Goal: Transaction & Acquisition: Download file/media

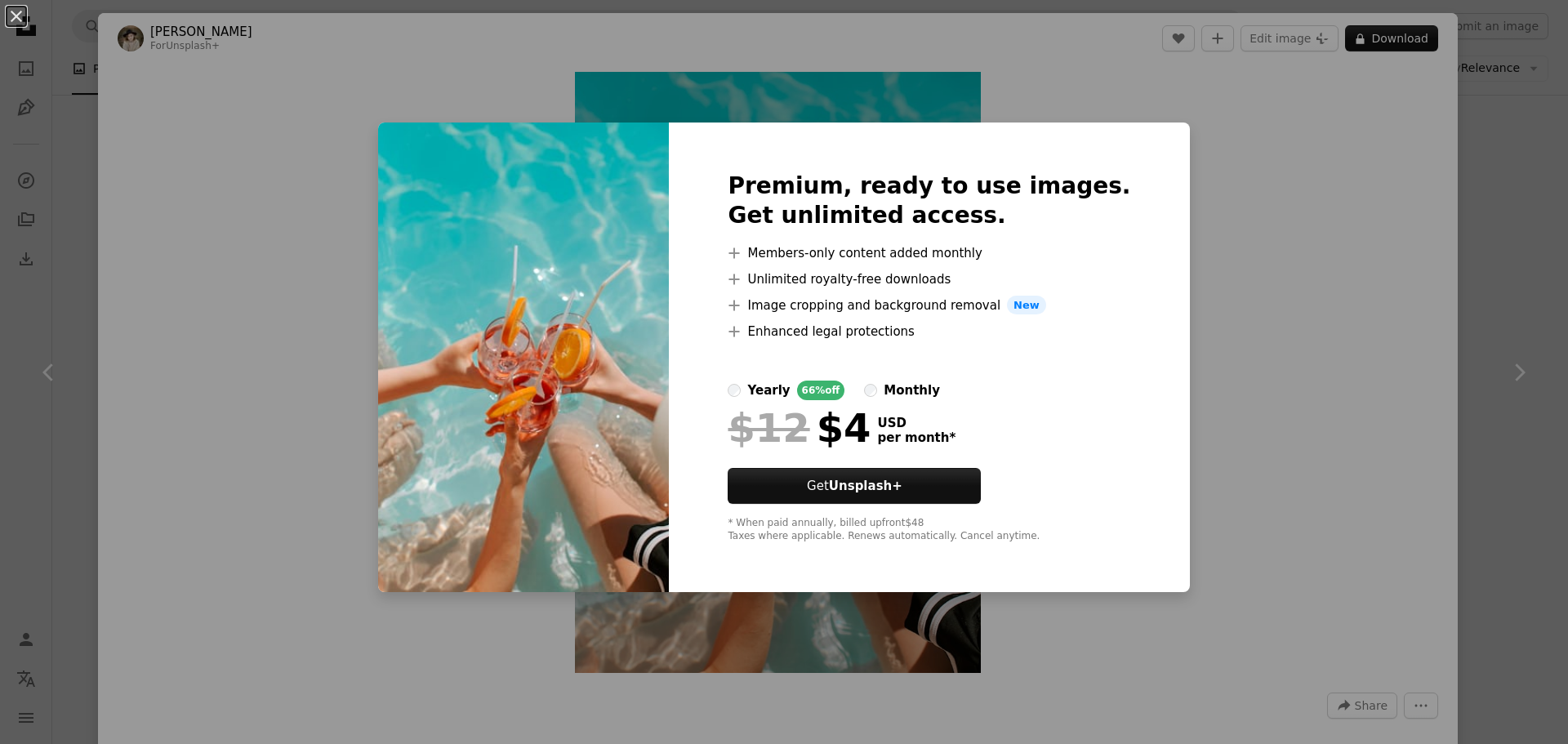
click at [1197, 340] on div "An X shape Premium, ready to use images. Get unlimited access. A plus sign Memb…" at bounding box center [784, 372] width 1568 height 744
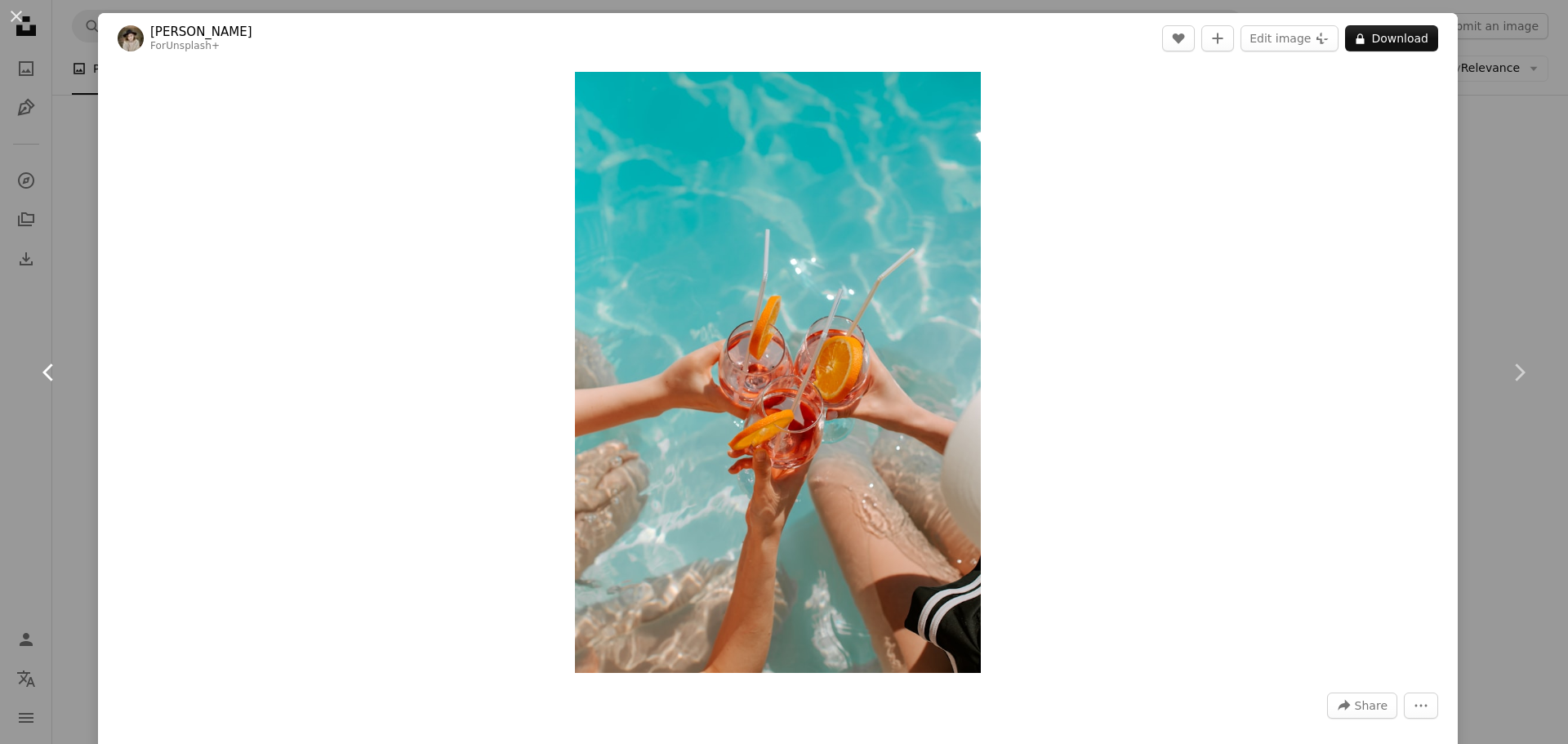
click at [94, 321] on link "Chevron left" at bounding box center [49, 372] width 98 height 157
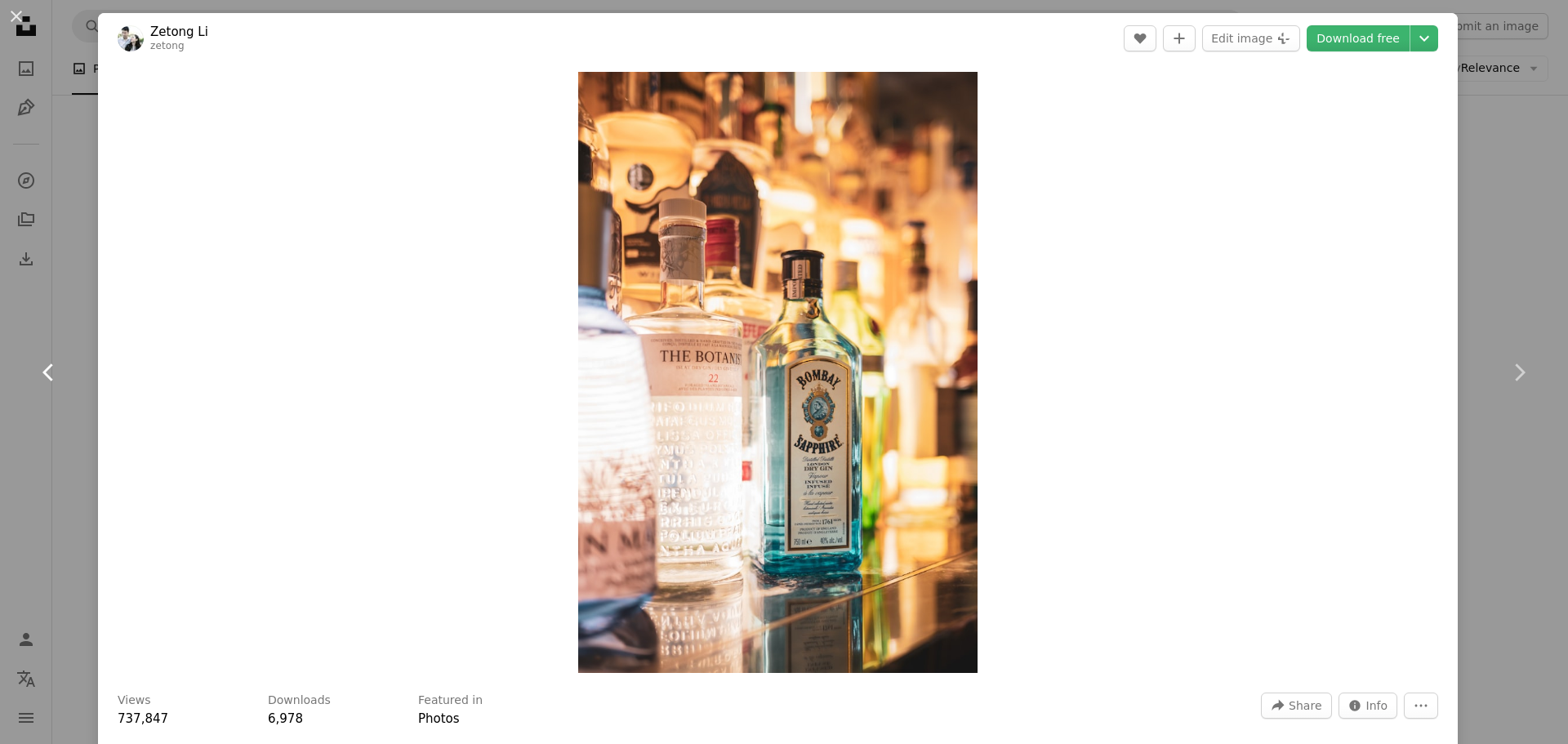
click at [60, 317] on link "Chevron left" at bounding box center [49, 372] width 98 height 157
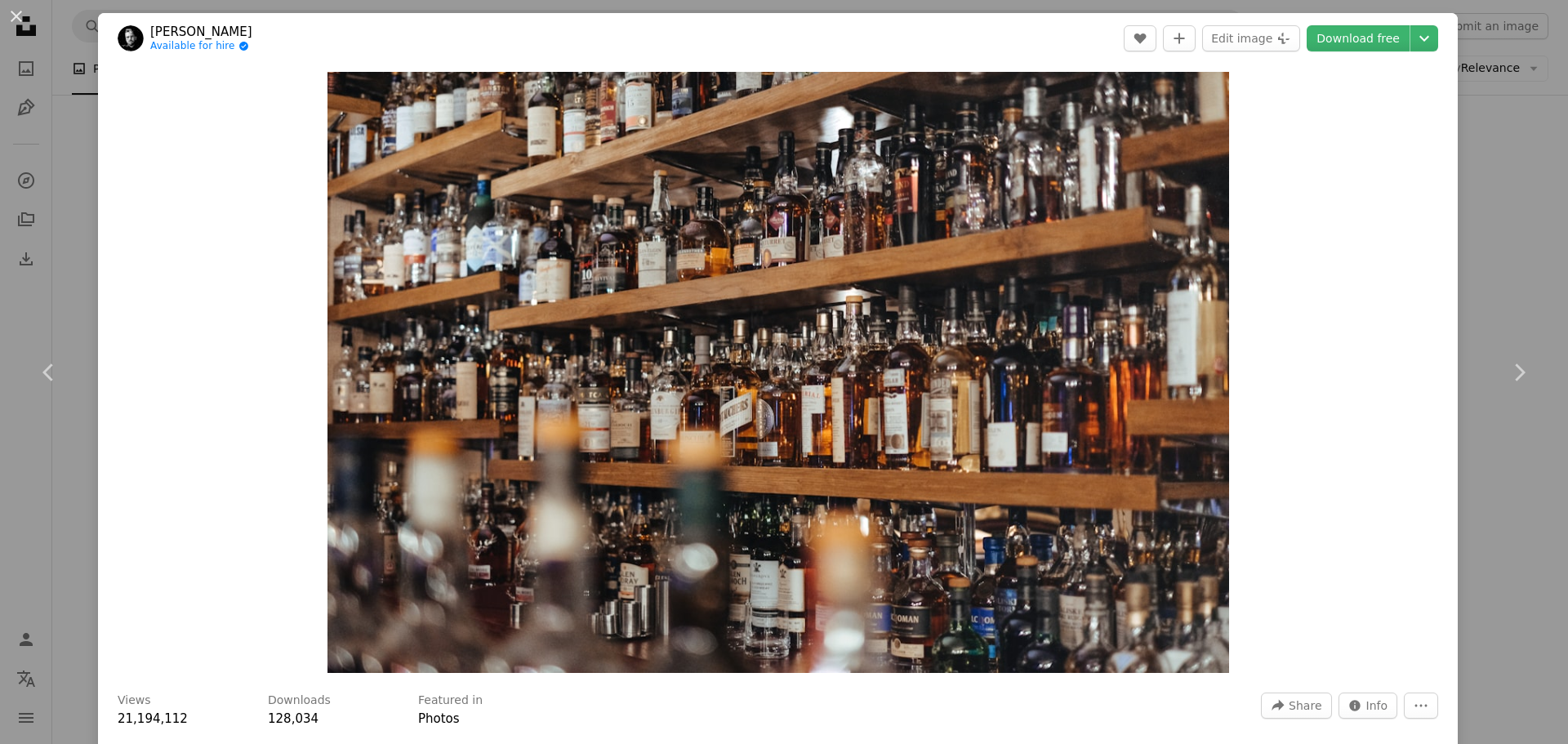
click at [1475, 248] on div "An X shape Chevron left Chevron right [PERSON_NAME] Available for hire A checkm…" at bounding box center [784, 372] width 1568 height 744
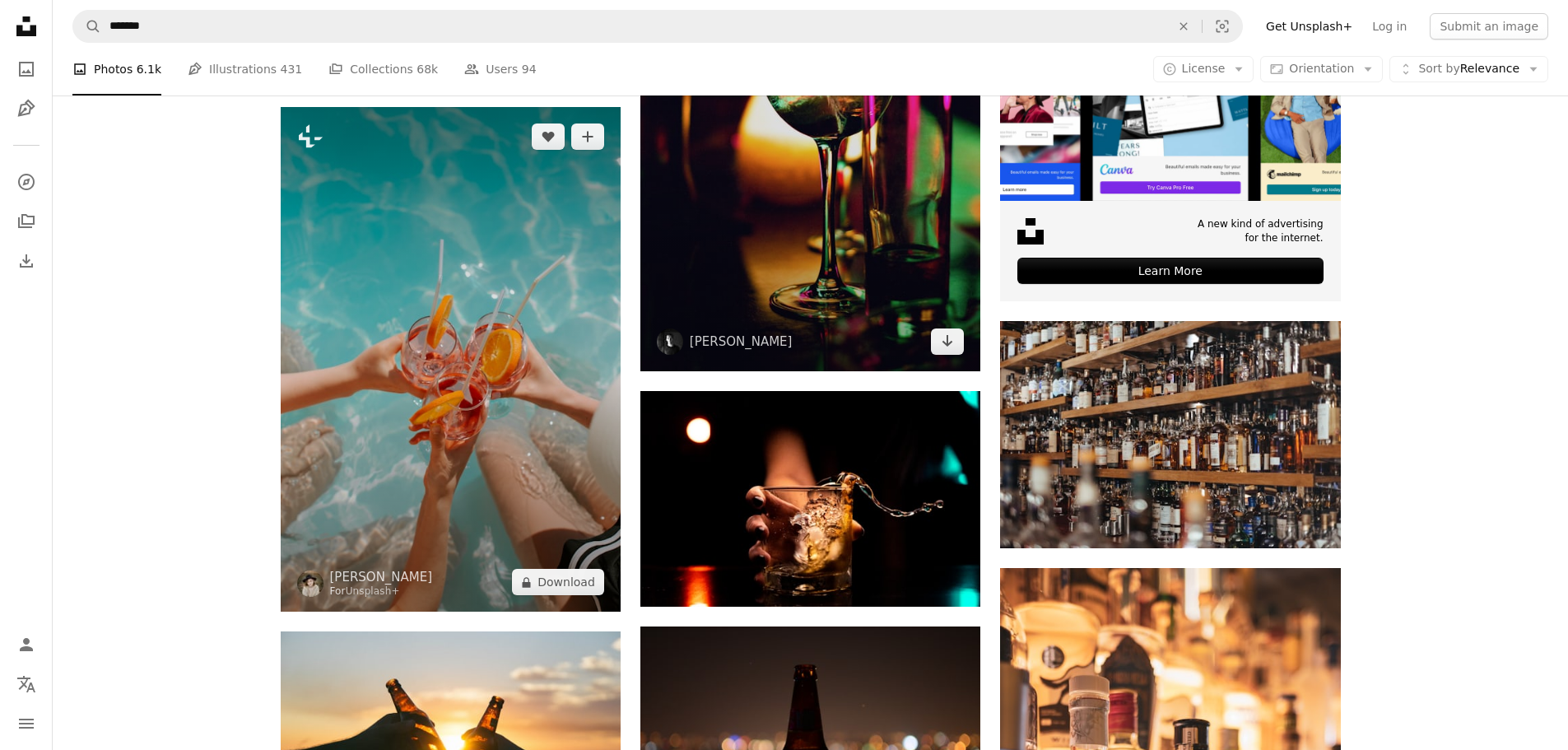
scroll to position [494, 0]
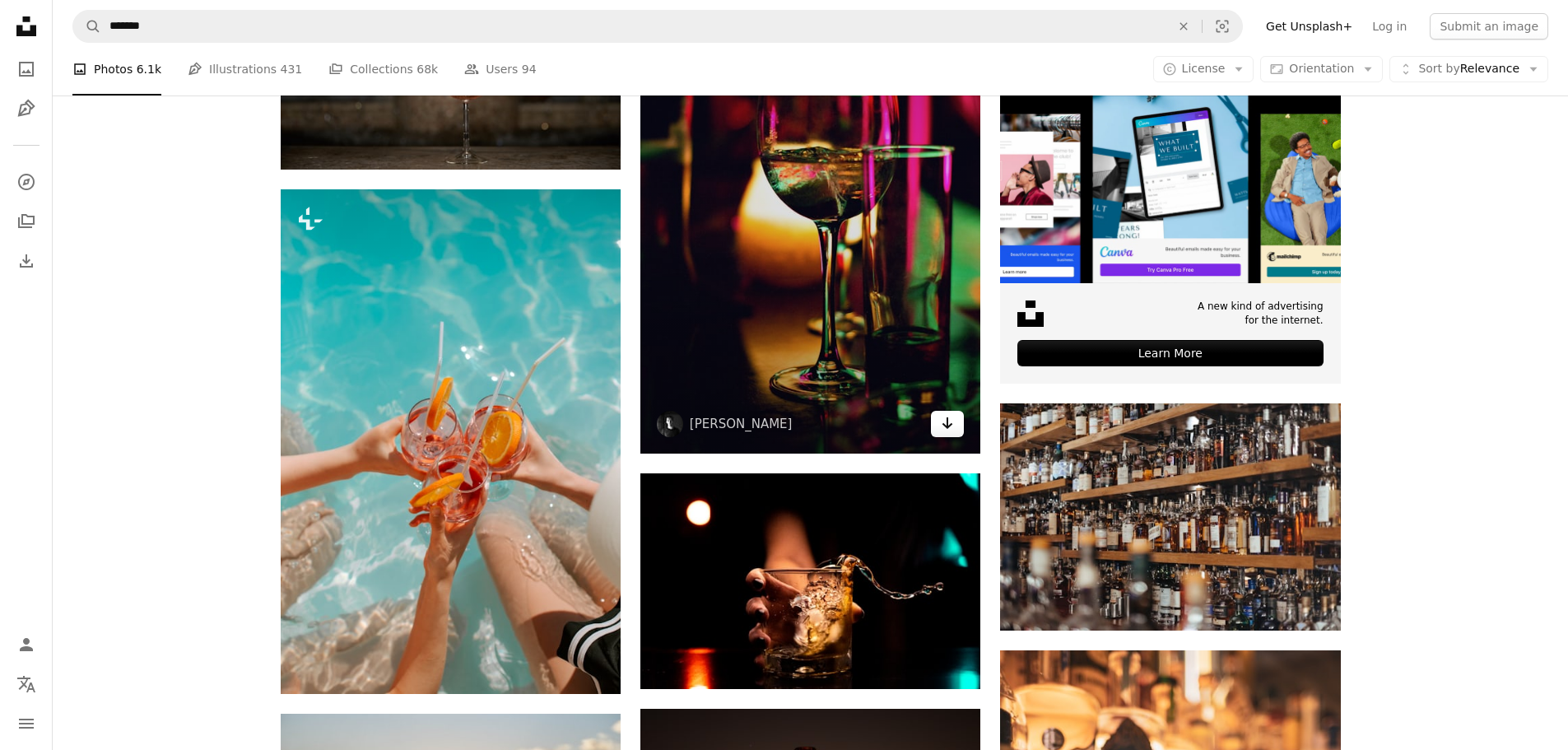
click at [944, 426] on icon "Download" at bounding box center [948, 423] width 11 height 12
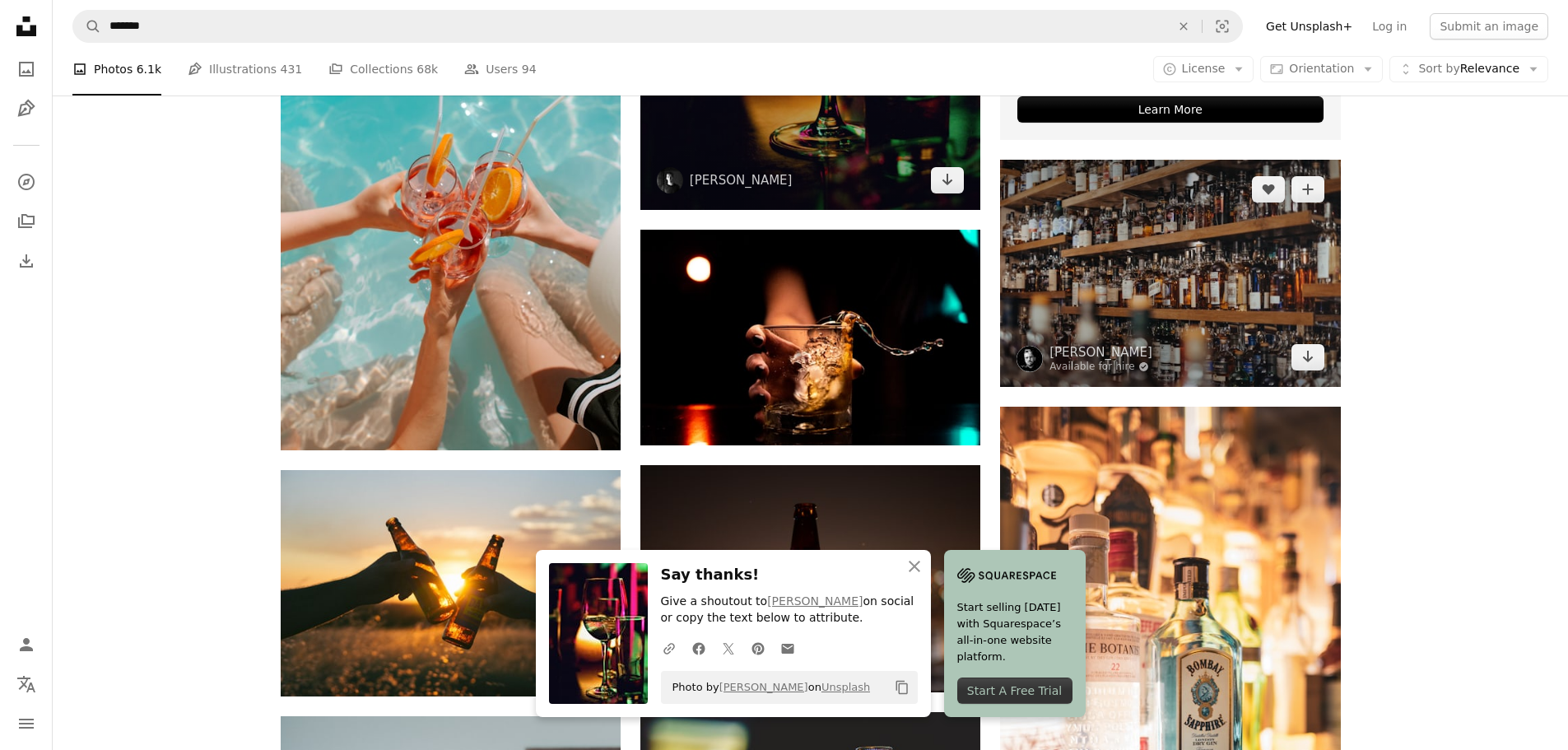
scroll to position [741, 0]
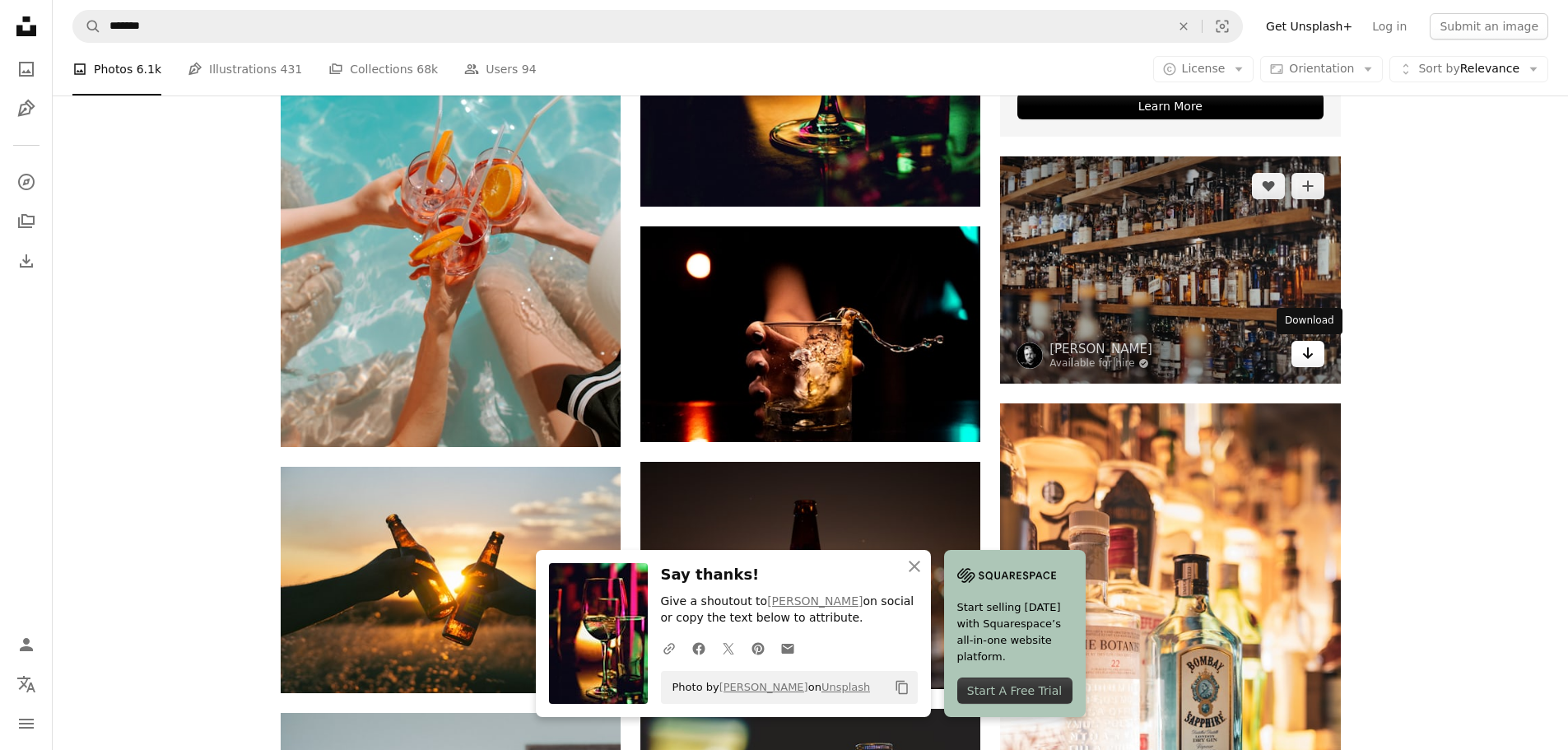
click at [1308, 357] on icon "Download" at bounding box center [1308, 353] width 11 height 12
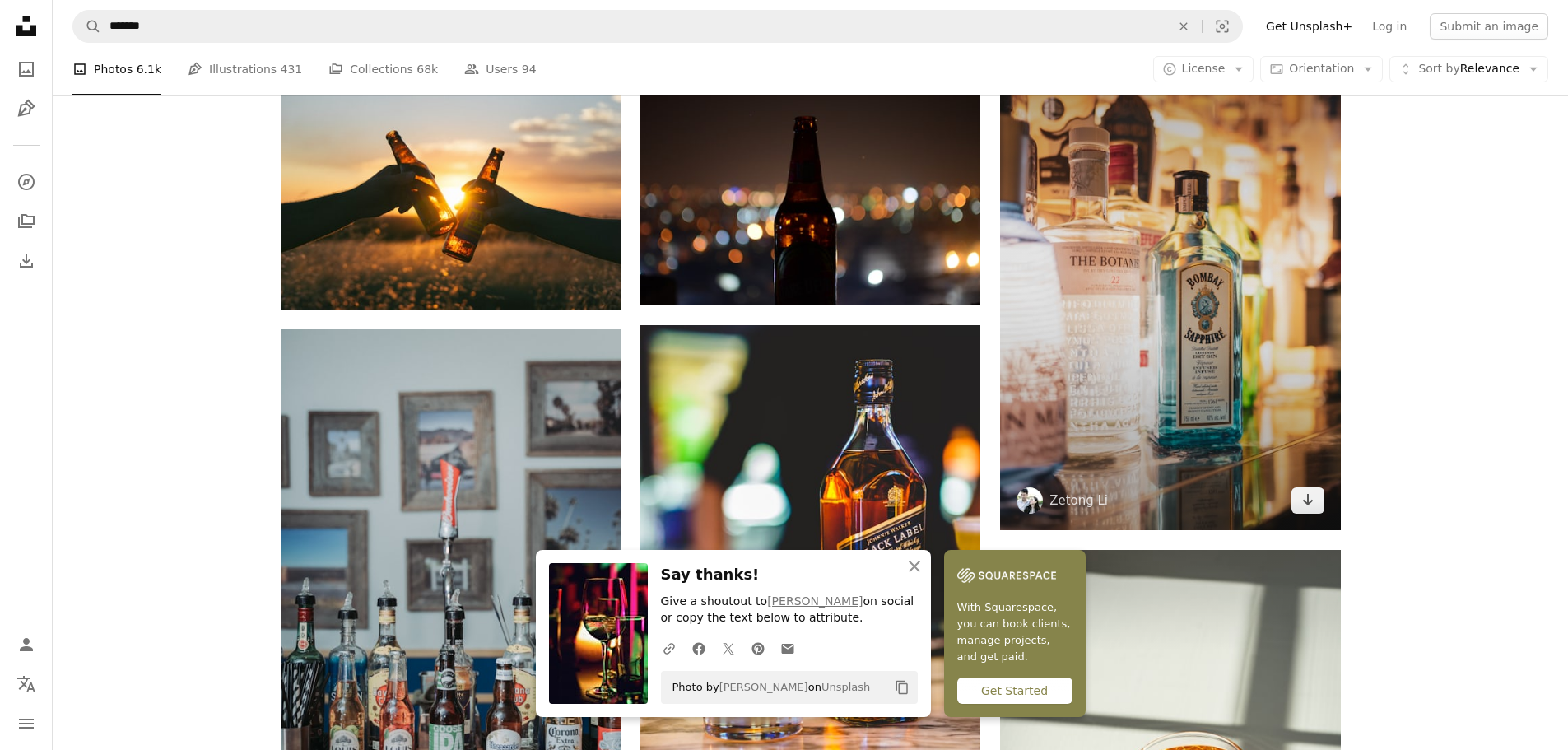
scroll to position [1152, 0]
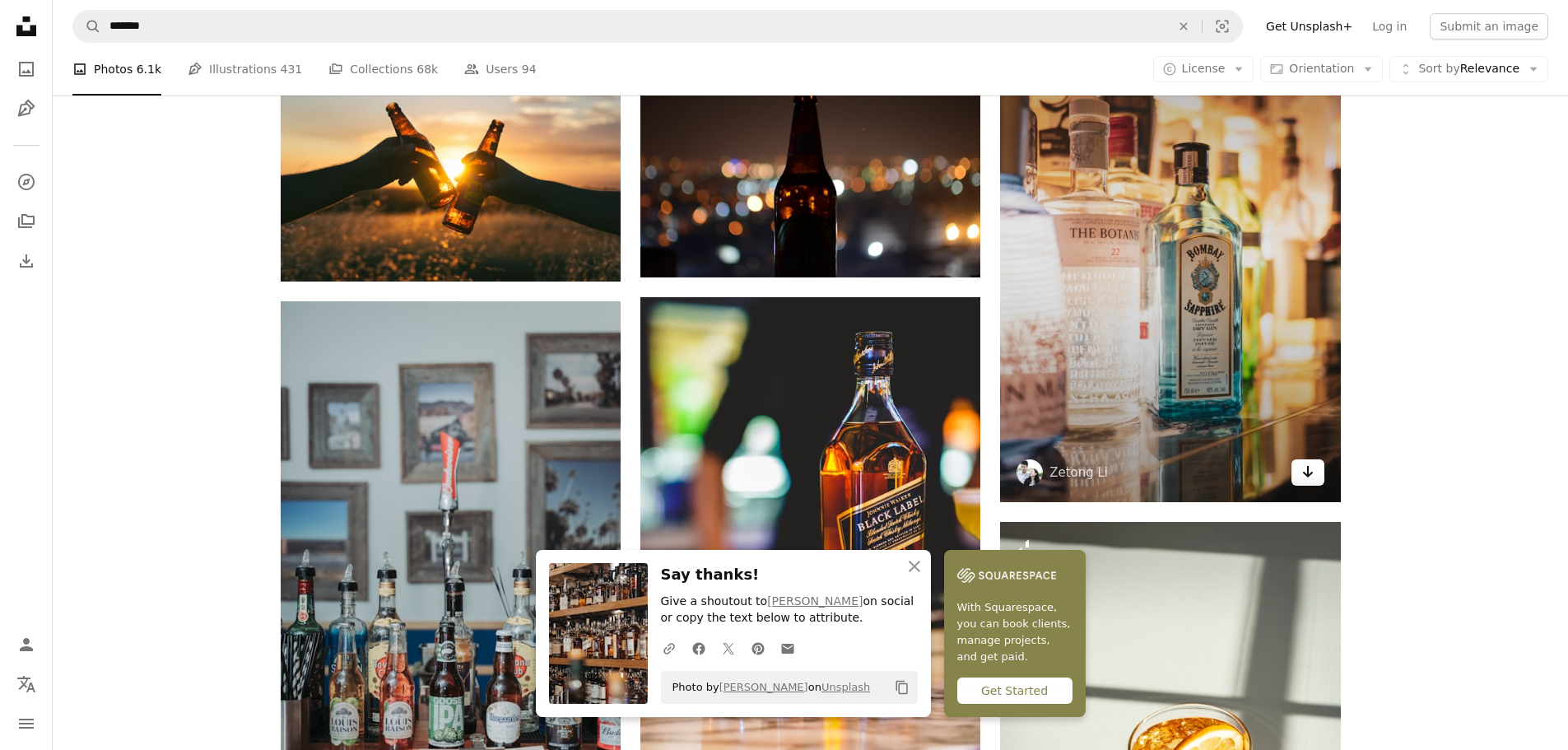
click at [1316, 468] on link "Arrow pointing down" at bounding box center [1308, 472] width 33 height 26
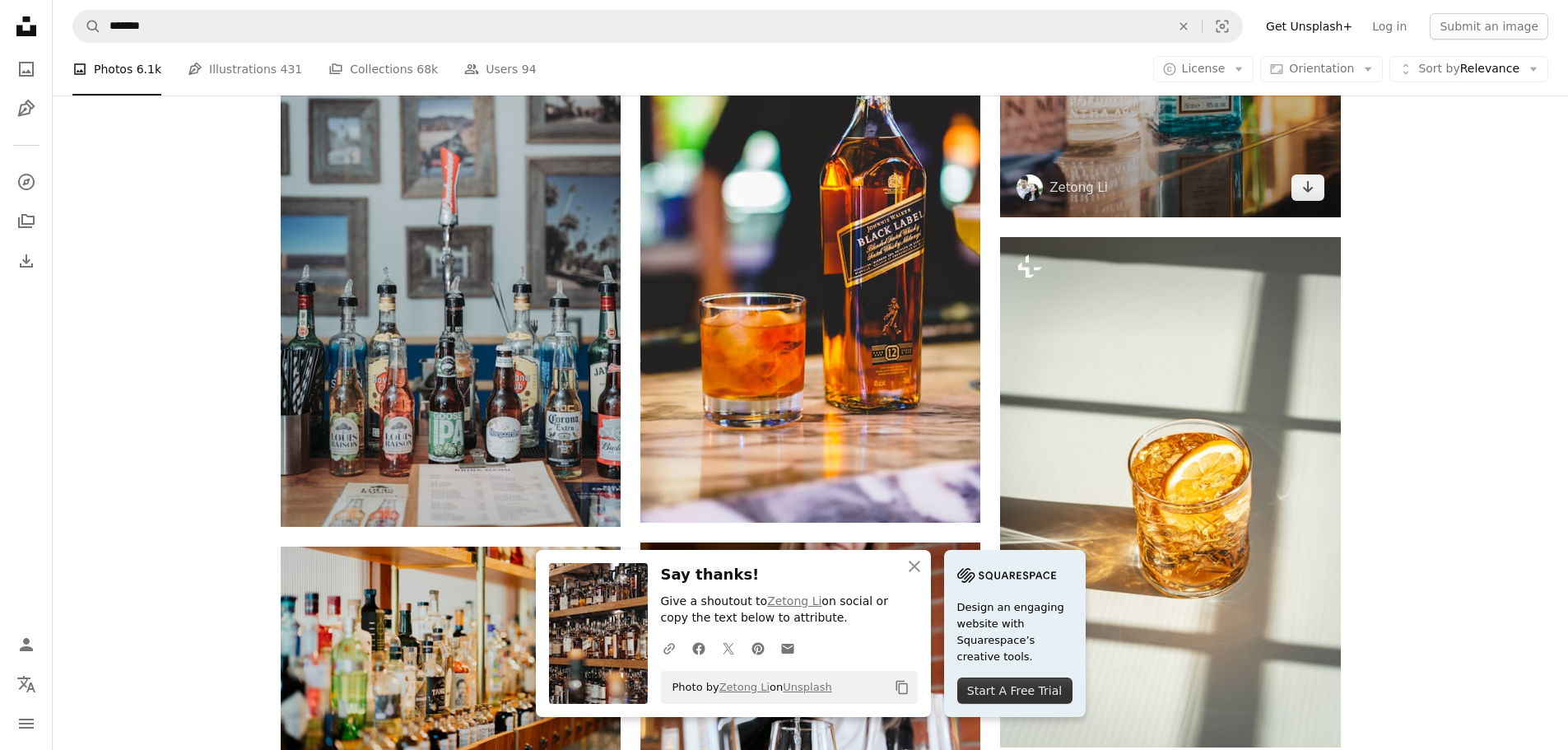
scroll to position [1564, 0]
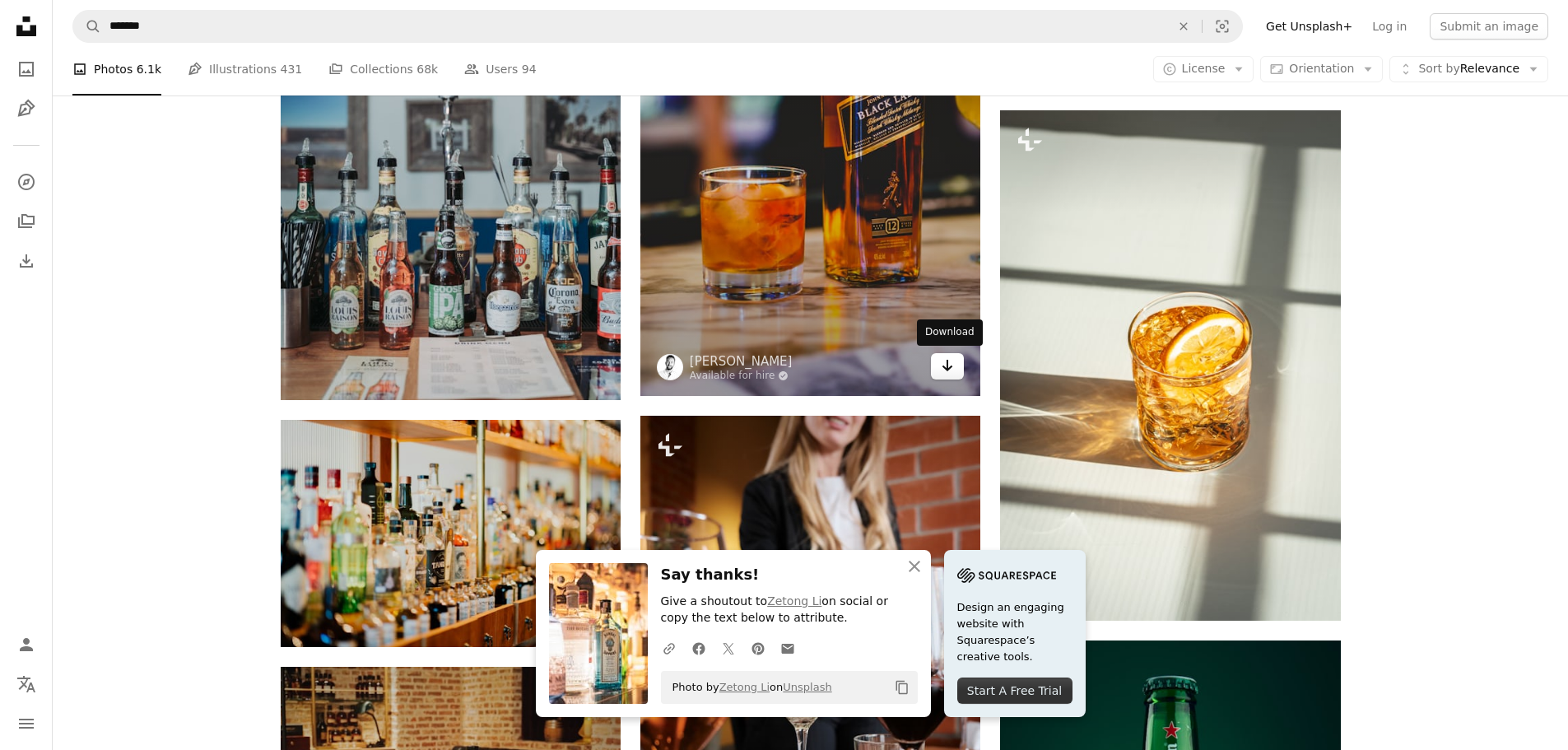
click at [946, 365] on icon "Arrow pointing down" at bounding box center [947, 366] width 14 height 20
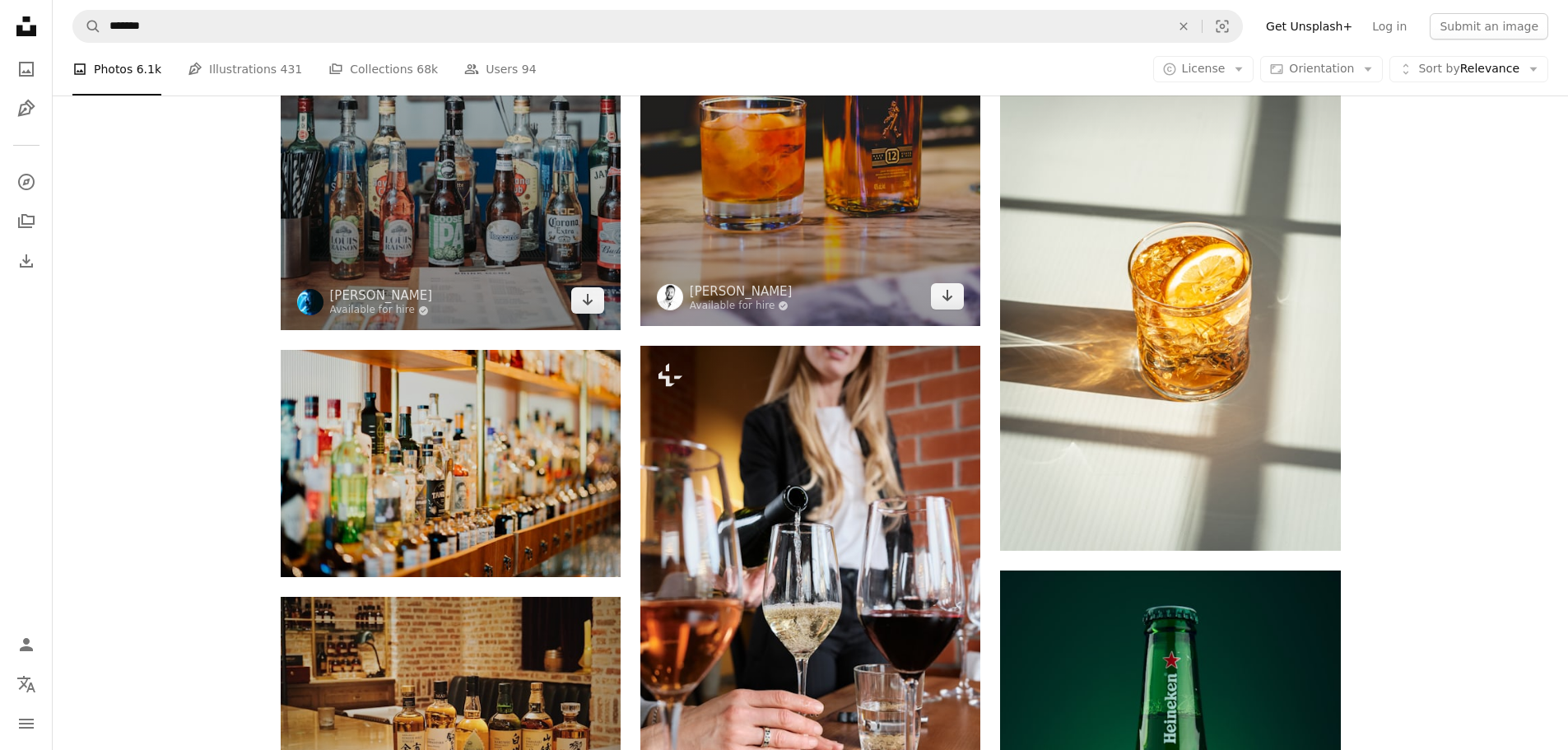
scroll to position [1729, 0]
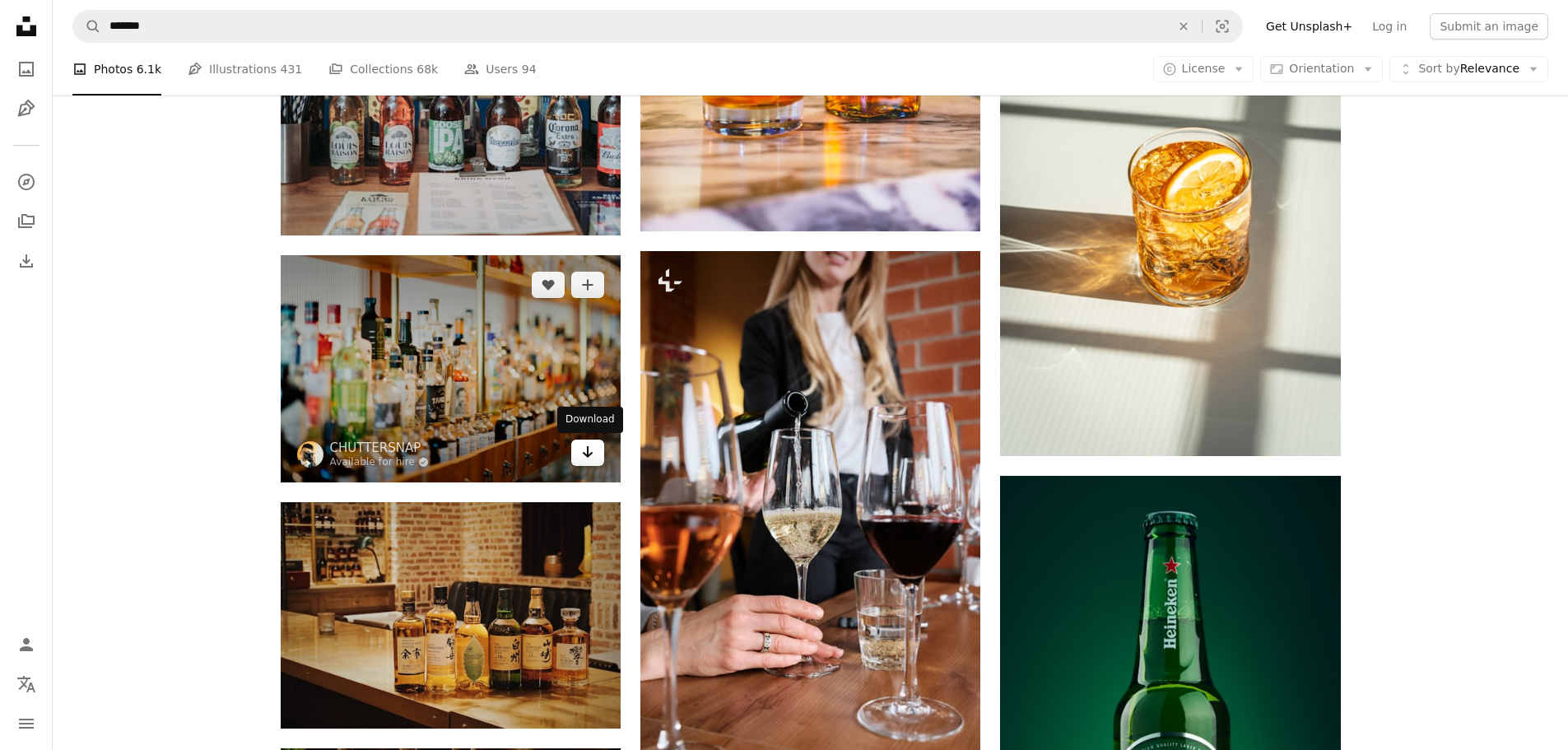
click at [585, 456] on icon "Arrow pointing down" at bounding box center [588, 452] width 14 height 20
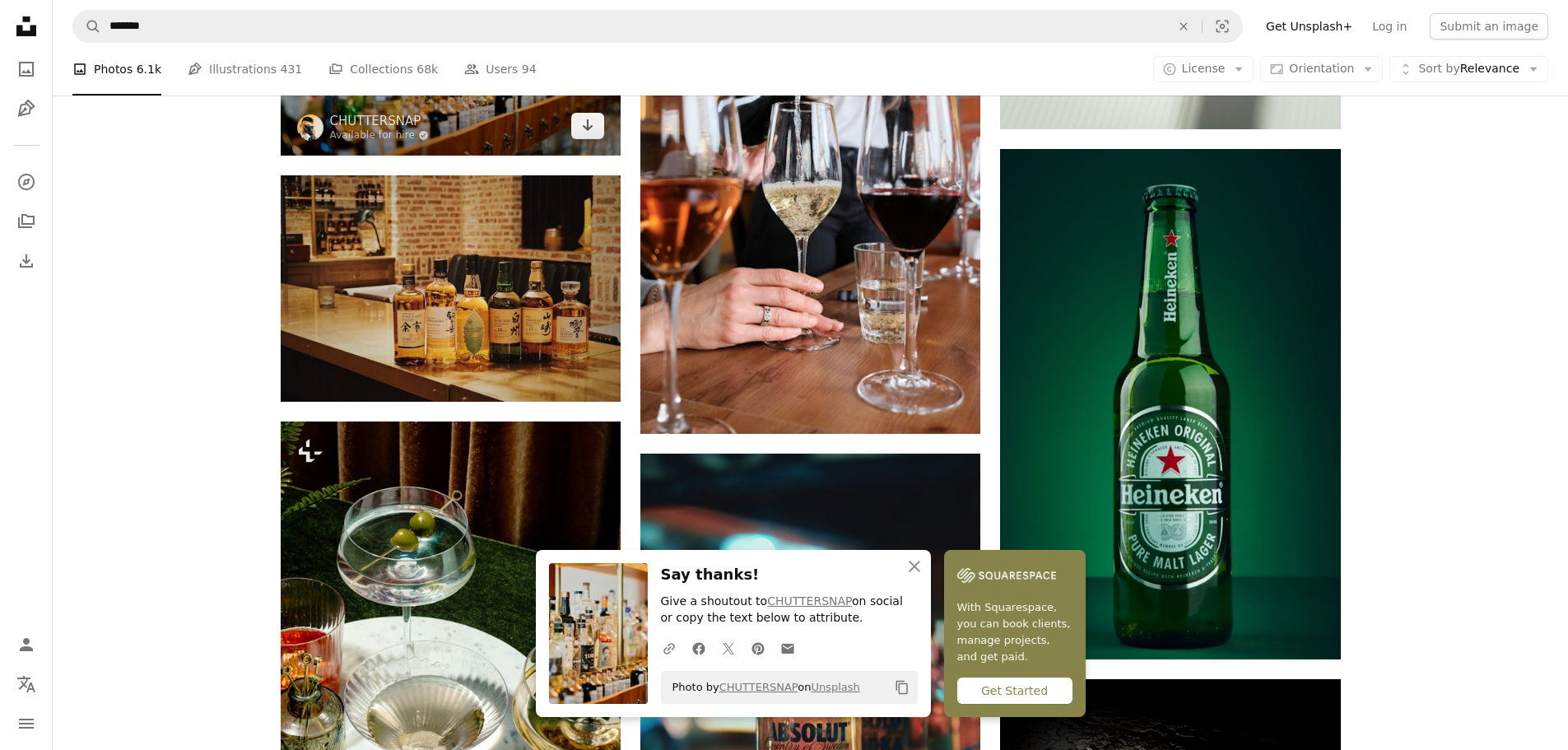
scroll to position [2058, 0]
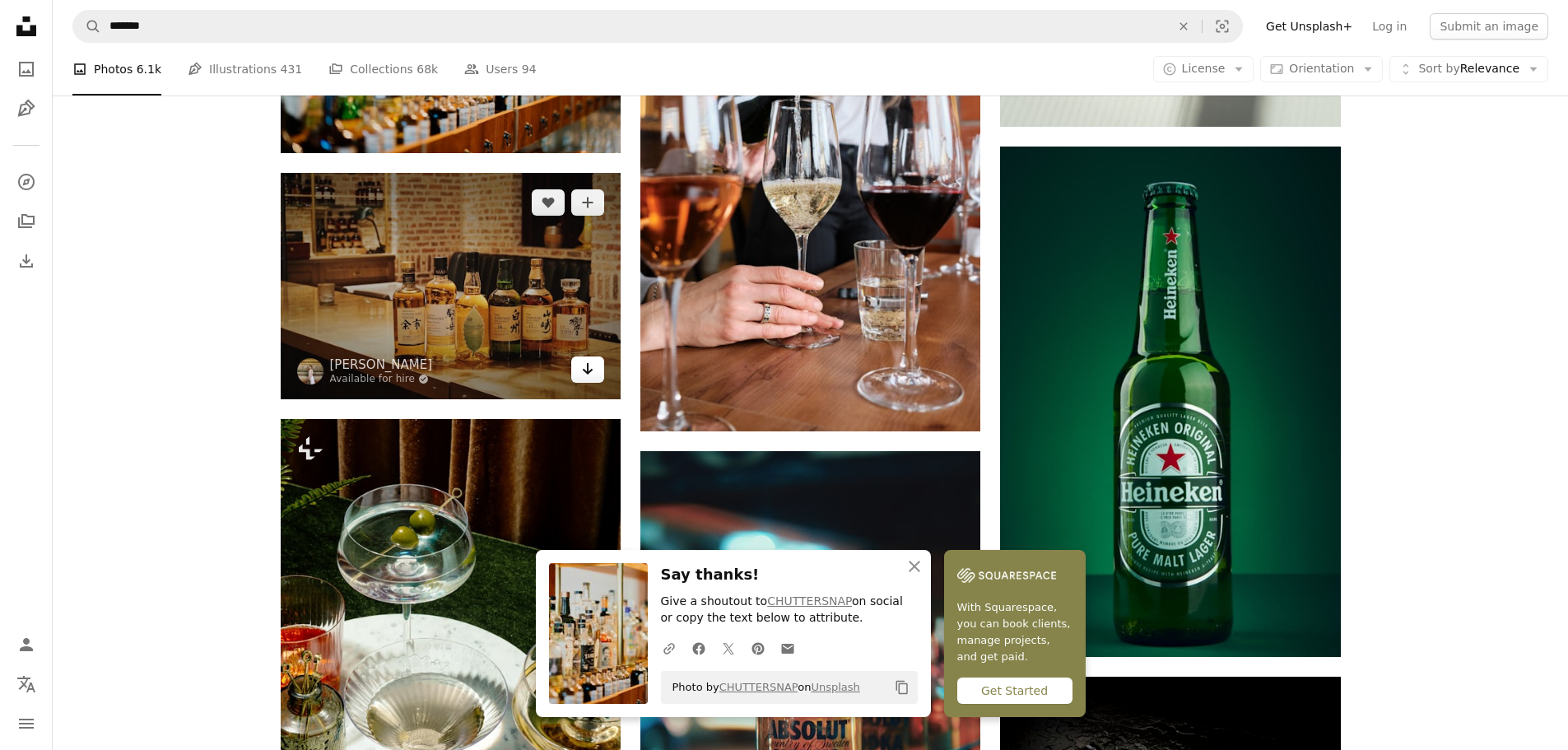
click at [591, 381] on link "Arrow pointing down" at bounding box center [588, 369] width 33 height 26
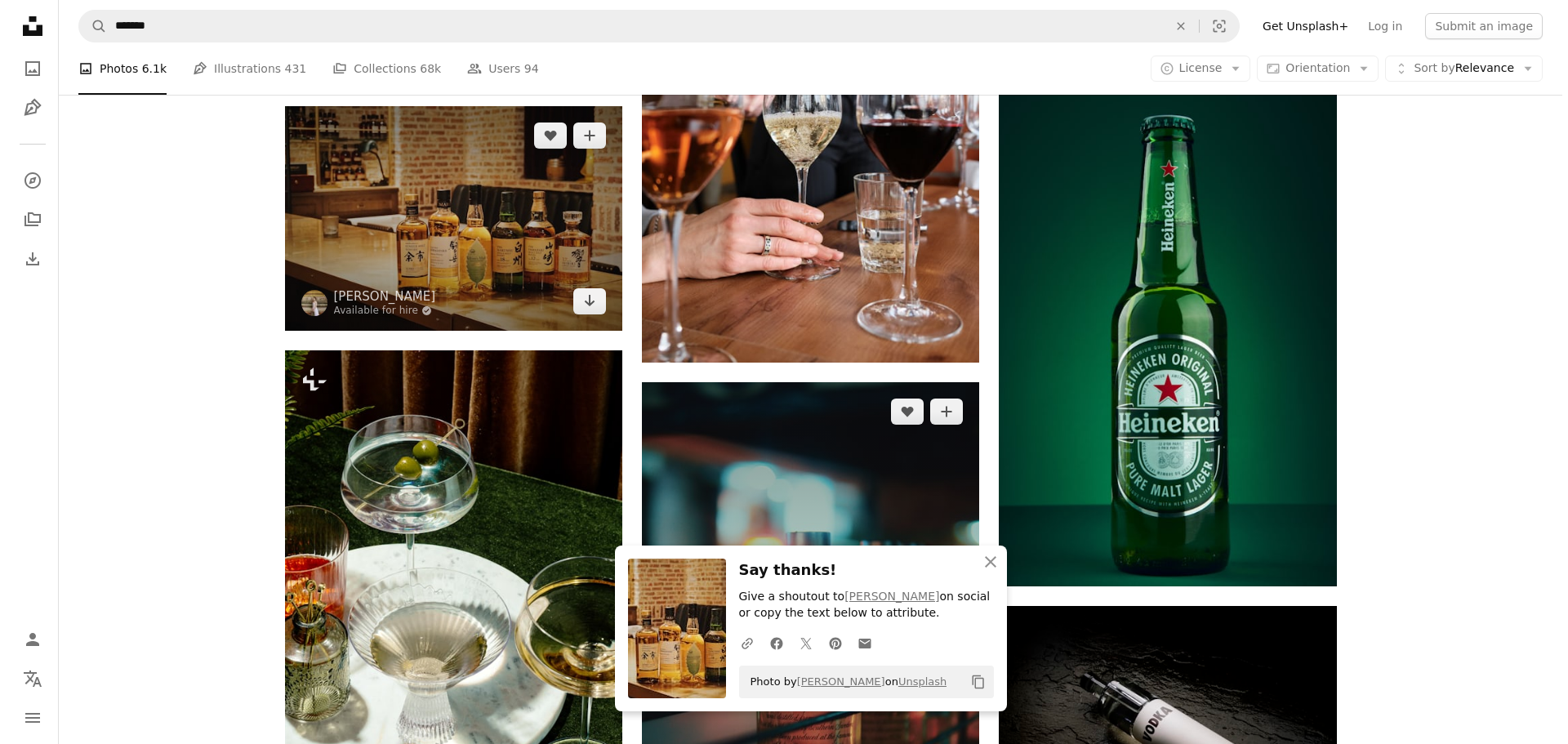
scroll to position [2205, 0]
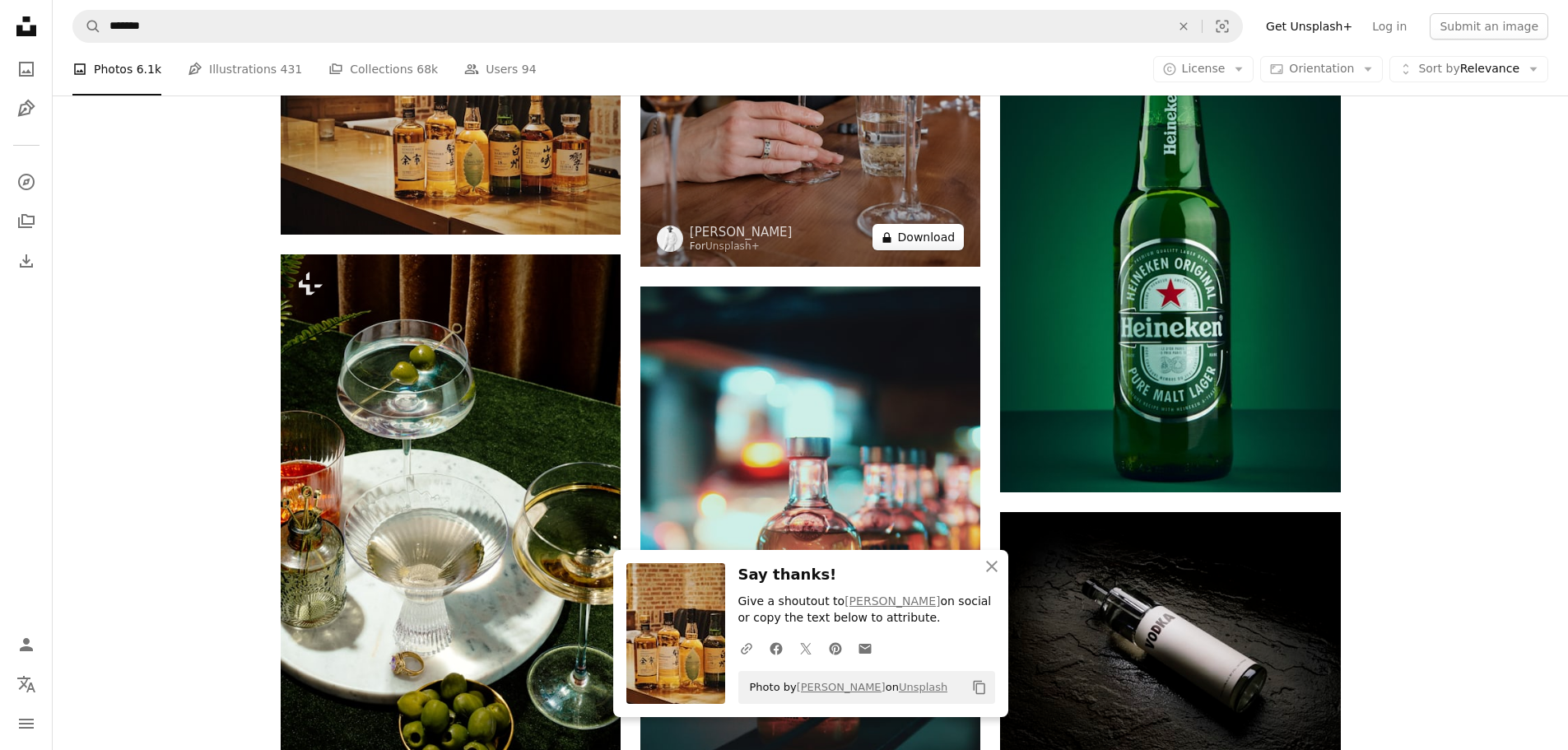
click at [929, 236] on button "A lock Download" at bounding box center [918, 237] width 92 height 26
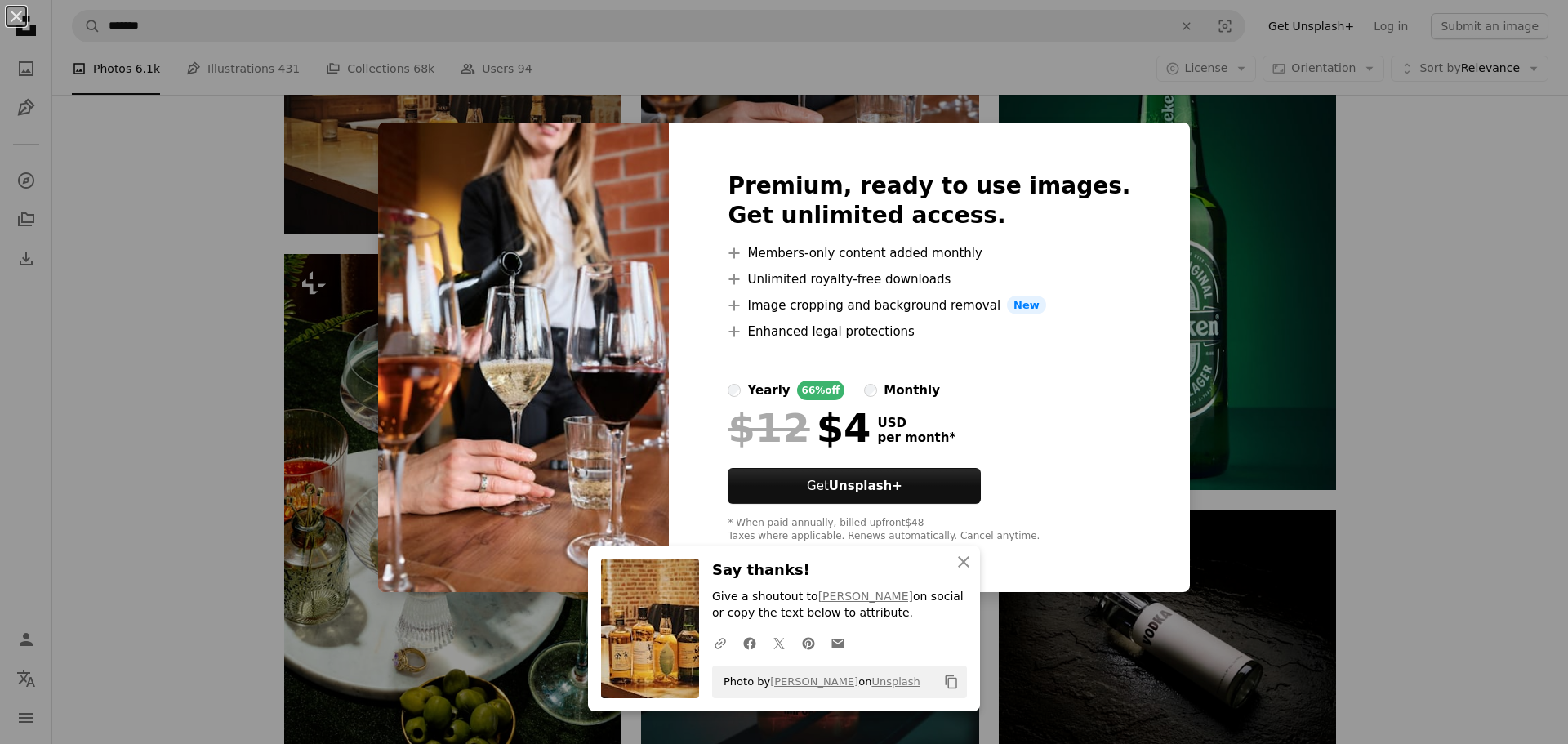
click at [1186, 265] on div "An X shape An X shape Close Say thanks! Give a shoutout to [PERSON_NAME] on soc…" at bounding box center [784, 372] width 1568 height 744
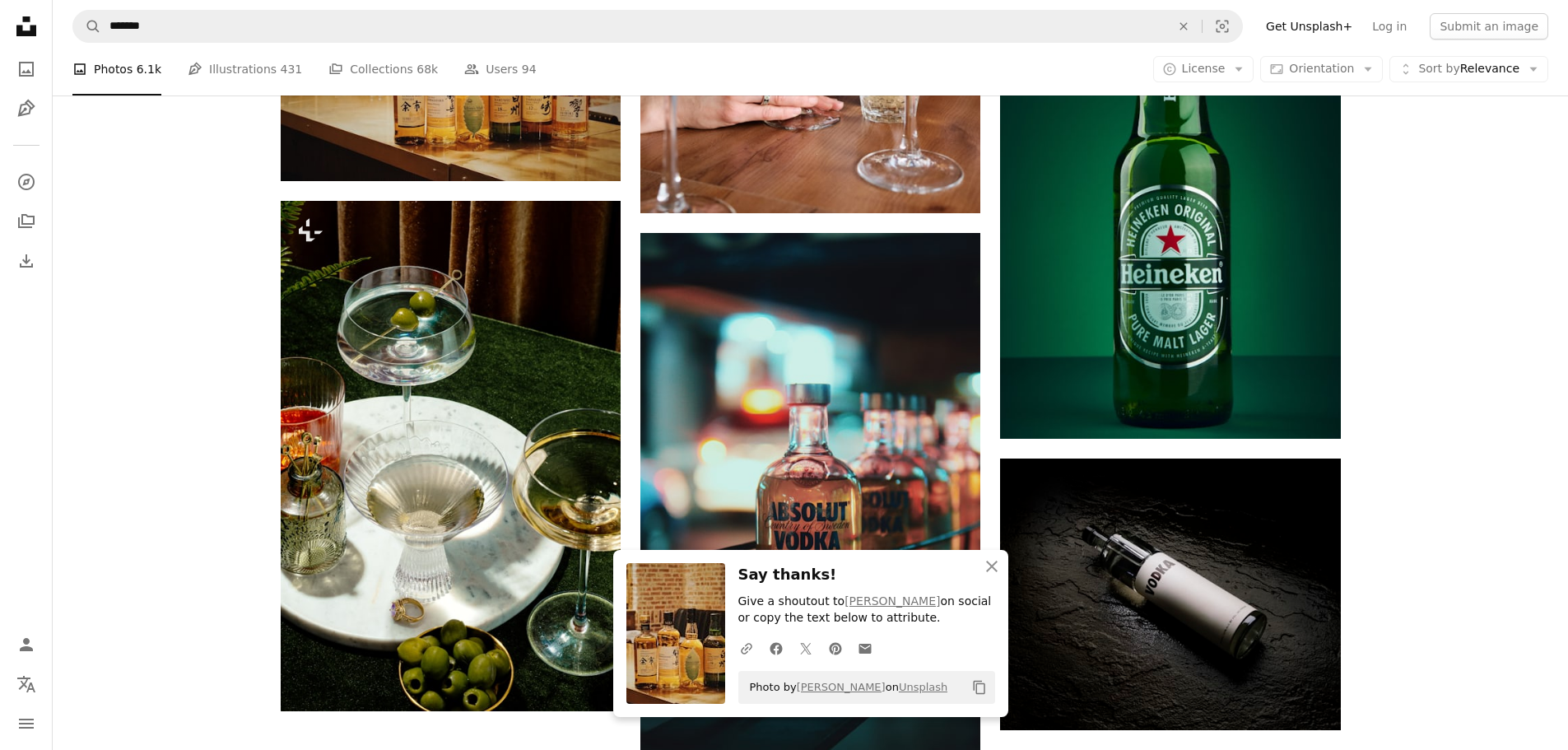
scroll to position [2305, 0]
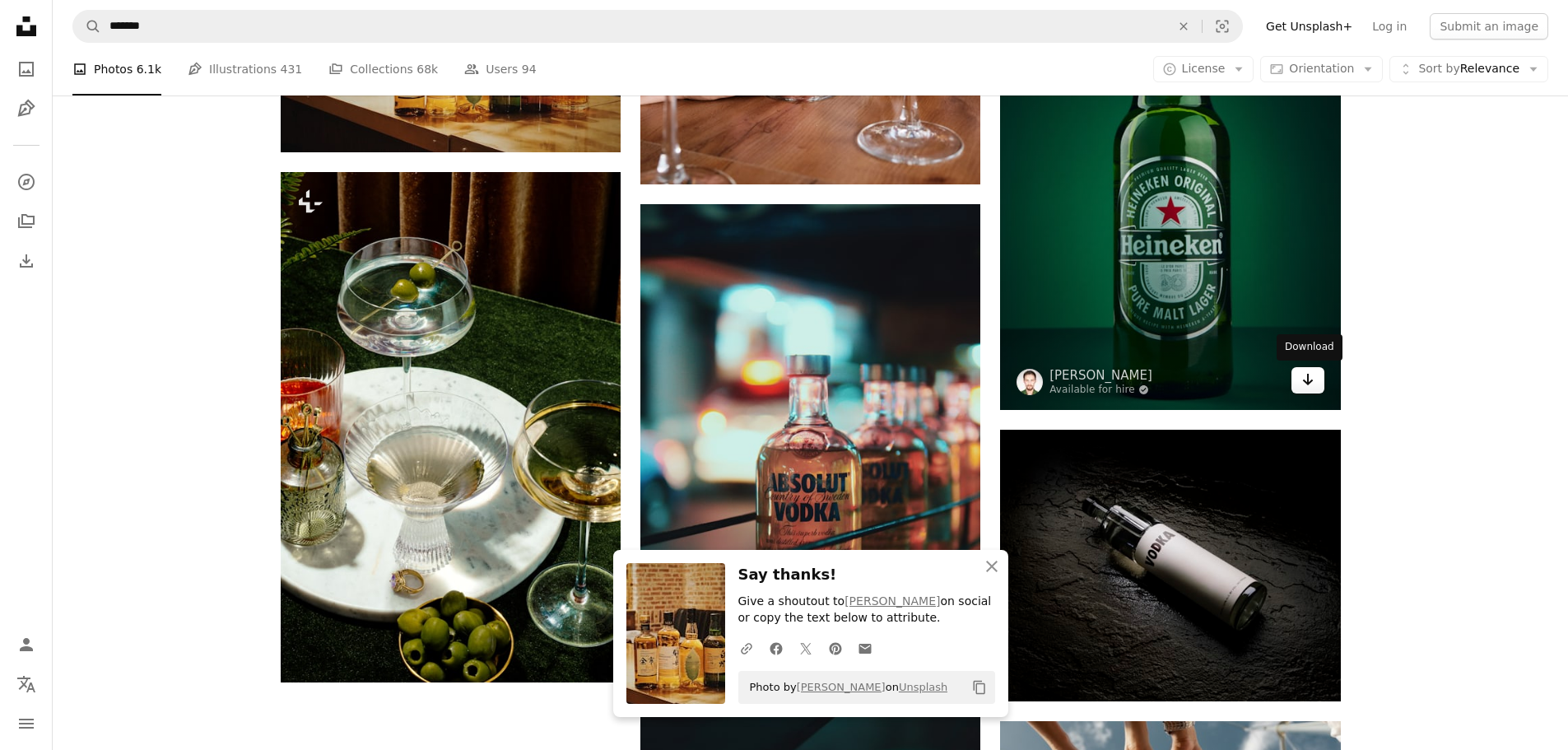
click at [1311, 382] on icon "Arrow pointing down" at bounding box center [1308, 380] width 14 height 20
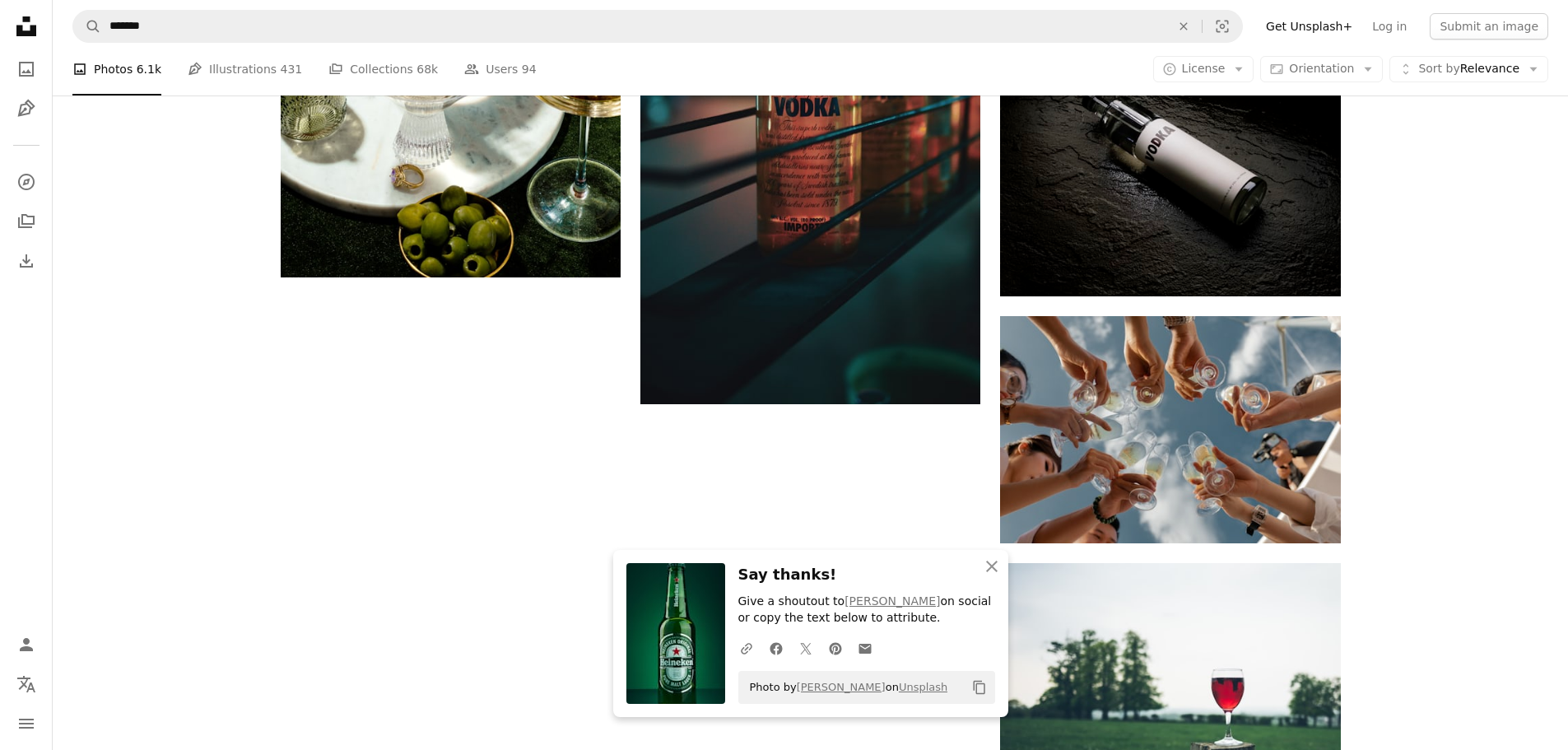
scroll to position [2716, 0]
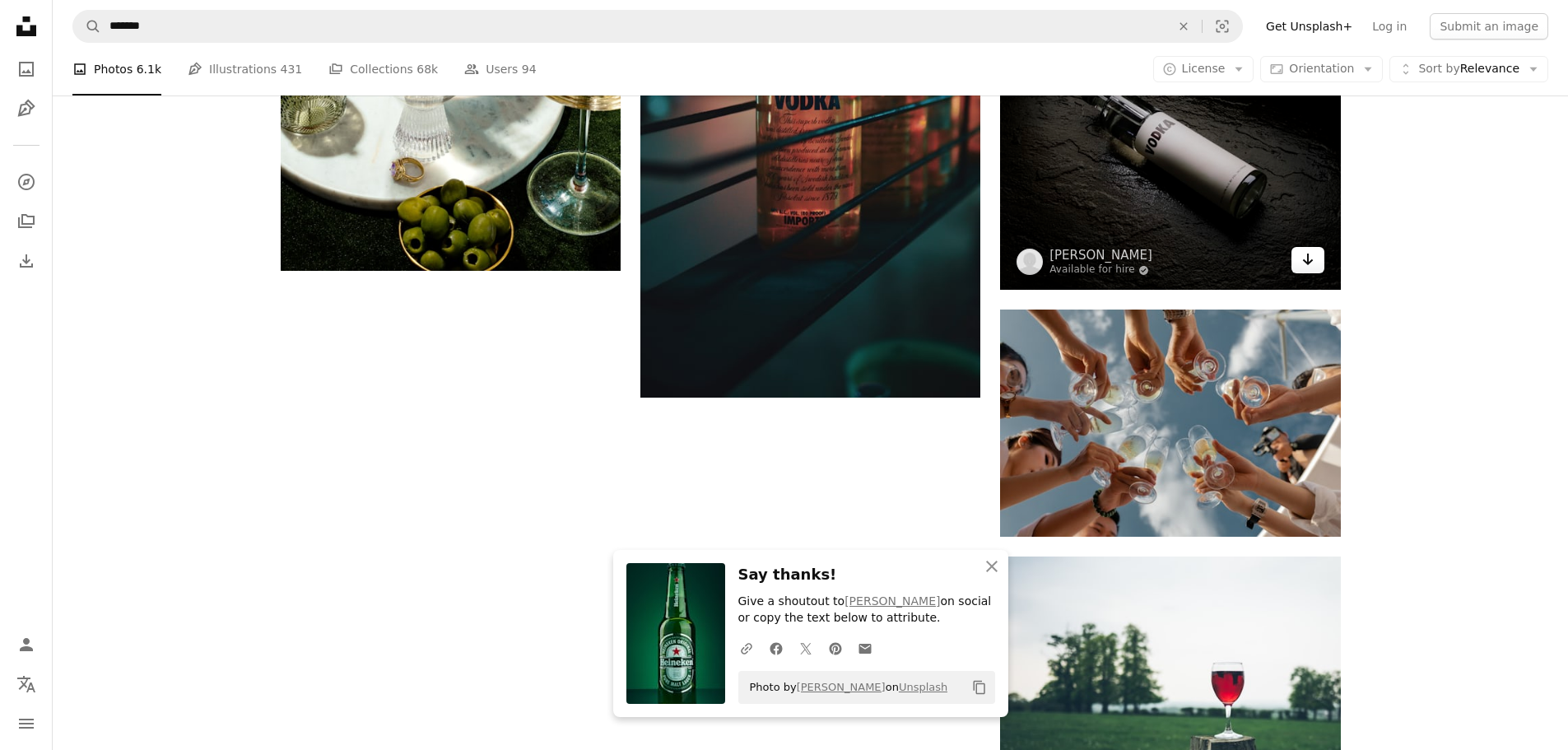
click at [1304, 261] on icon "Download" at bounding box center [1308, 259] width 11 height 12
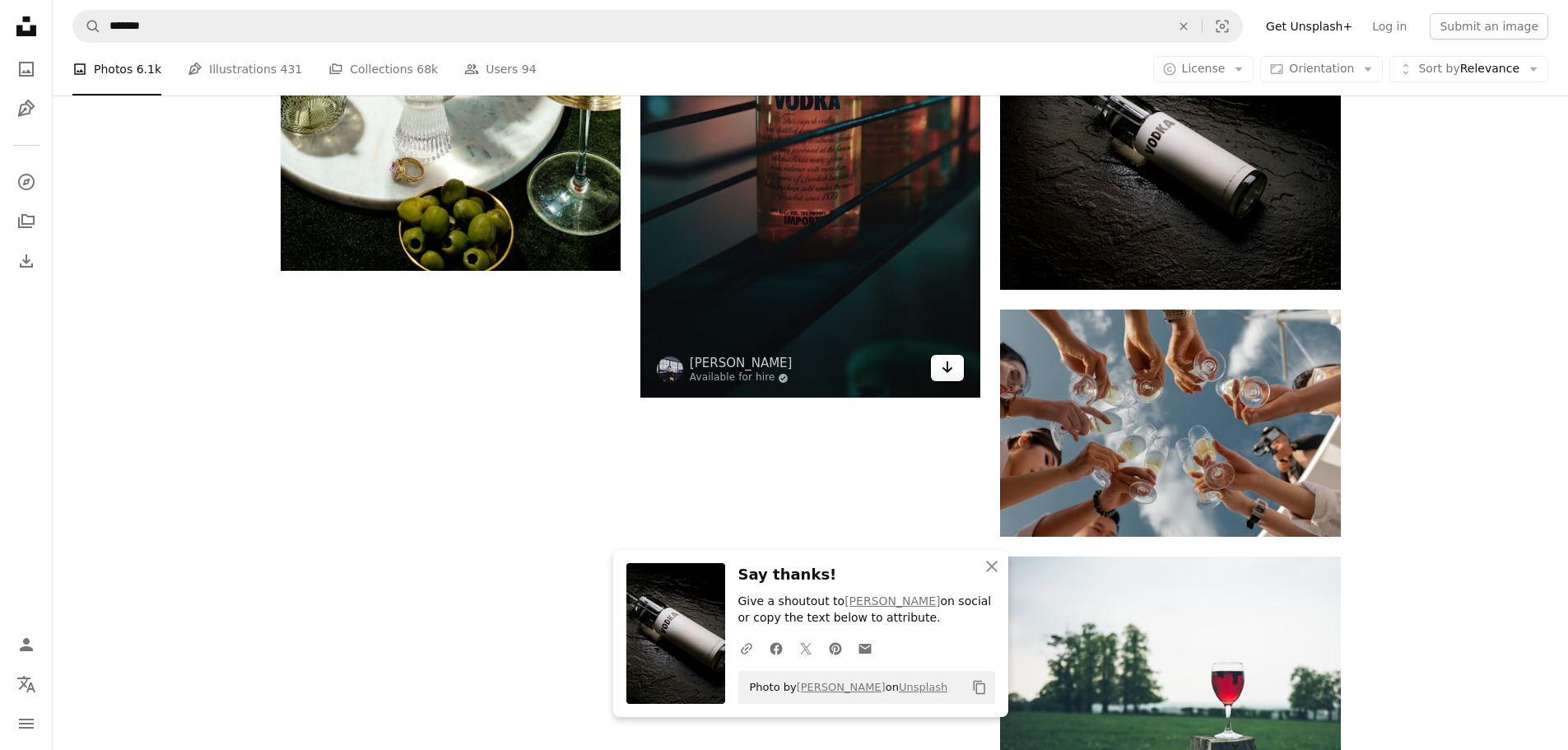
click at [947, 380] on link "Arrow pointing down" at bounding box center [947, 367] width 33 height 26
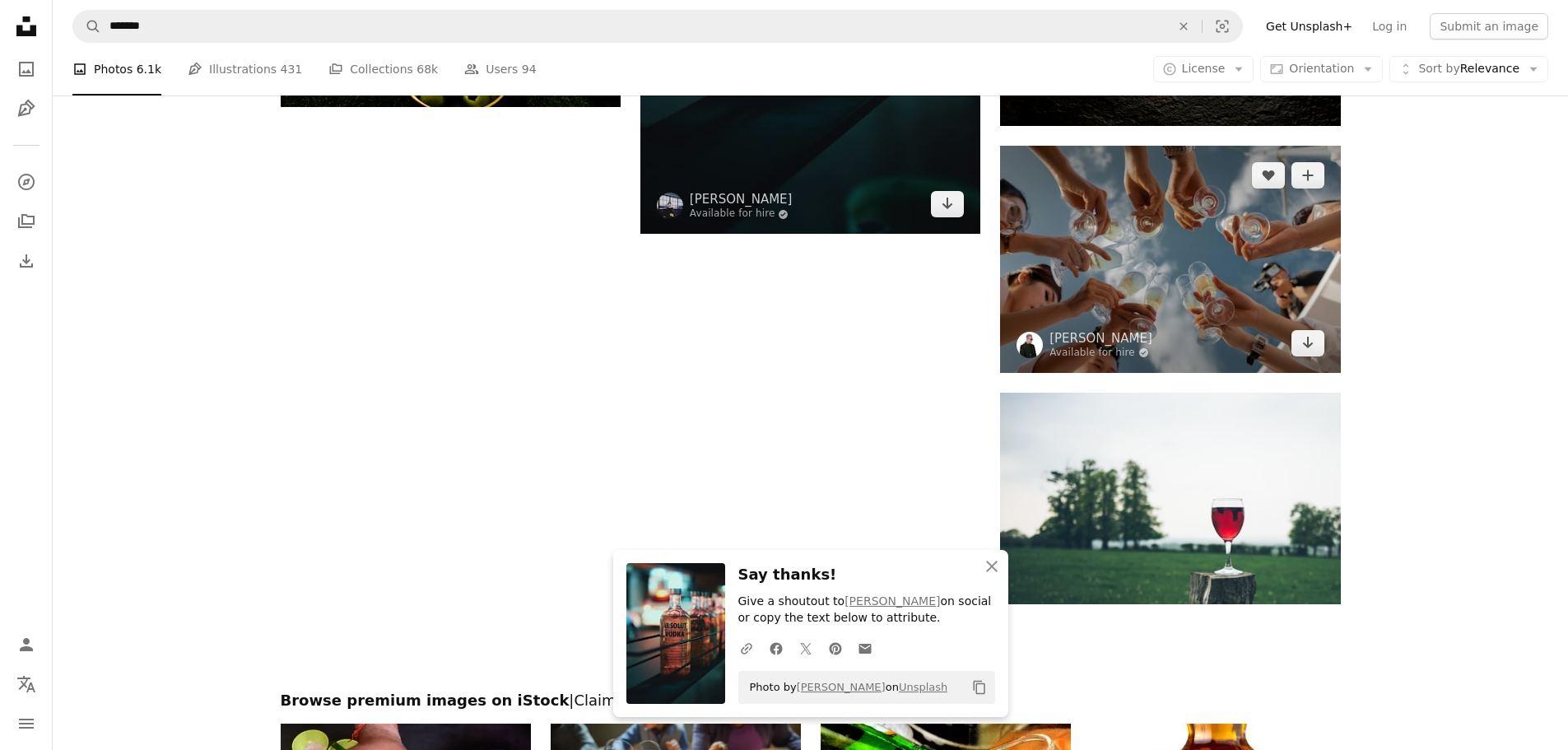
scroll to position [2881, 0]
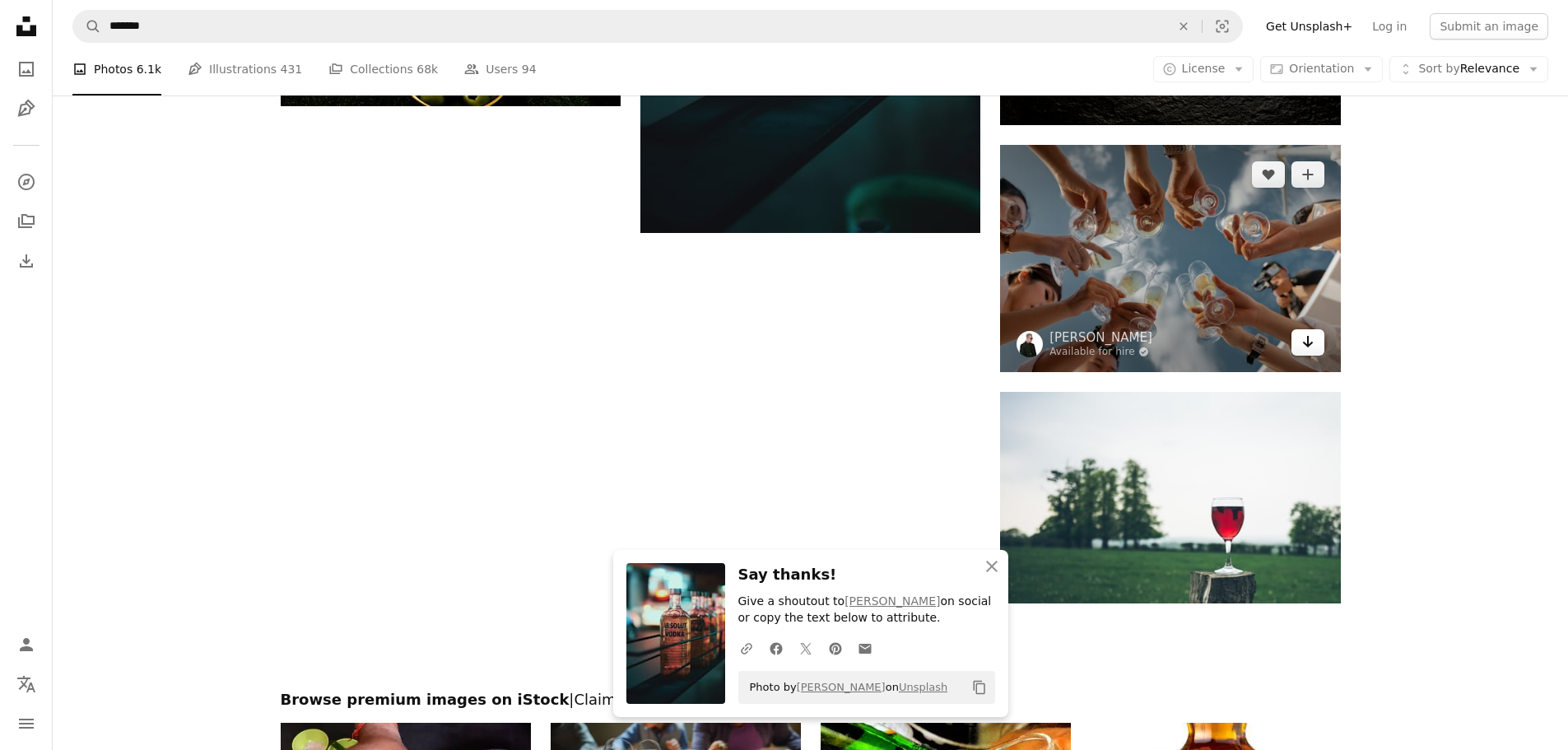
click at [1302, 344] on icon "Arrow pointing down" at bounding box center [1308, 341] width 14 height 20
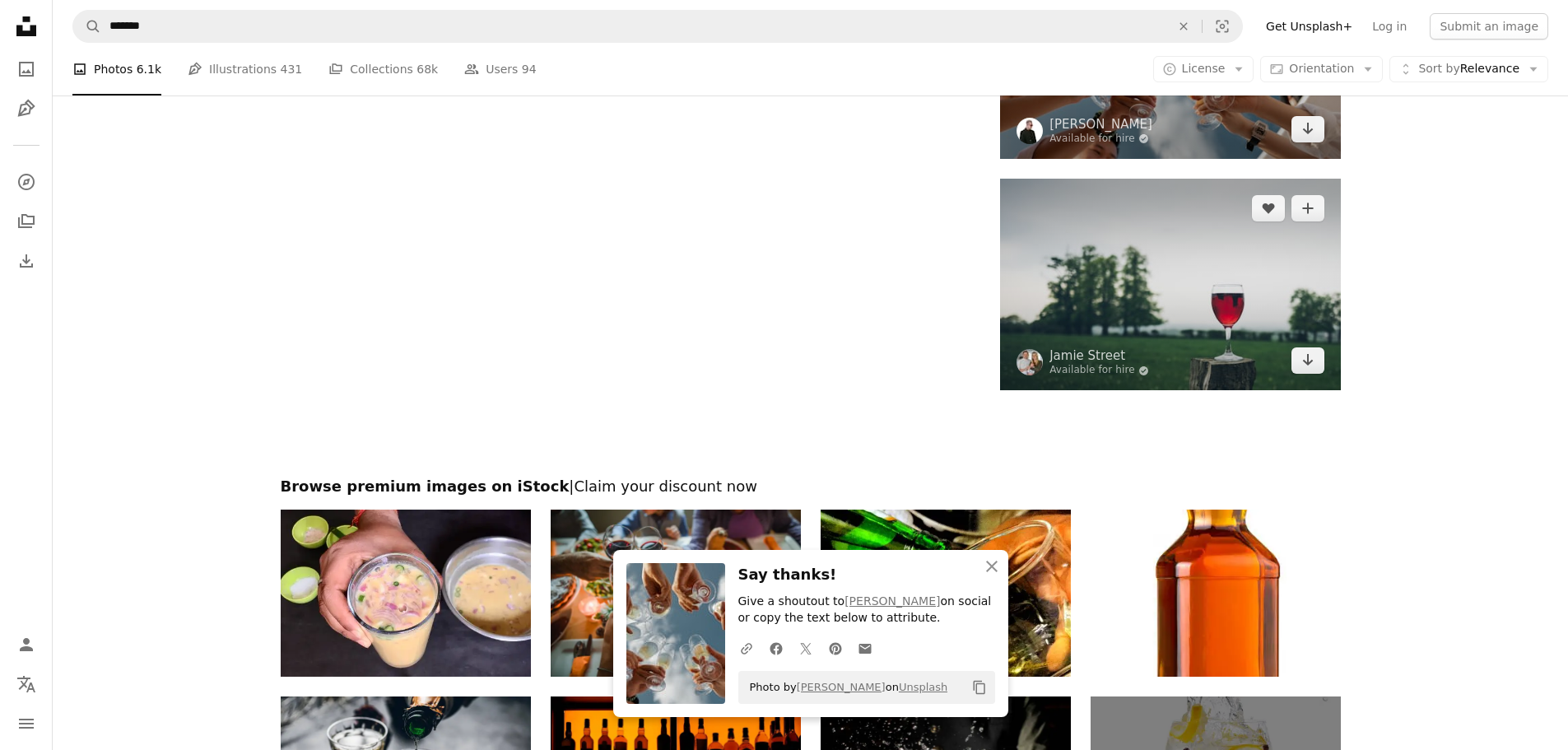
scroll to position [3129, 0]
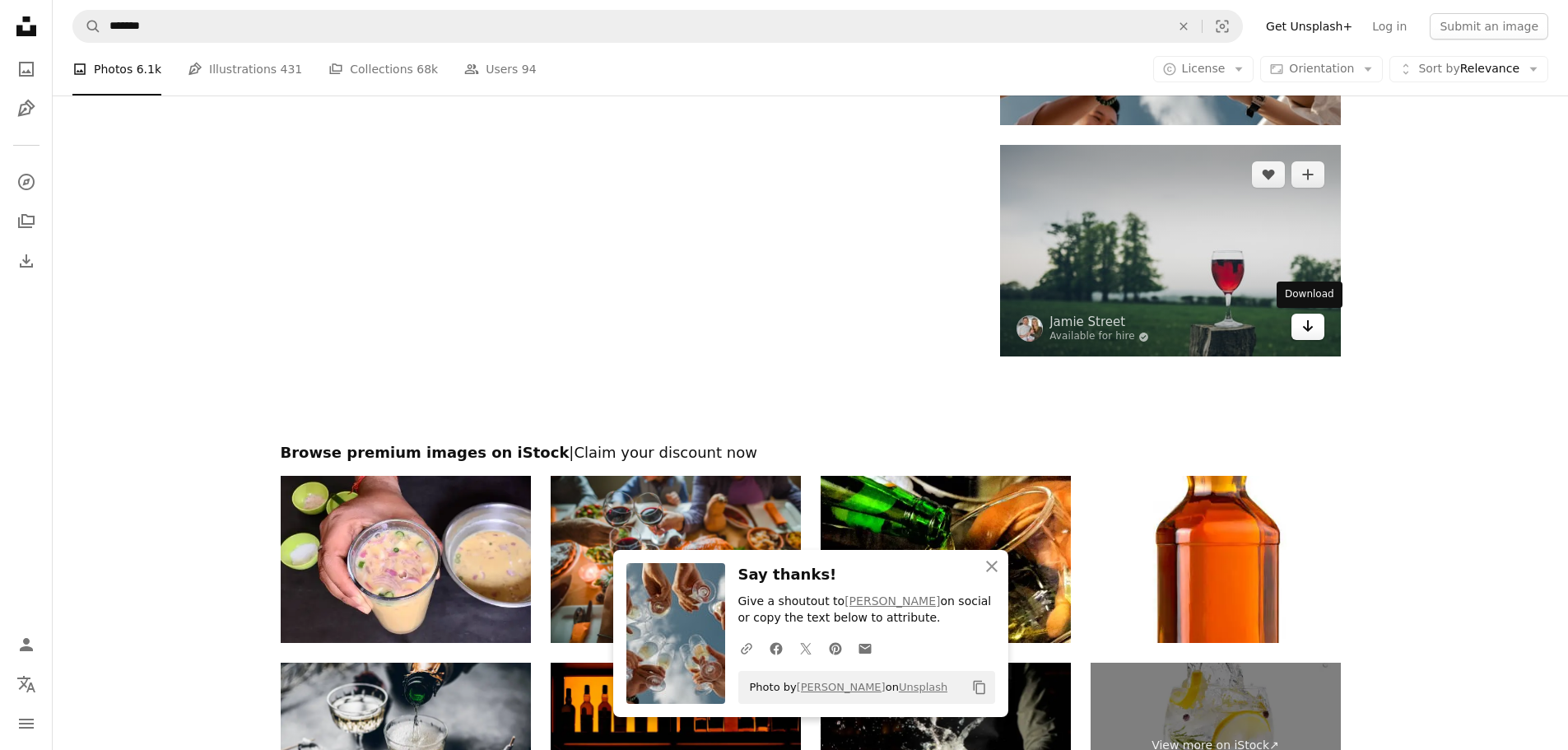
drag, startPoint x: 1308, startPoint y: 337, endPoint x: 1293, endPoint y: 338, distance: 15.0
click at [1308, 337] on link "Arrow pointing down" at bounding box center [1308, 326] width 33 height 26
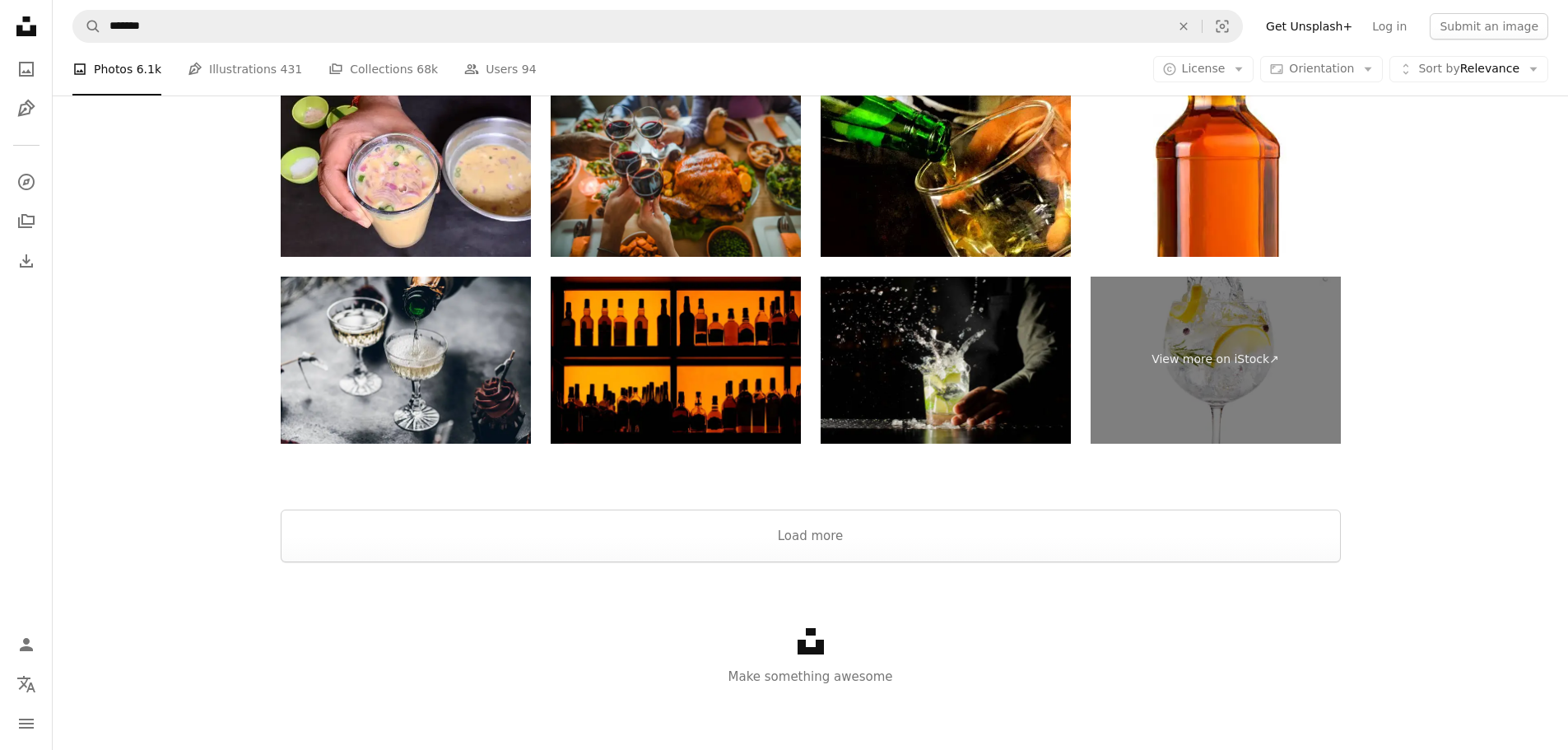
scroll to position [3516, 0]
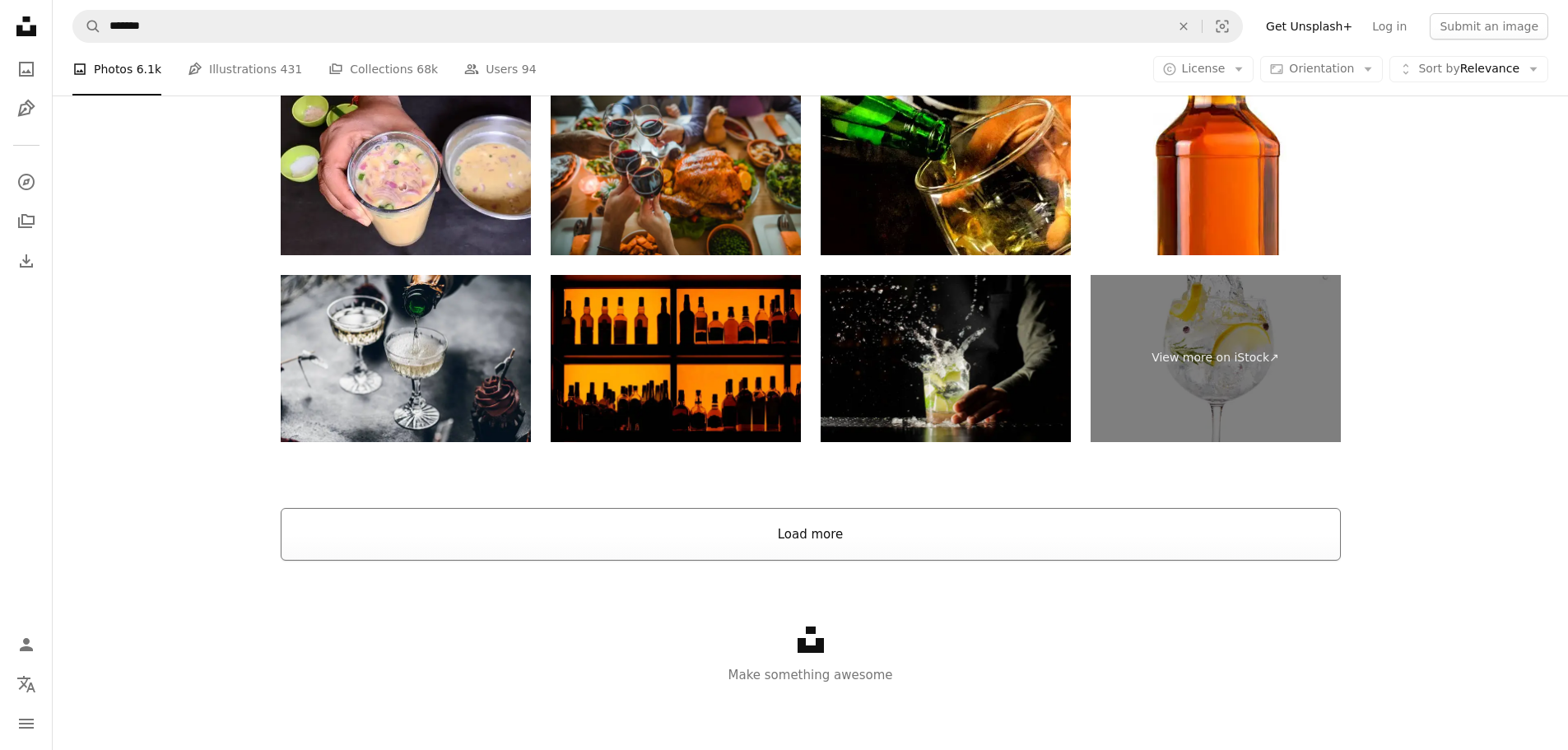
click at [808, 529] on button "Load more" at bounding box center [811, 534] width 1060 height 53
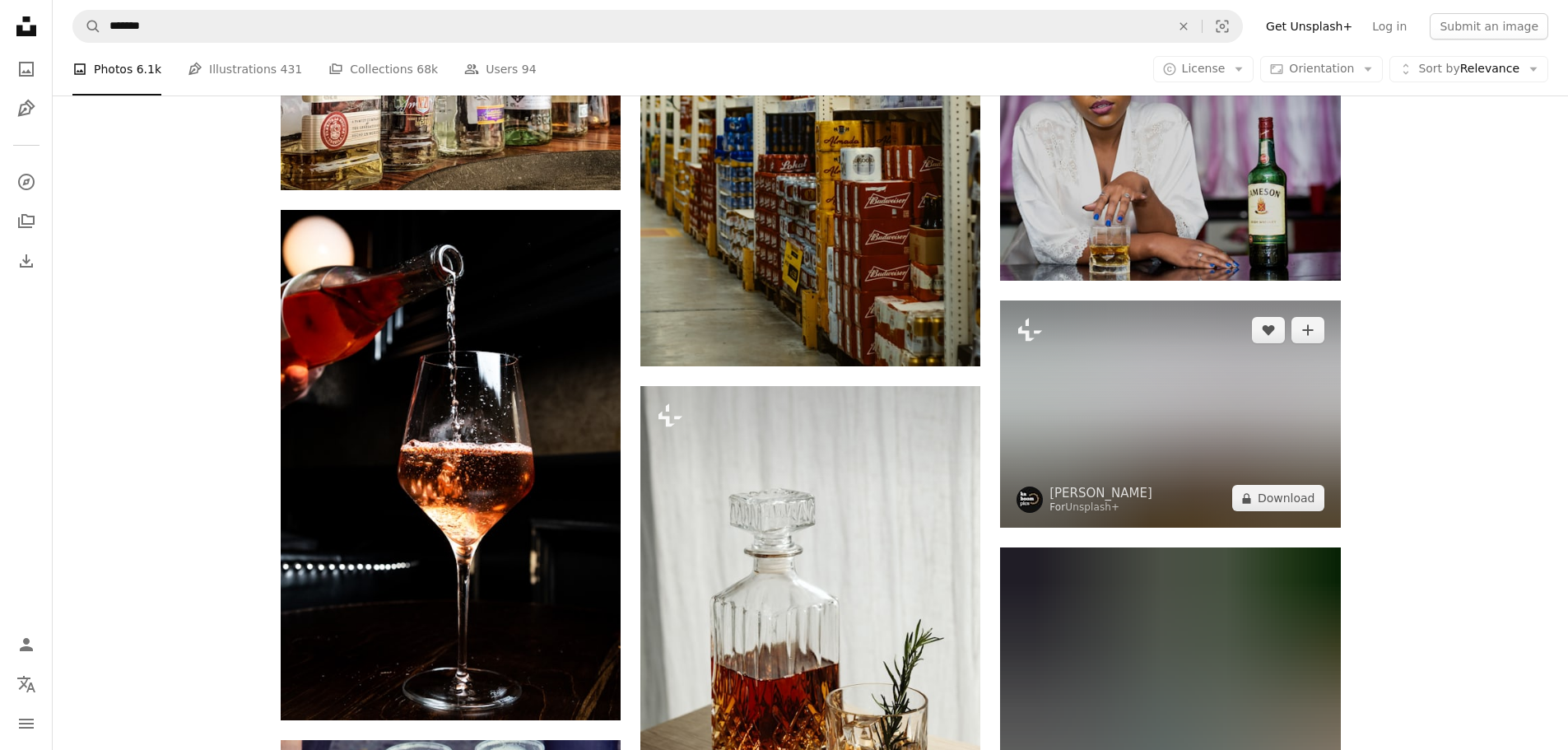
scroll to position [4504, 0]
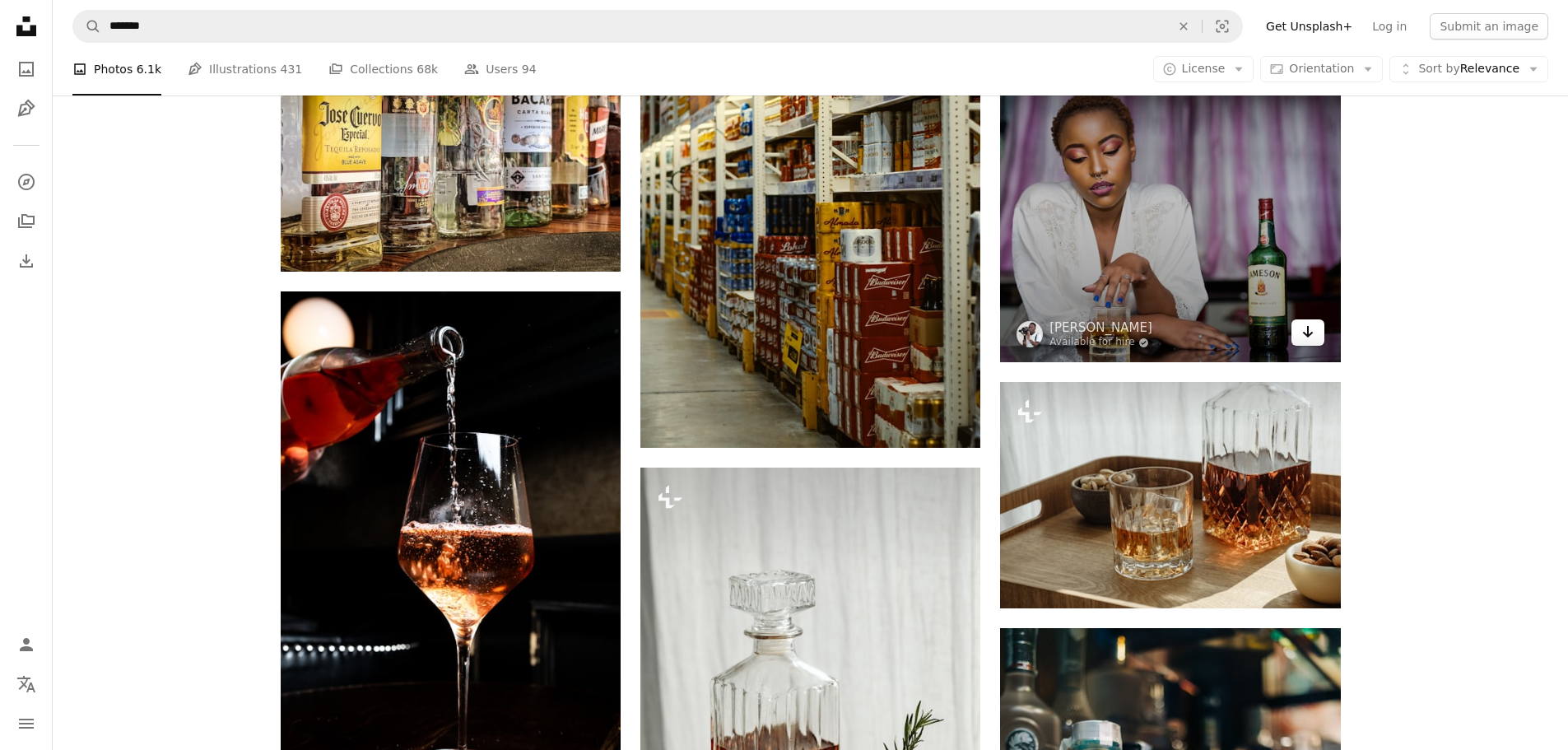
click at [1303, 331] on icon "Arrow pointing down" at bounding box center [1308, 332] width 14 height 20
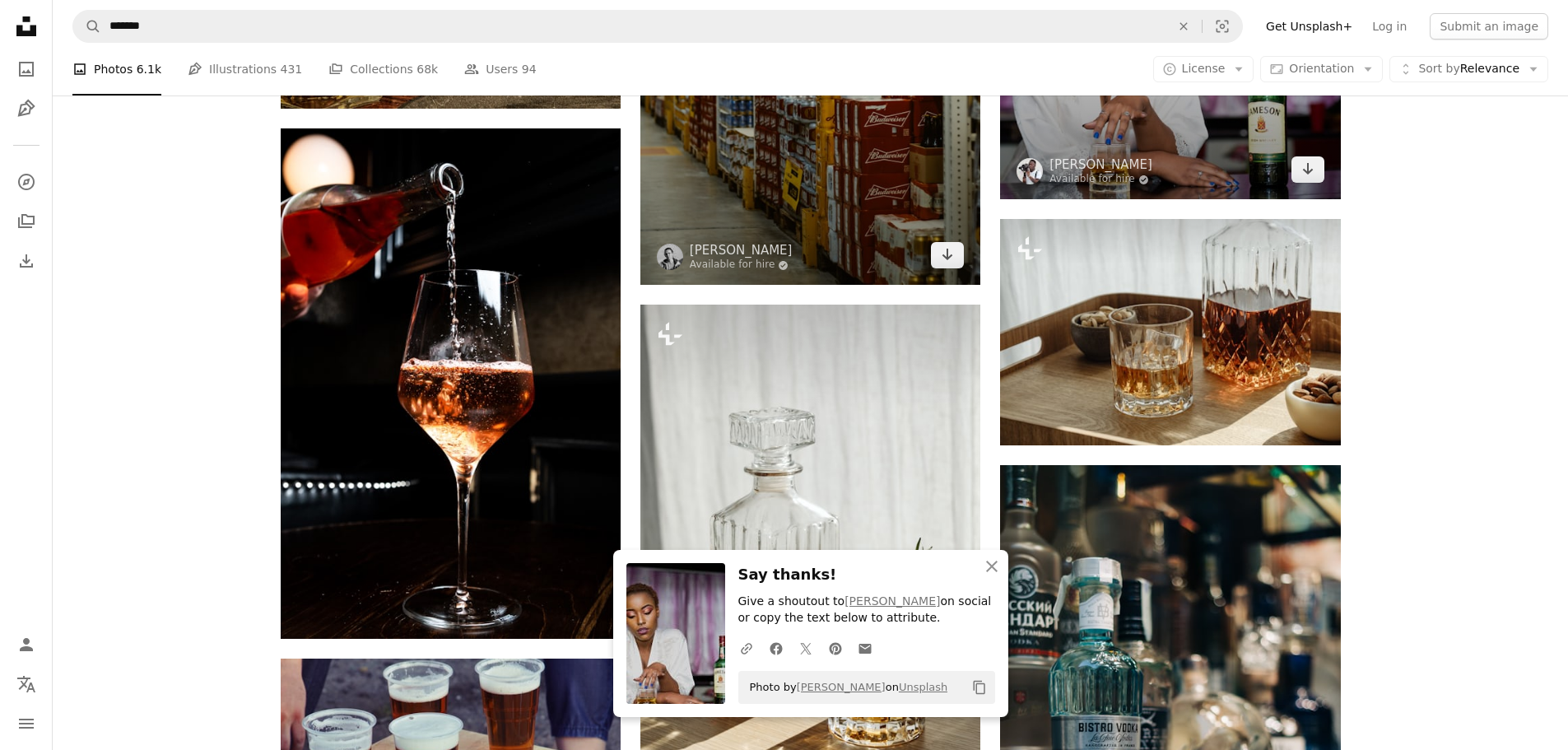
scroll to position [4998, 0]
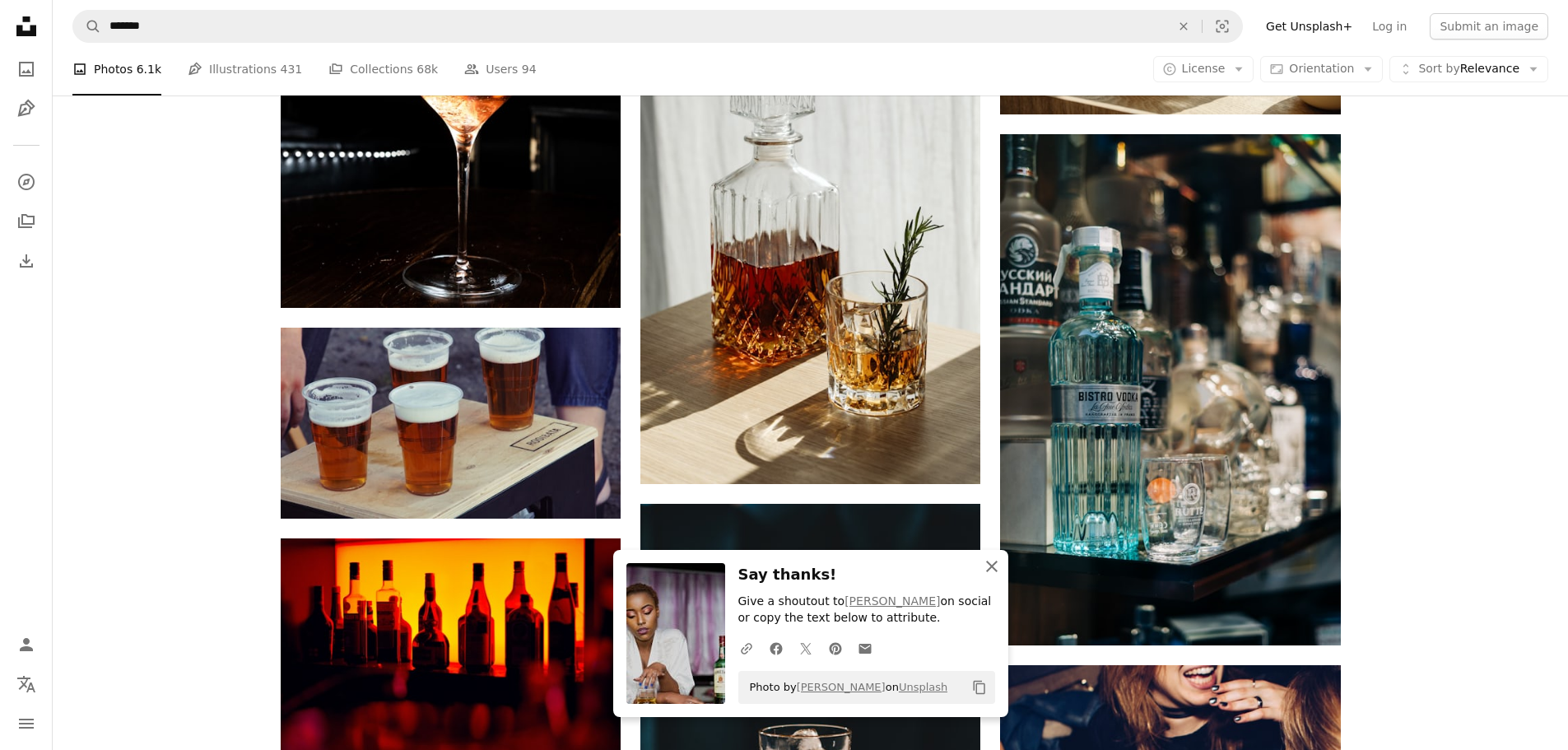
click at [994, 563] on icon "An X shape" at bounding box center [992, 566] width 20 height 20
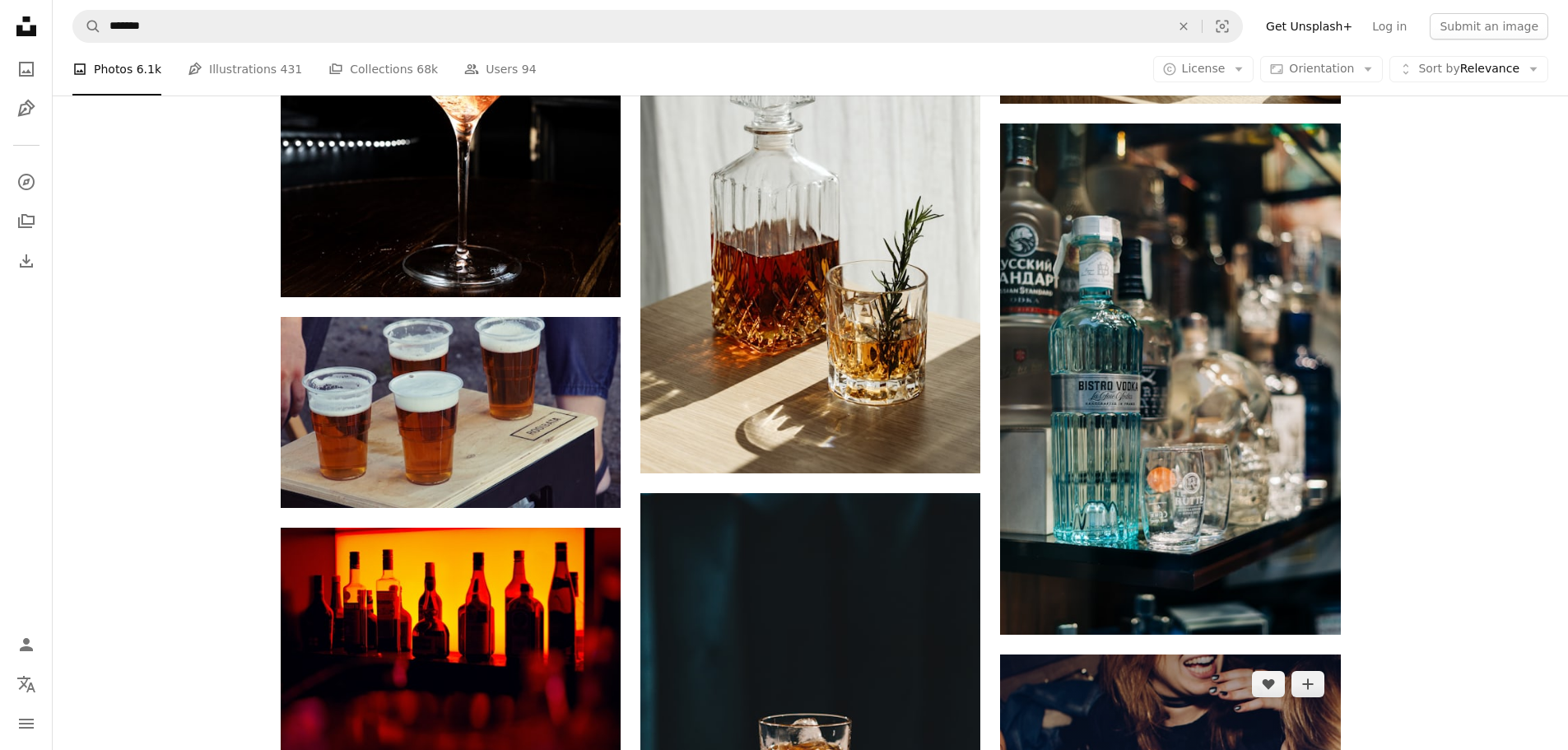
scroll to position [5492, 0]
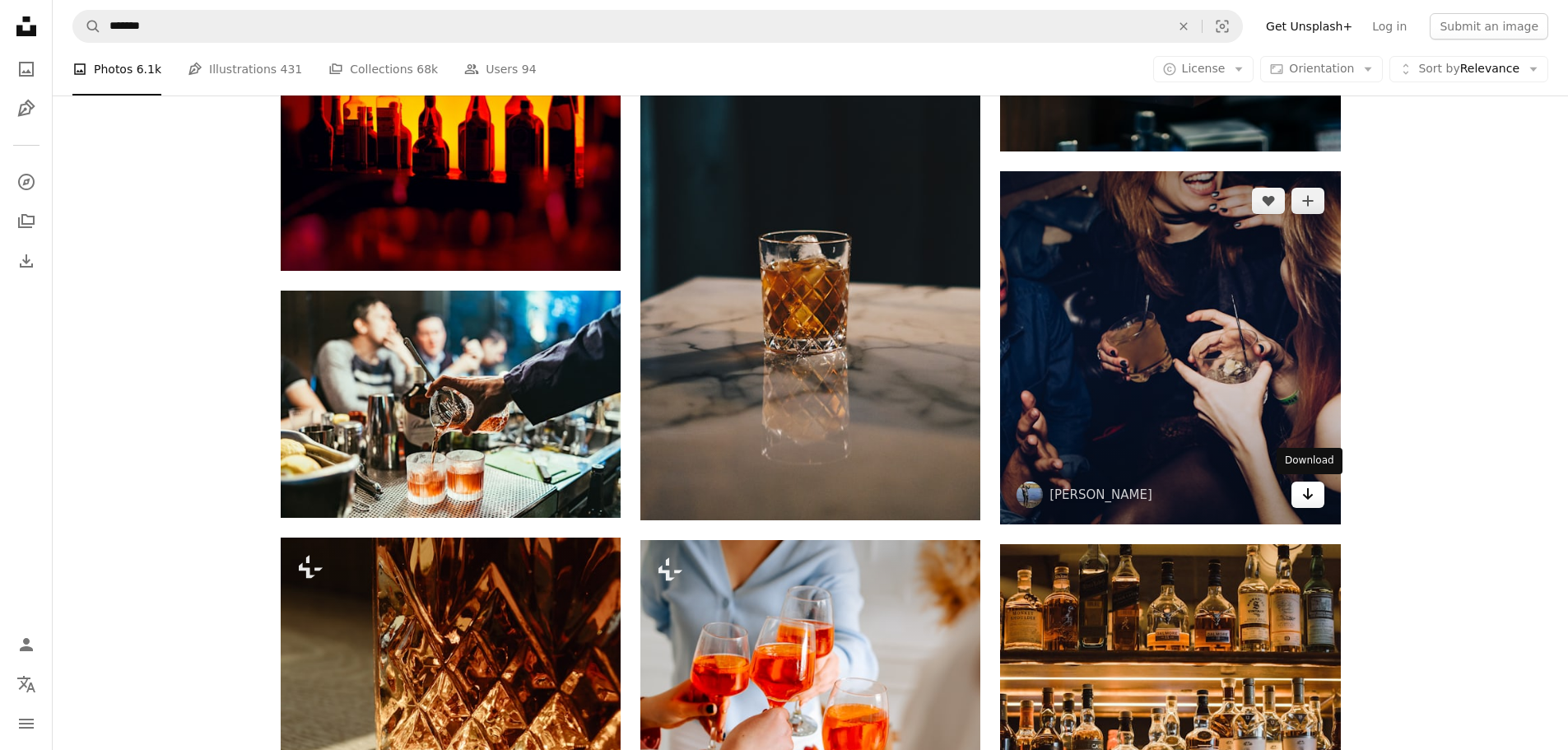
click at [1310, 496] on icon "Download" at bounding box center [1308, 493] width 11 height 12
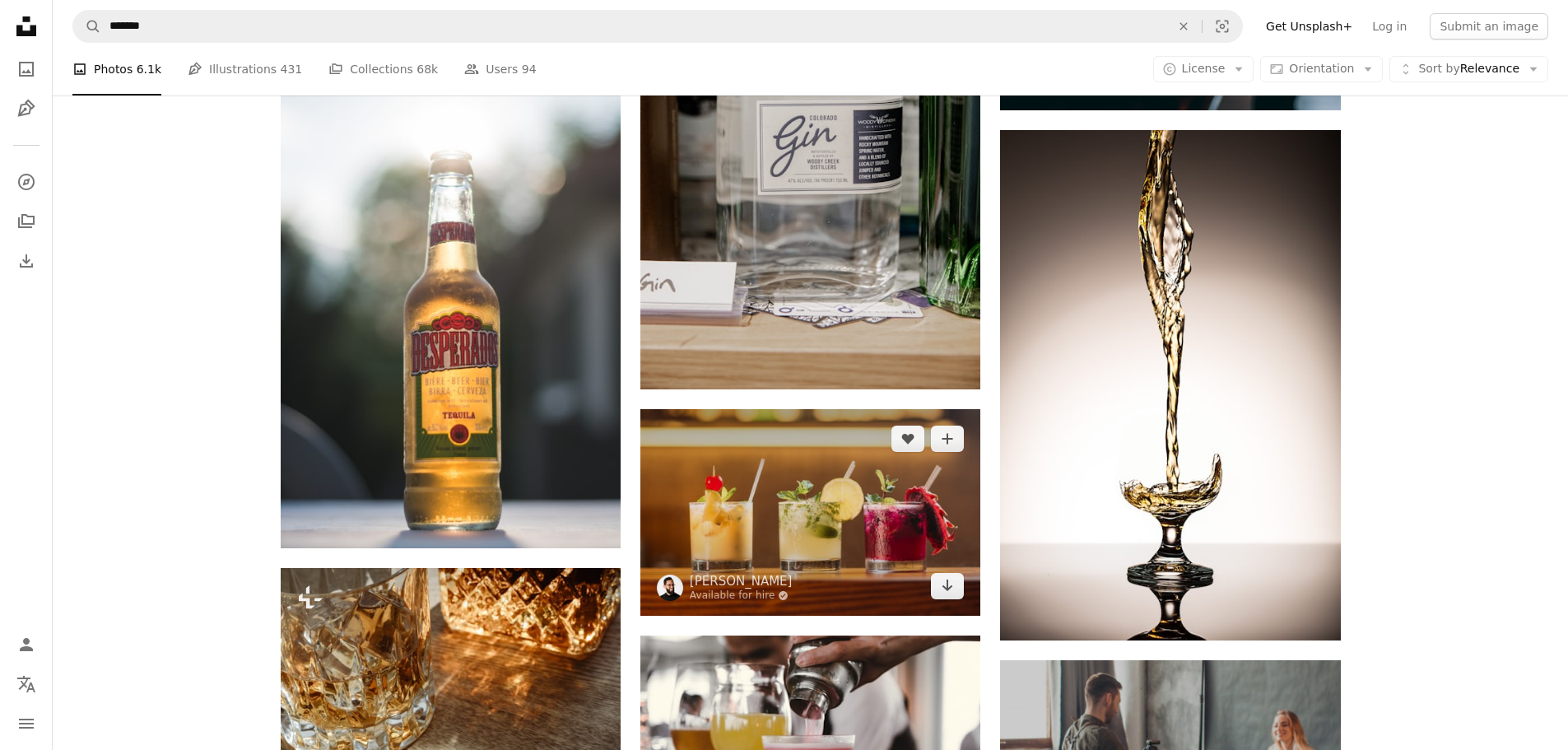
scroll to position [7303, 0]
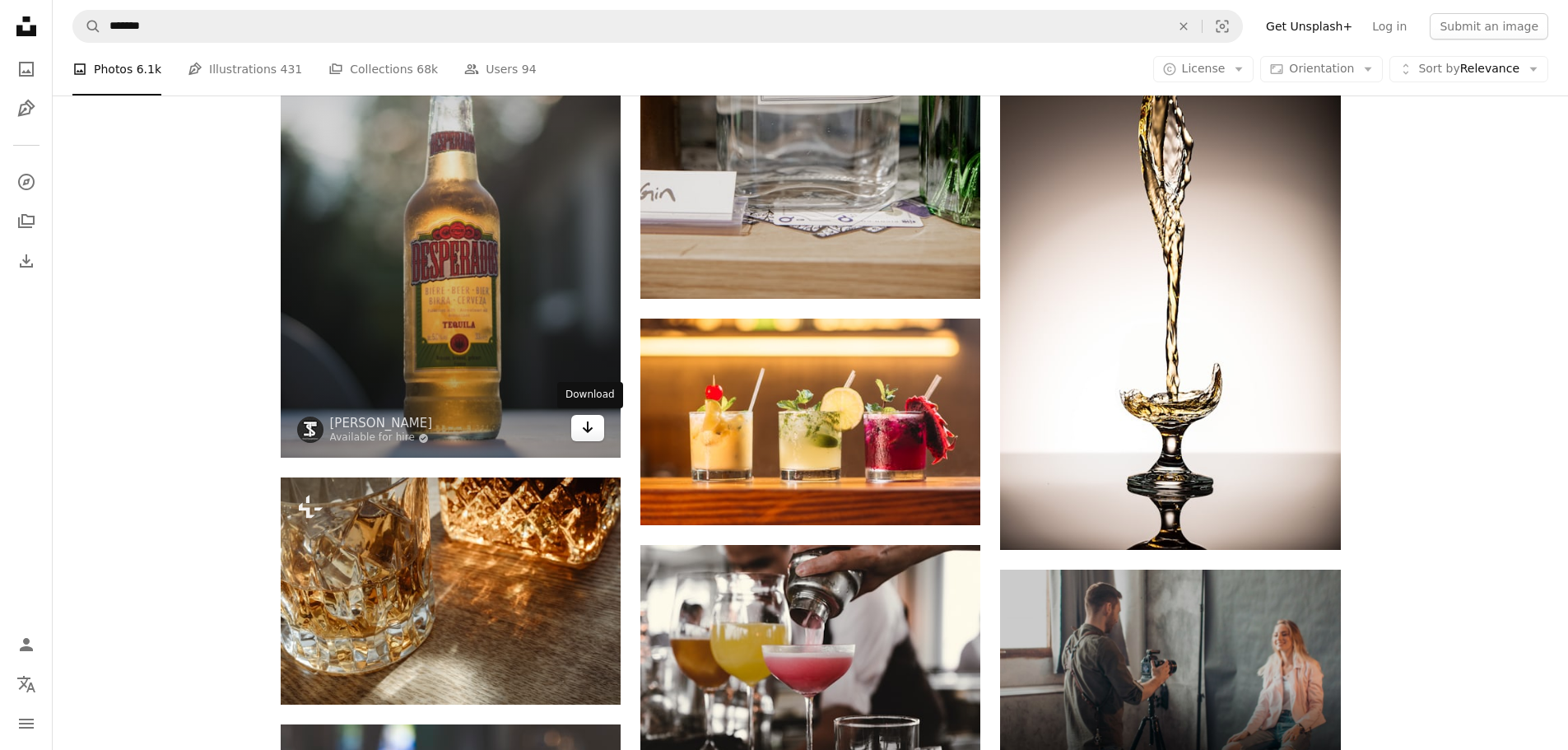
click at [576, 428] on link "Arrow pointing down" at bounding box center [588, 428] width 33 height 26
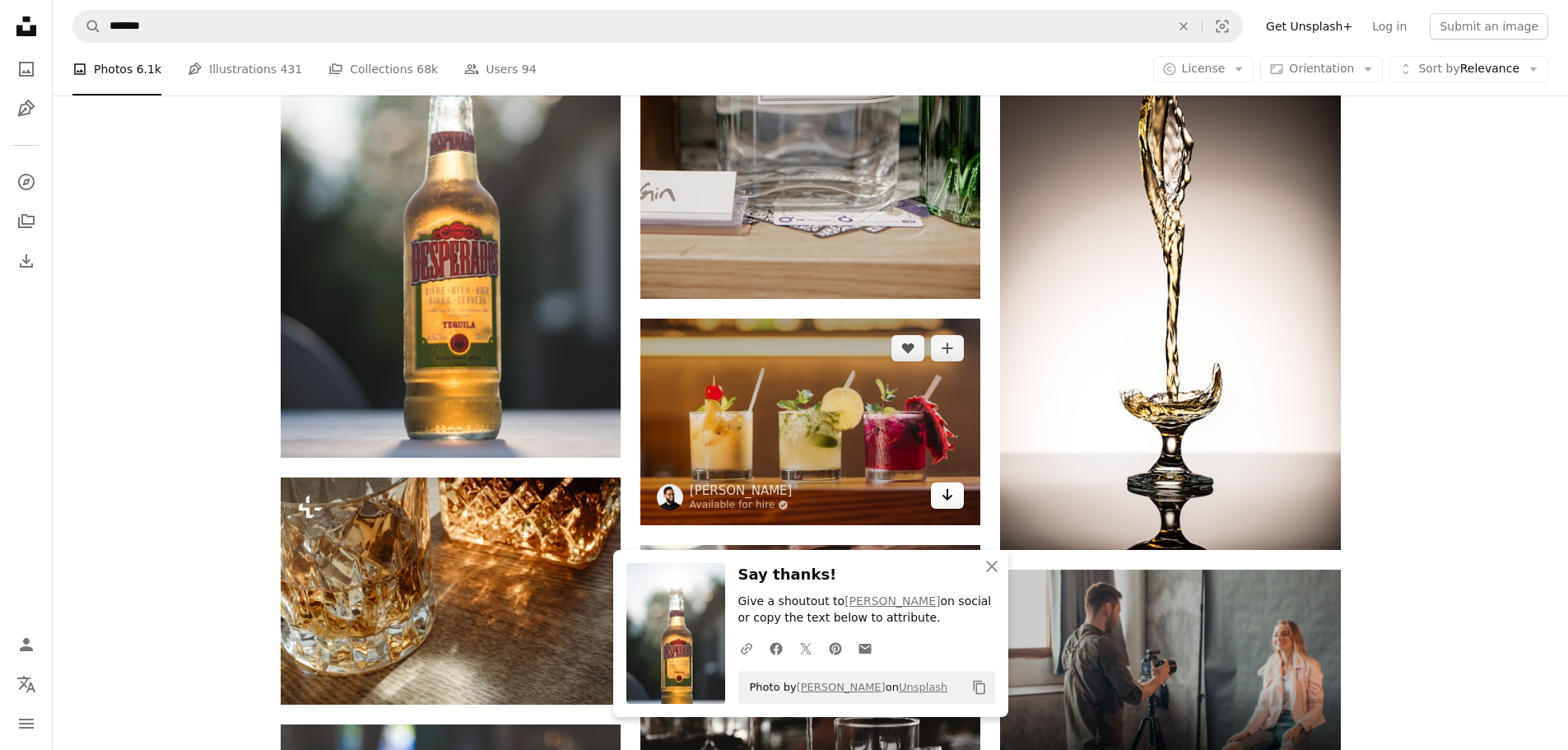
click at [944, 498] on icon "Arrow pointing down" at bounding box center [947, 495] width 14 height 20
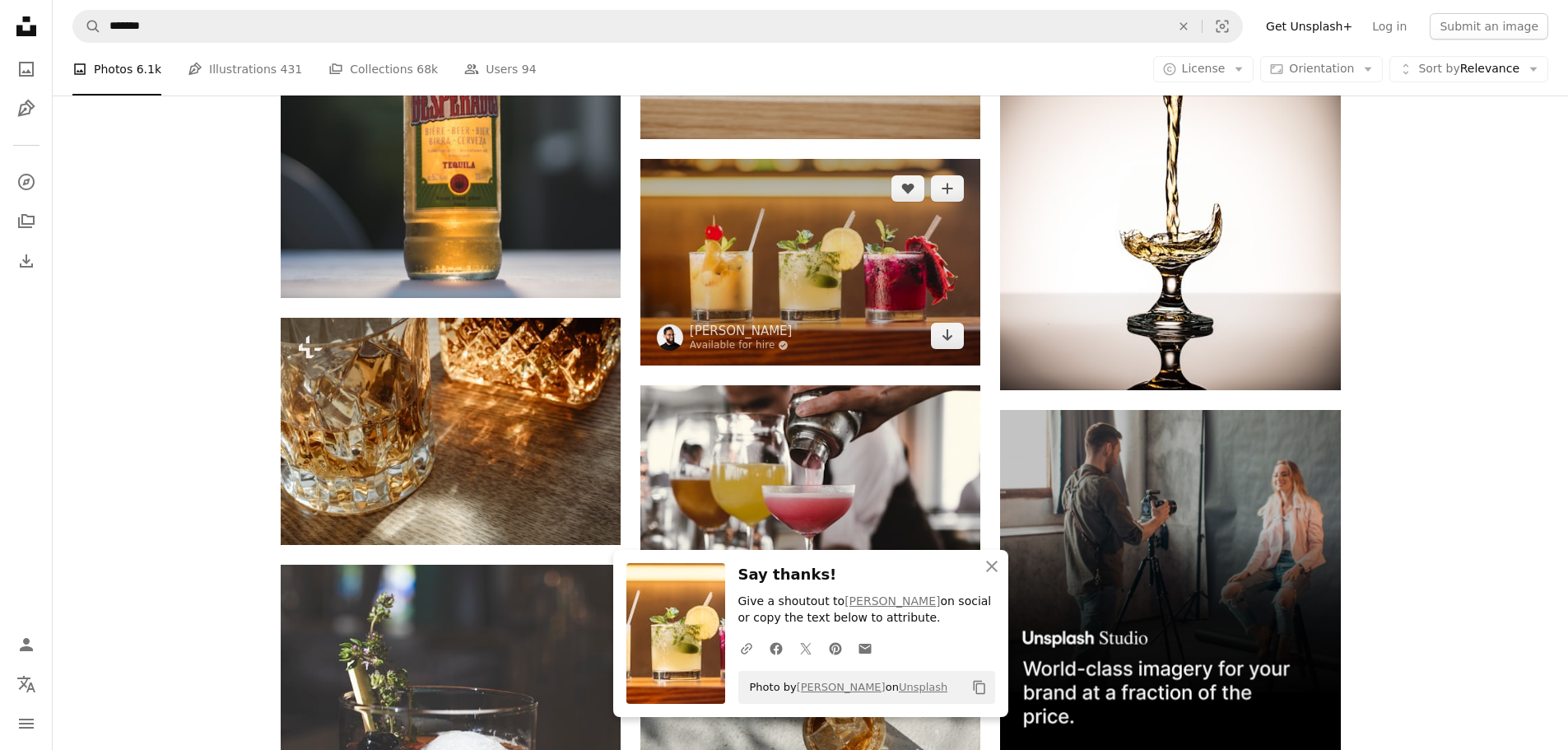
scroll to position [7386, 0]
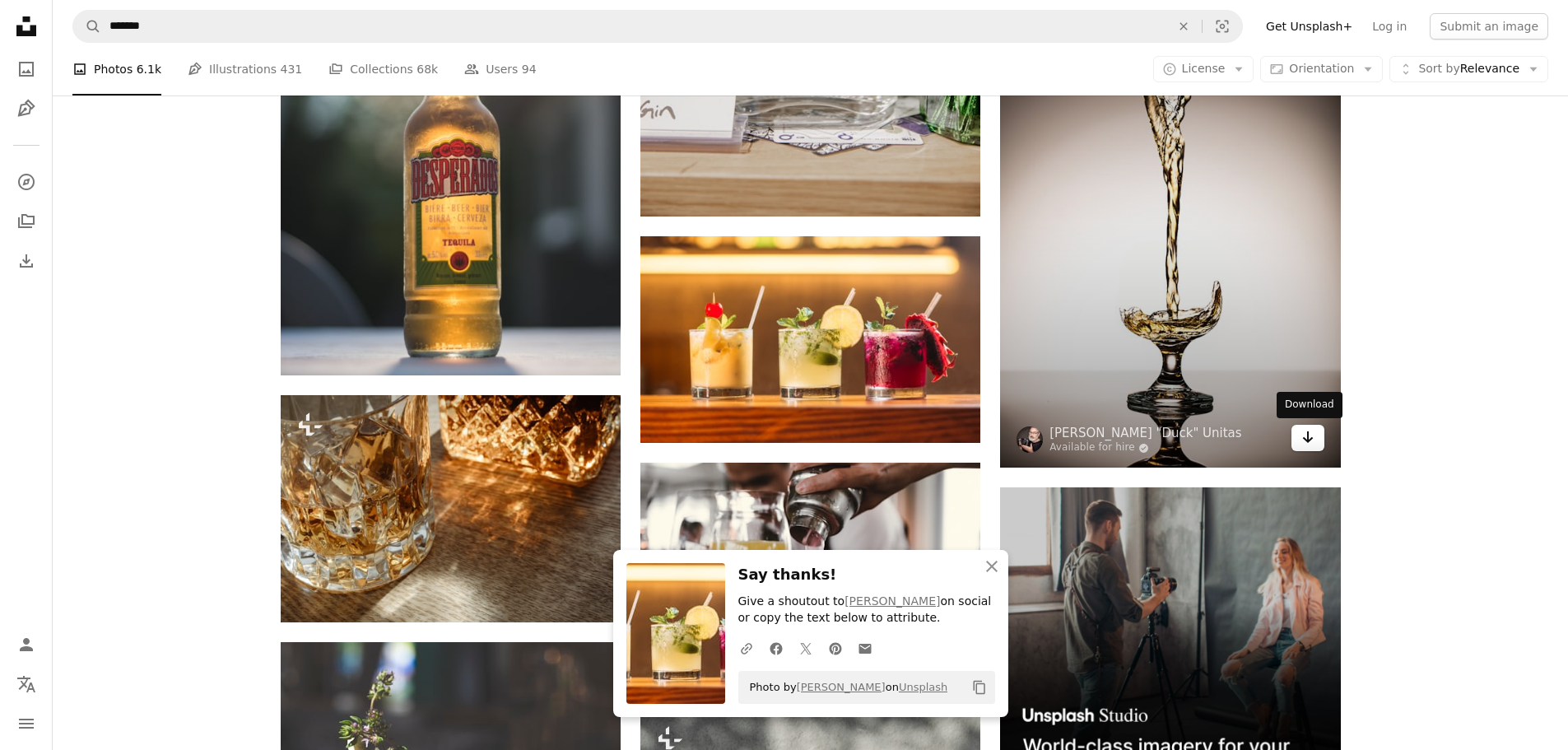
click at [1309, 443] on icon "Arrow pointing down" at bounding box center [1308, 438] width 14 height 20
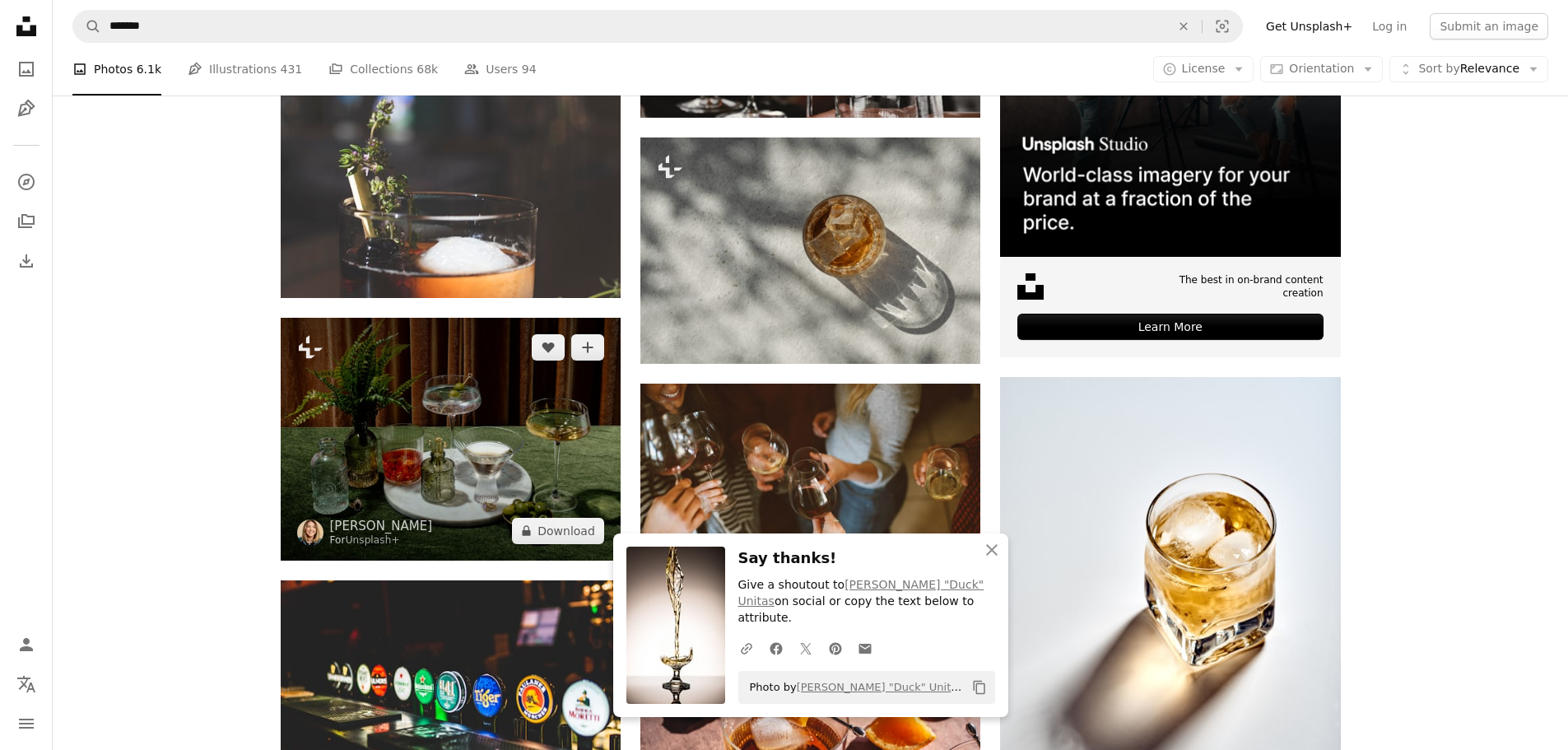
scroll to position [7962, 0]
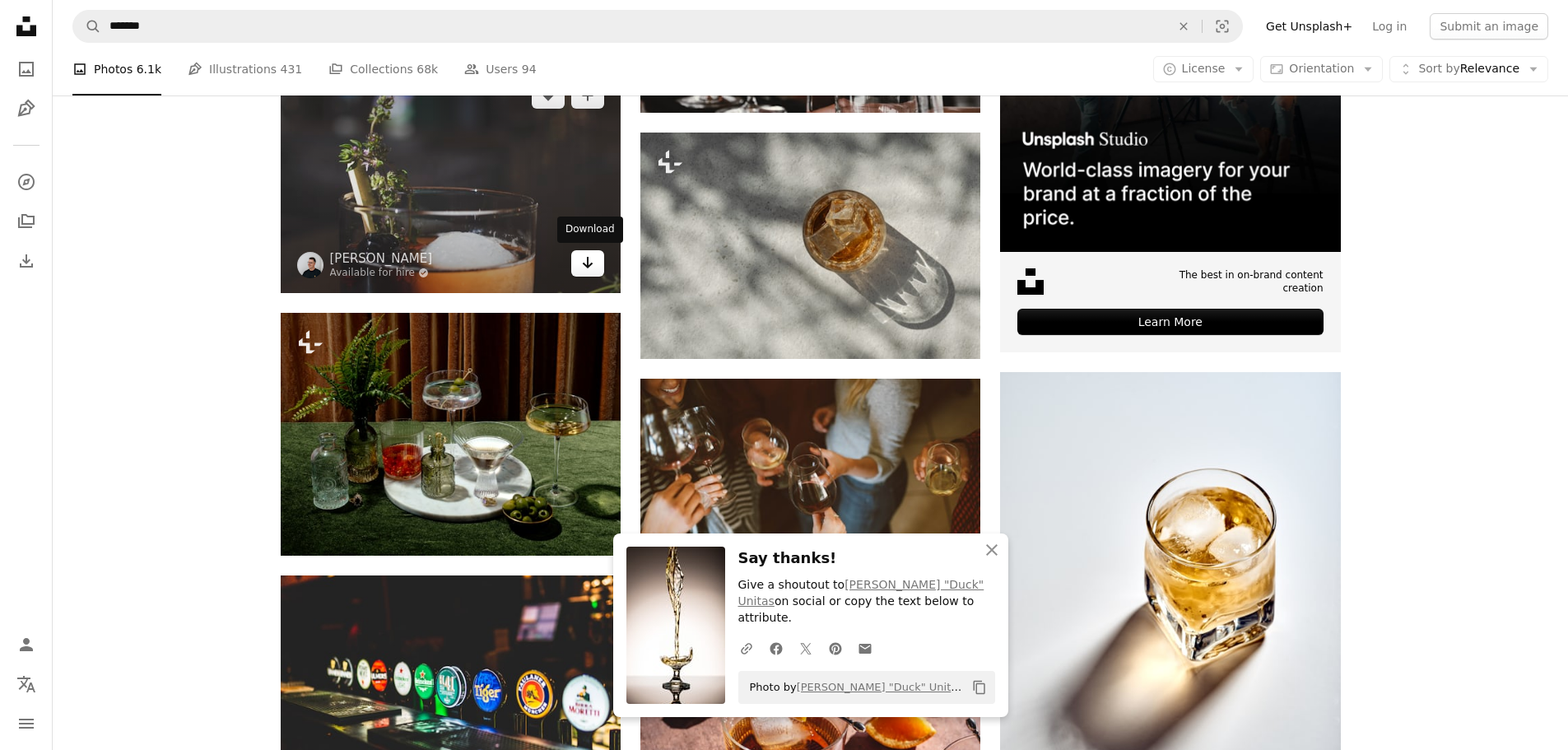
click at [585, 274] on link "Arrow pointing down" at bounding box center [588, 263] width 33 height 26
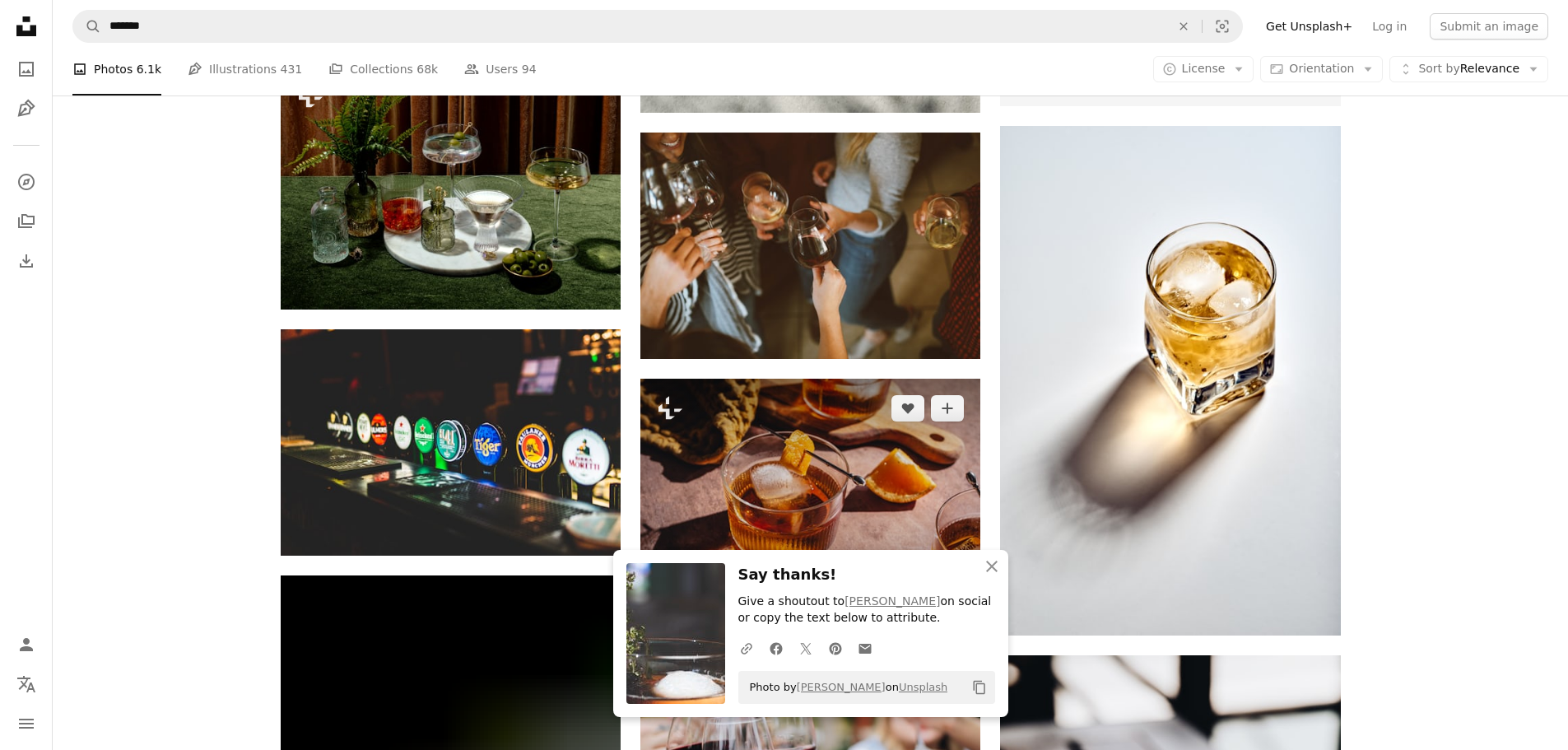
scroll to position [8209, 0]
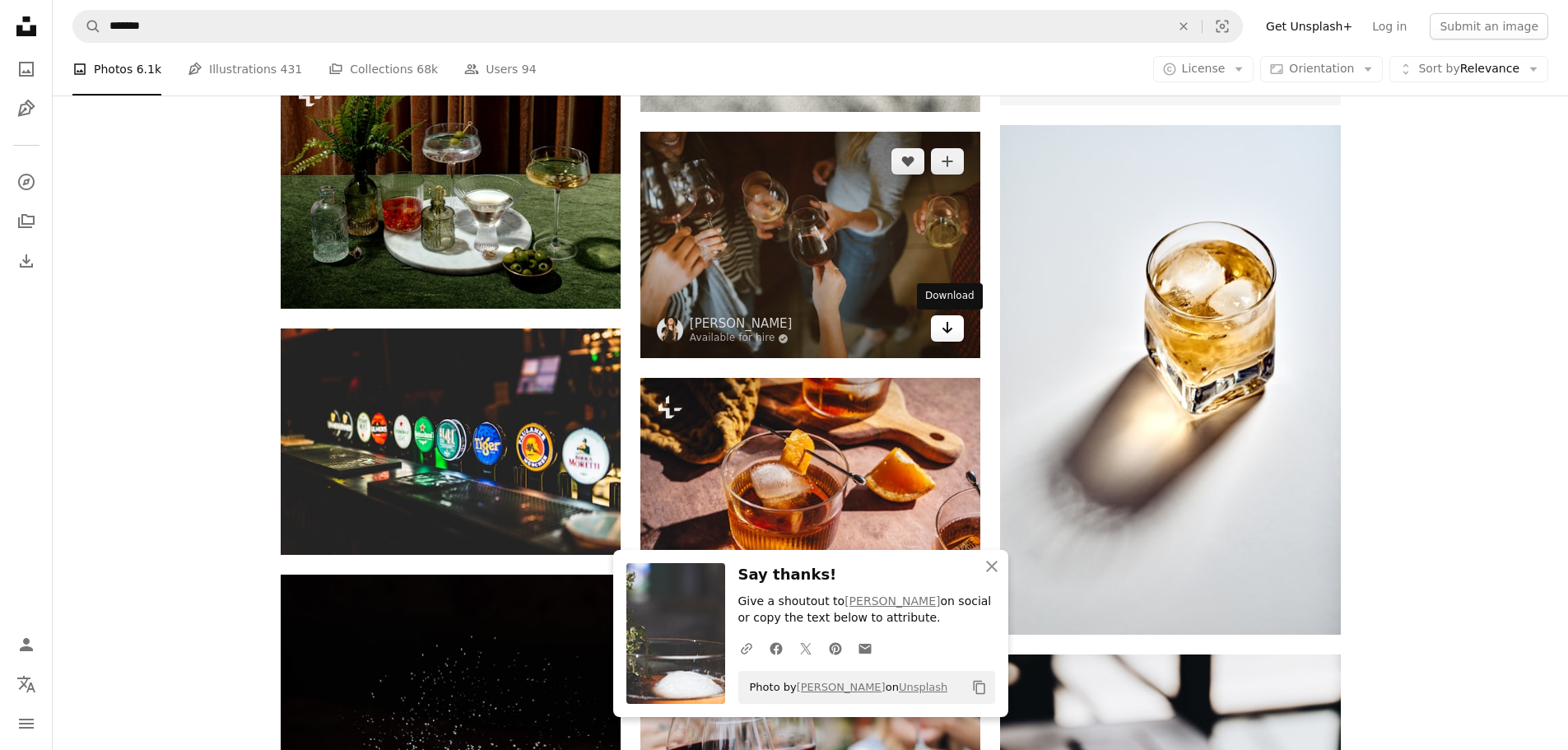
click at [953, 330] on icon "Arrow pointing down" at bounding box center [947, 328] width 14 height 20
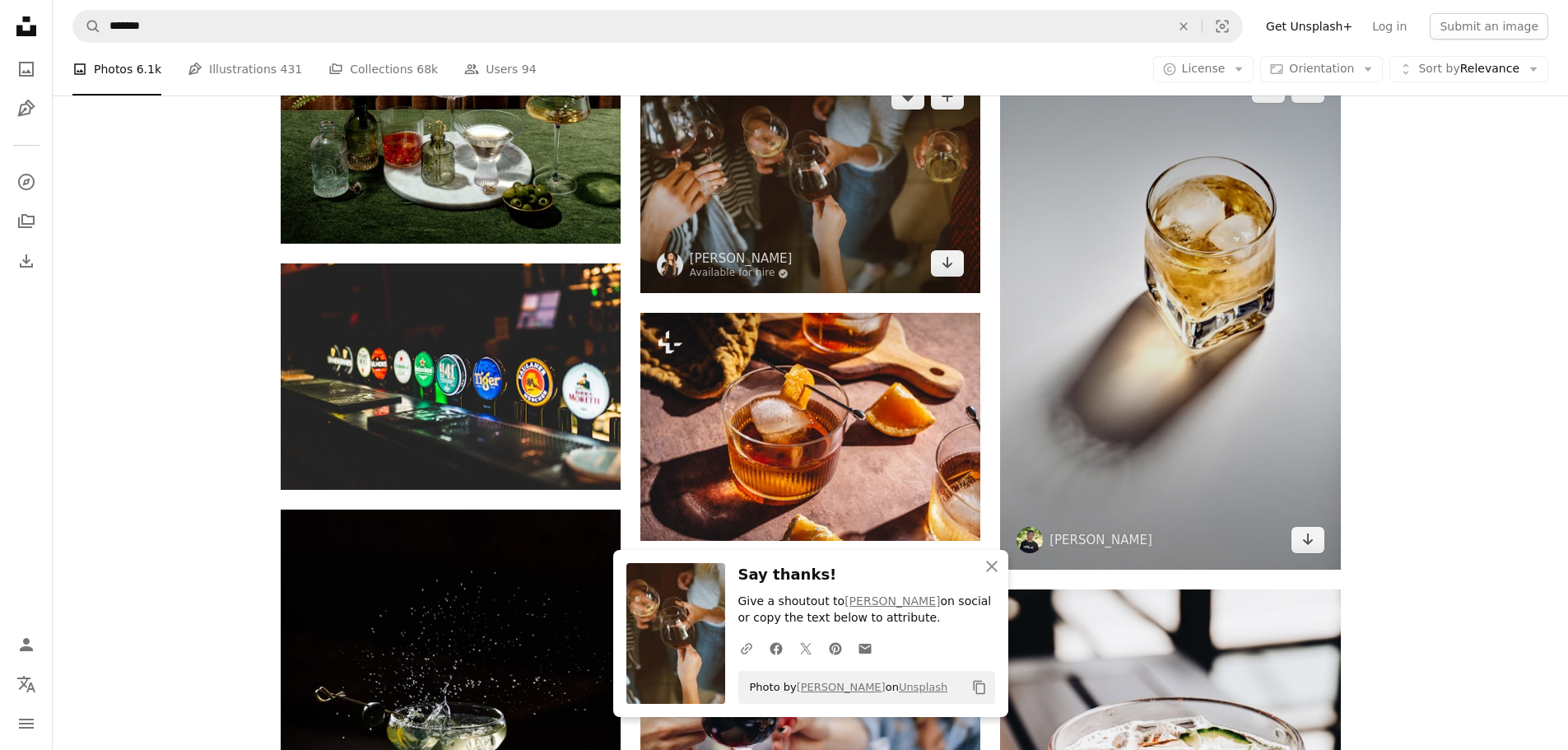
scroll to position [8373, 0]
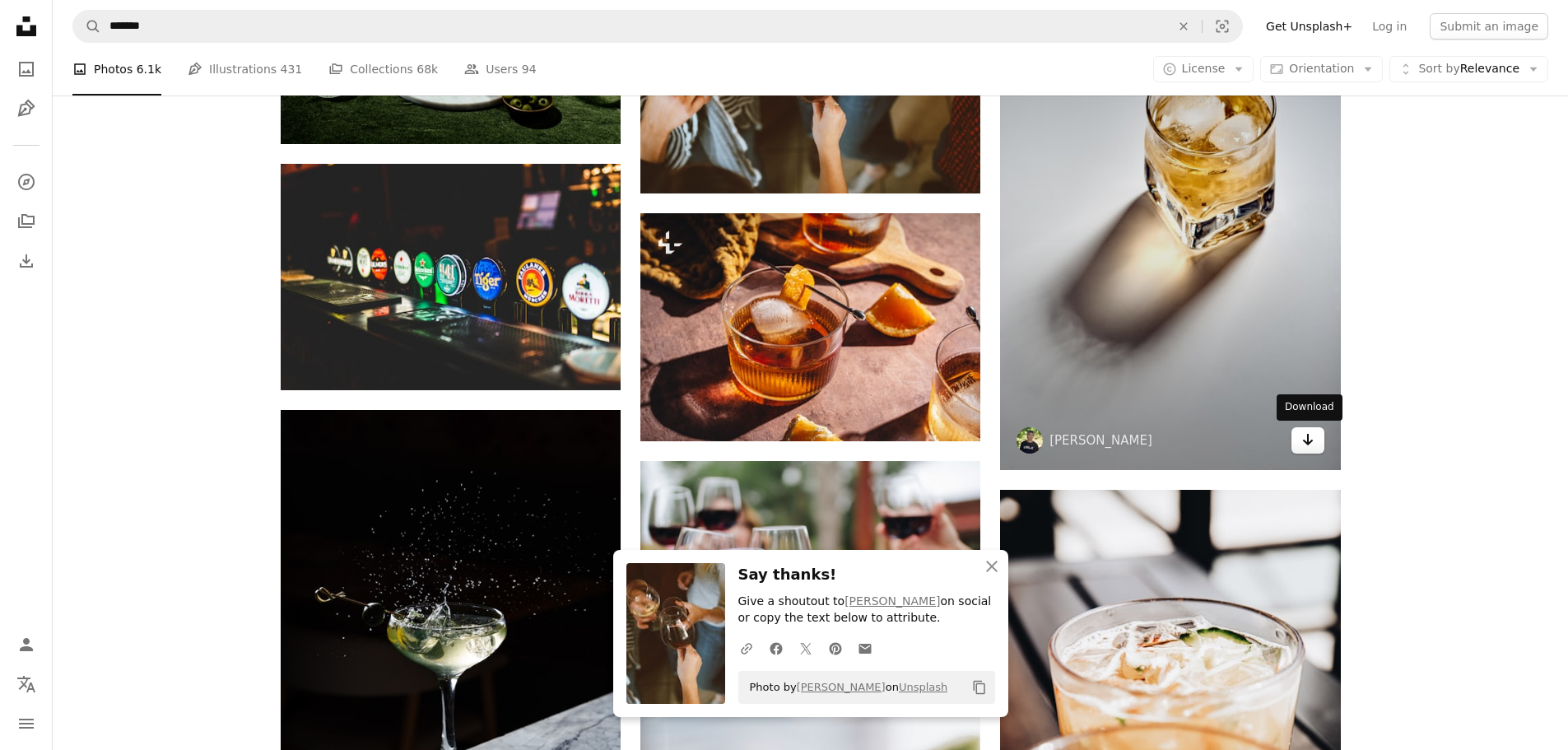
click at [1310, 444] on icon "Arrow pointing down" at bounding box center [1308, 439] width 14 height 20
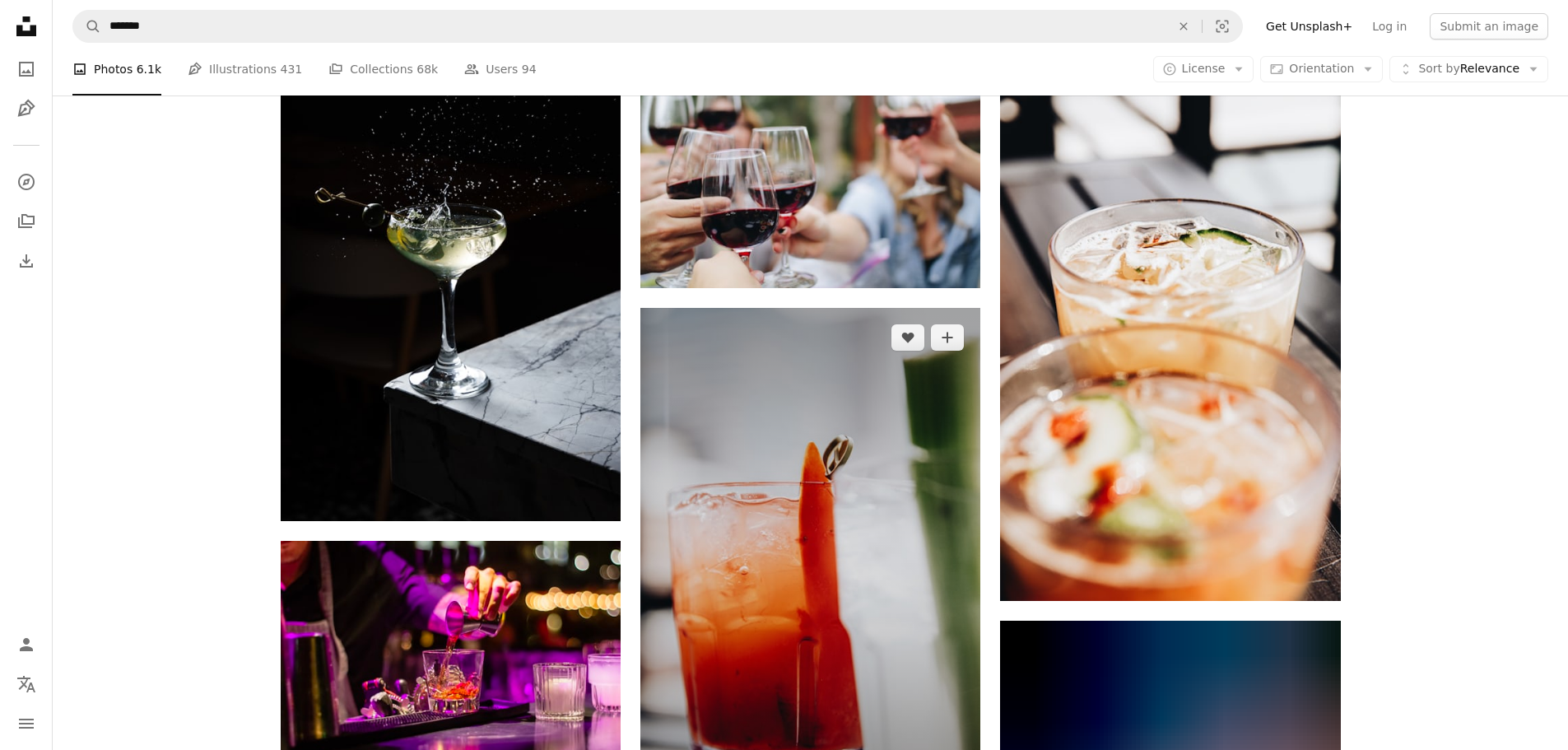
scroll to position [8785, 0]
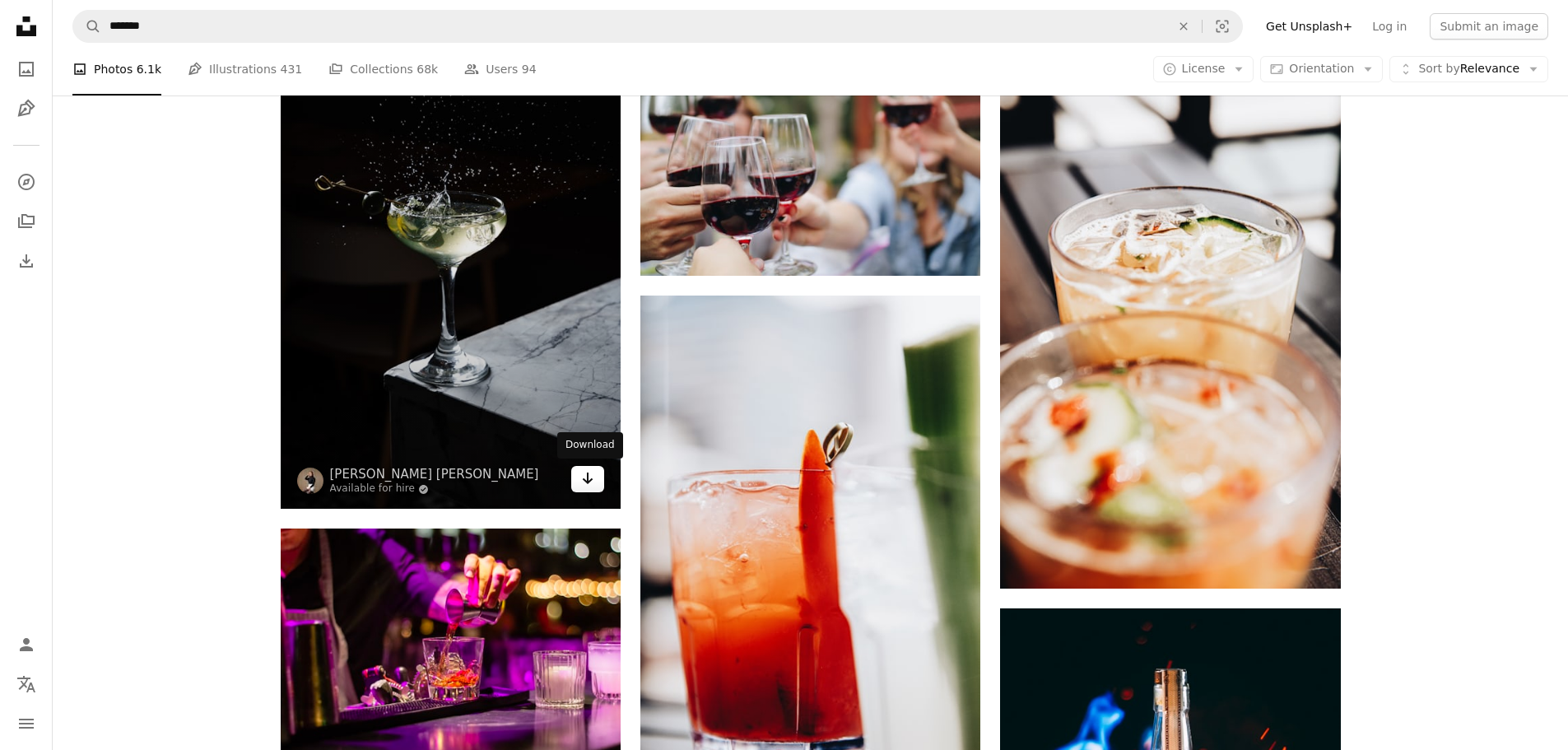
click at [573, 482] on link "Arrow pointing down" at bounding box center [588, 479] width 33 height 26
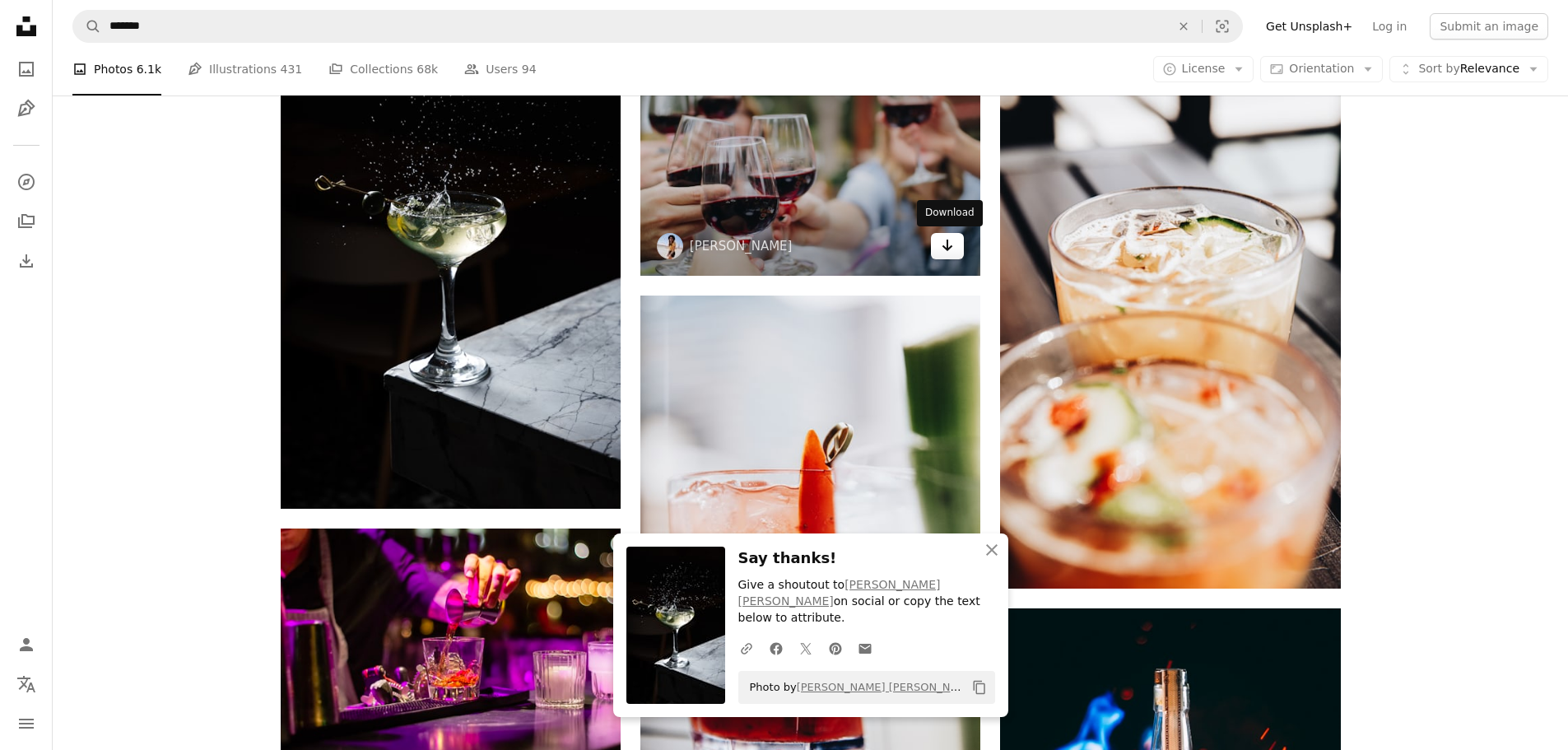
click at [944, 248] on icon "Download" at bounding box center [948, 245] width 11 height 12
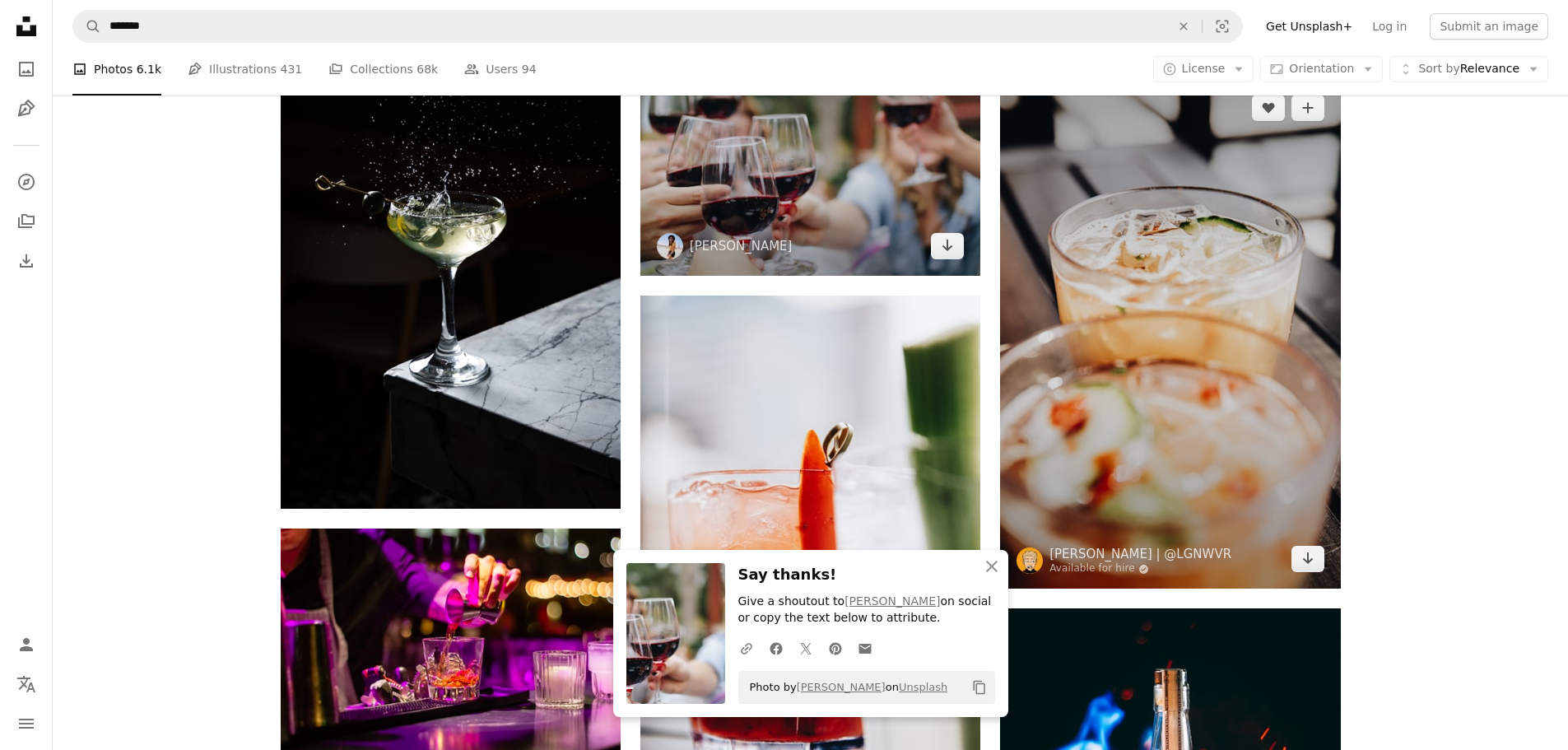
scroll to position [8950, 0]
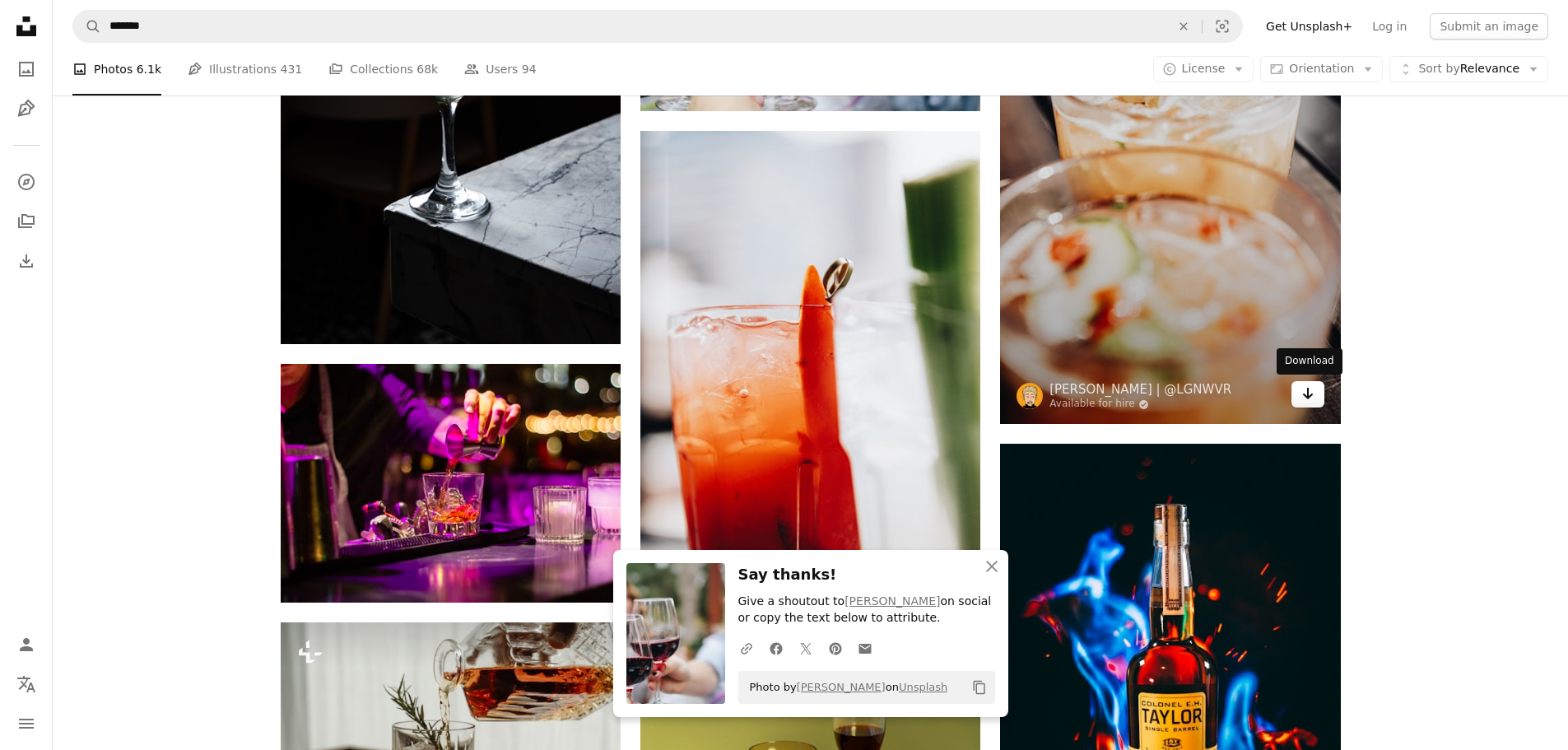
drag, startPoint x: 1312, startPoint y: 396, endPoint x: 1303, endPoint y: 396, distance: 9.0
click at [1312, 396] on icon "Arrow pointing down" at bounding box center [1308, 393] width 14 height 20
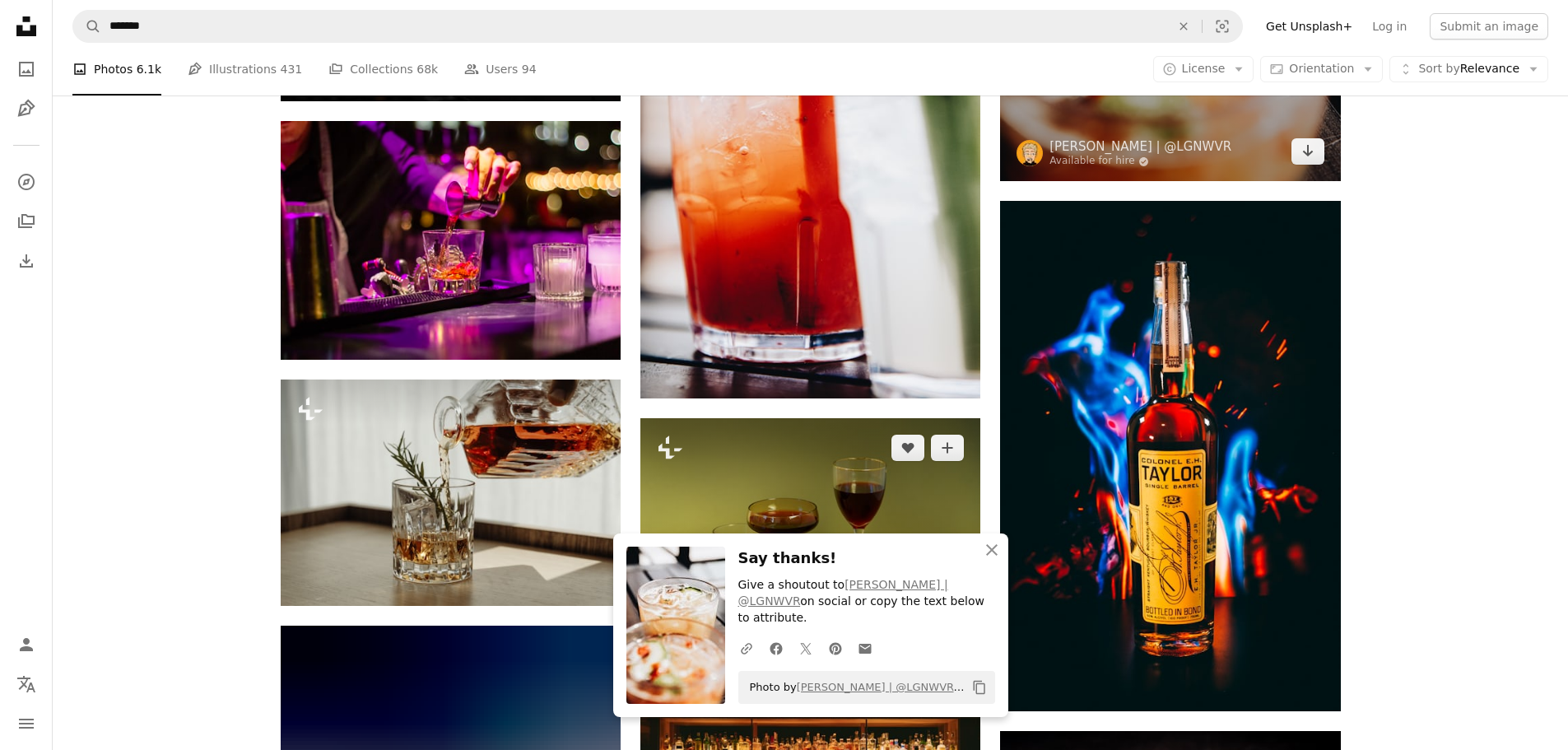
scroll to position [9196, 0]
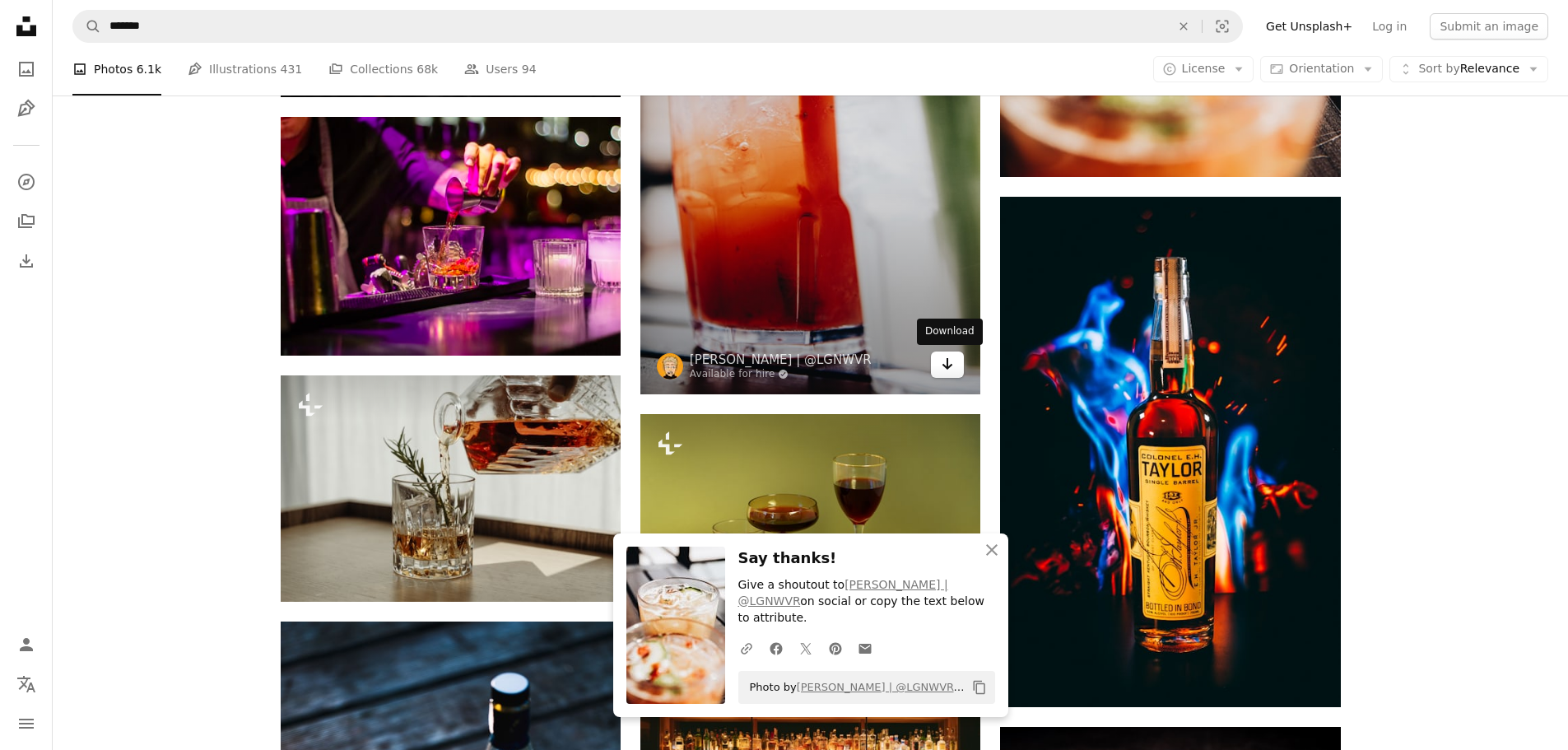
click at [942, 370] on icon "Arrow pointing down" at bounding box center [947, 364] width 14 height 20
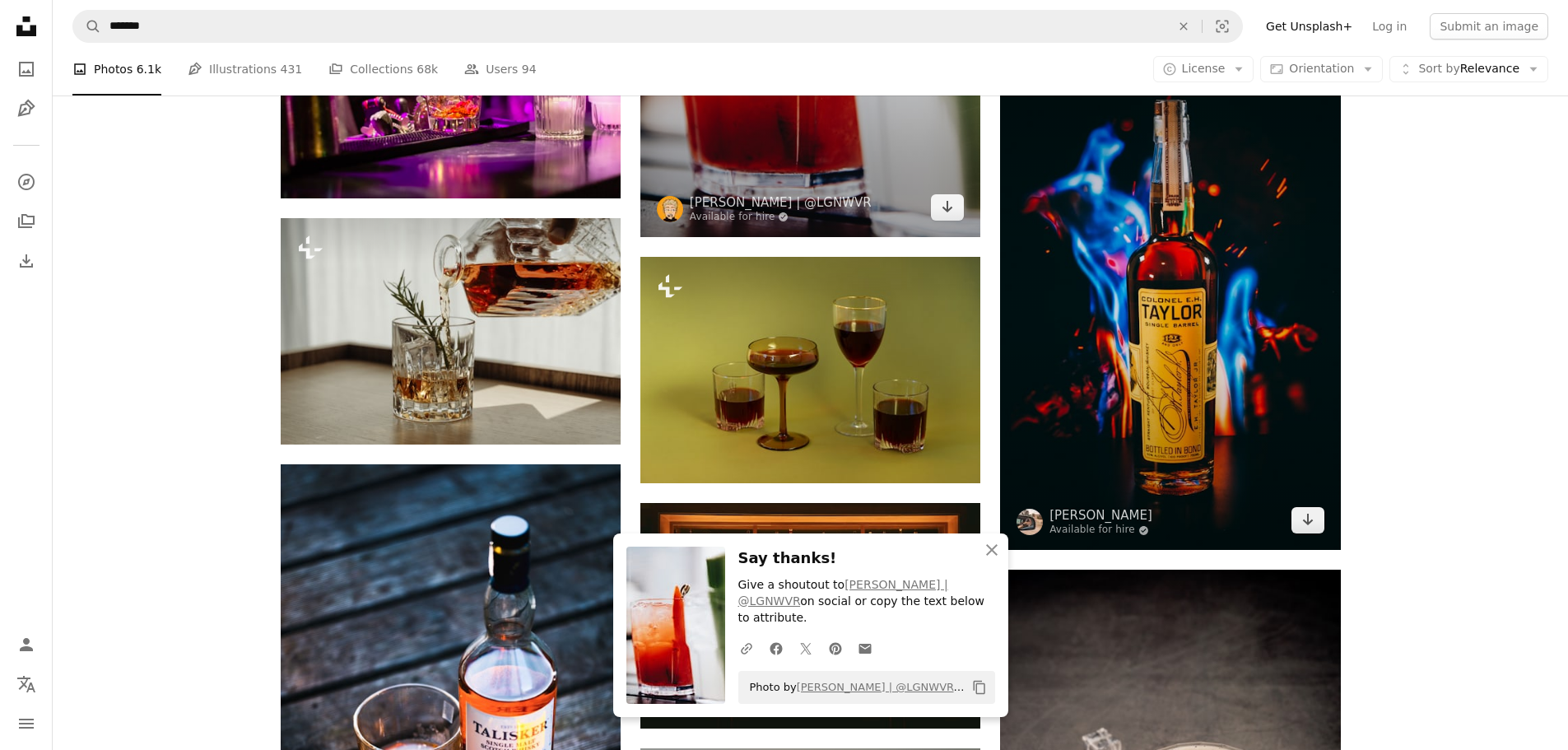
scroll to position [9361, 0]
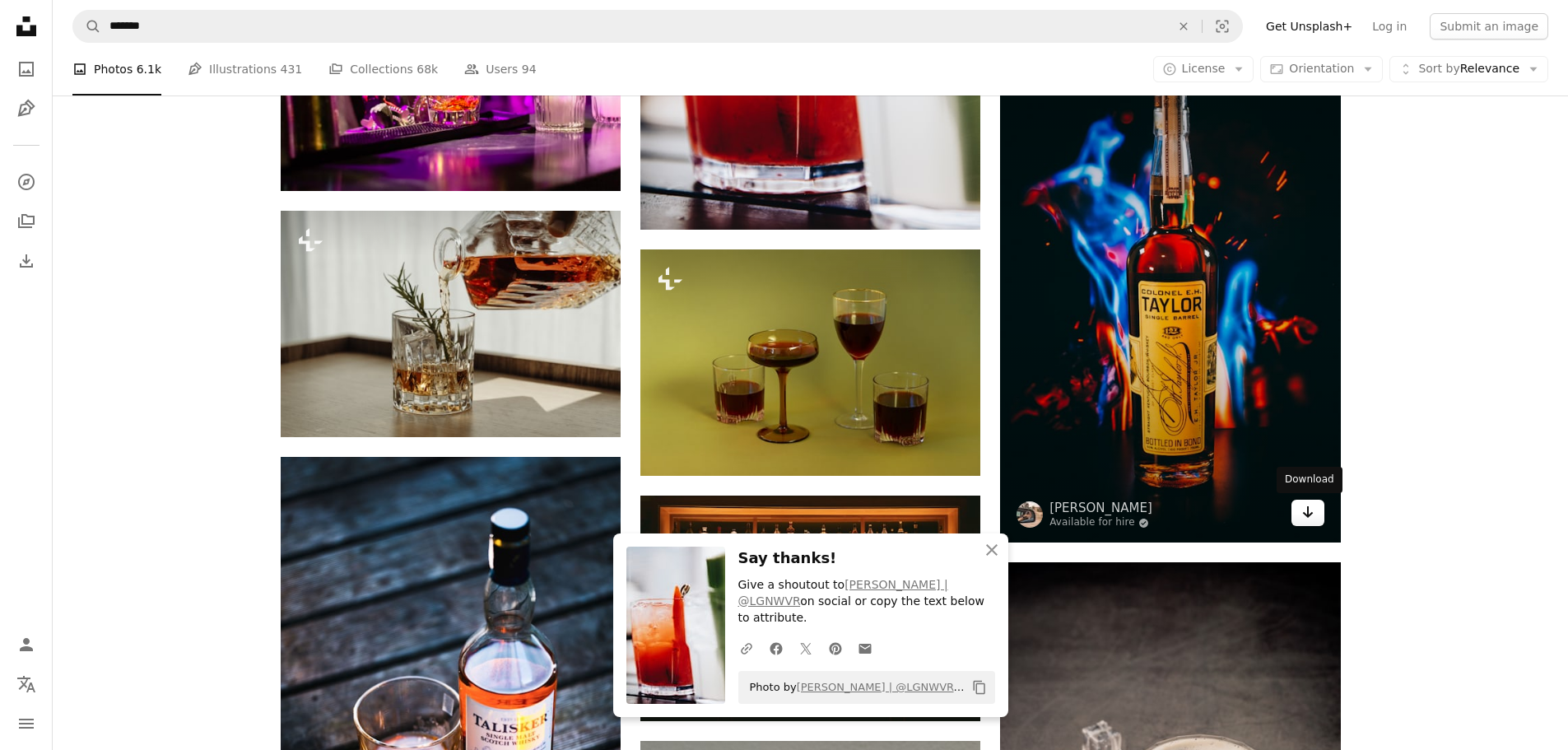
click at [1306, 511] on icon "Arrow pointing down" at bounding box center [1308, 512] width 14 height 20
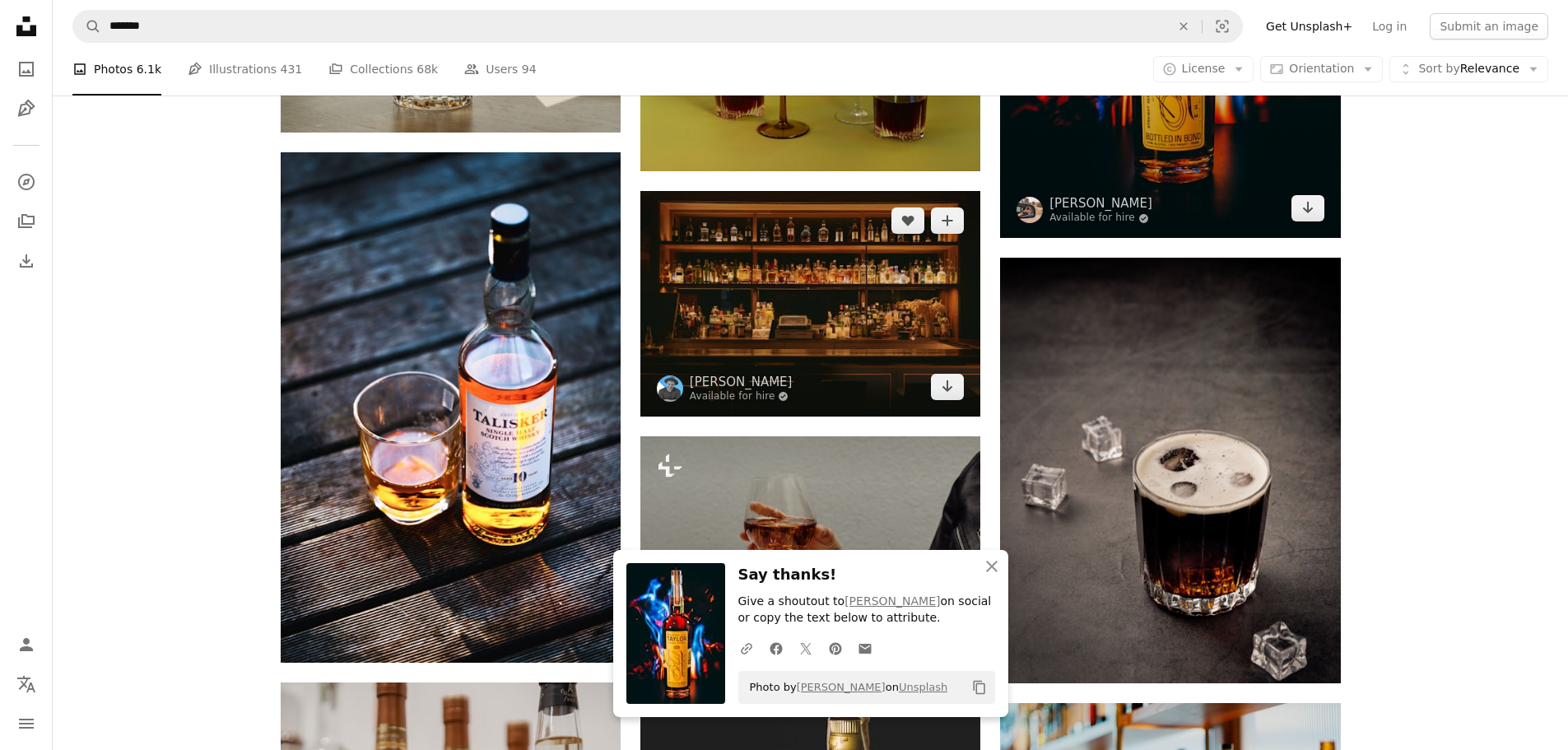
scroll to position [9773, 0]
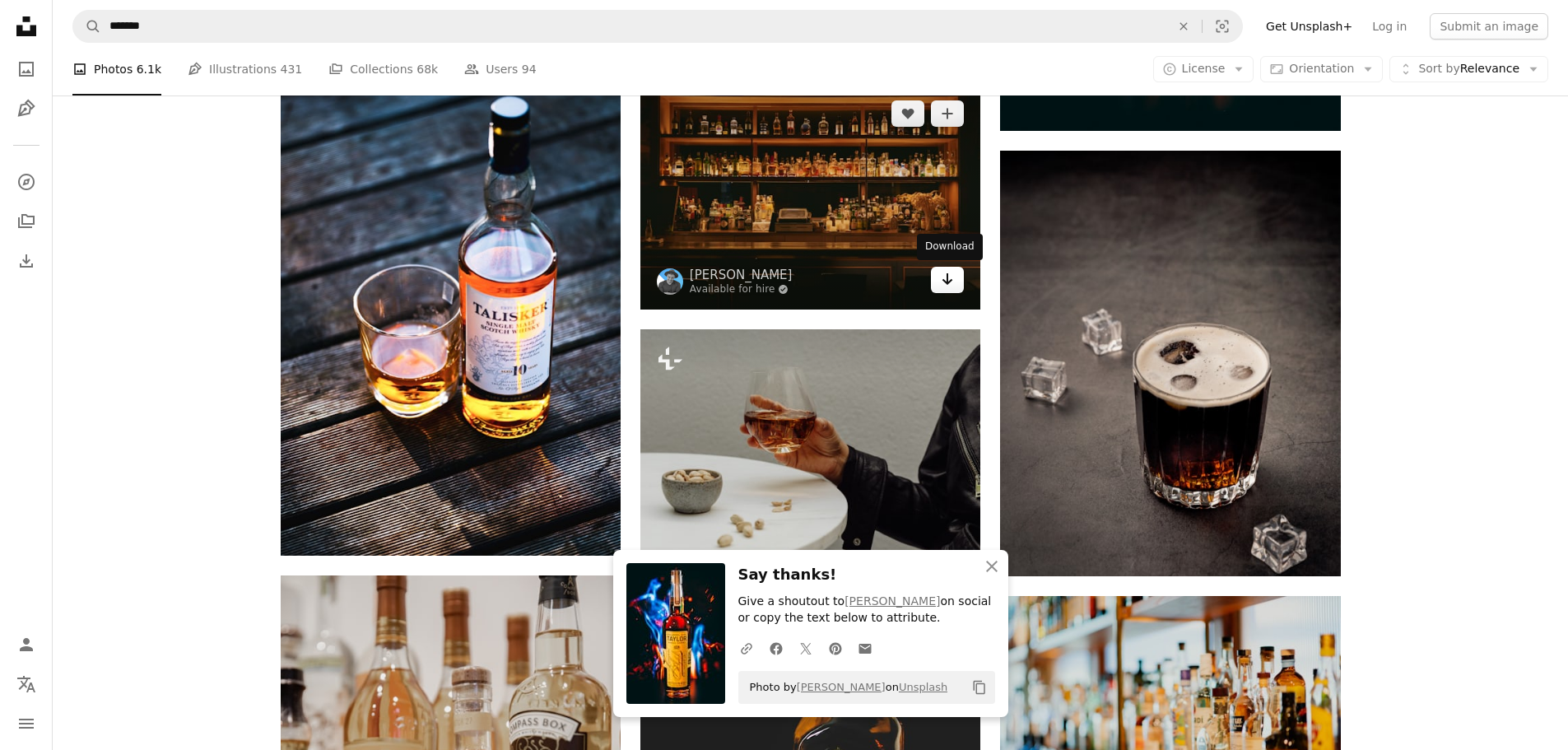
click at [944, 278] on icon "Arrow pointing down" at bounding box center [947, 279] width 14 height 20
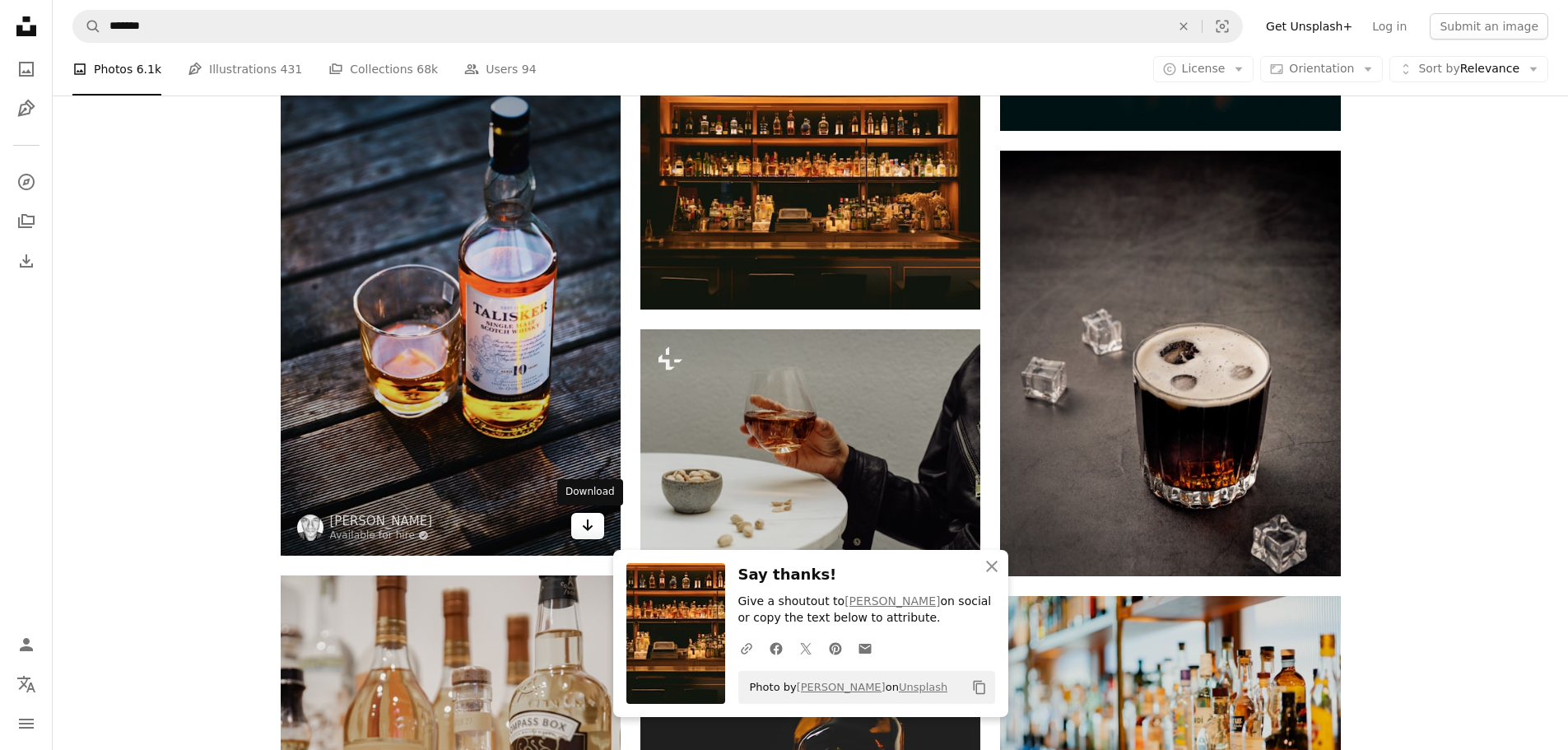
click at [586, 524] on icon "Arrow pointing down" at bounding box center [588, 525] width 14 height 20
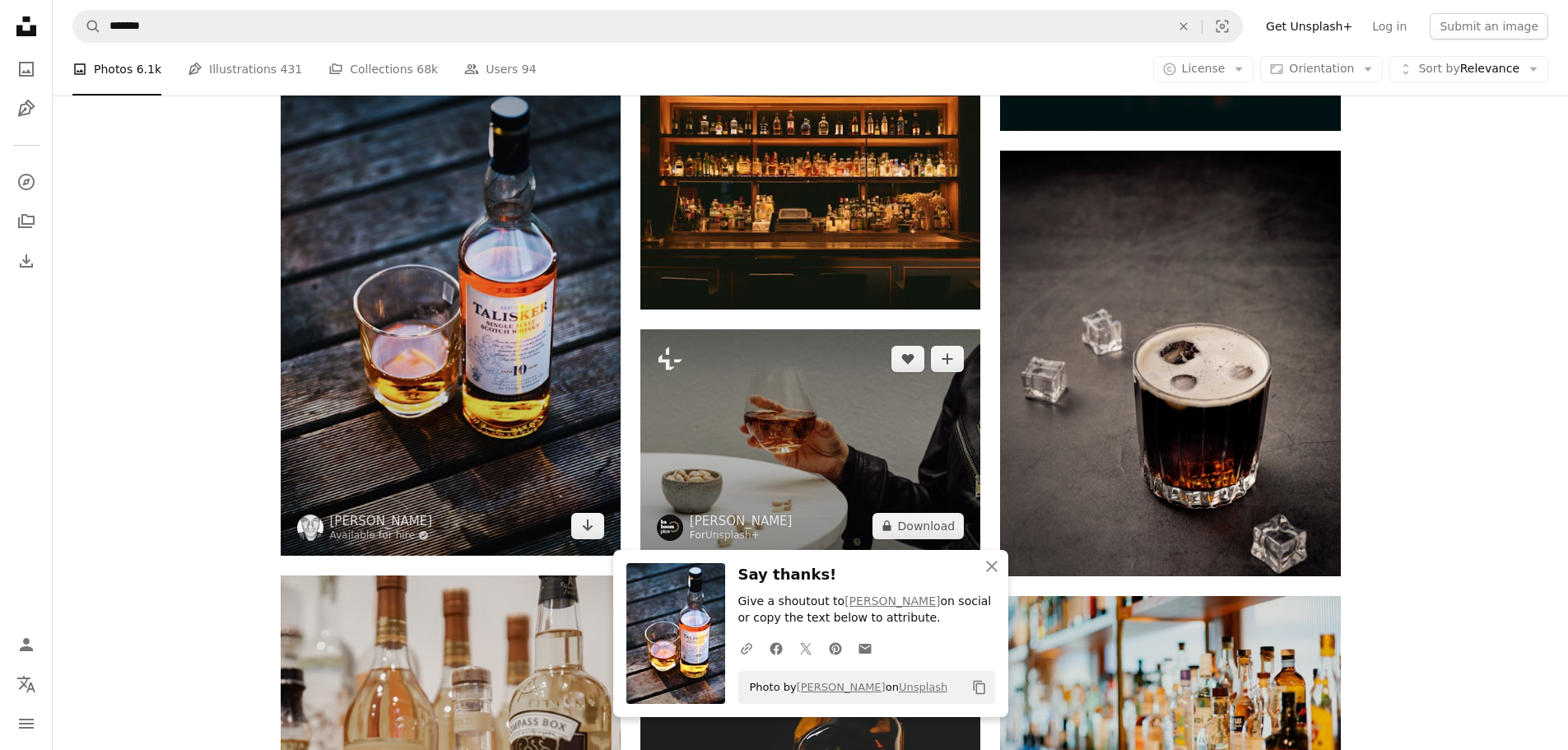
scroll to position [9937, 0]
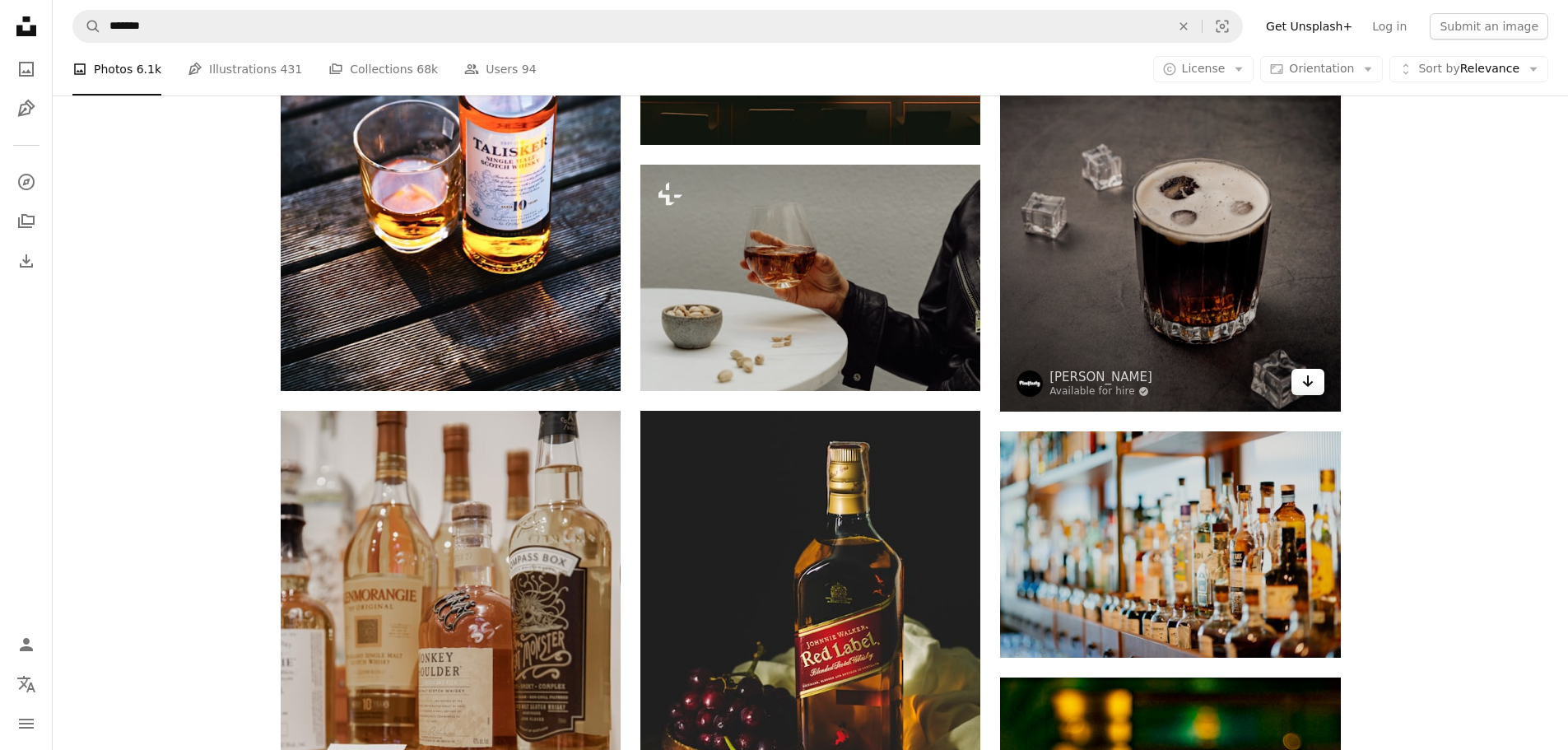
click at [1305, 392] on link "Arrow pointing down" at bounding box center [1308, 382] width 33 height 26
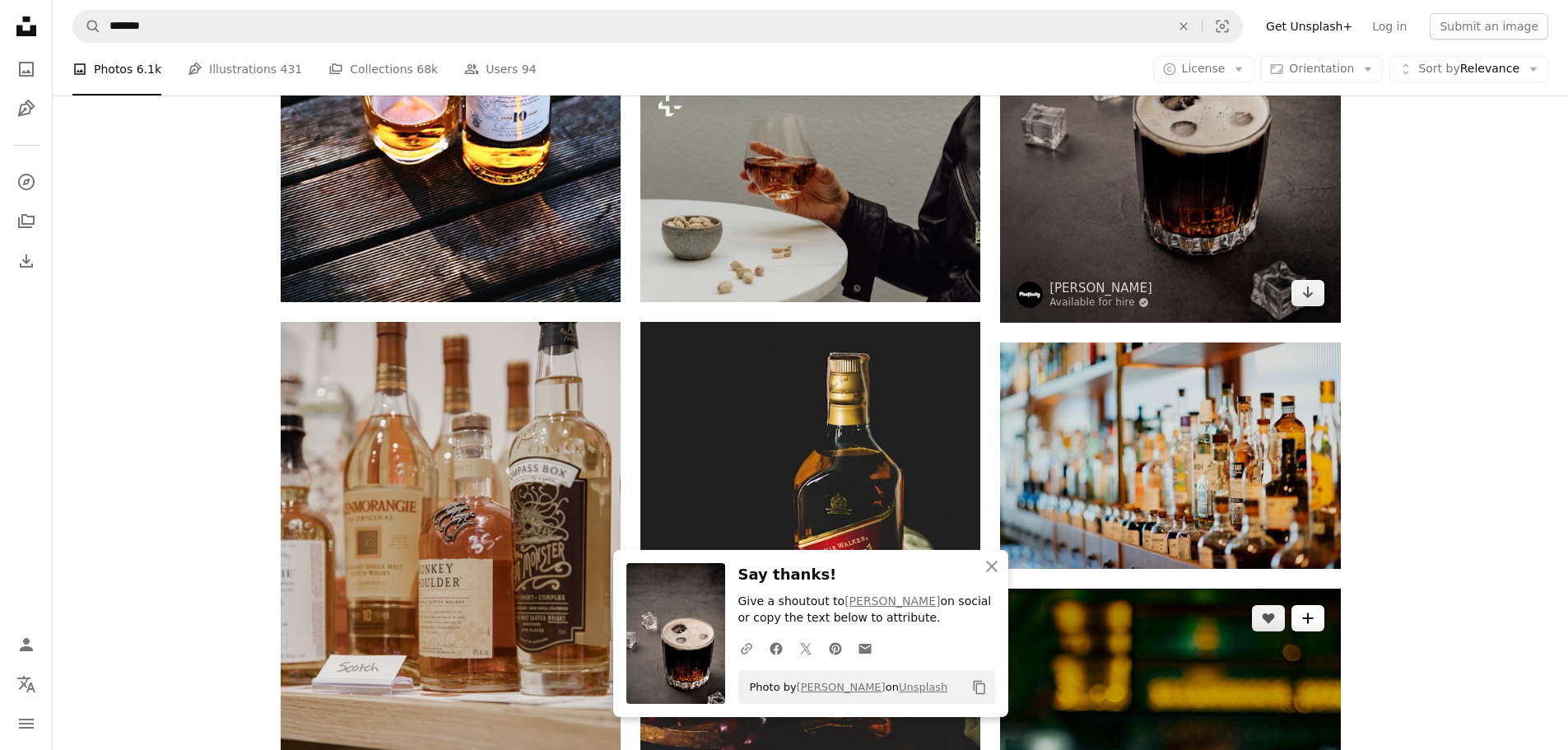
scroll to position [10184, 0]
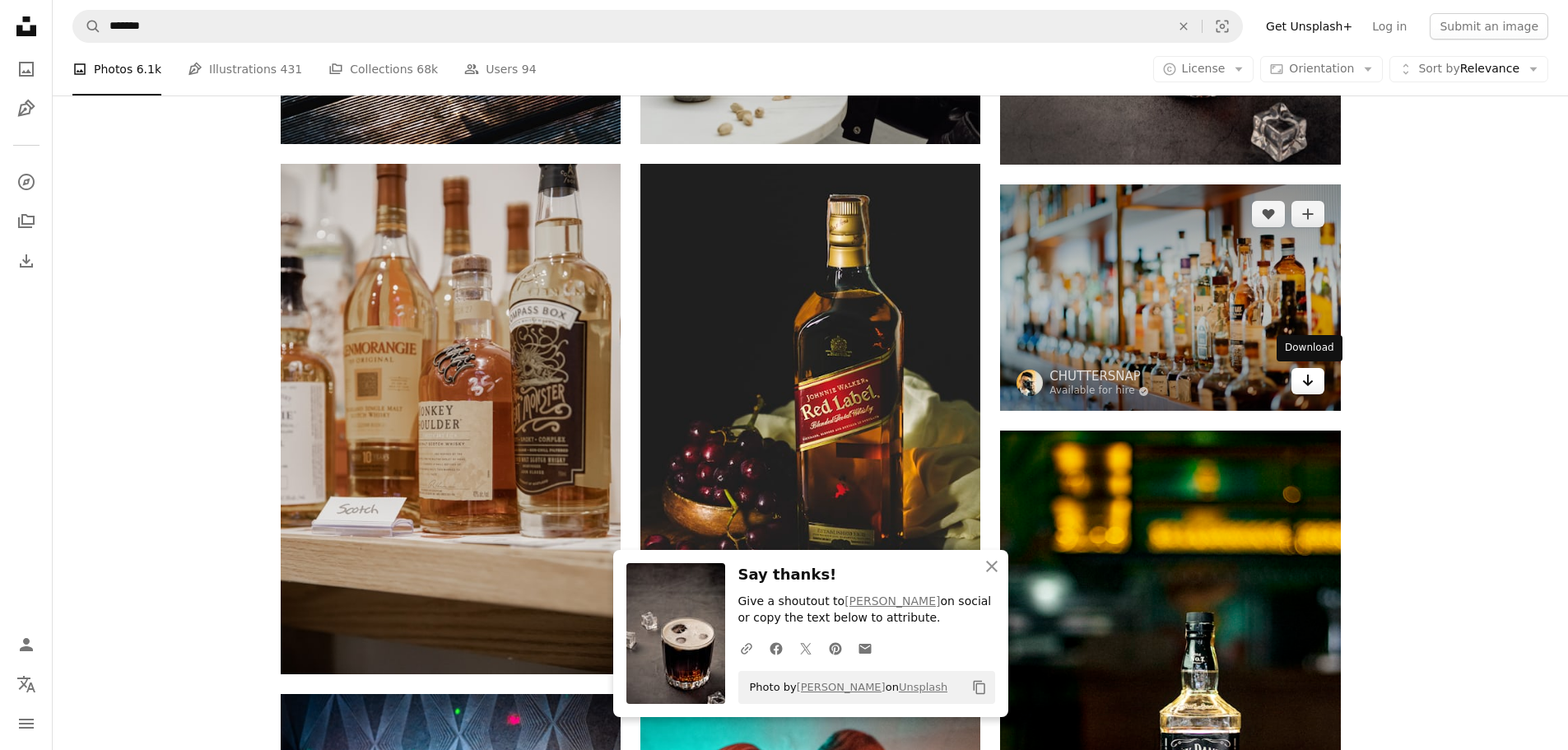
click at [1304, 386] on icon "Arrow pointing down" at bounding box center [1308, 380] width 14 height 20
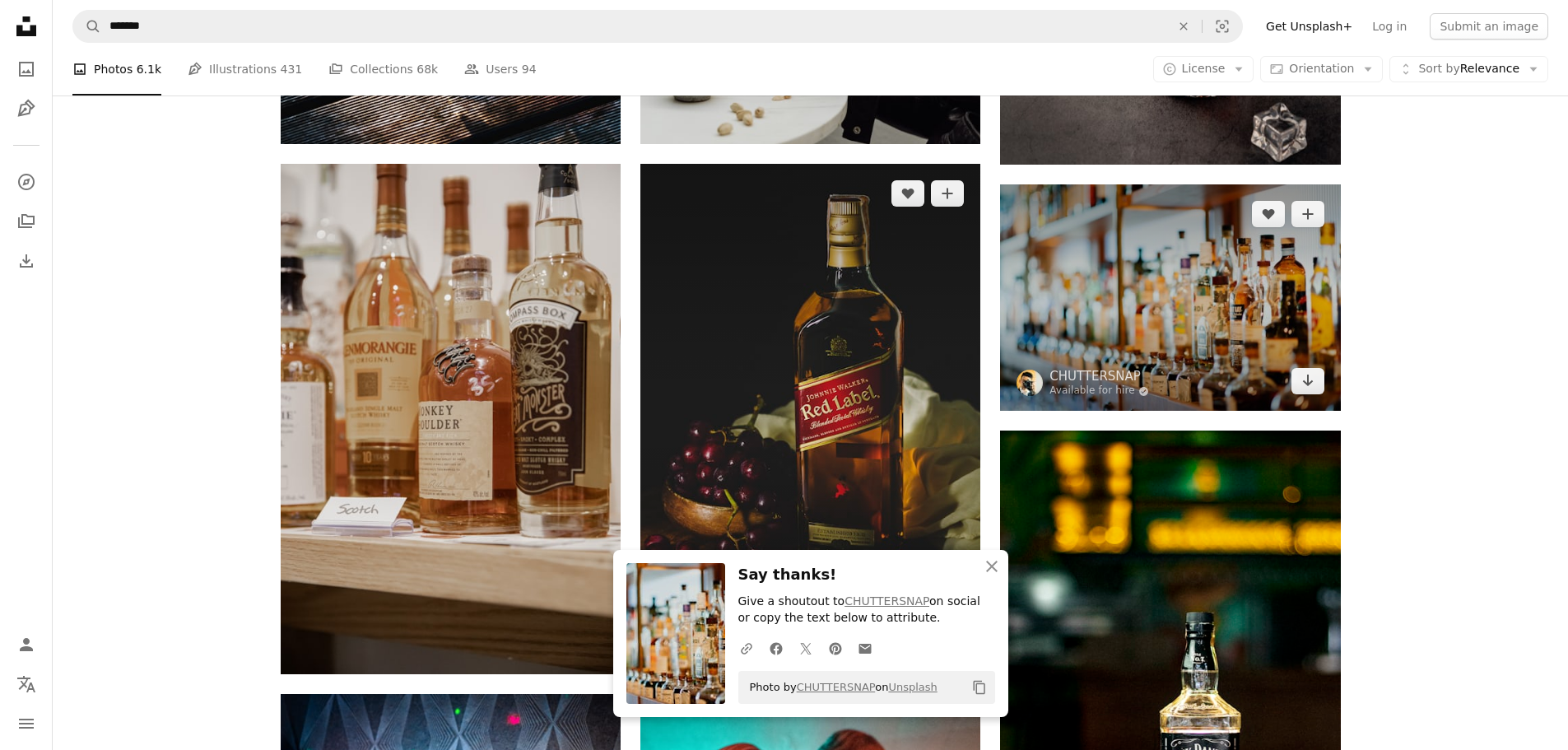
scroll to position [10349, 0]
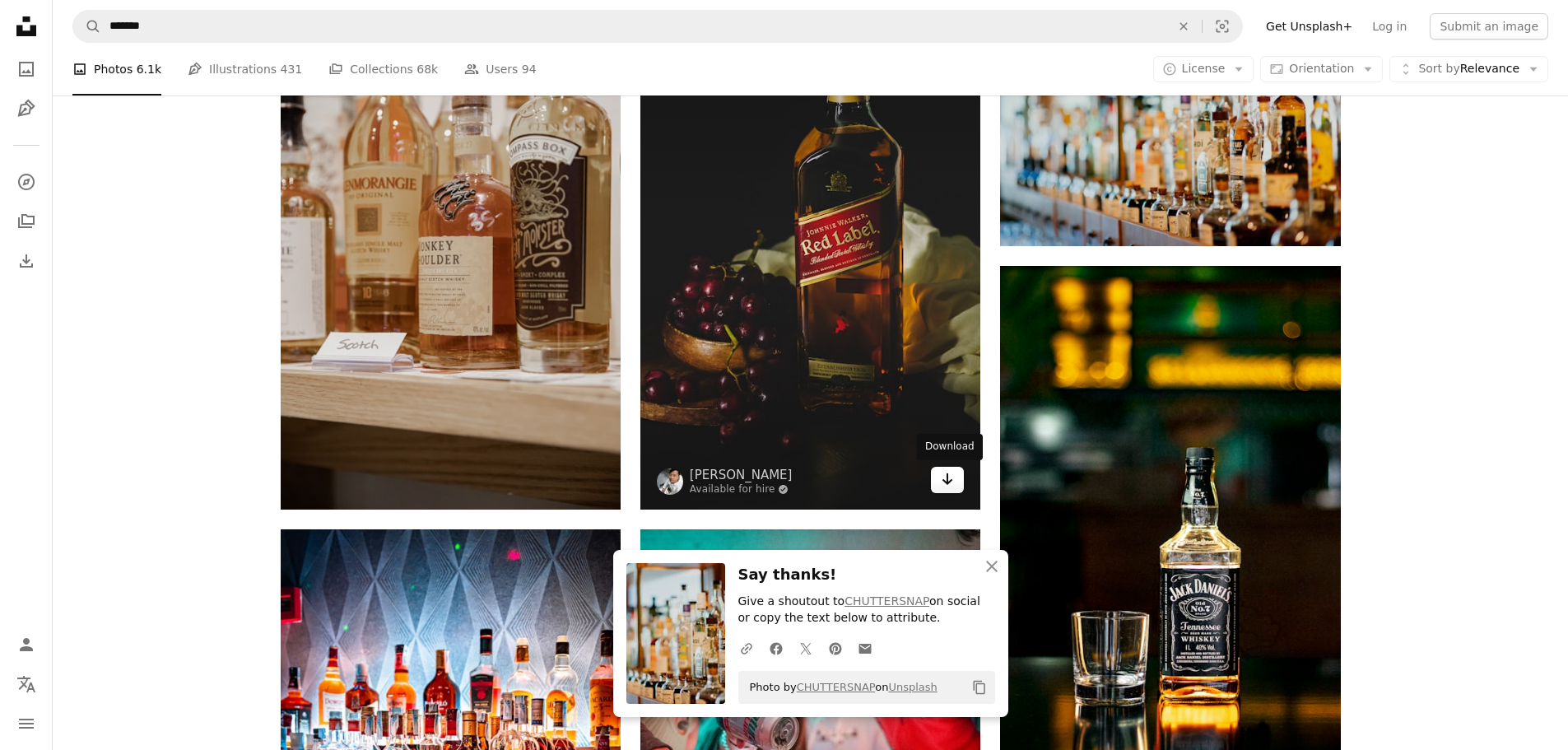
click at [954, 484] on icon "Arrow pointing down" at bounding box center [947, 479] width 14 height 20
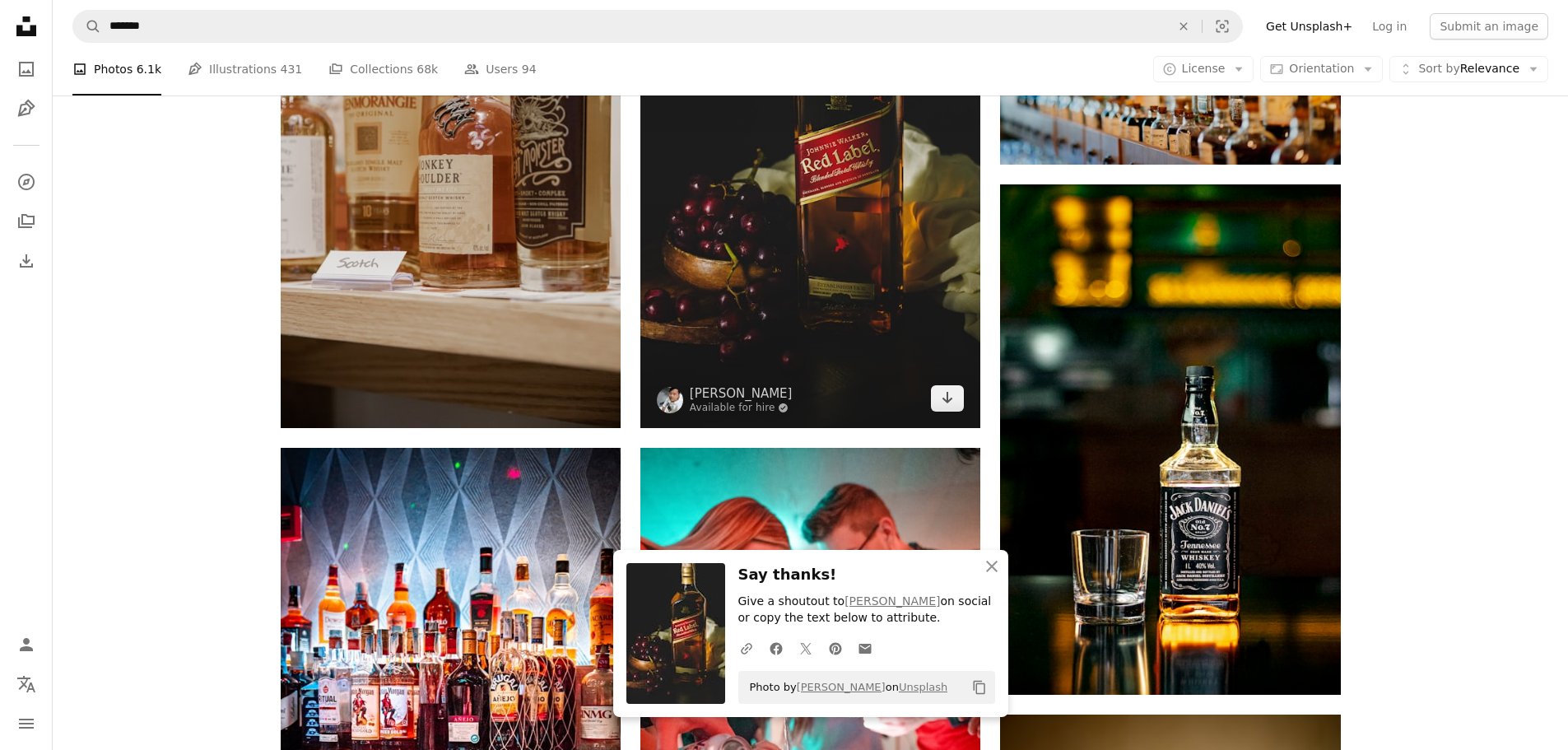
scroll to position [10432, 0]
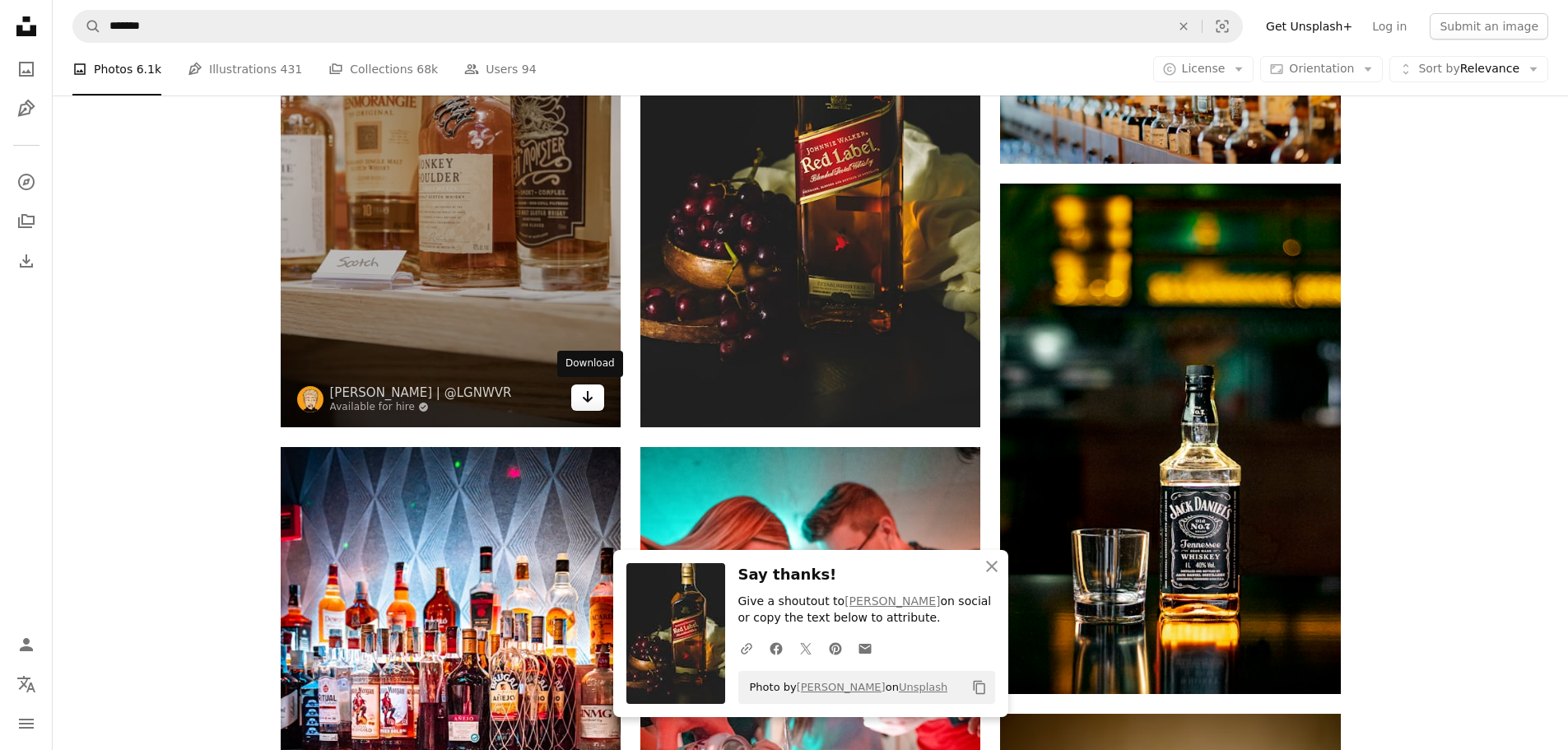
click at [587, 401] on icon "Download" at bounding box center [588, 396] width 11 height 12
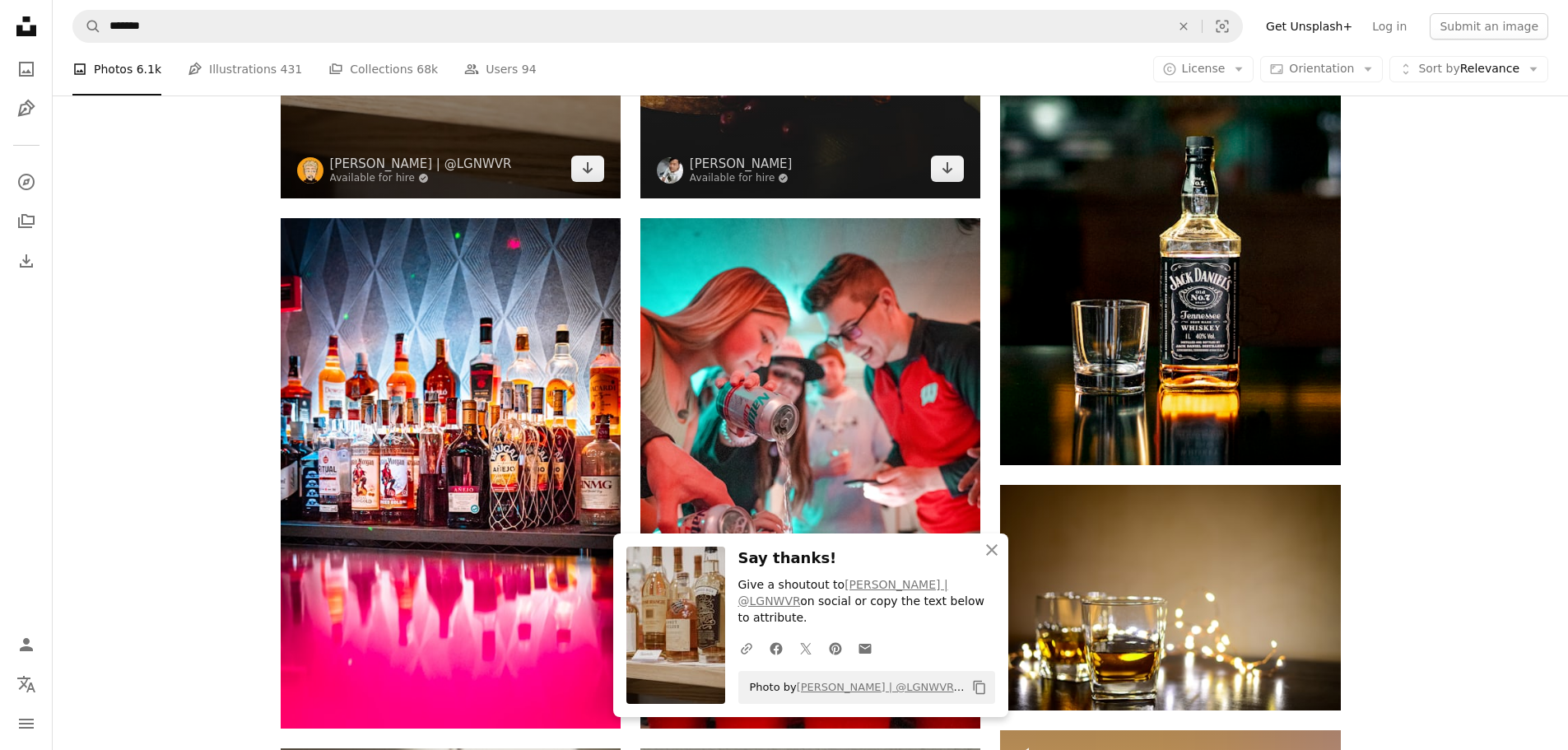
scroll to position [10760, 0]
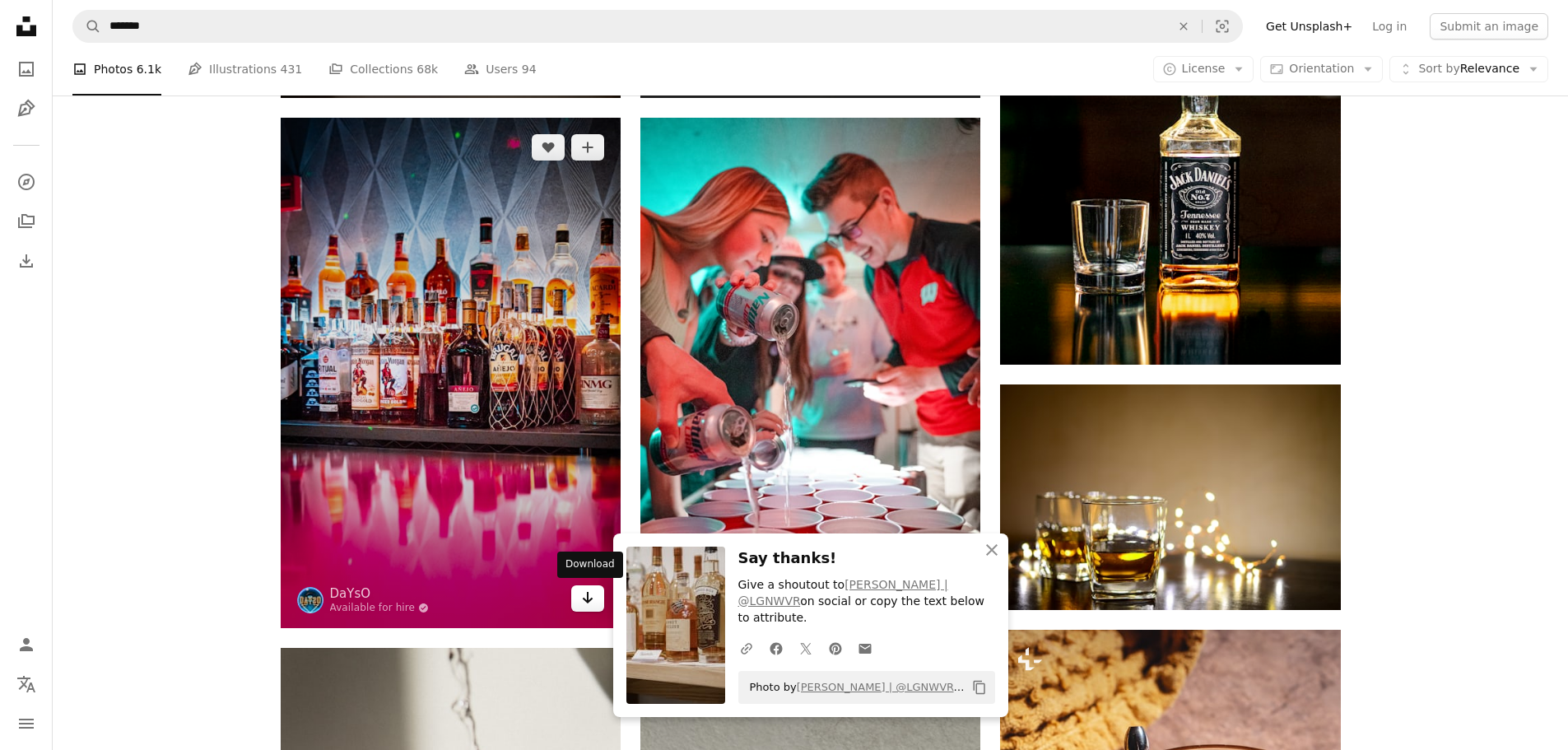
click at [586, 601] on icon "Download" at bounding box center [588, 597] width 11 height 12
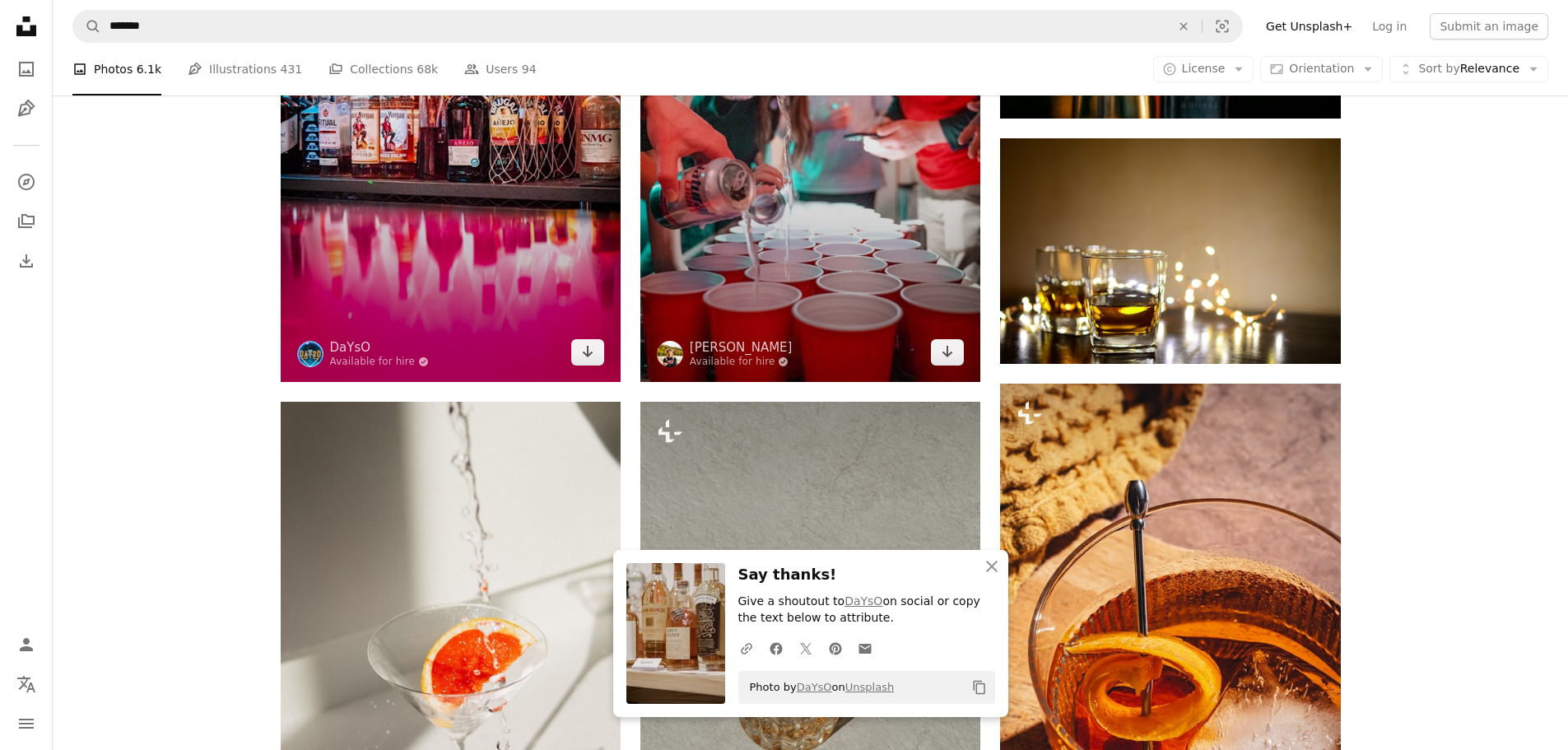
scroll to position [11008, 0]
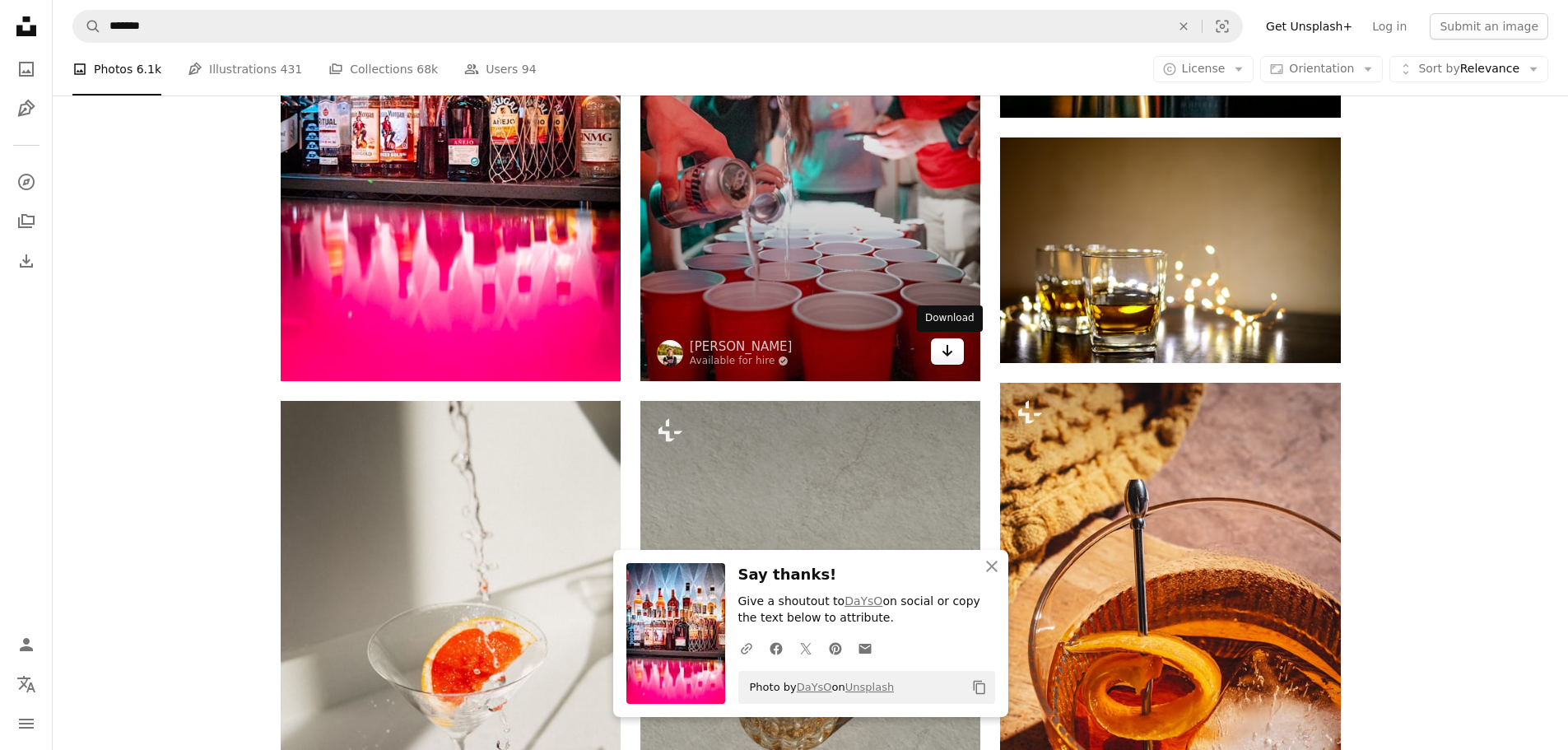
click at [948, 358] on icon "Arrow pointing down" at bounding box center [947, 351] width 14 height 20
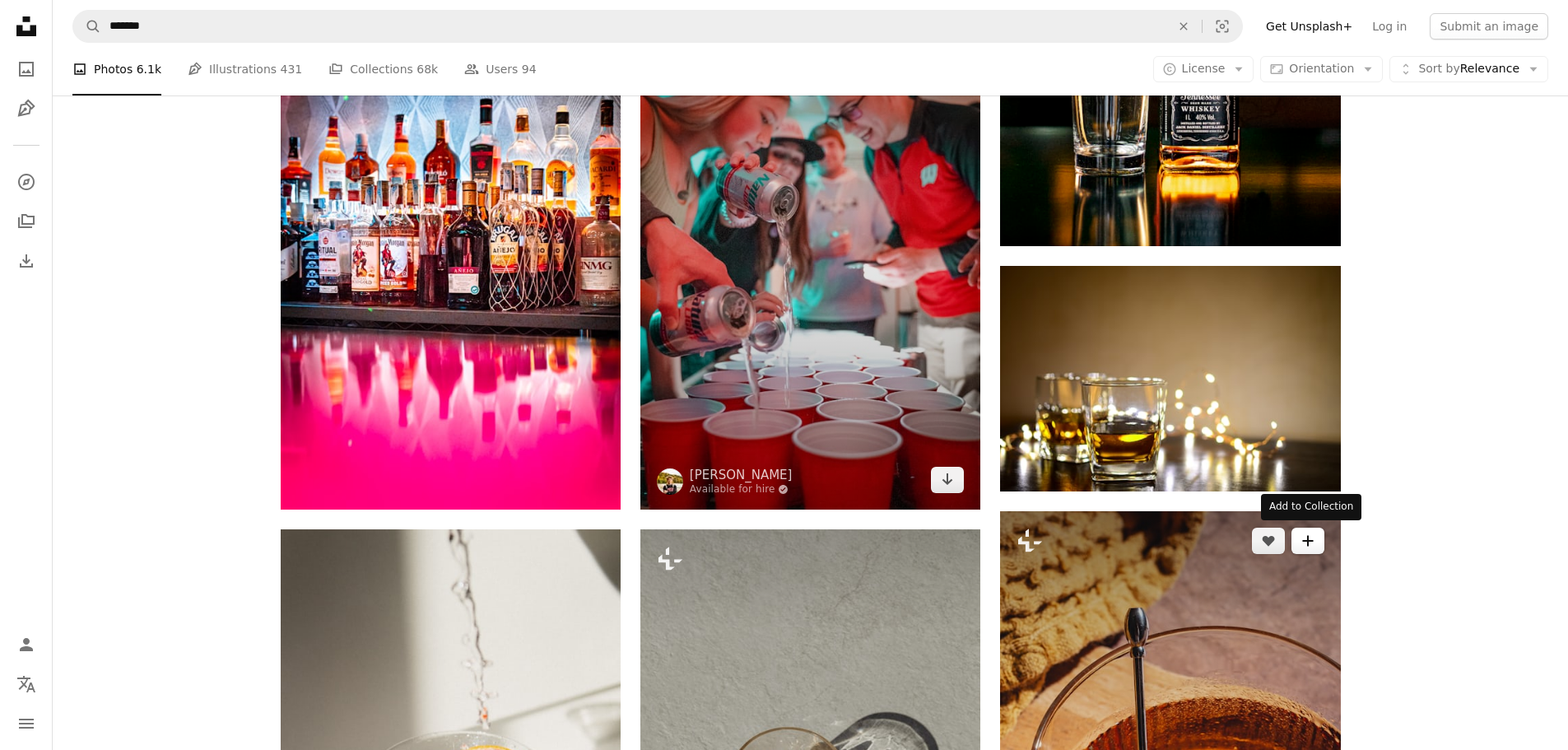
scroll to position [10843, 0]
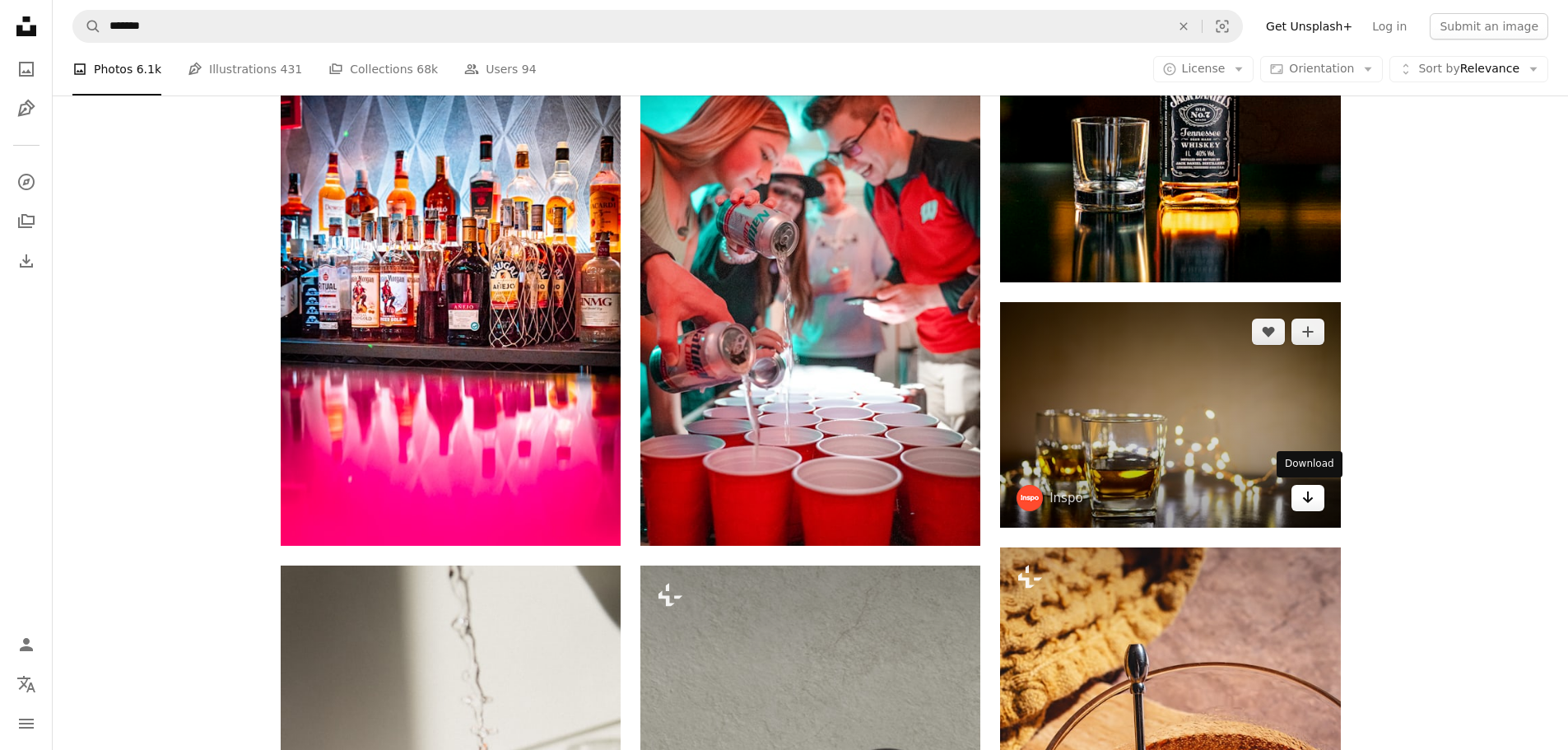
click at [1300, 498] on link "Arrow pointing down" at bounding box center [1308, 498] width 33 height 26
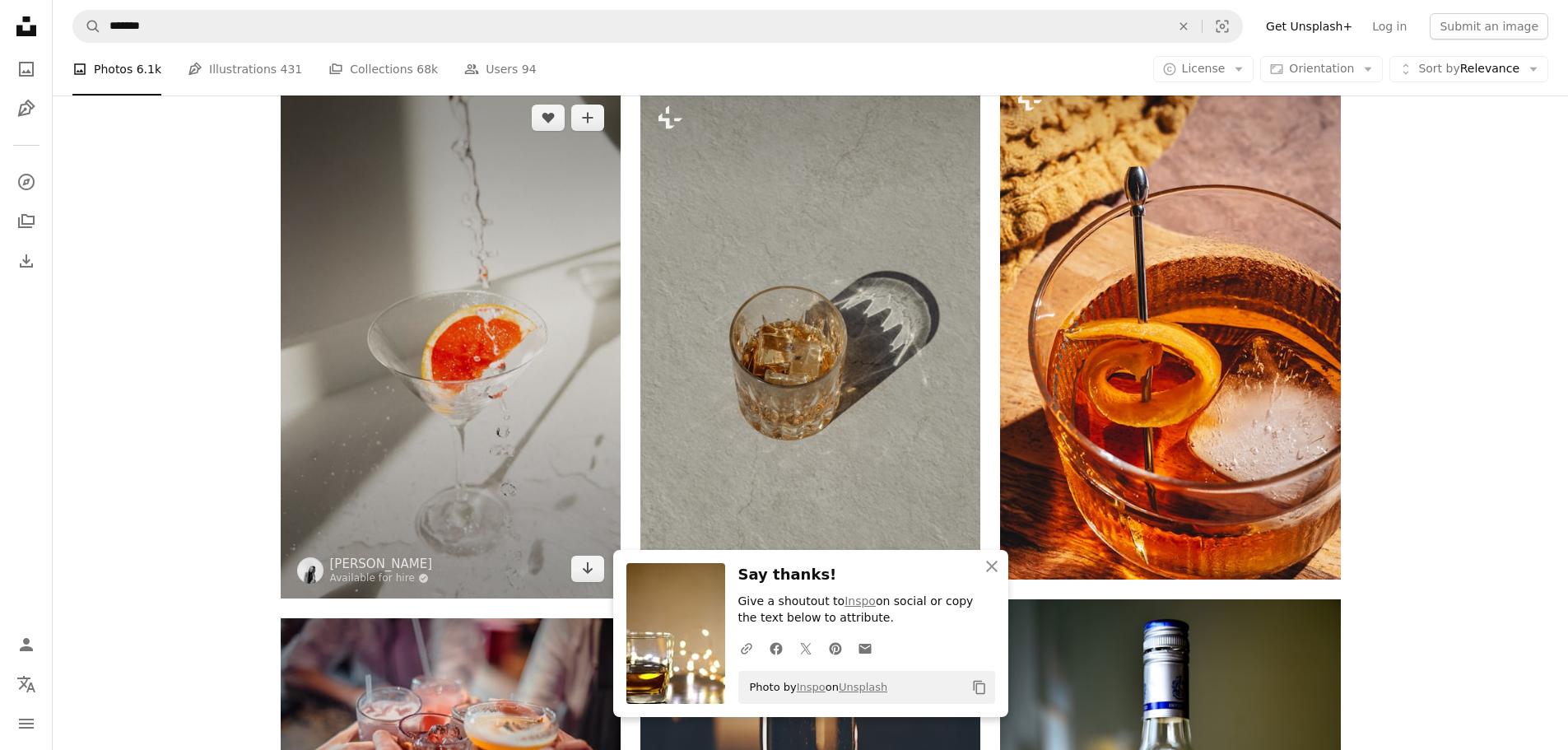
scroll to position [11419, 0]
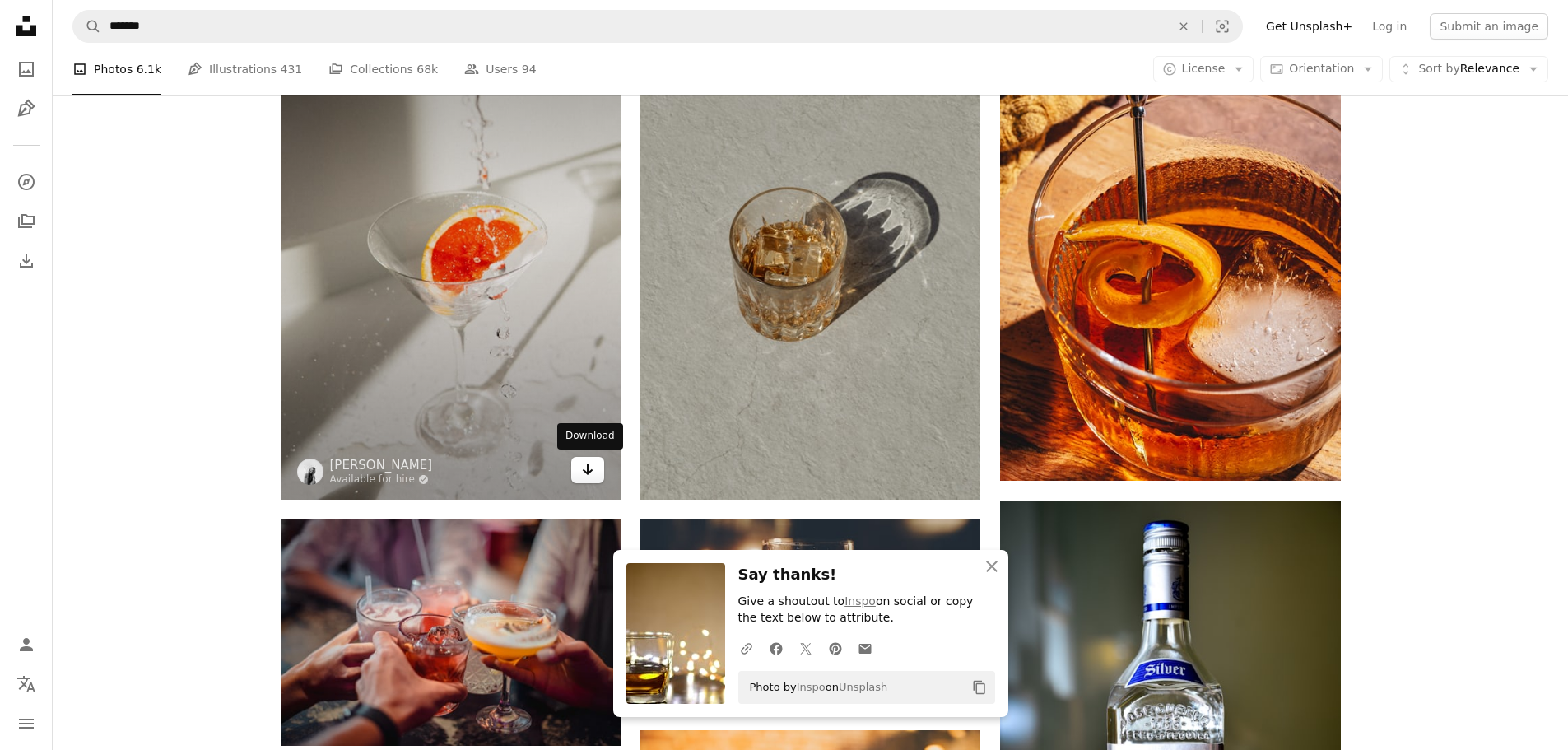
click at [581, 465] on icon "Arrow pointing down" at bounding box center [588, 469] width 14 height 20
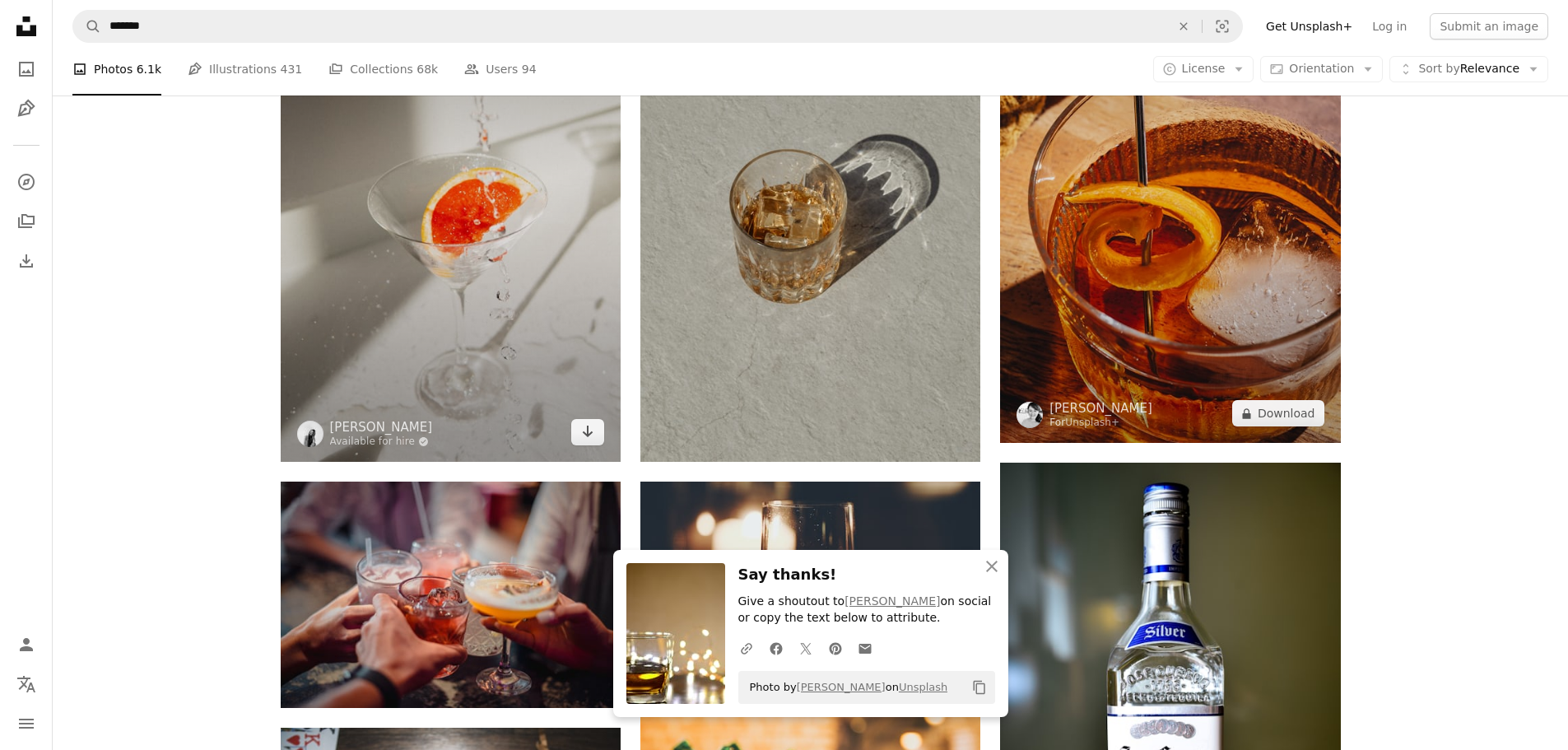
scroll to position [11749, 0]
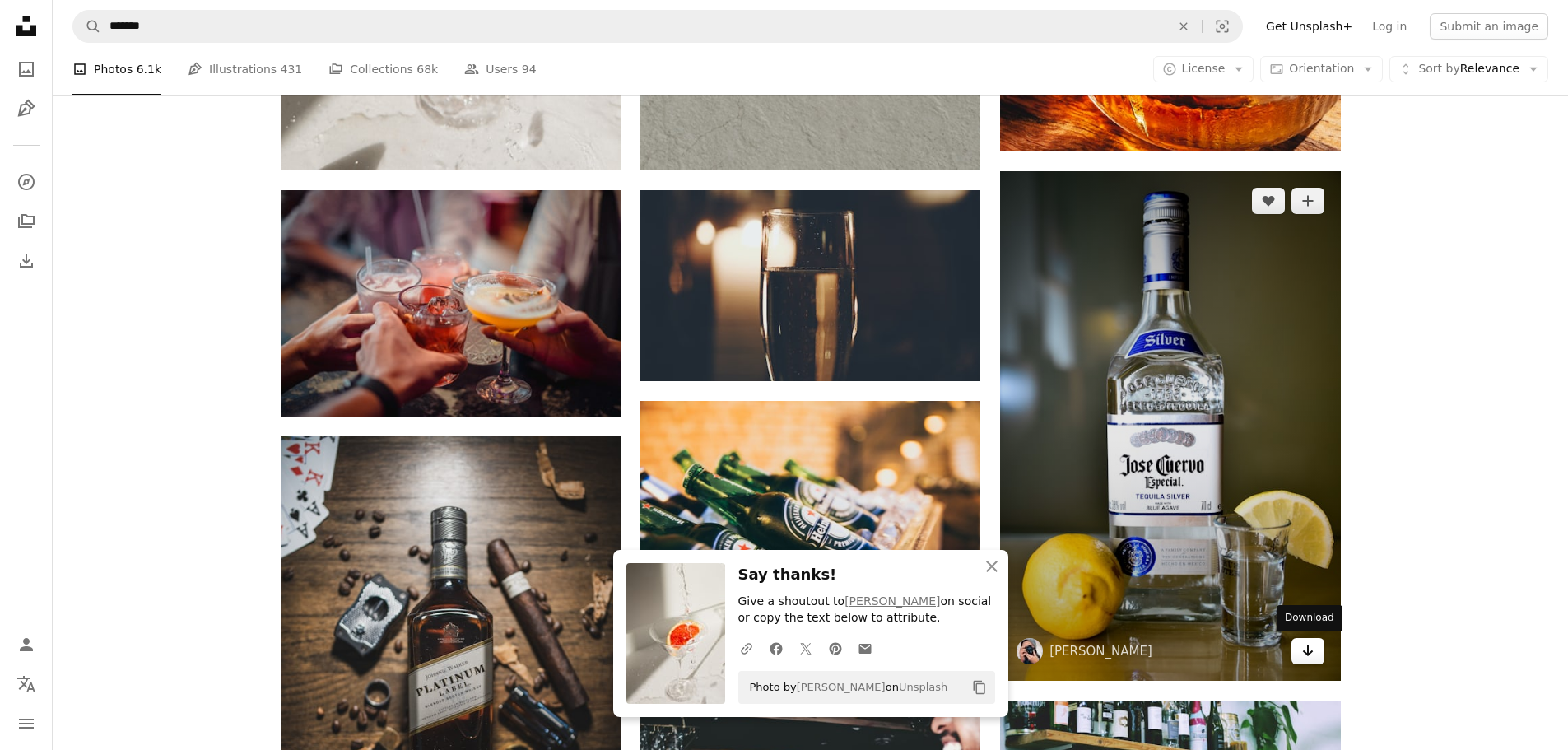
click at [1302, 649] on icon "Arrow pointing down" at bounding box center [1308, 650] width 14 height 20
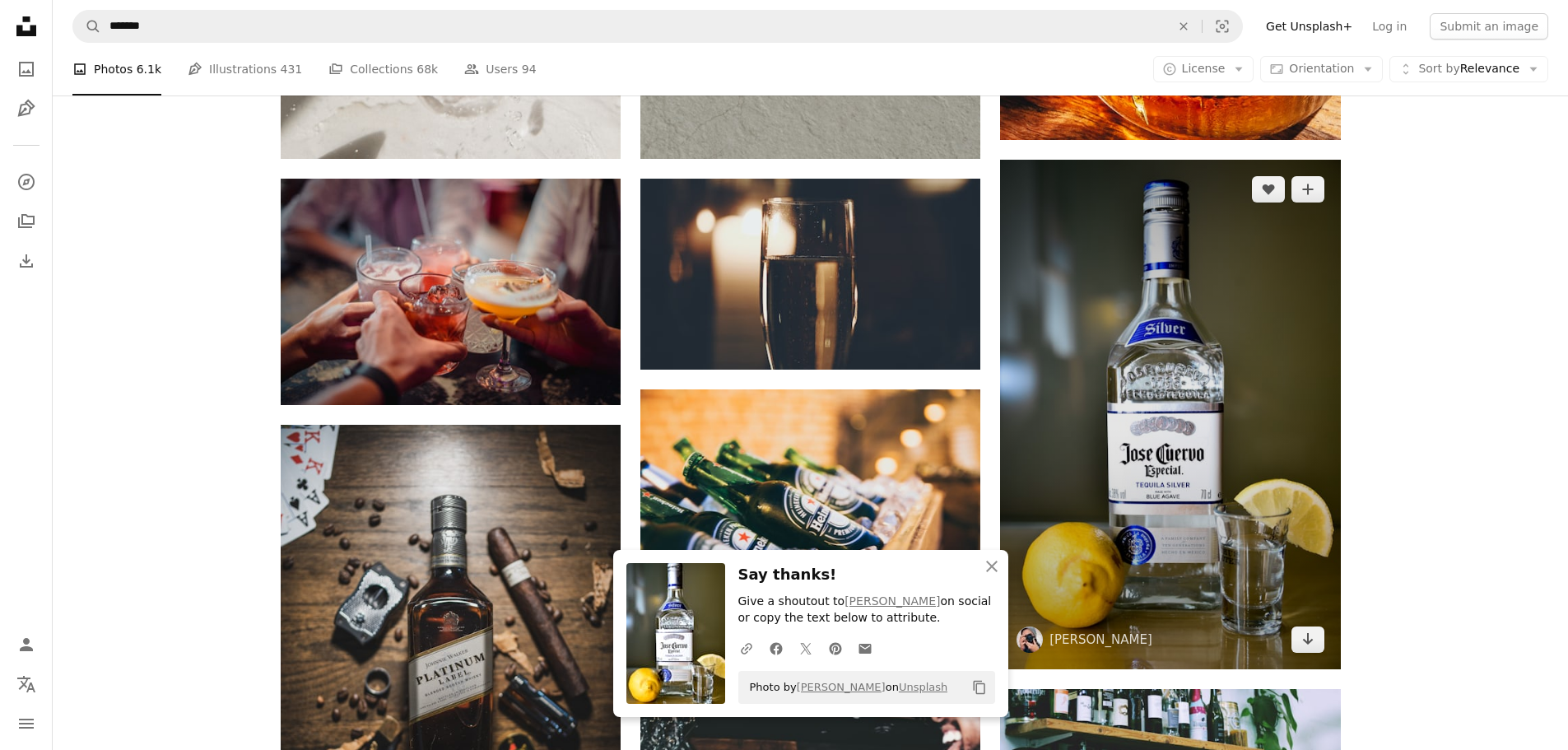
scroll to position [11995, 0]
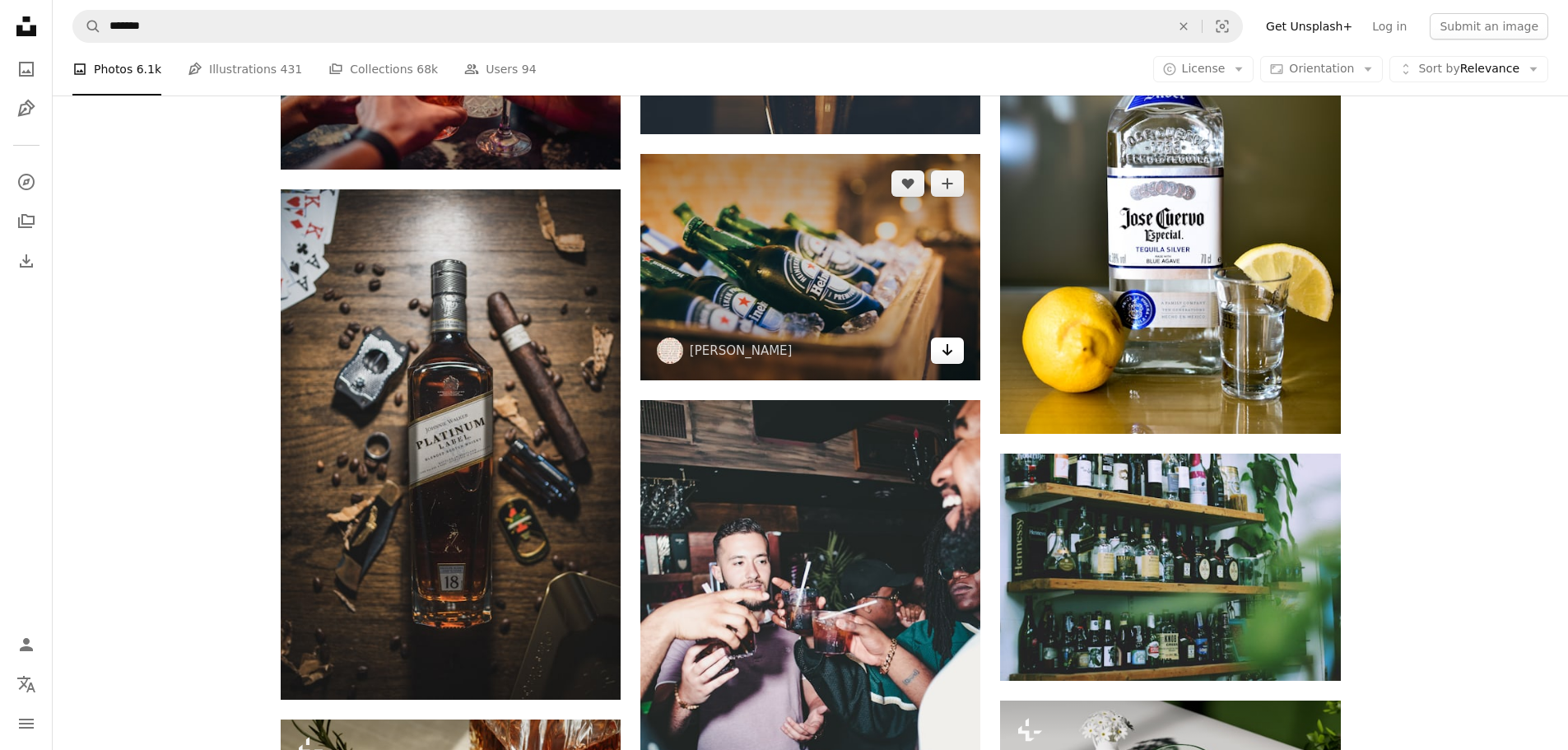
click at [947, 352] on icon "Download" at bounding box center [948, 349] width 11 height 12
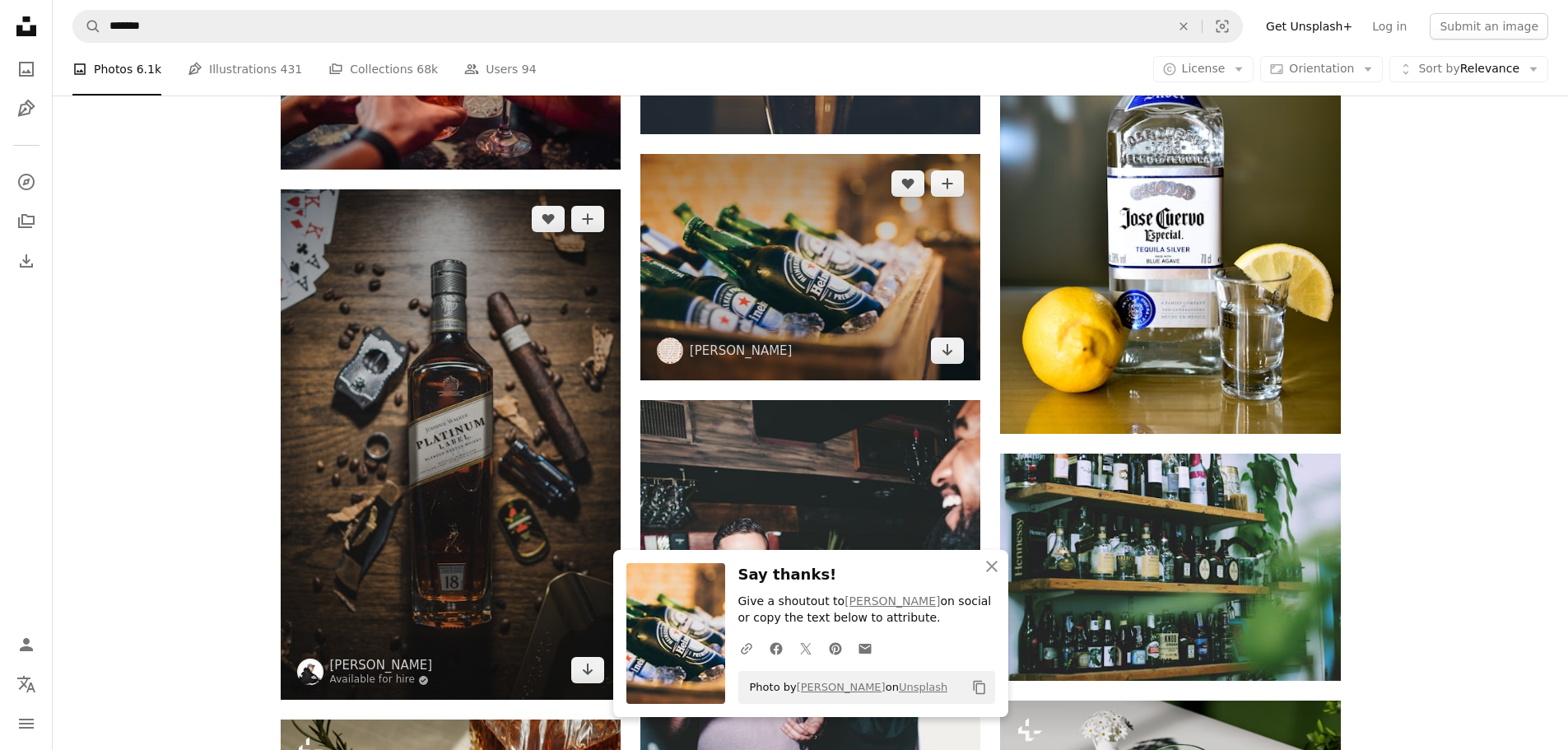
scroll to position [12242, 0]
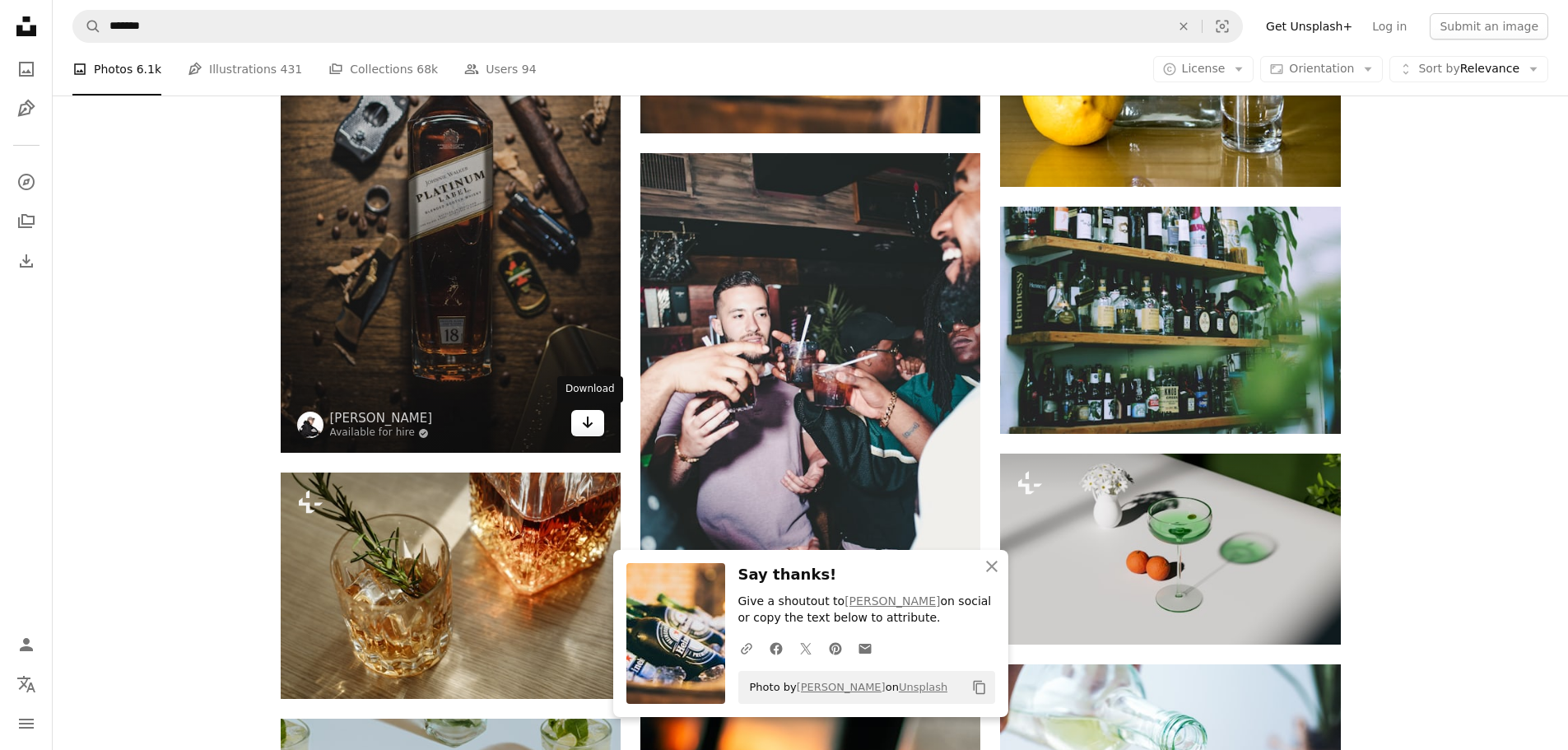
click at [581, 428] on icon "Arrow pointing down" at bounding box center [588, 422] width 14 height 20
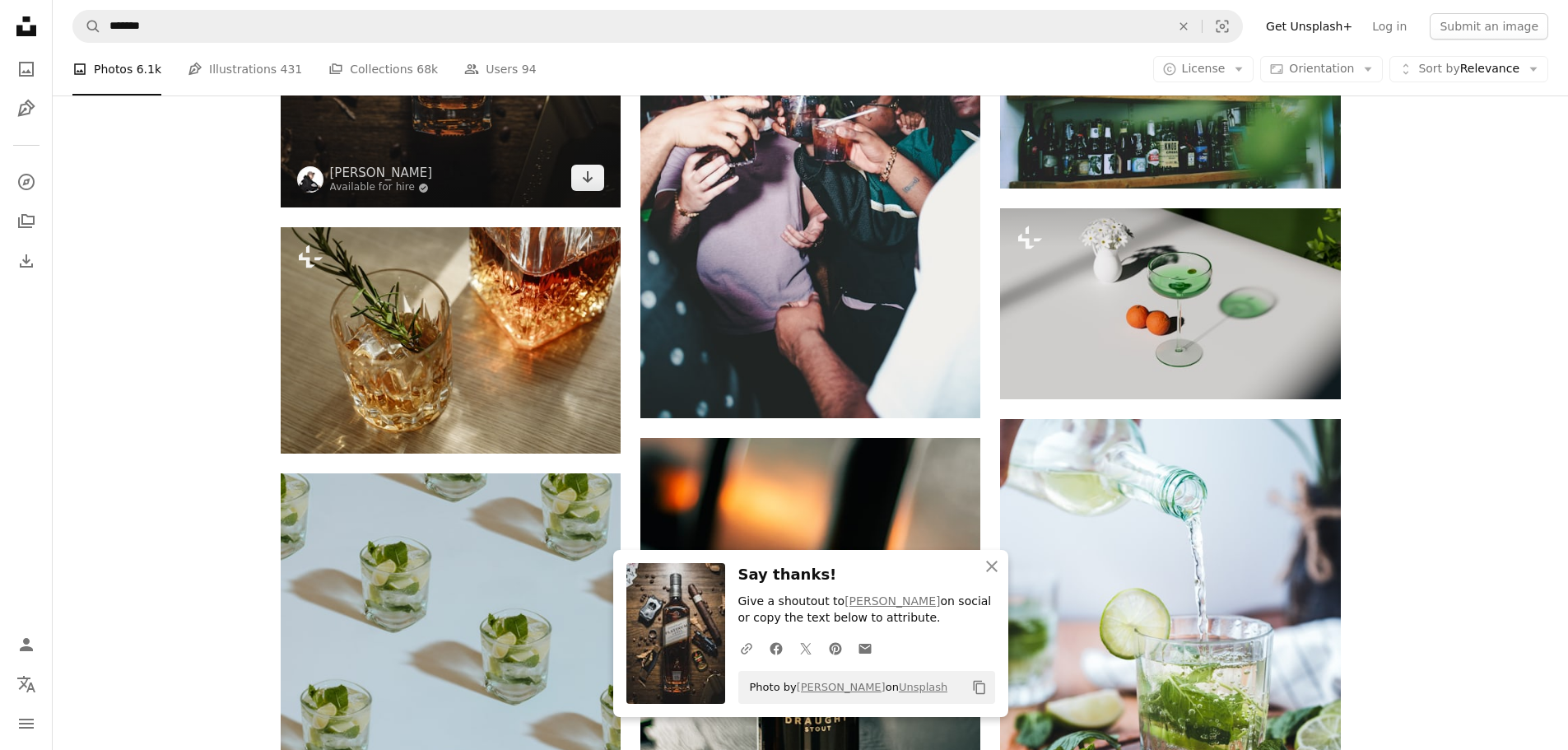
scroll to position [12490, 0]
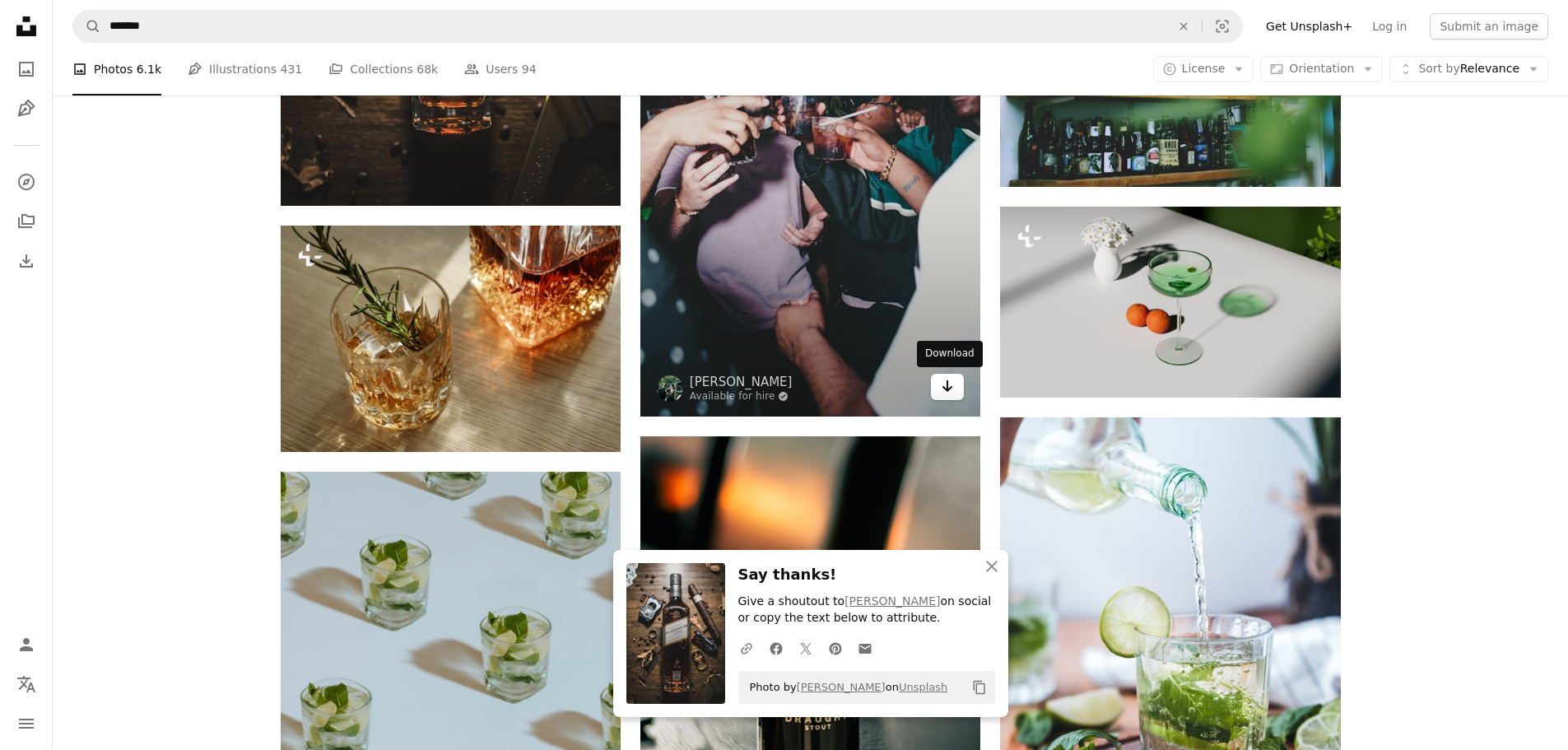
click at [942, 386] on icon "Arrow pointing down" at bounding box center [947, 386] width 14 height 20
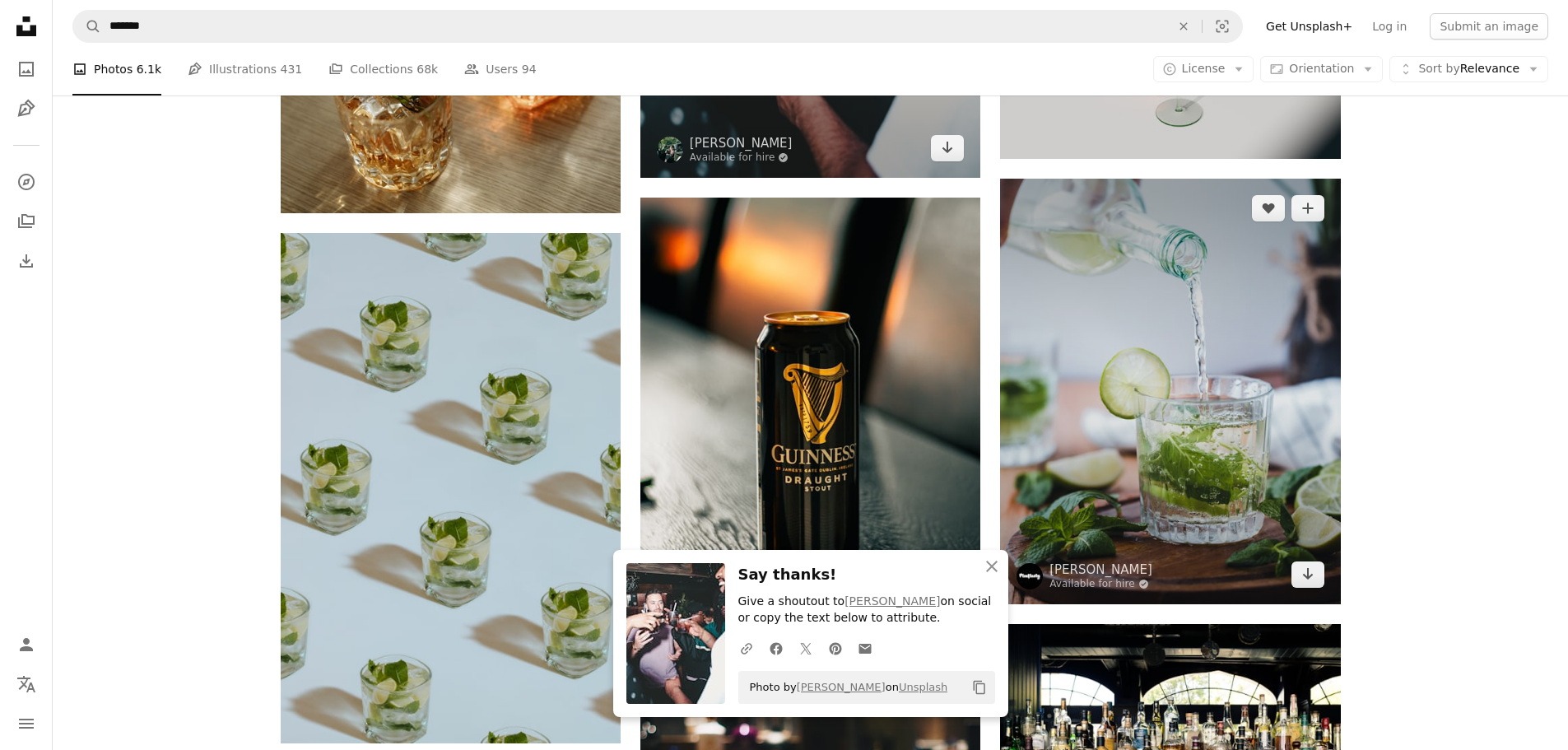
scroll to position [12736, 0]
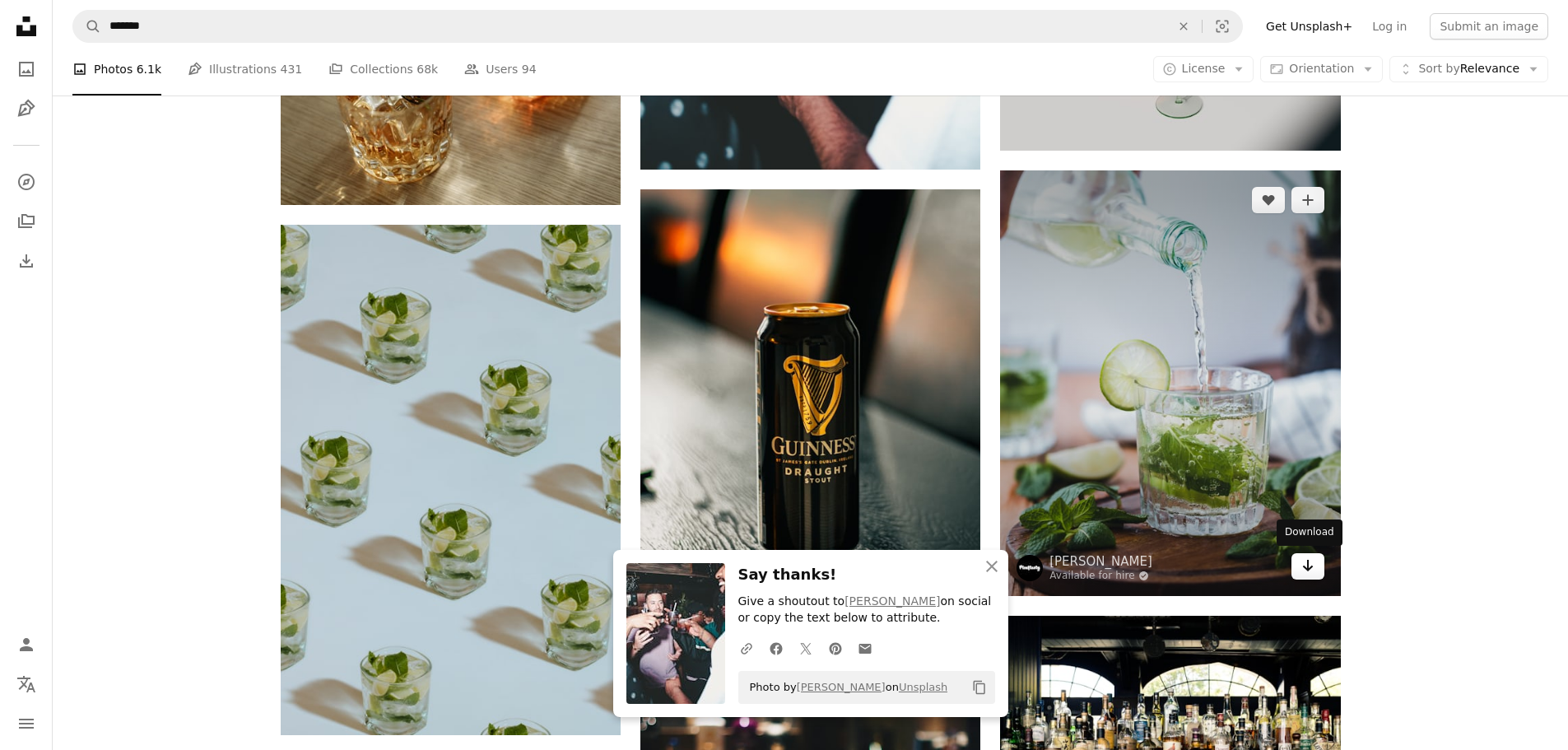
click at [1314, 568] on link "Arrow pointing down" at bounding box center [1308, 565] width 33 height 26
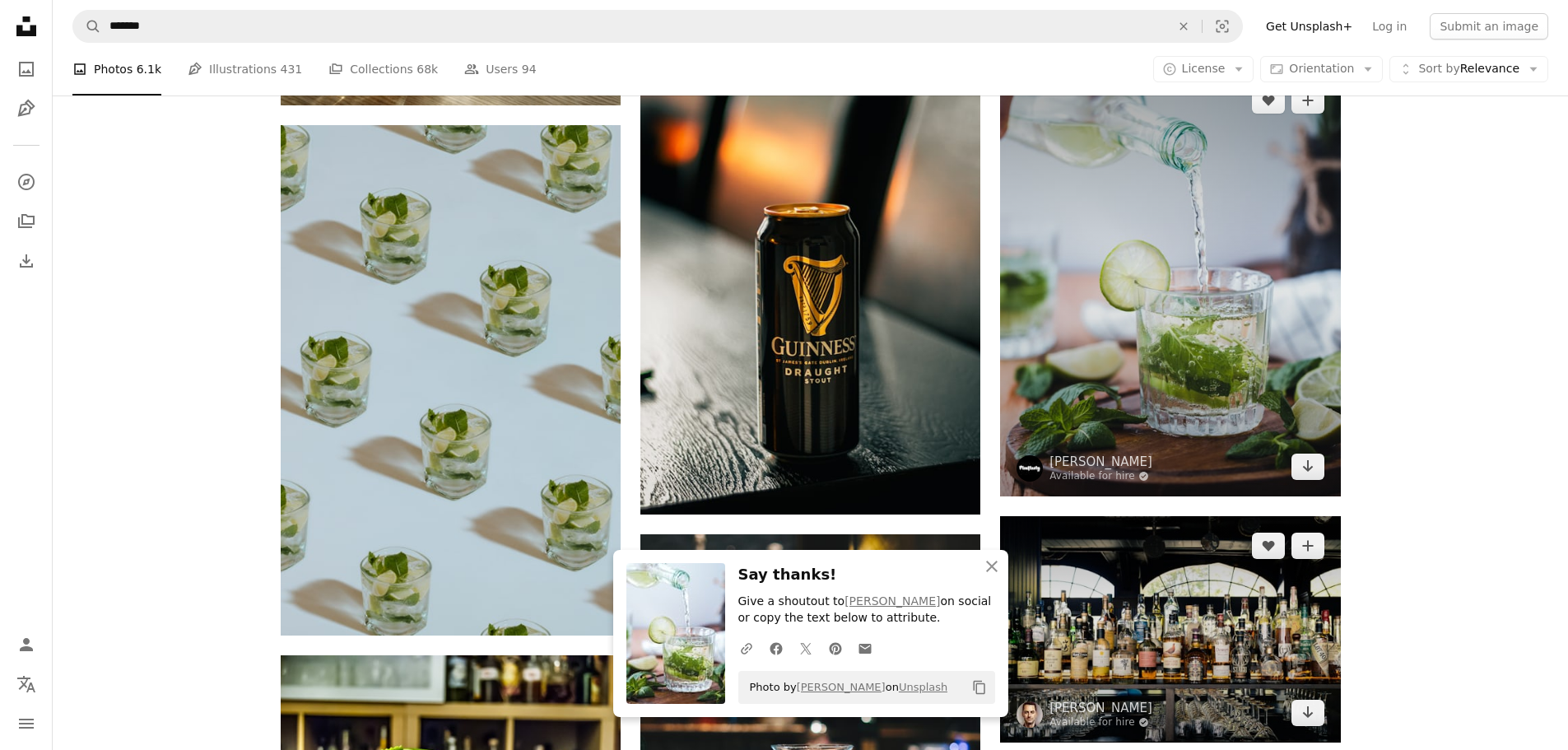
scroll to position [12983, 0]
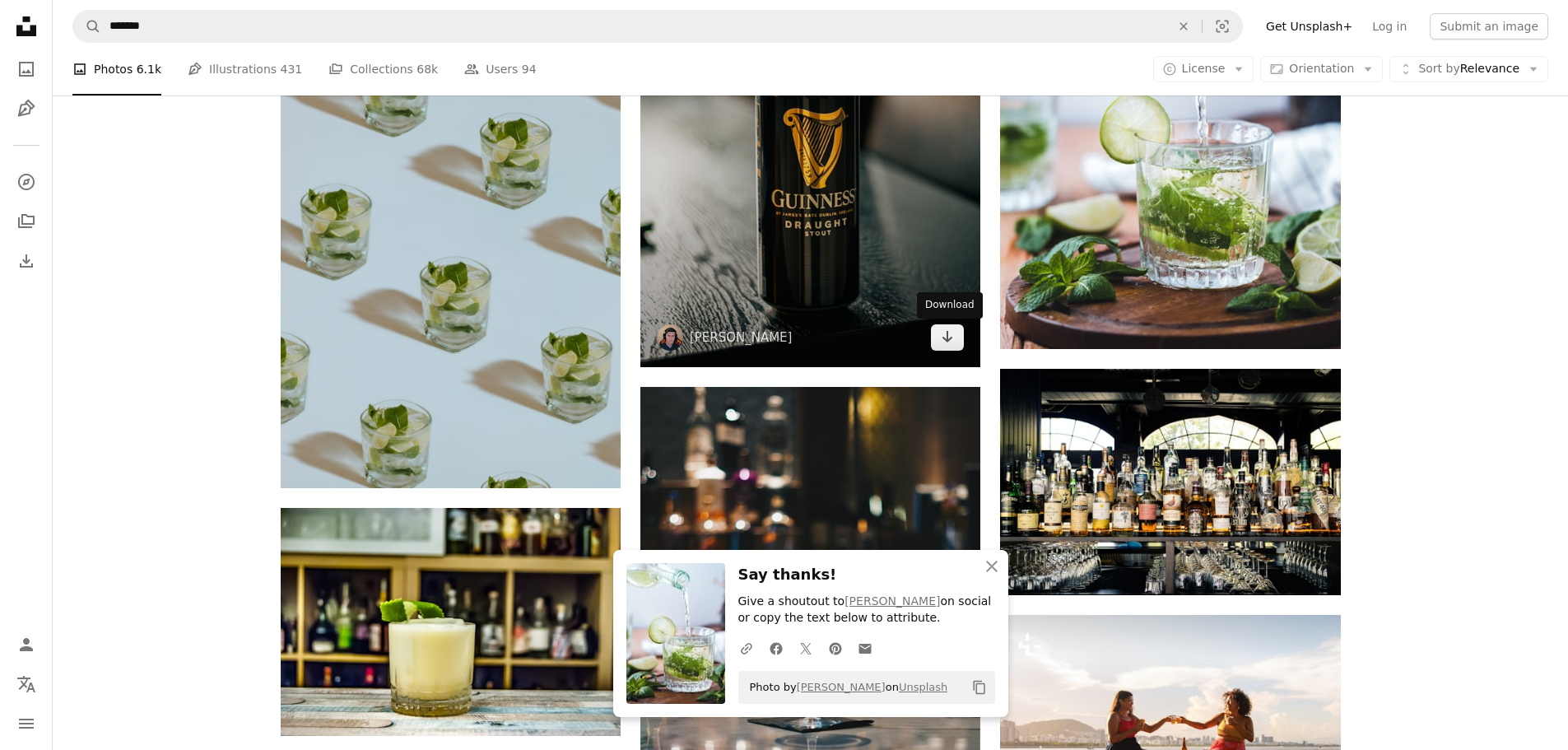
drag, startPoint x: 943, startPoint y: 338, endPoint x: 845, endPoint y: 379, distance: 106.2
click at [943, 338] on icon "Download" at bounding box center [948, 337] width 11 height 12
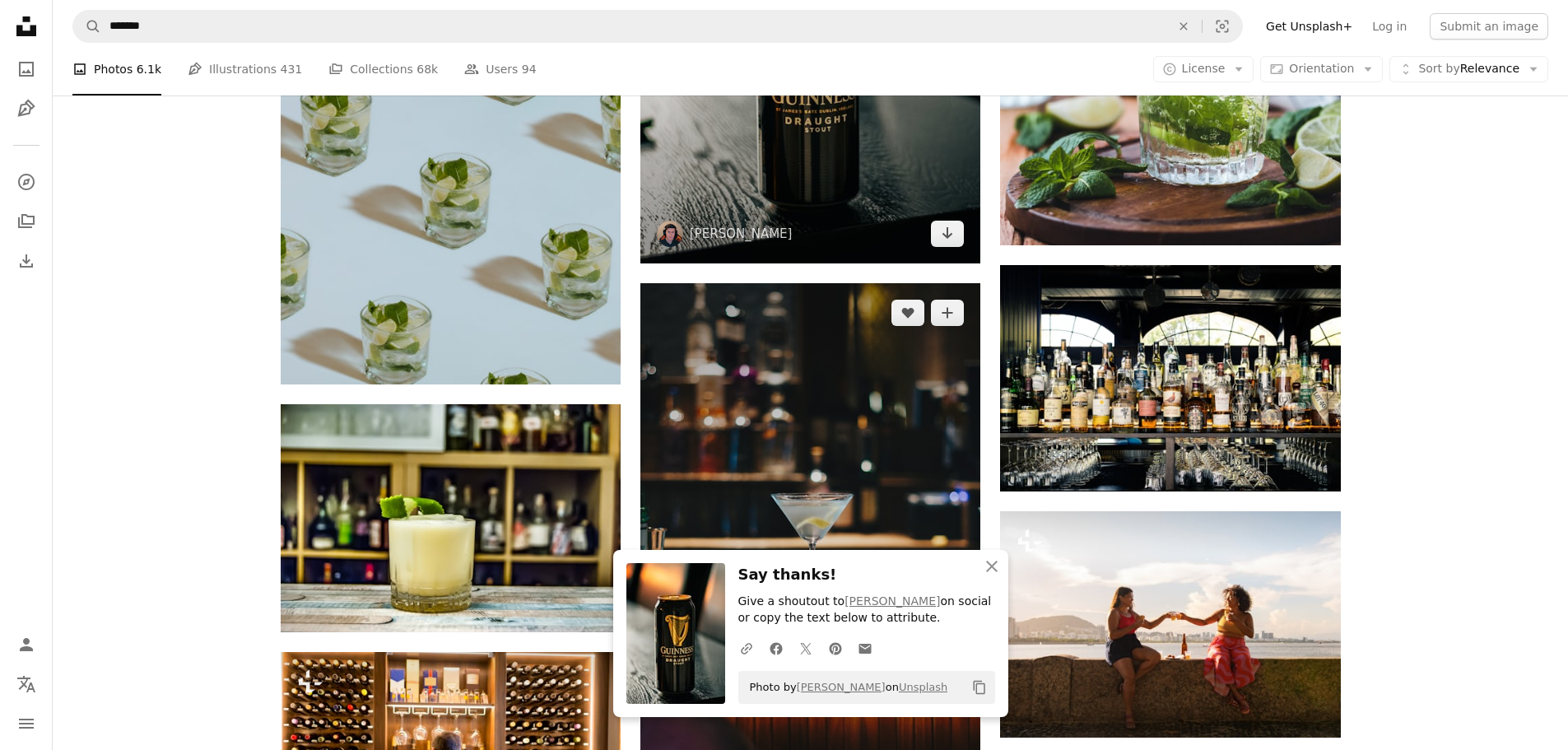
scroll to position [13231, 0]
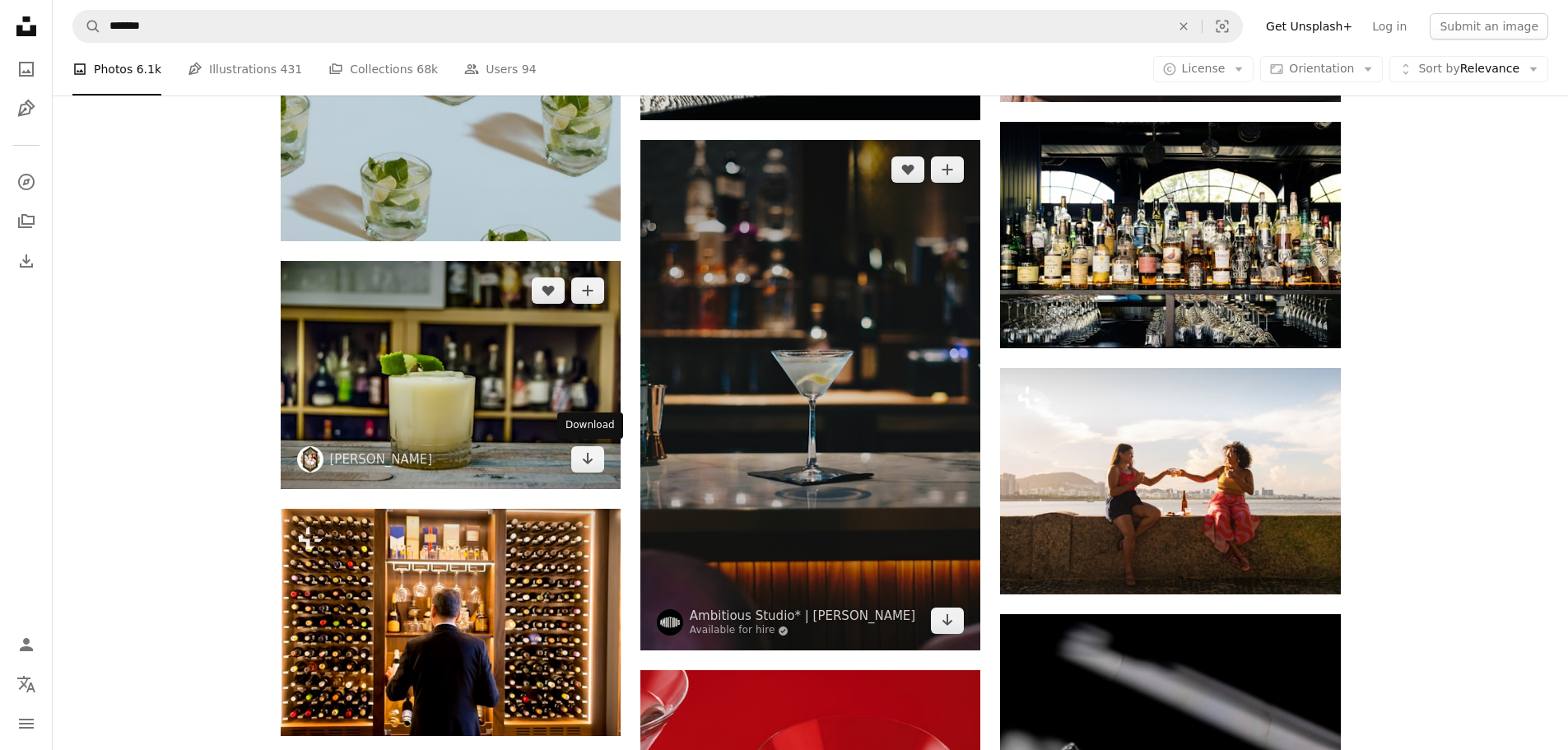
drag, startPoint x: 585, startPoint y: 466, endPoint x: 647, endPoint y: 465, distance: 62.0
click at [585, 466] on icon "Arrow pointing down" at bounding box center [588, 458] width 14 height 20
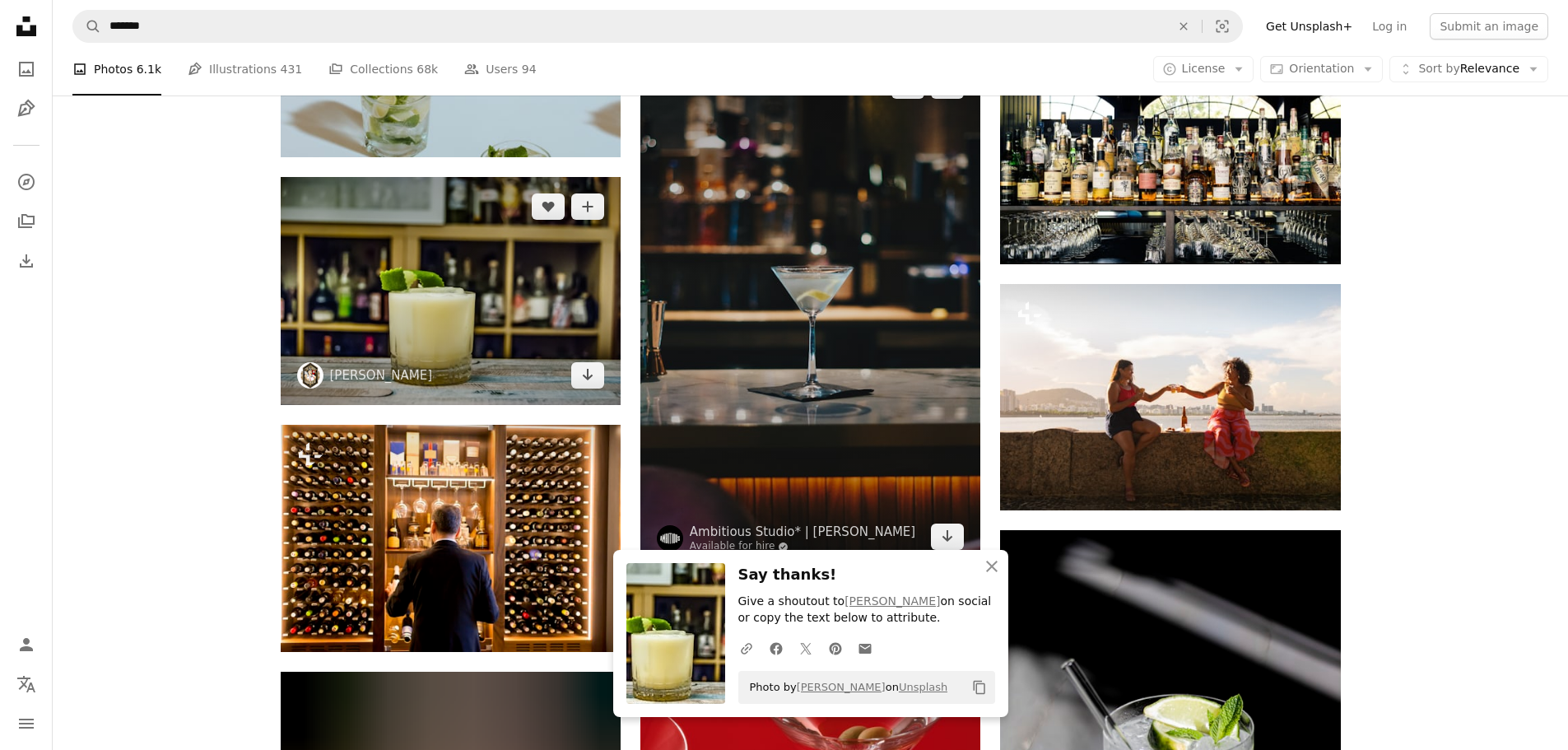
scroll to position [13395, 0]
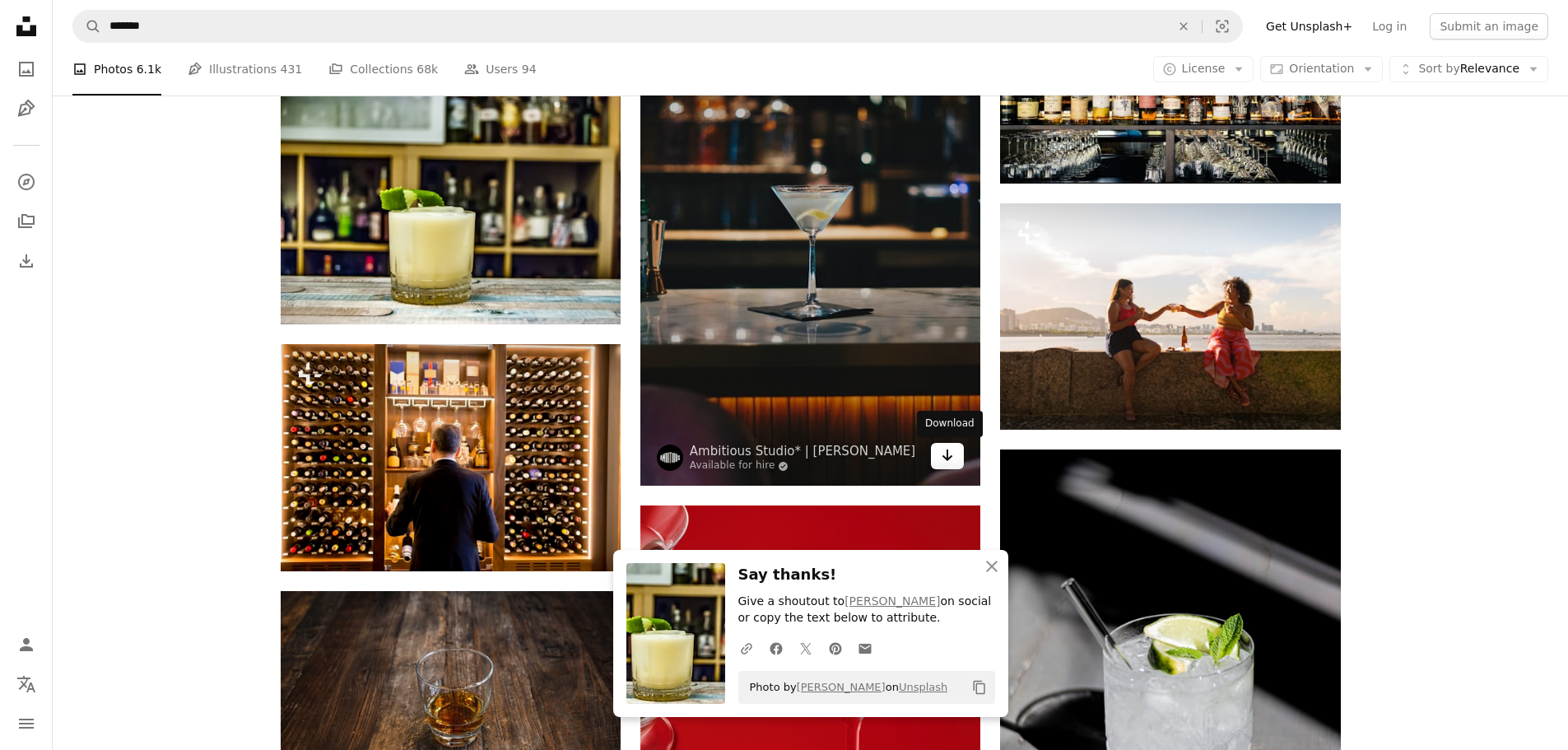
click at [945, 455] on icon "Arrow pointing down" at bounding box center [947, 456] width 14 height 20
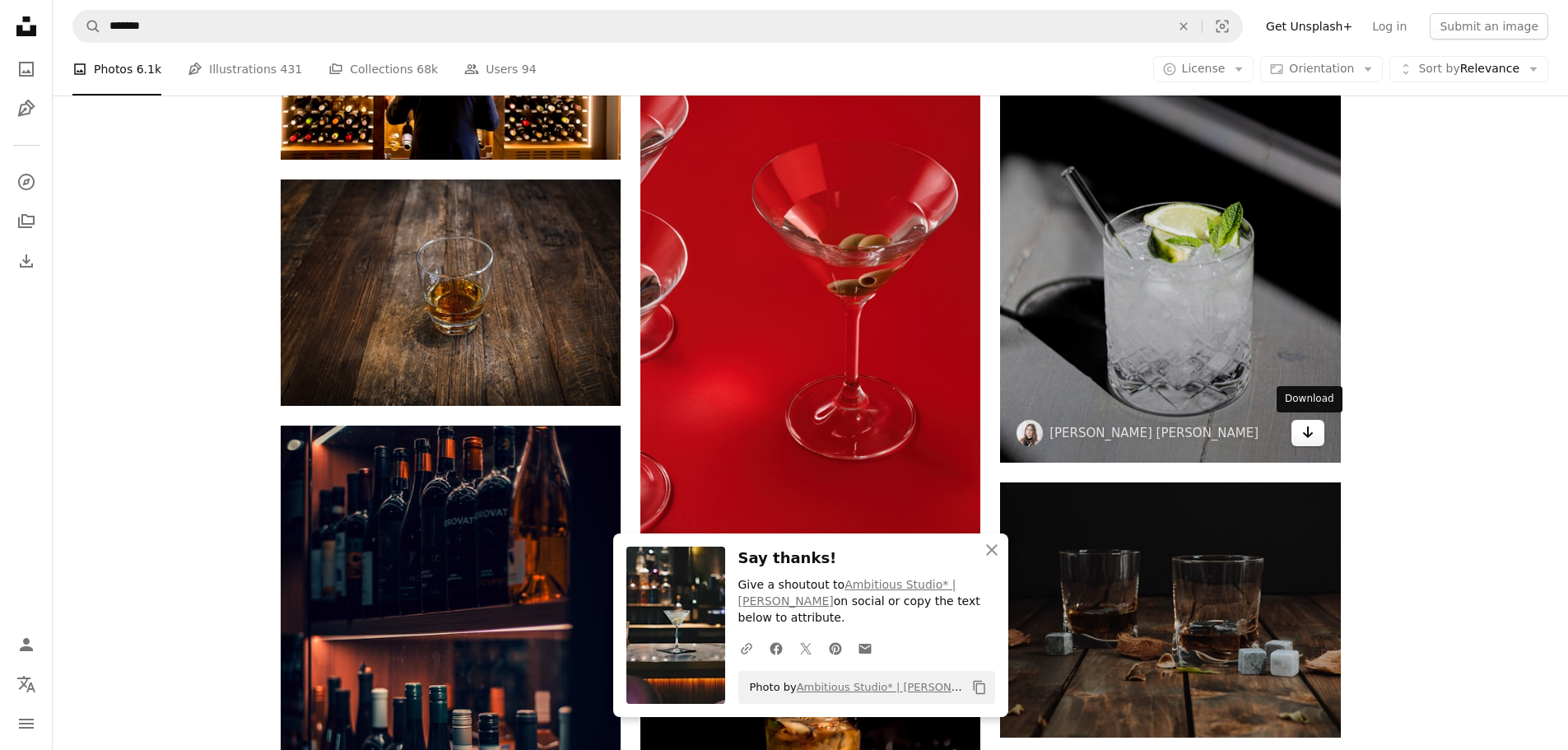
click at [1314, 438] on link "Arrow pointing down" at bounding box center [1308, 432] width 33 height 26
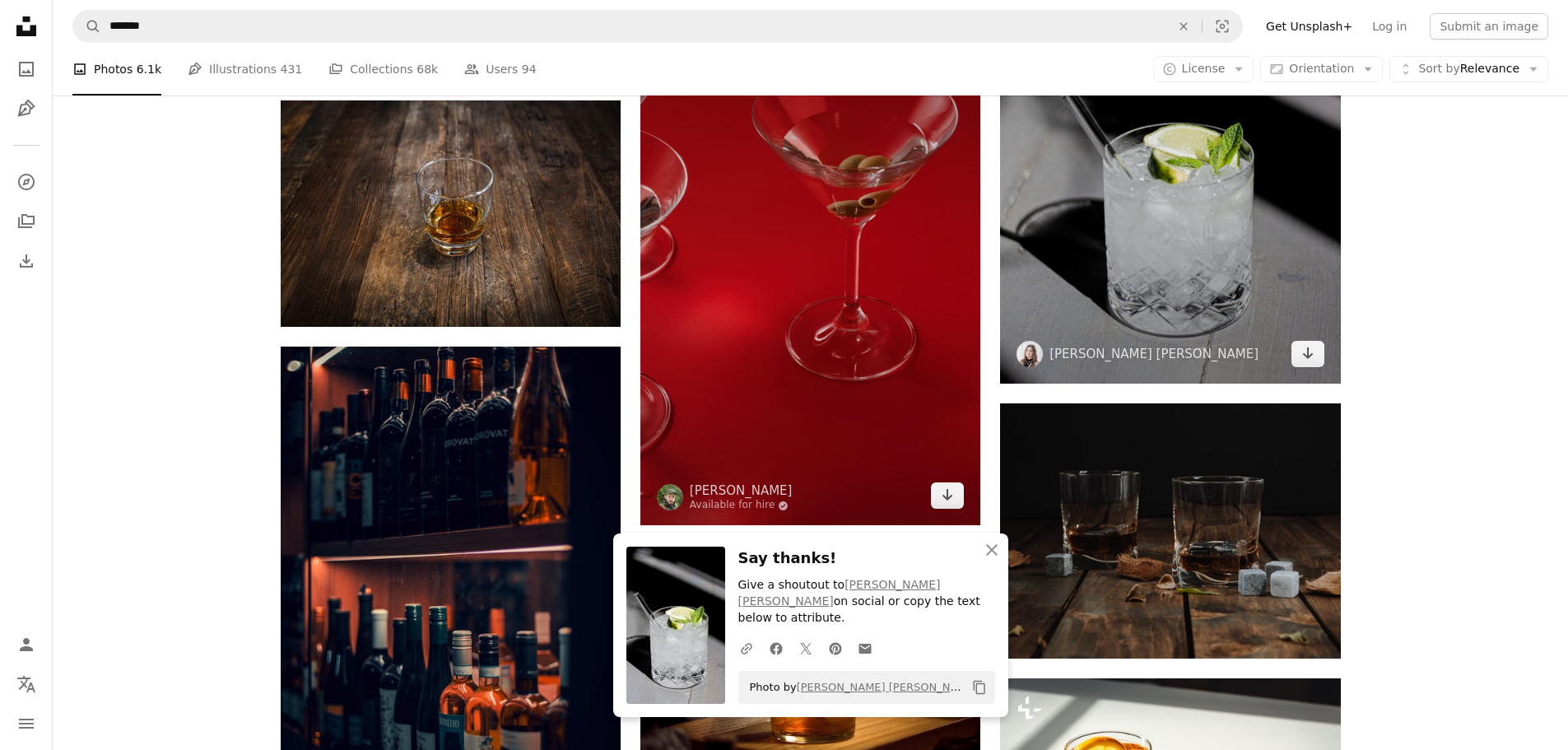
scroll to position [14054, 0]
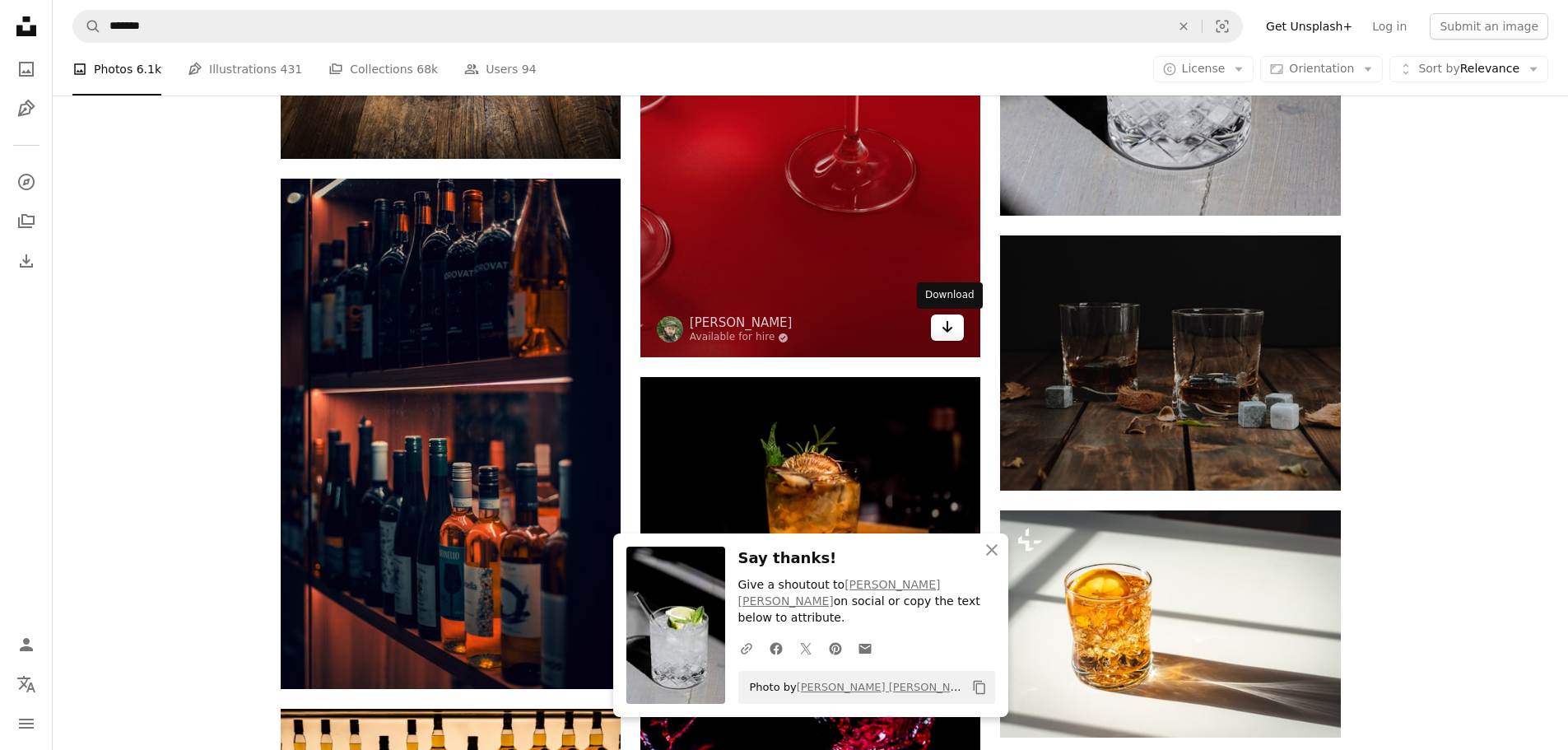
click at [939, 332] on link "Arrow pointing down" at bounding box center [947, 327] width 33 height 26
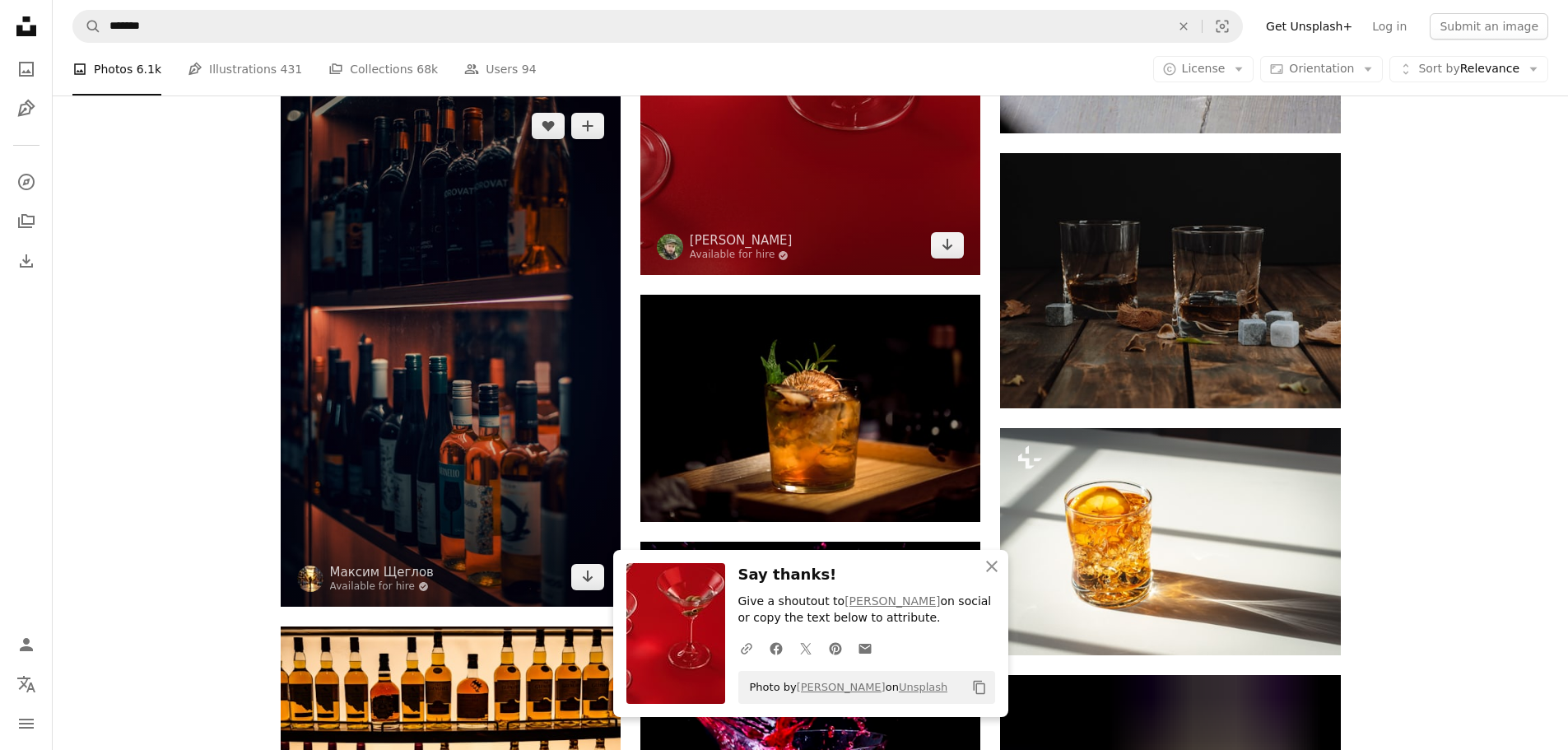
scroll to position [14300, 0]
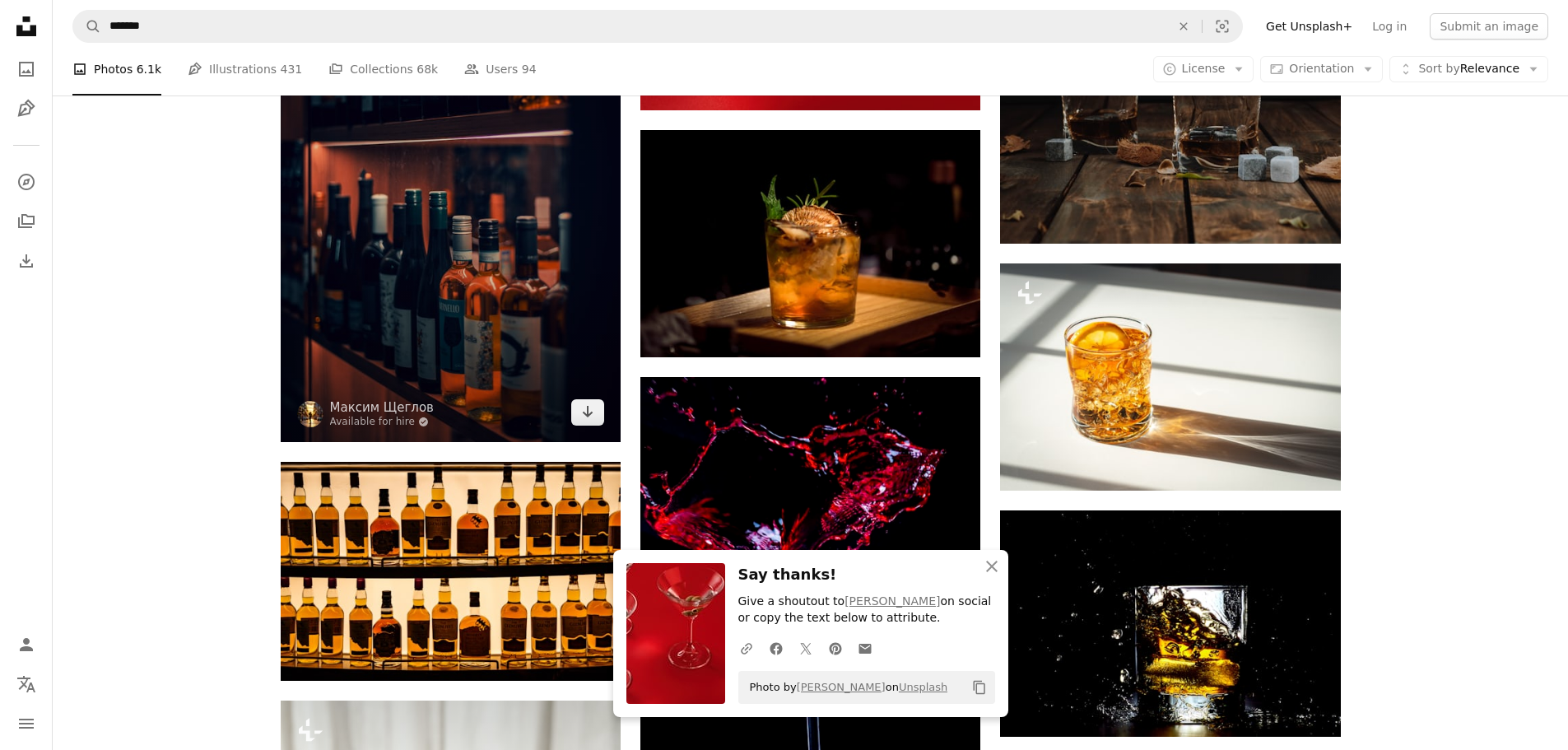
click at [581, 426] on img at bounding box center [451, 186] width 340 height 511
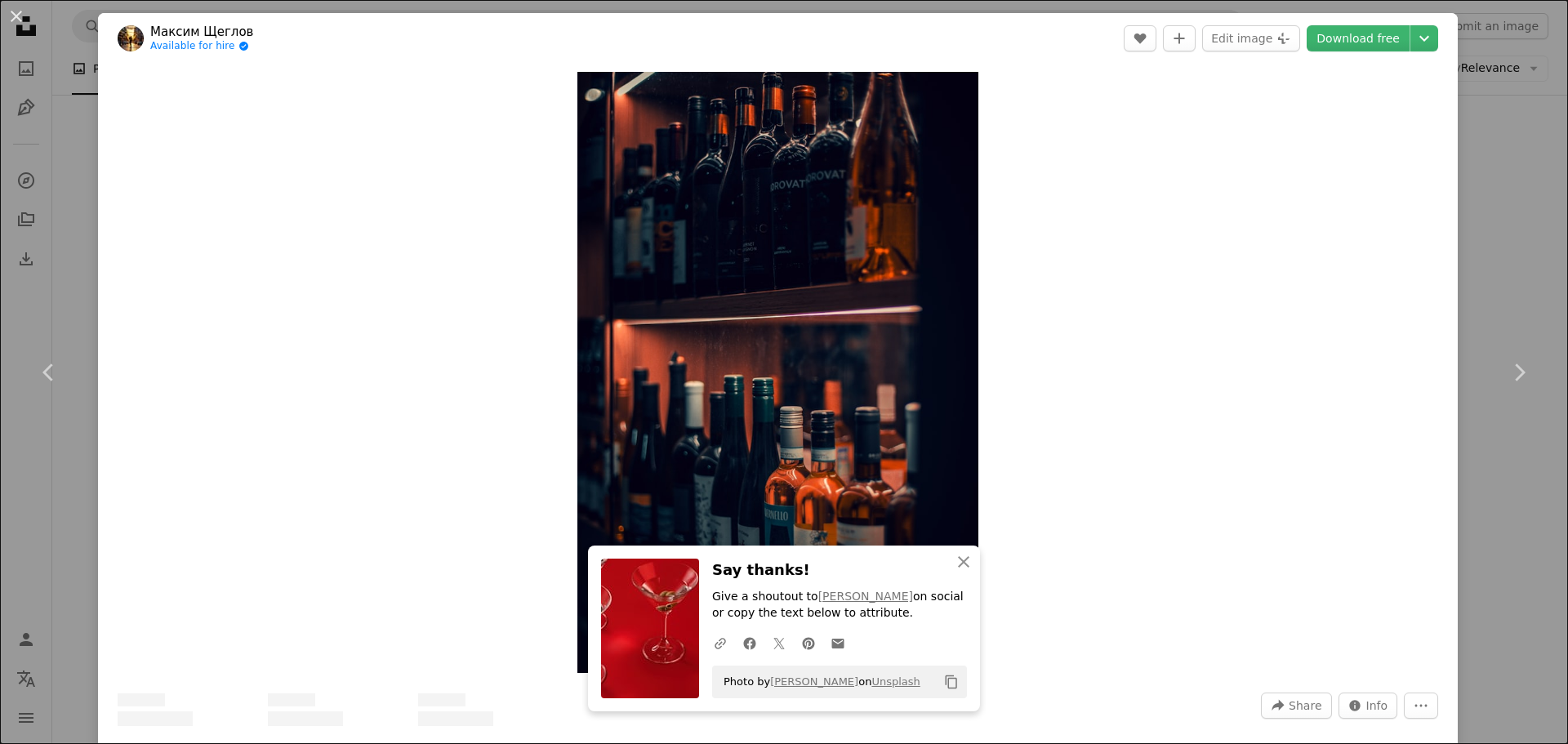
scroll to position [14268, 0]
click at [211, 157] on div "Zoom in" at bounding box center [778, 372] width 1359 height 617
click at [19, 107] on div "An X shape Chevron left Chevron right An X shape Close Say thanks! Give a shout…" at bounding box center [784, 372] width 1568 height 744
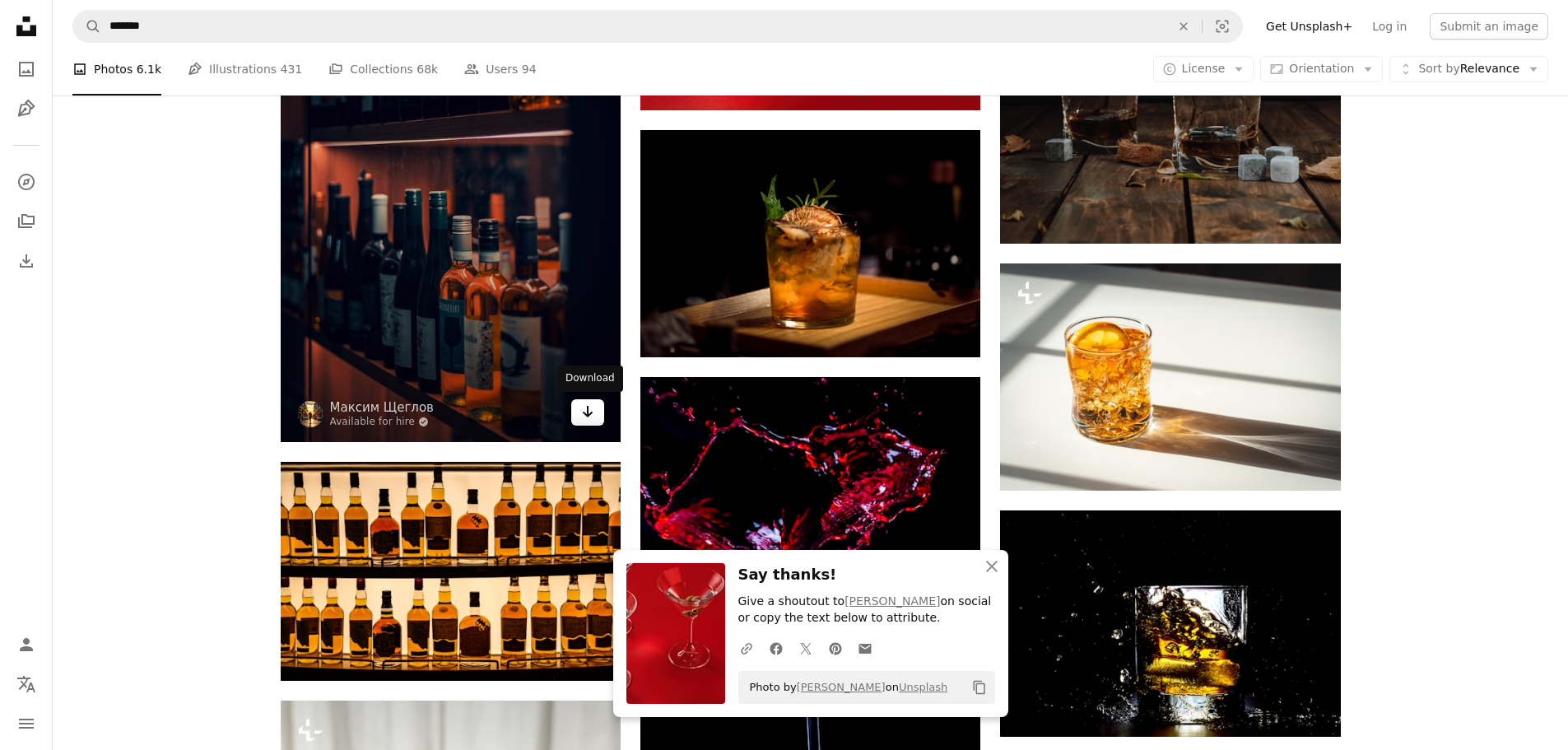
click at [595, 408] on link "Arrow pointing down" at bounding box center [588, 411] width 33 height 26
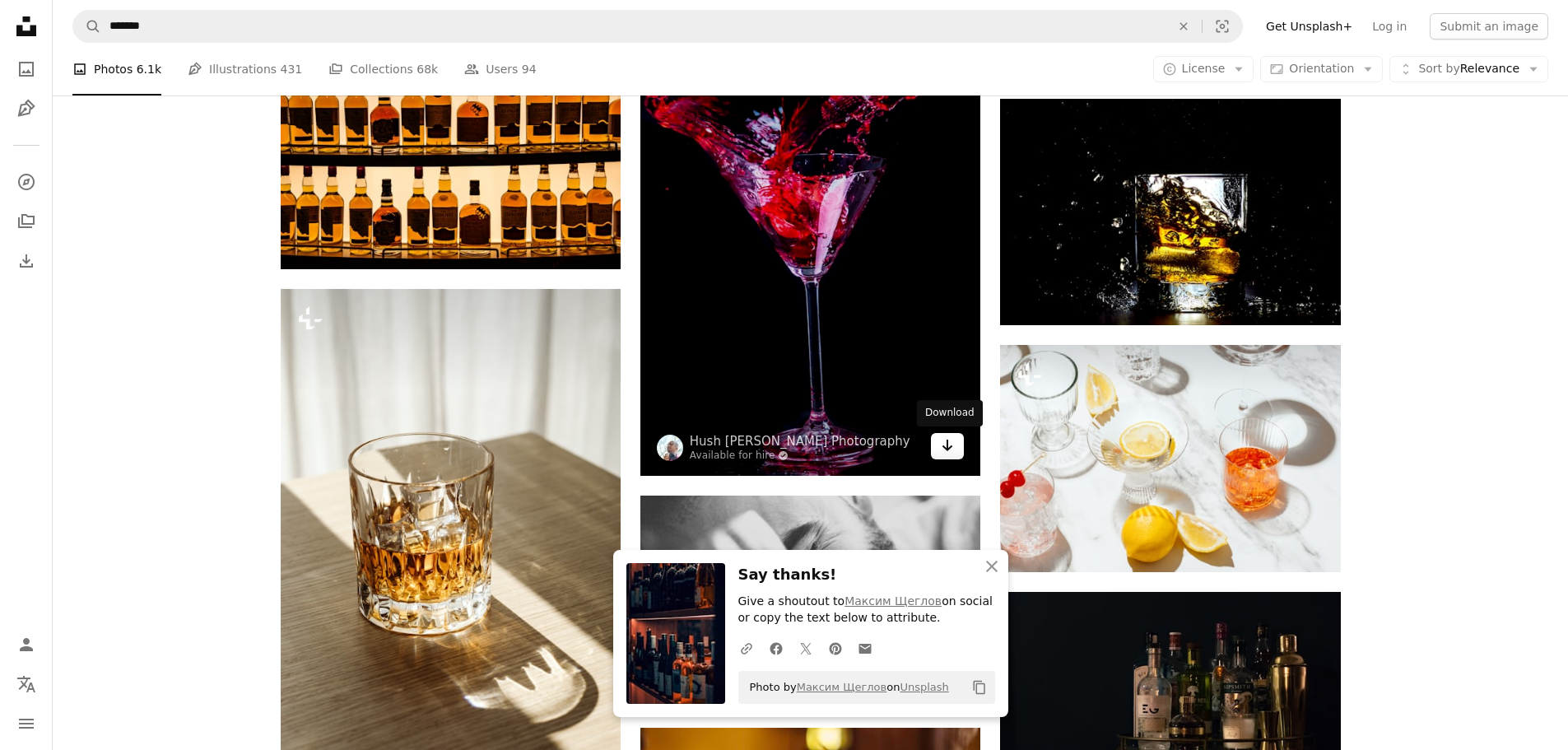
click at [948, 451] on icon "Arrow pointing down" at bounding box center [947, 446] width 14 height 20
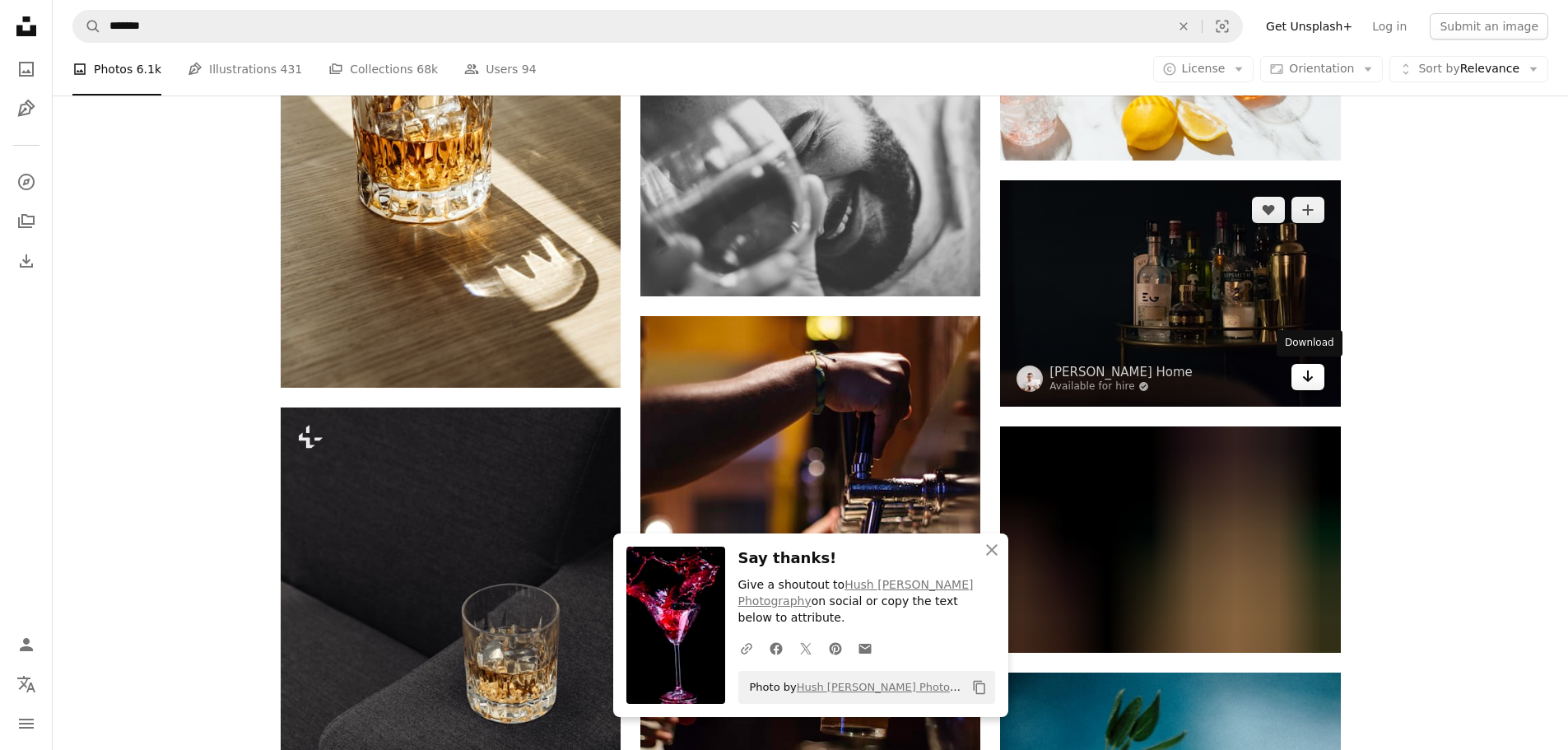
click at [1313, 381] on icon "Arrow pointing down" at bounding box center [1308, 376] width 14 height 20
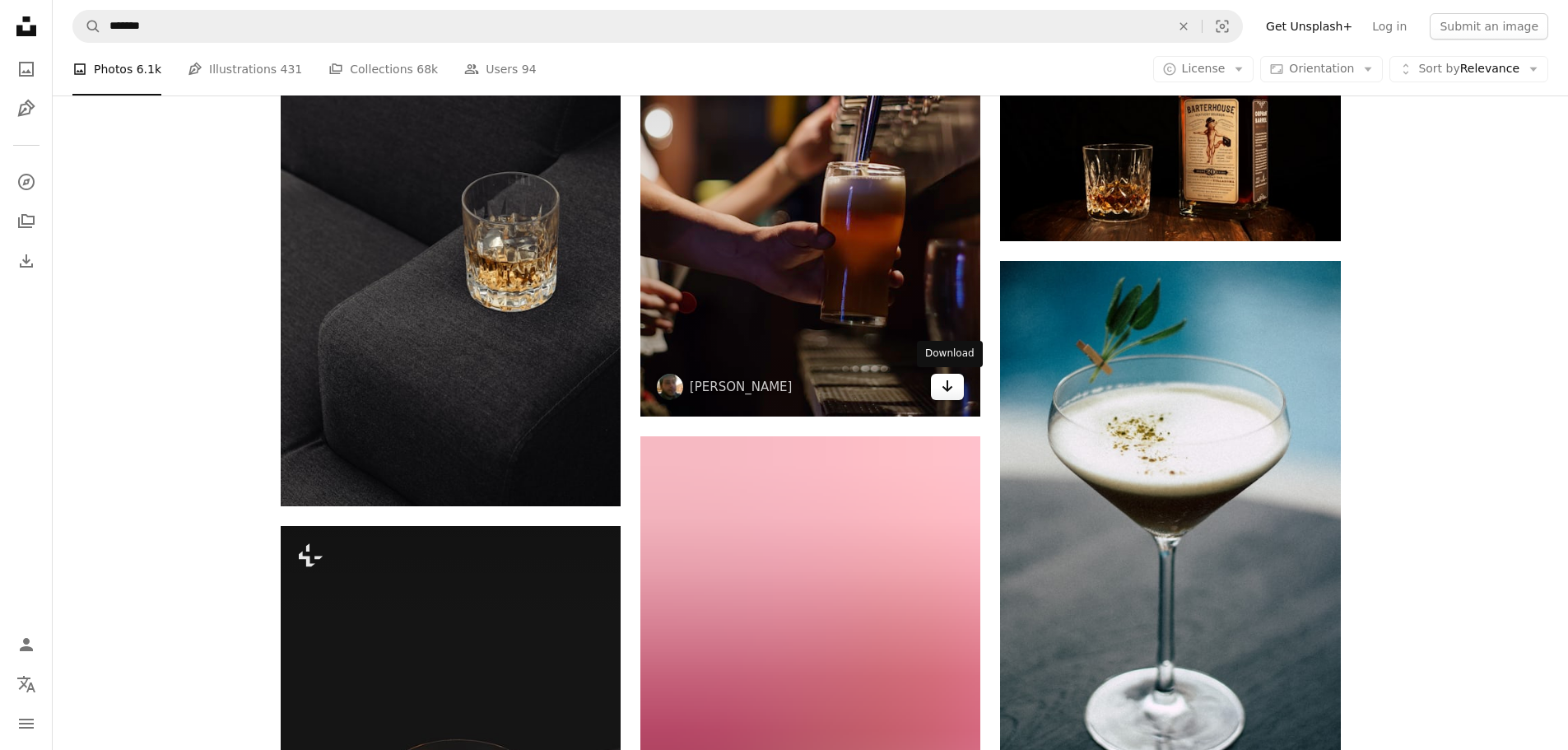
click at [946, 399] on link "Arrow pointing down" at bounding box center [947, 386] width 33 height 26
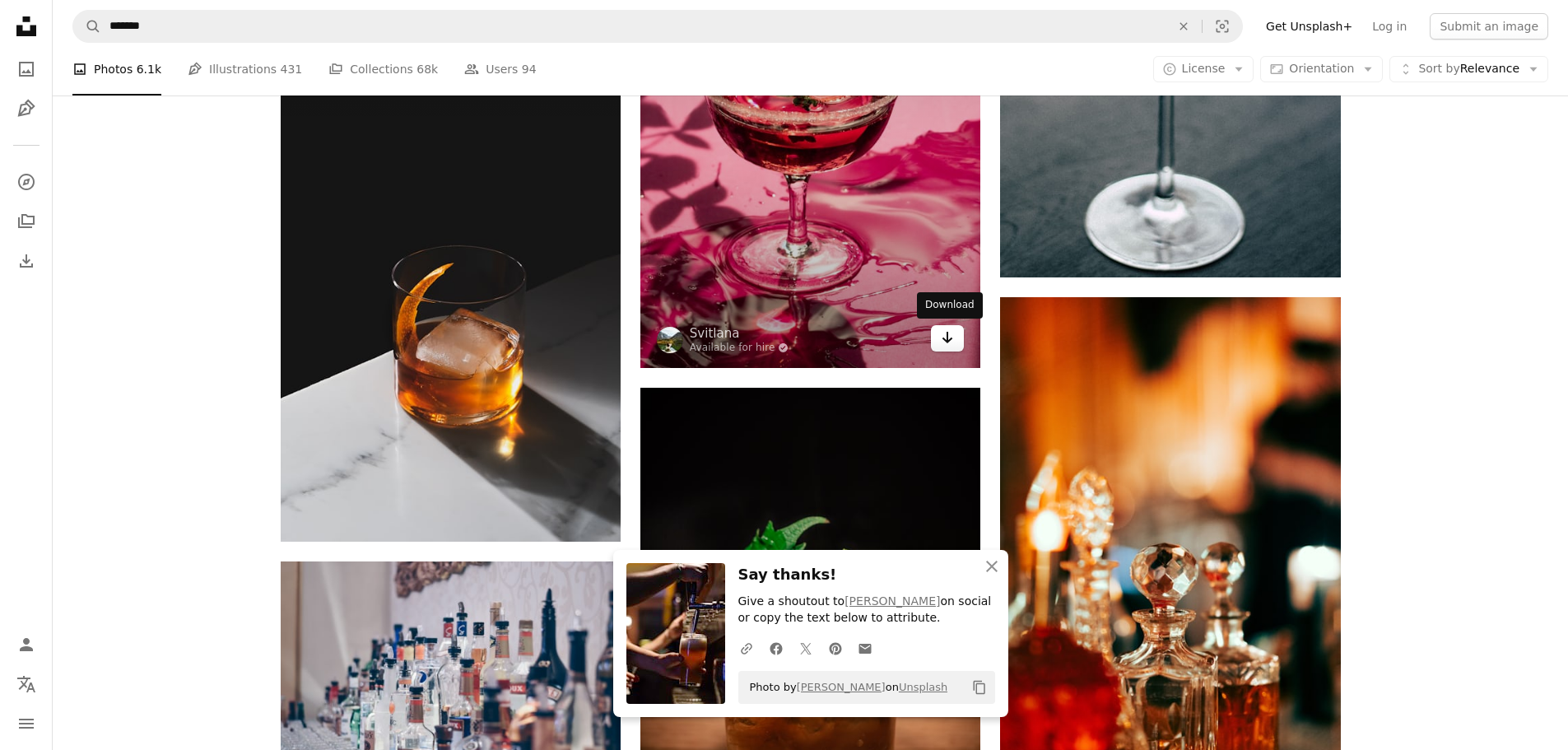
click at [943, 345] on icon "Arrow pointing down" at bounding box center [947, 338] width 14 height 20
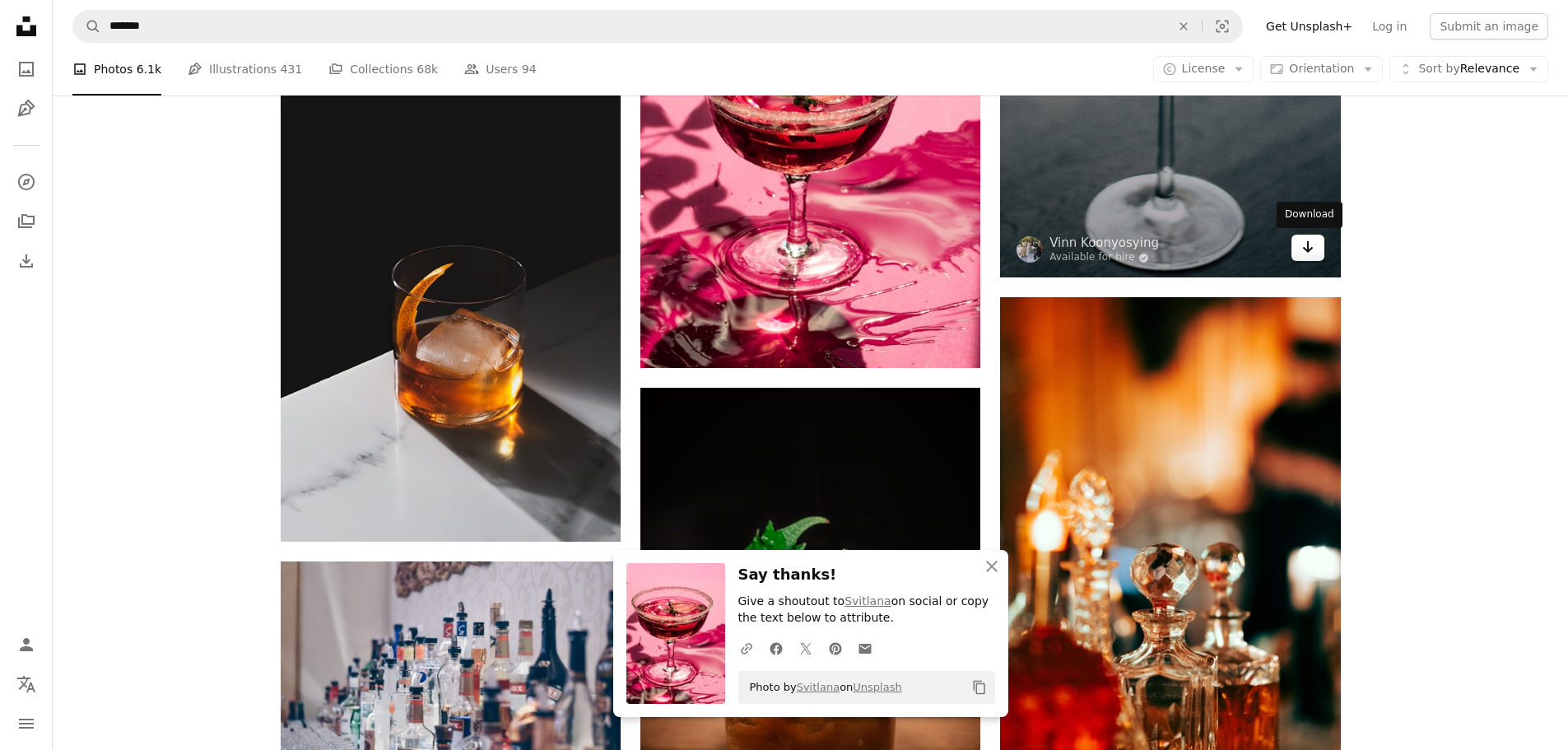
click at [1314, 248] on link "Arrow pointing down" at bounding box center [1308, 248] width 33 height 26
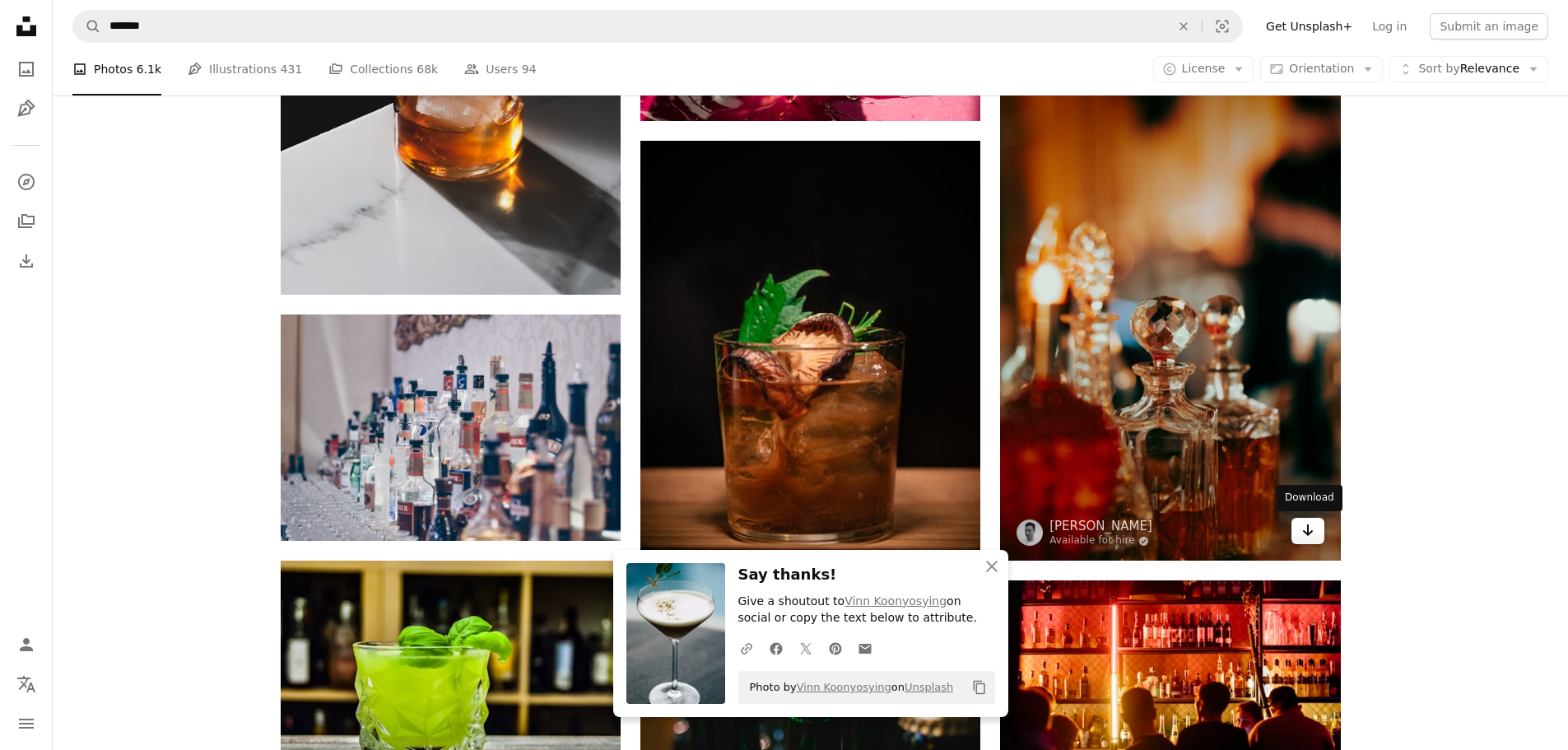
click at [1306, 533] on icon "Download" at bounding box center [1308, 529] width 11 height 12
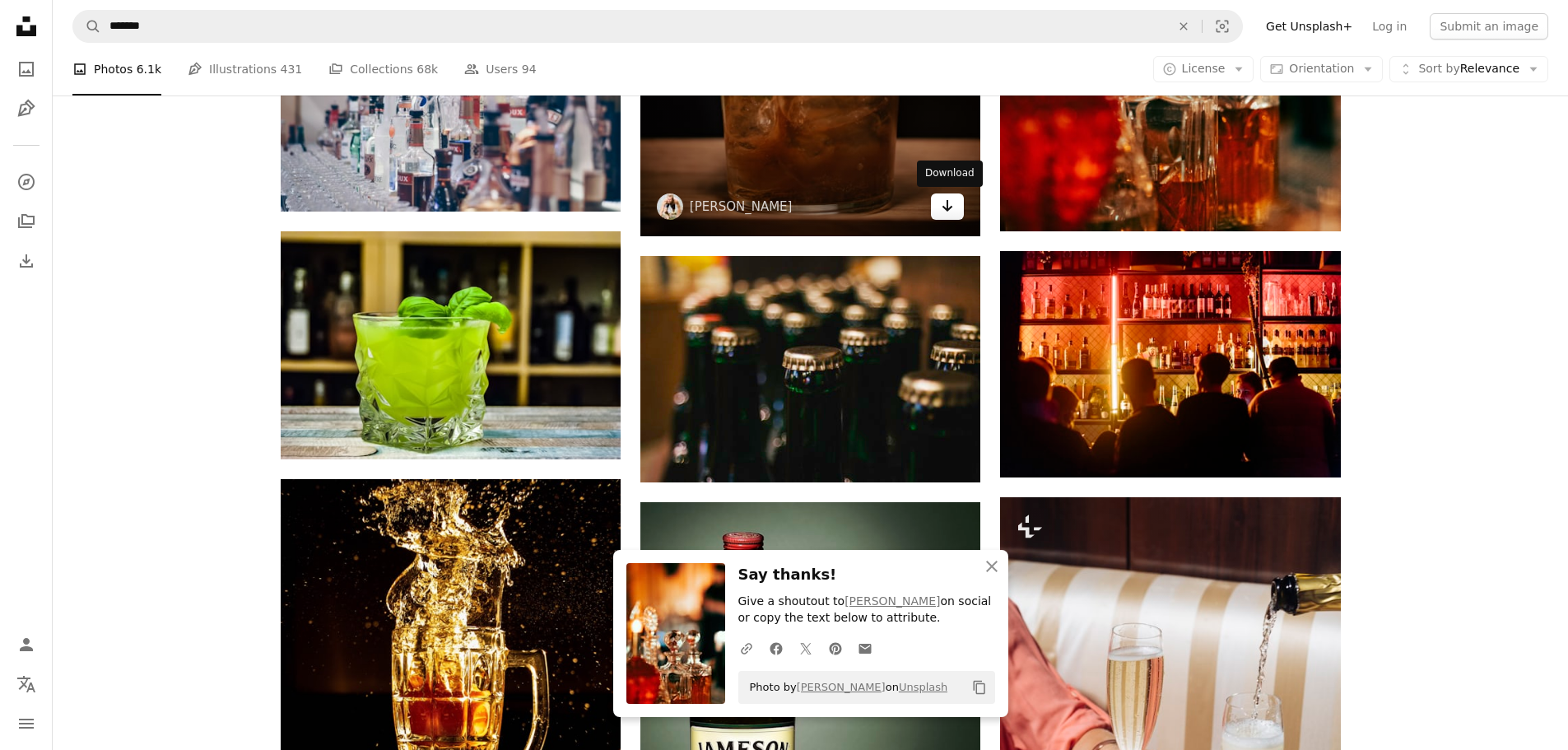
click at [942, 211] on icon "Arrow pointing down" at bounding box center [947, 206] width 14 height 20
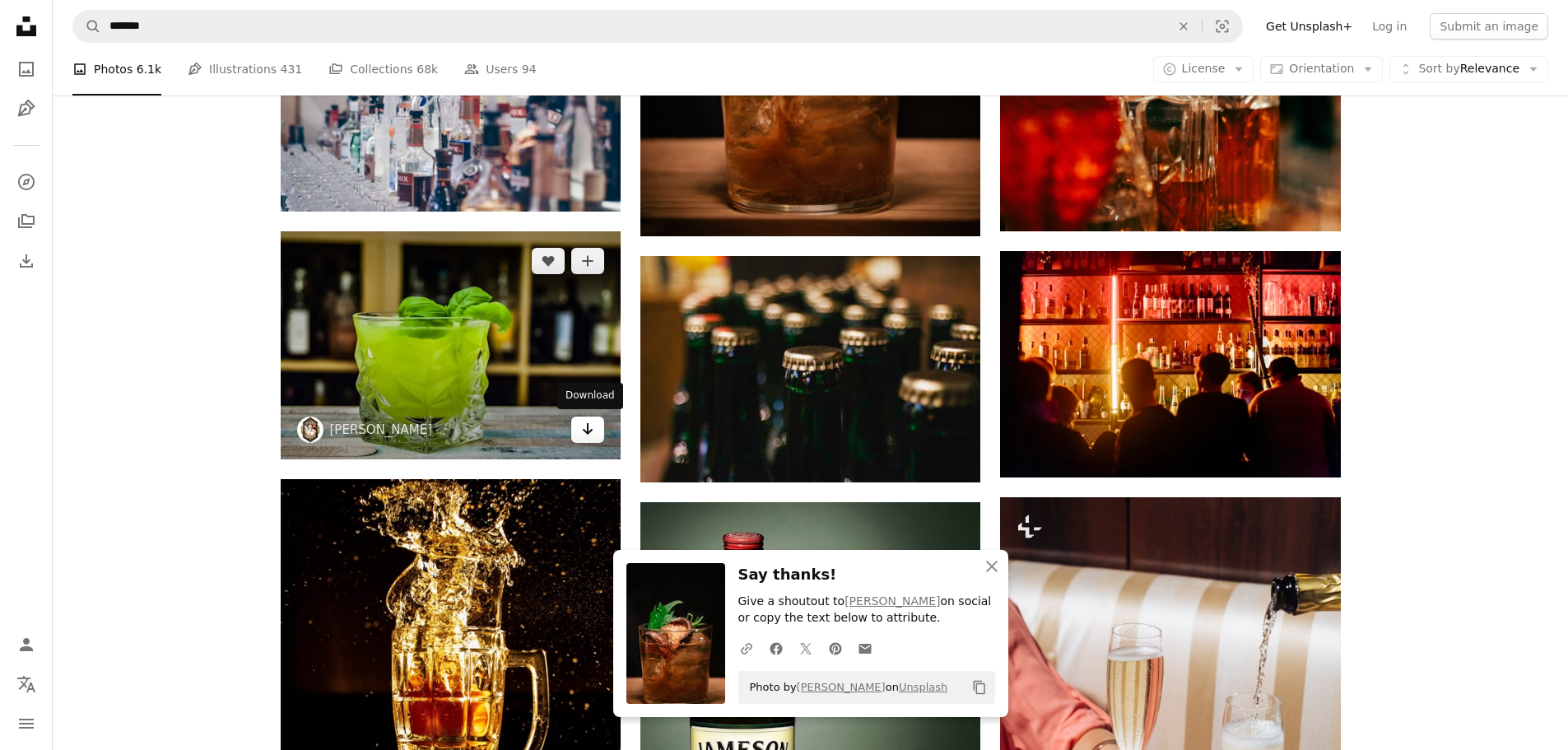
click at [587, 428] on icon "Download" at bounding box center [588, 429] width 11 height 12
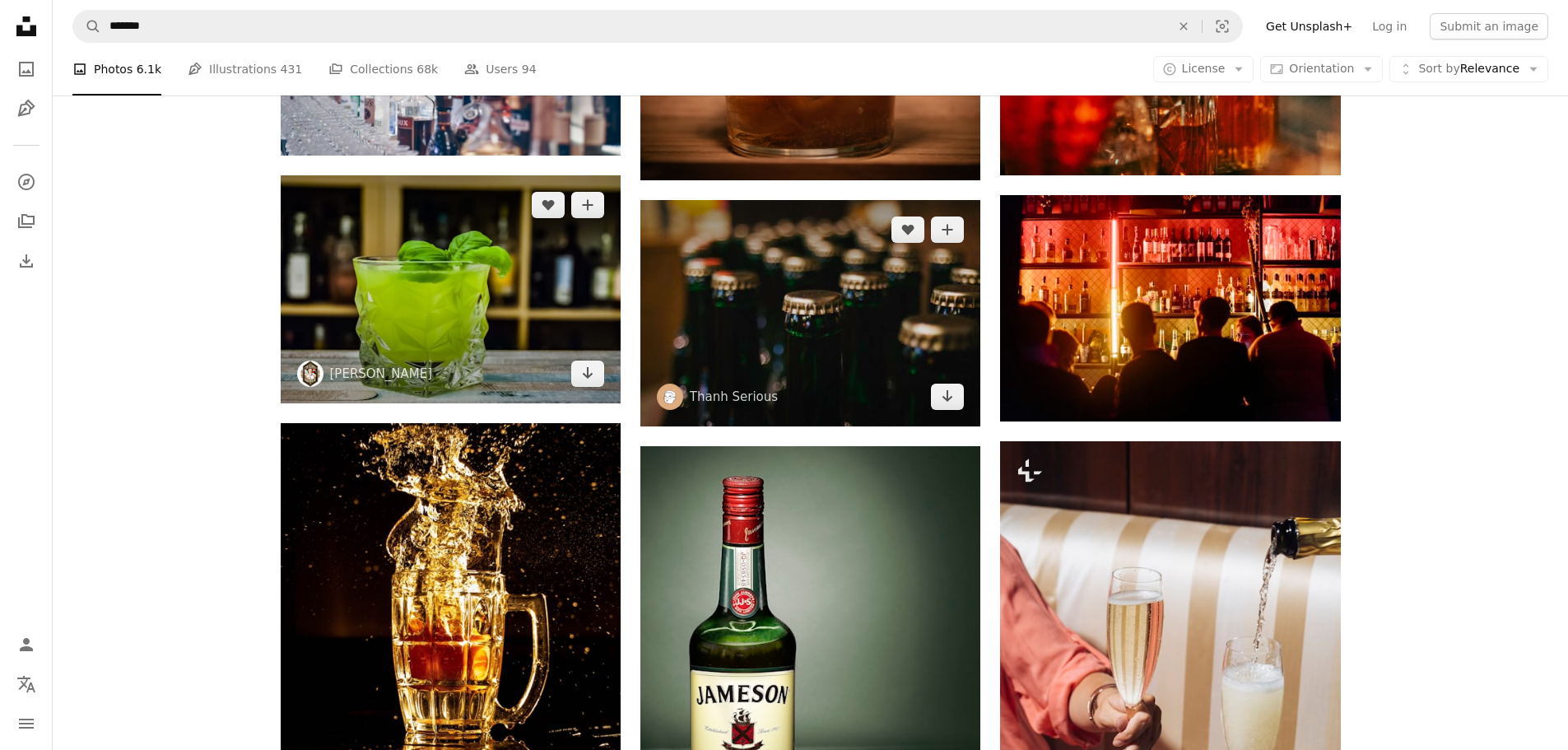
scroll to position [16688, 0]
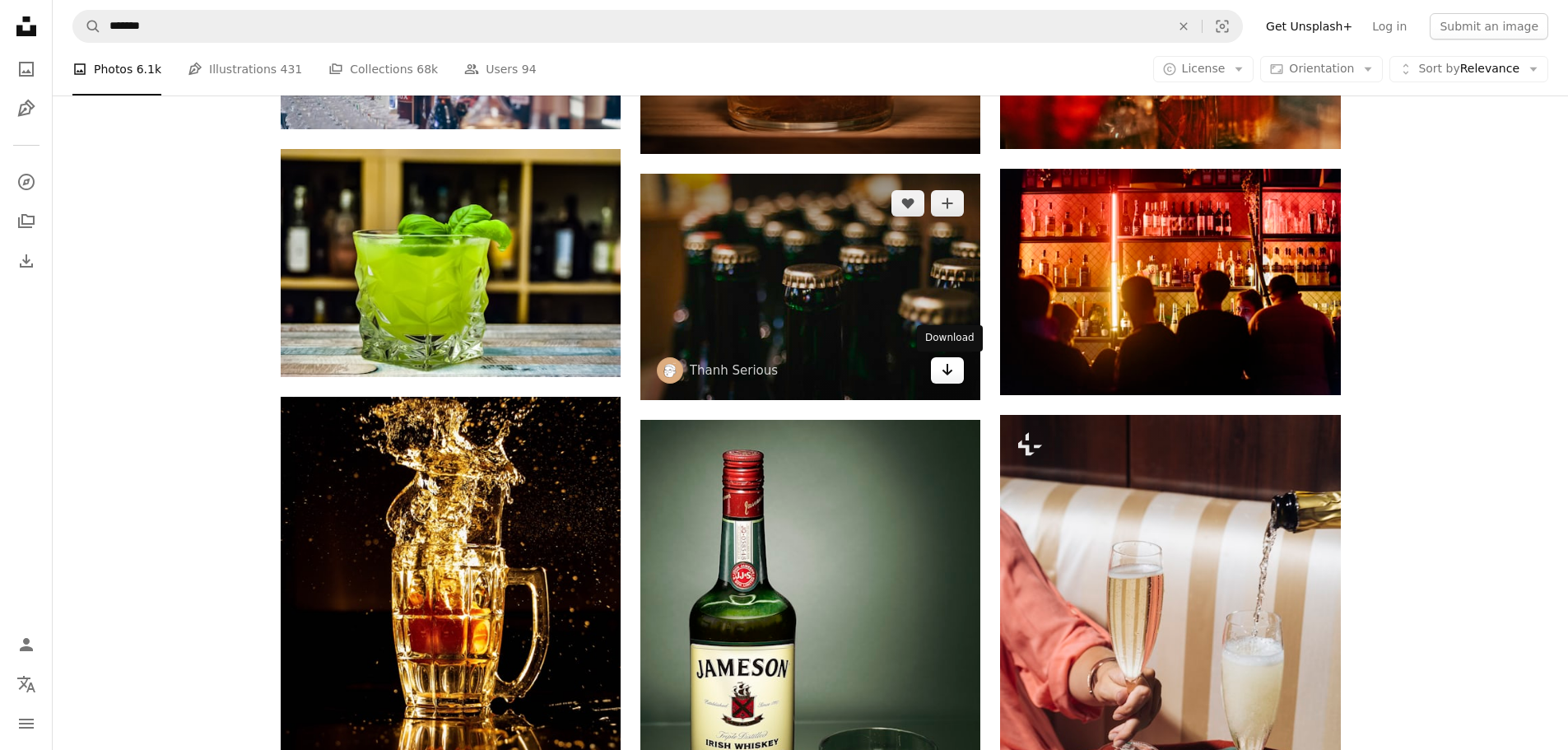
click at [942, 383] on link "Arrow pointing down" at bounding box center [947, 370] width 33 height 26
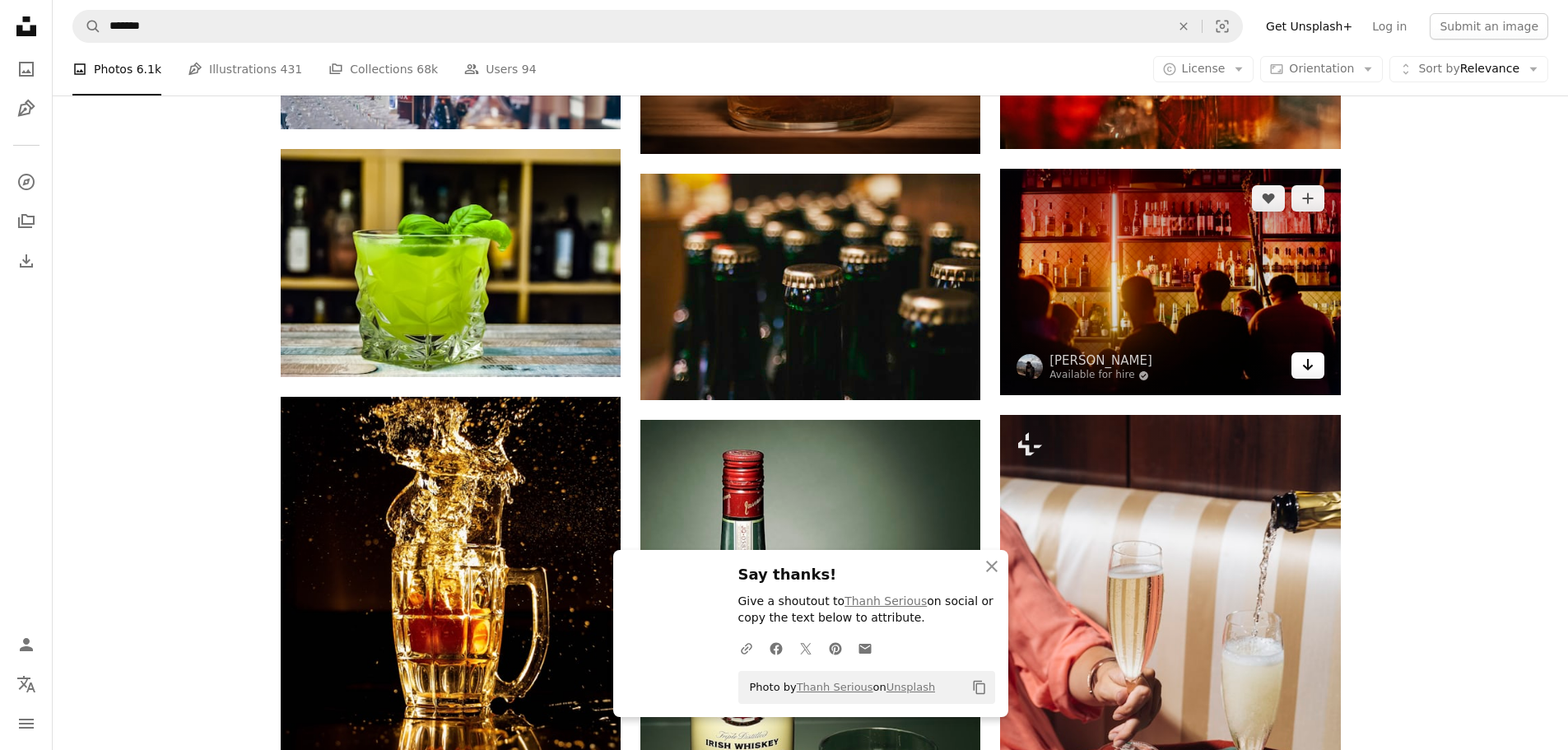
click at [1318, 372] on link "Arrow pointing down" at bounding box center [1308, 365] width 33 height 26
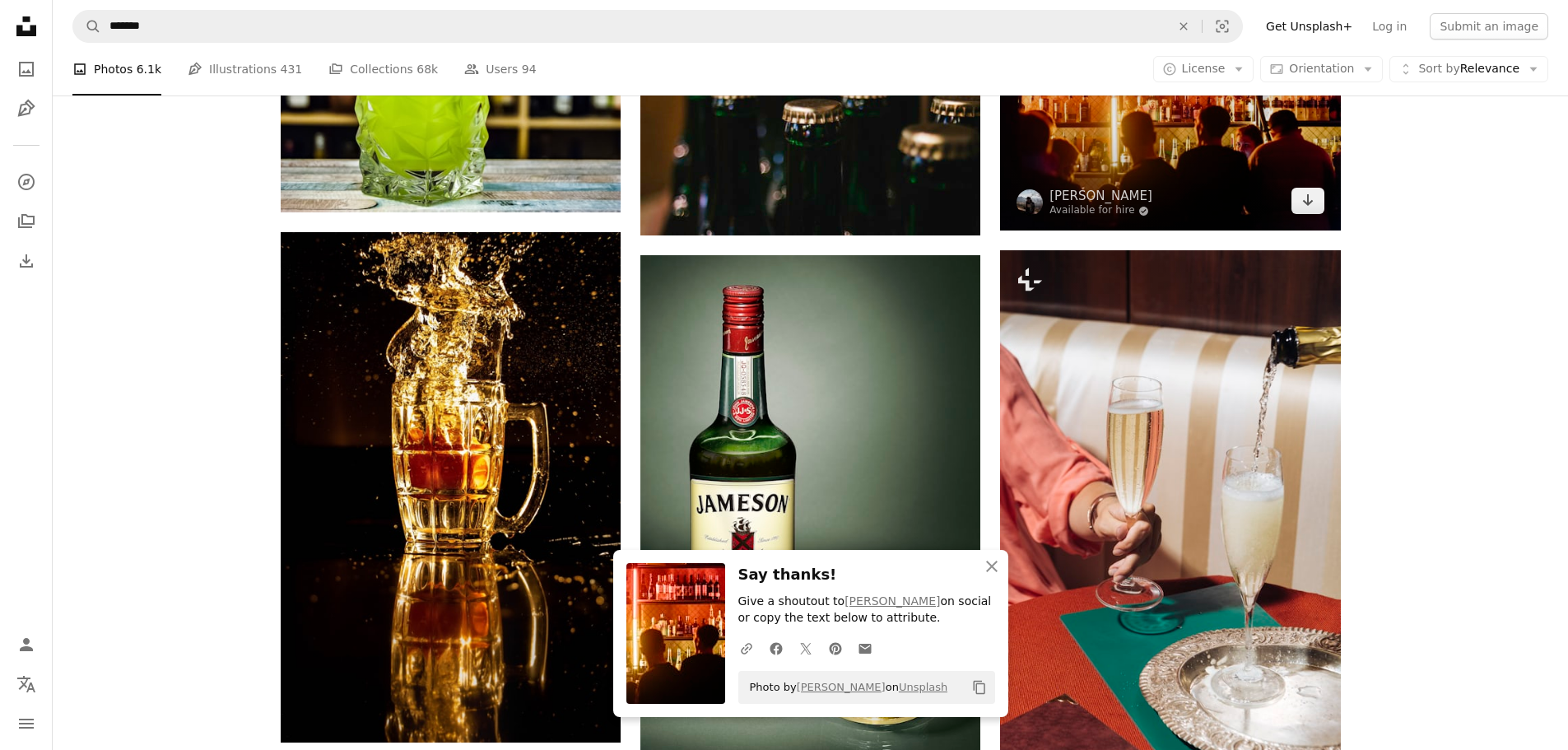
scroll to position [17182, 0]
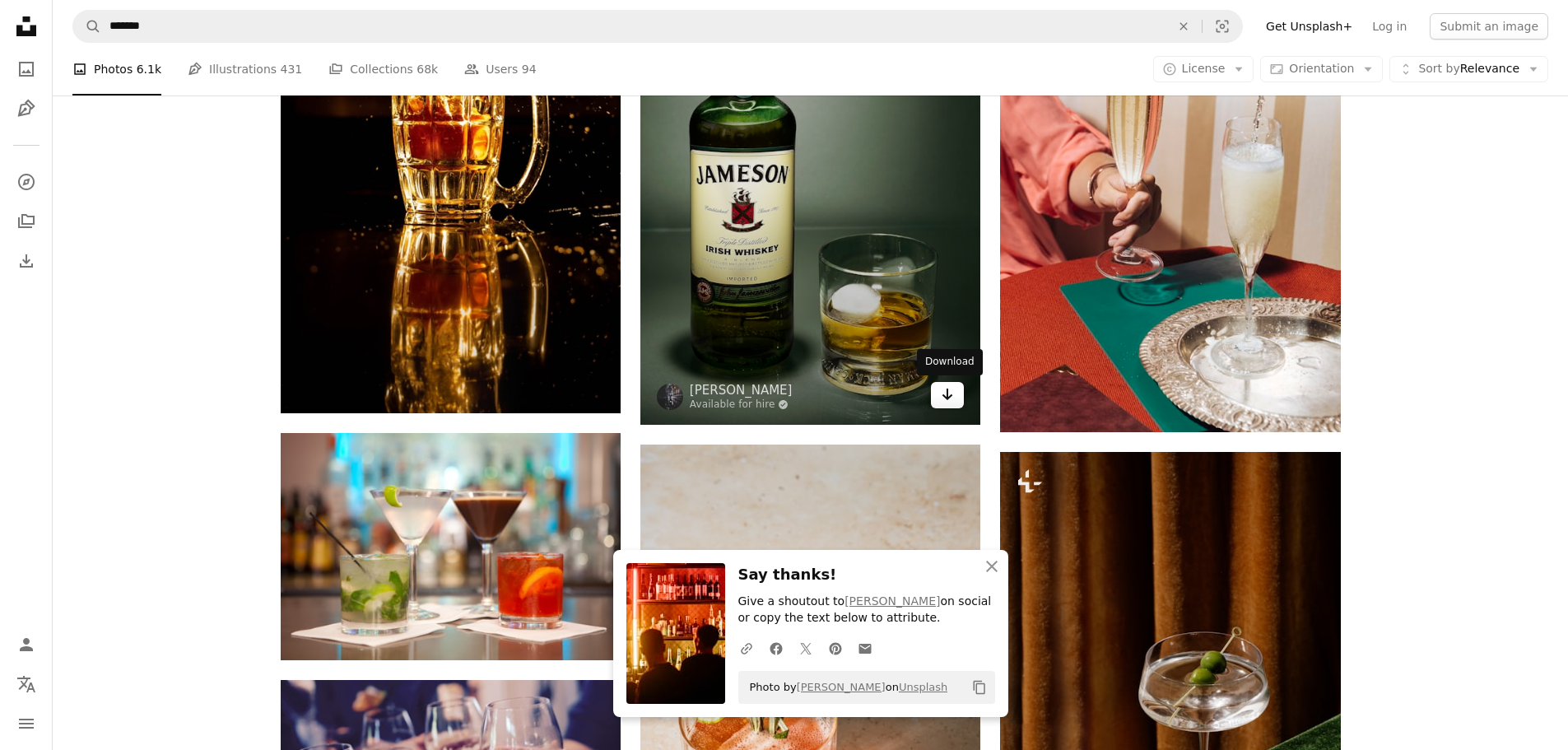
click at [947, 398] on icon "Download" at bounding box center [948, 394] width 11 height 12
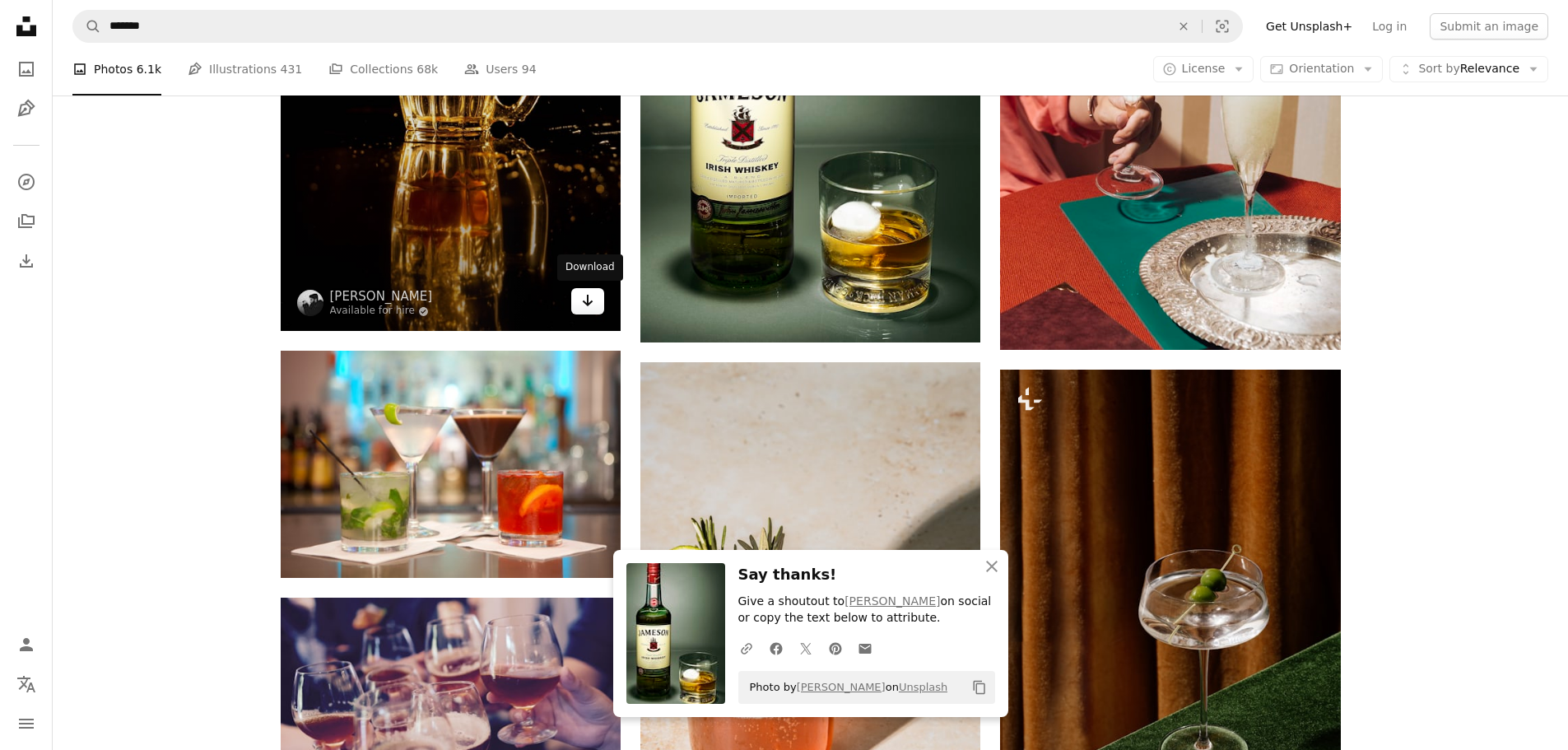
click at [585, 310] on icon "Arrow pointing down" at bounding box center [588, 301] width 14 height 20
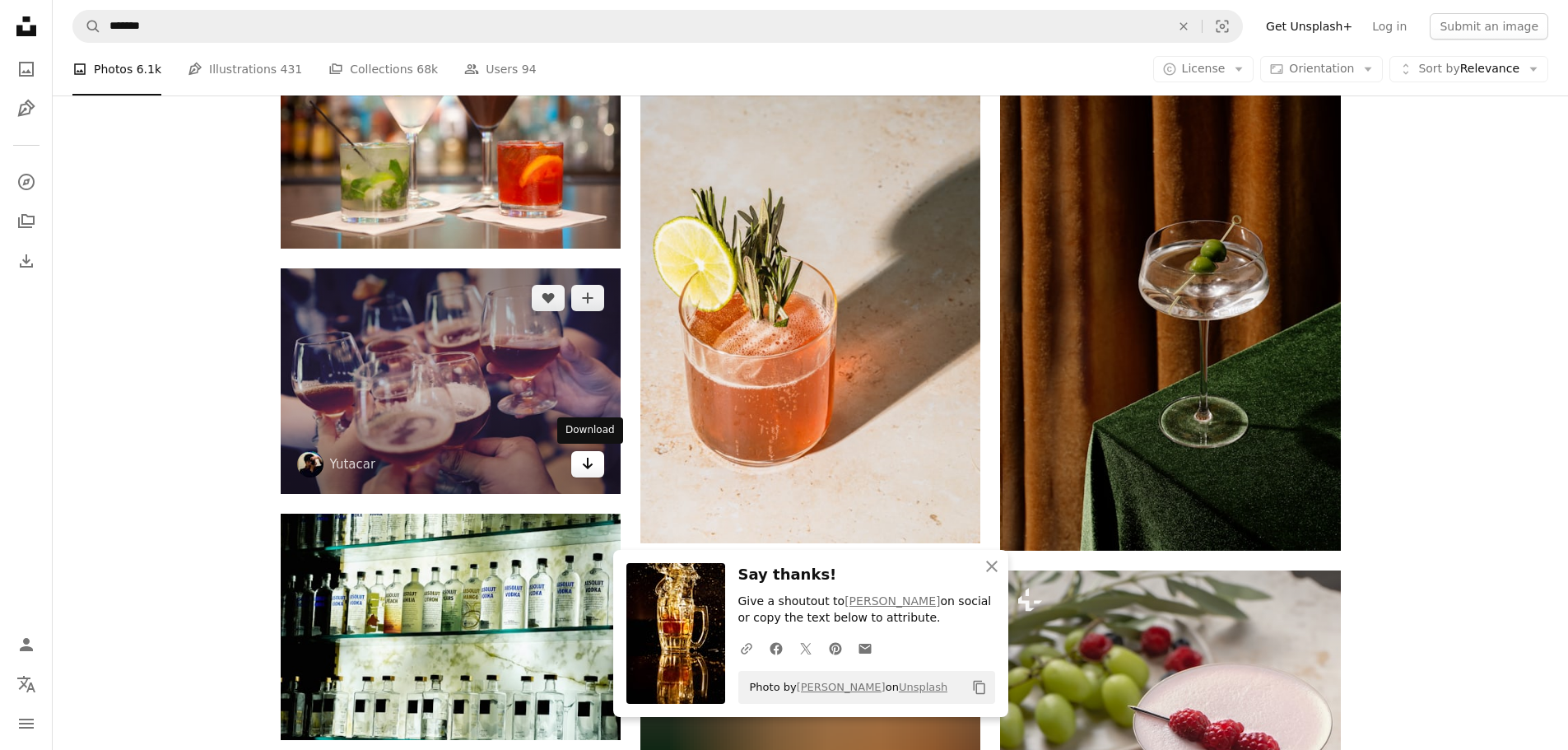
click at [596, 465] on link "Arrow pointing down" at bounding box center [588, 464] width 33 height 26
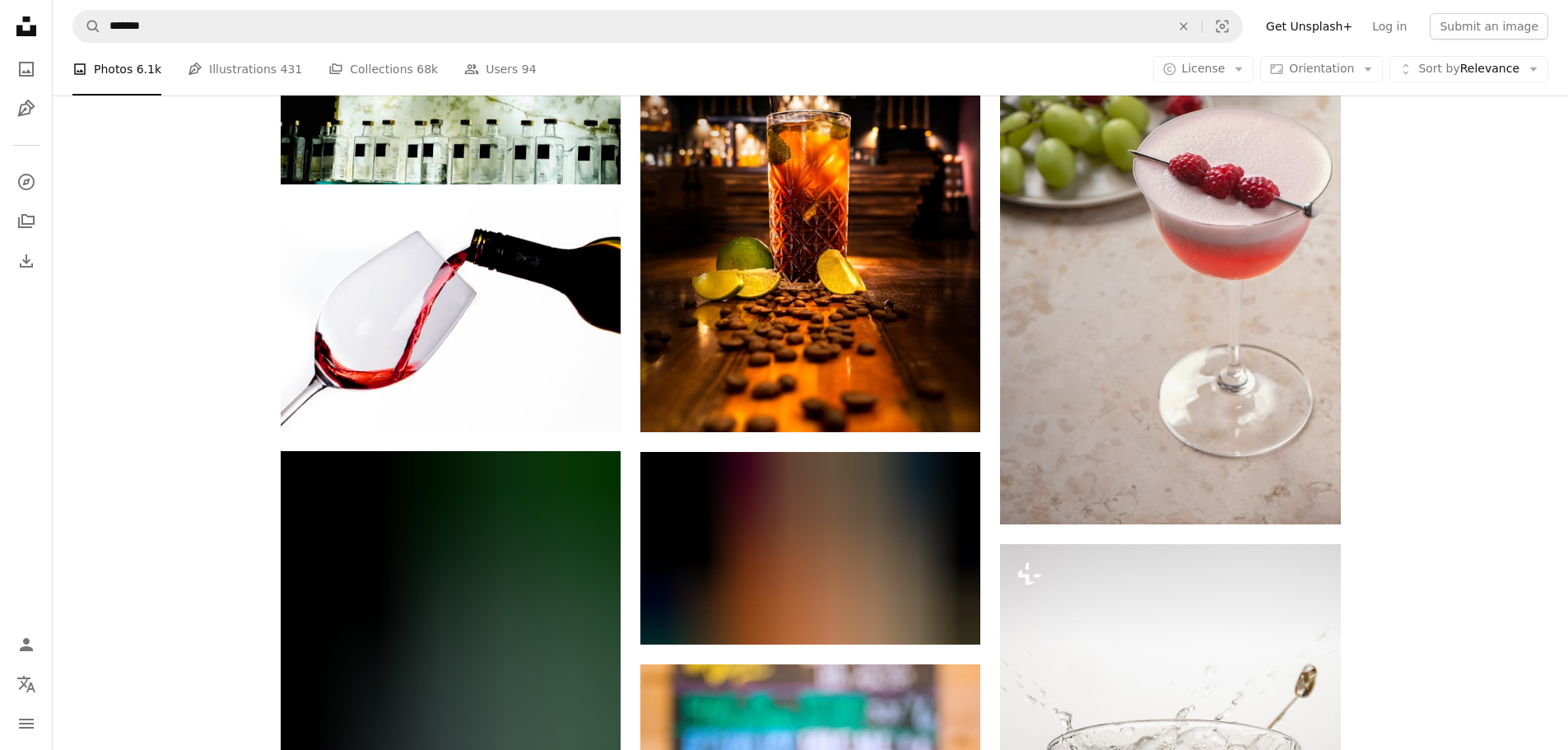
scroll to position [18170, 0]
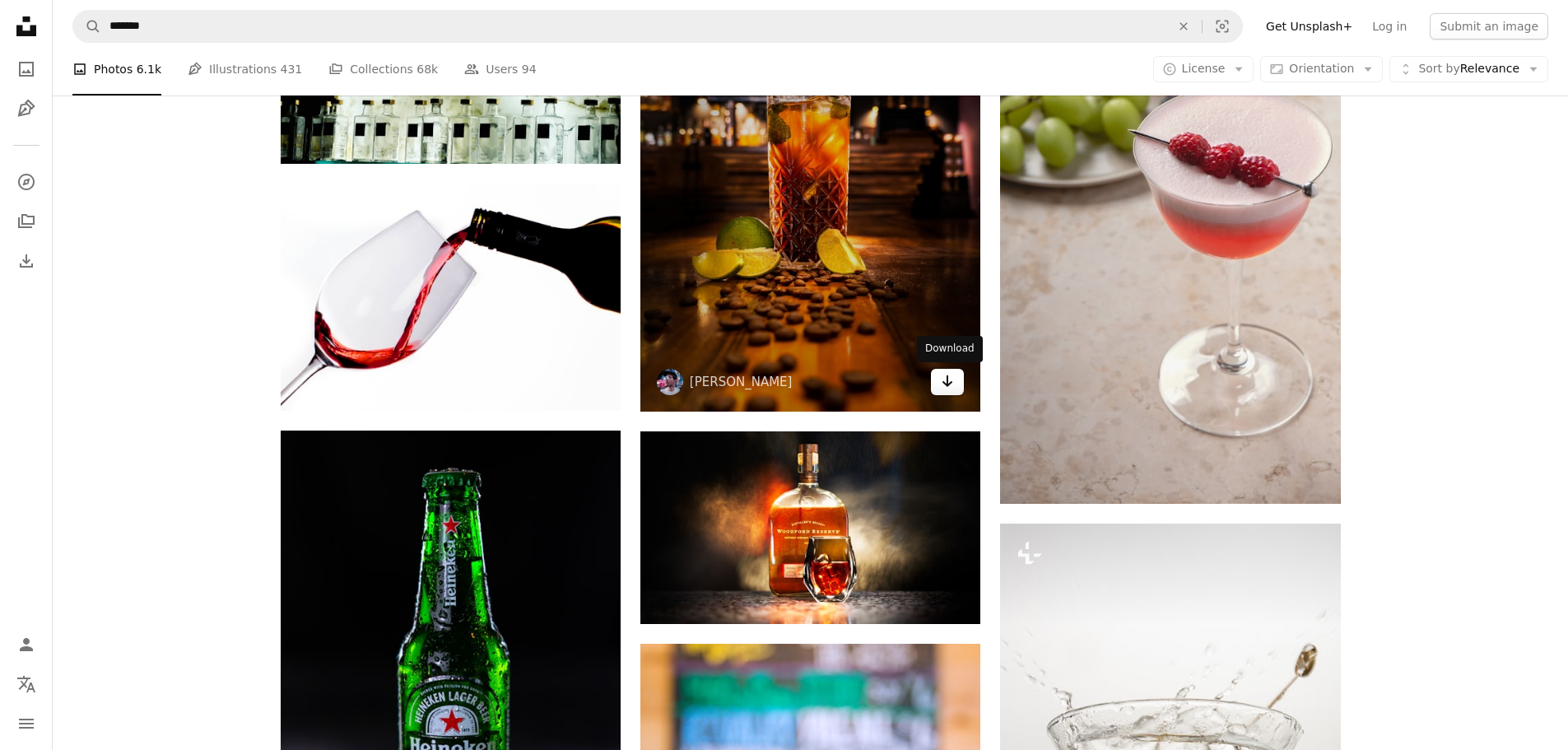
click at [946, 389] on icon "Arrow pointing down" at bounding box center [947, 381] width 14 height 20
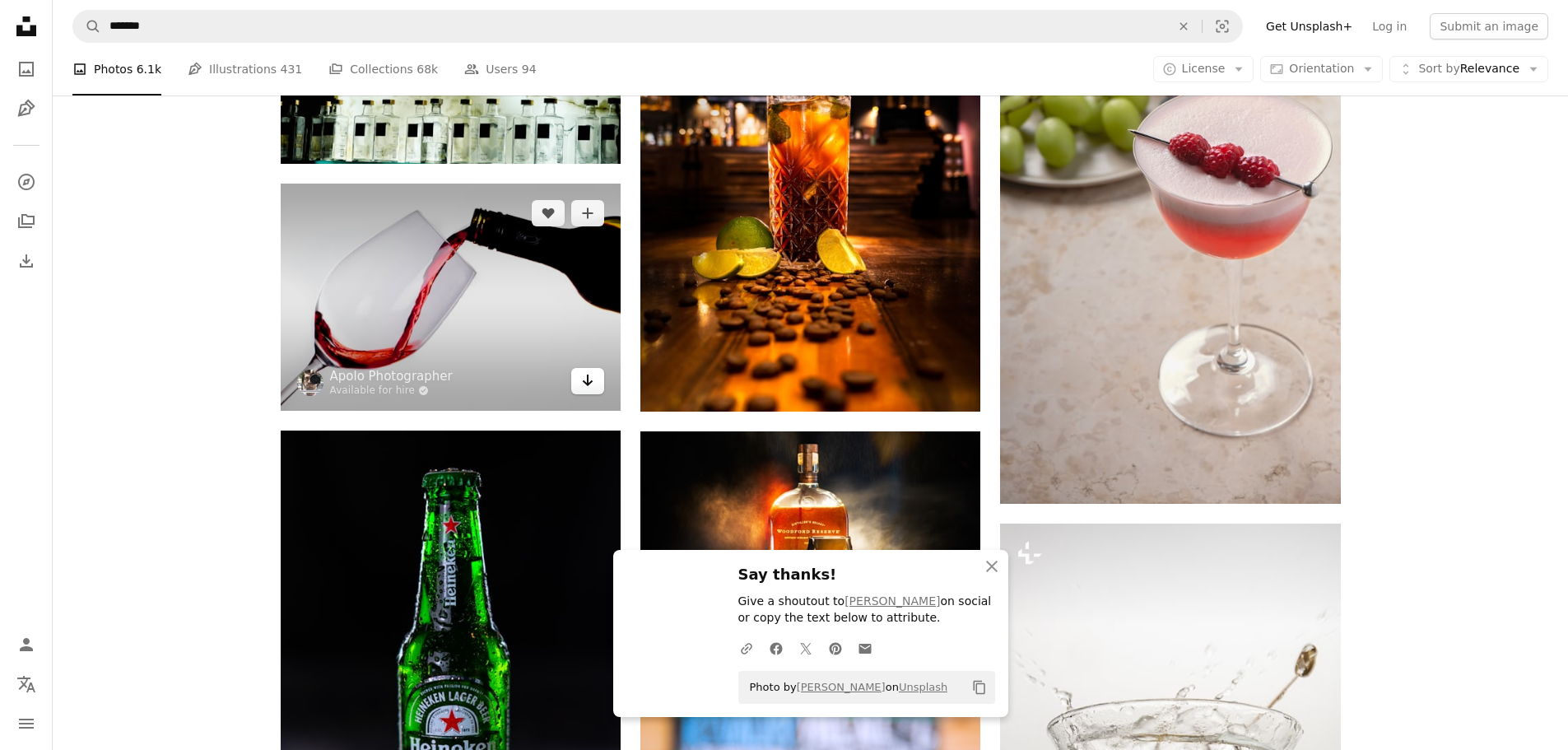
click at [582, 384] on icon "Arrow pointing down" at bounding box center [588, 380] width 14 height 20
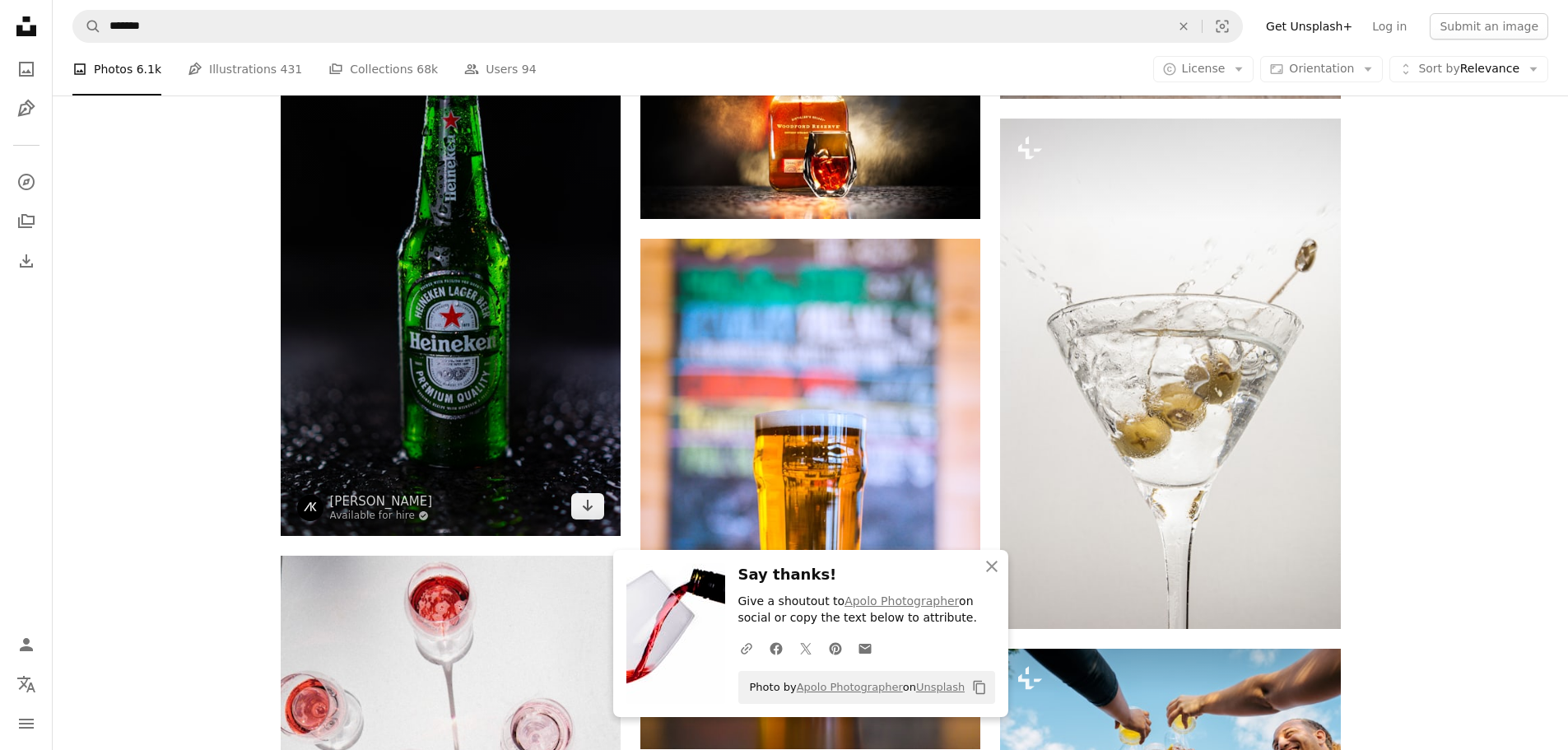
scroll to position [18582, 0]
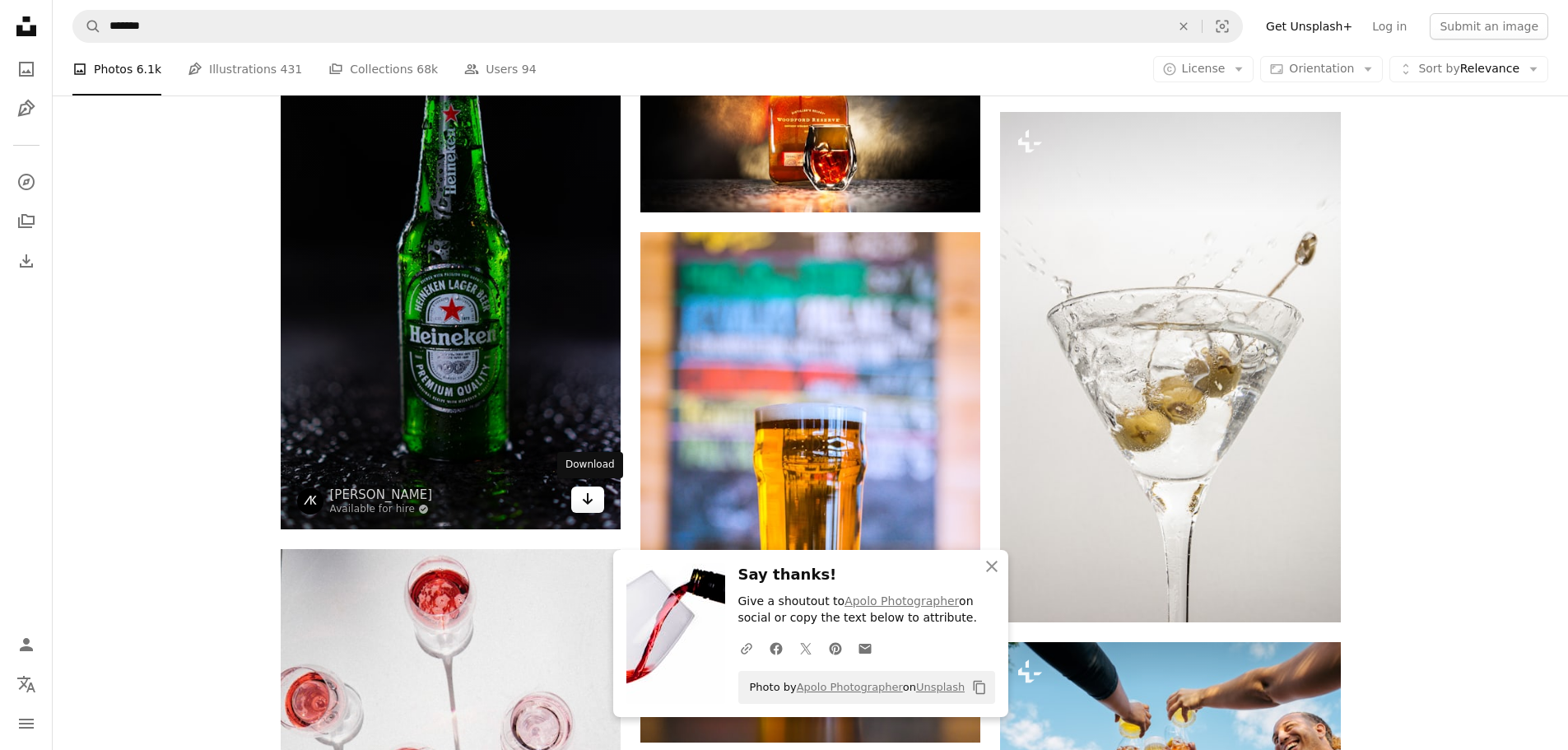
click at [586, 498] on icon "Arrow pointing down" at bounding box center [588, 499] width 14 height 20
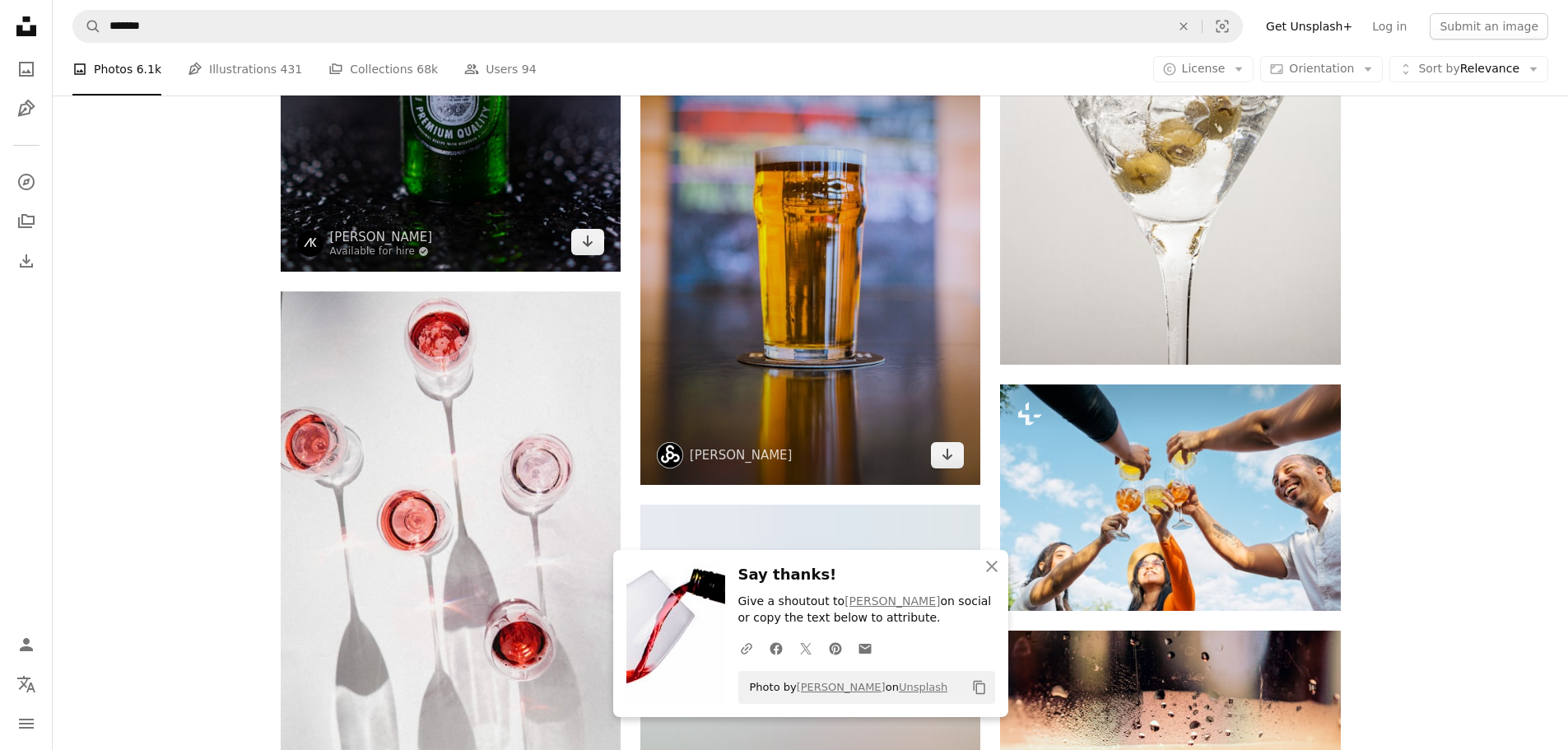
scroll to position [18911, 0]
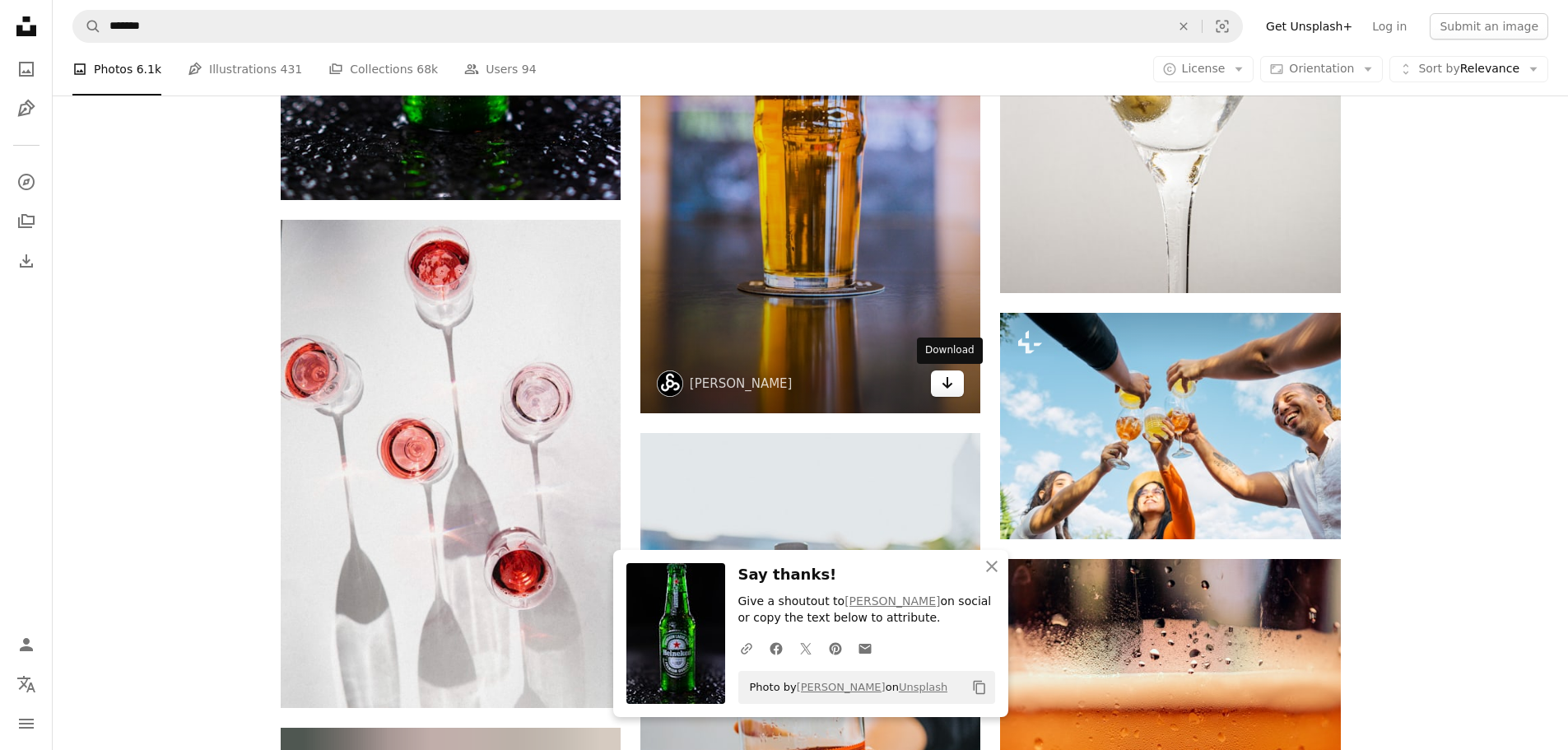
click at [948, 389] on icon "Arrow pointing down" at bounding box center [947, 383] width 14 height 20
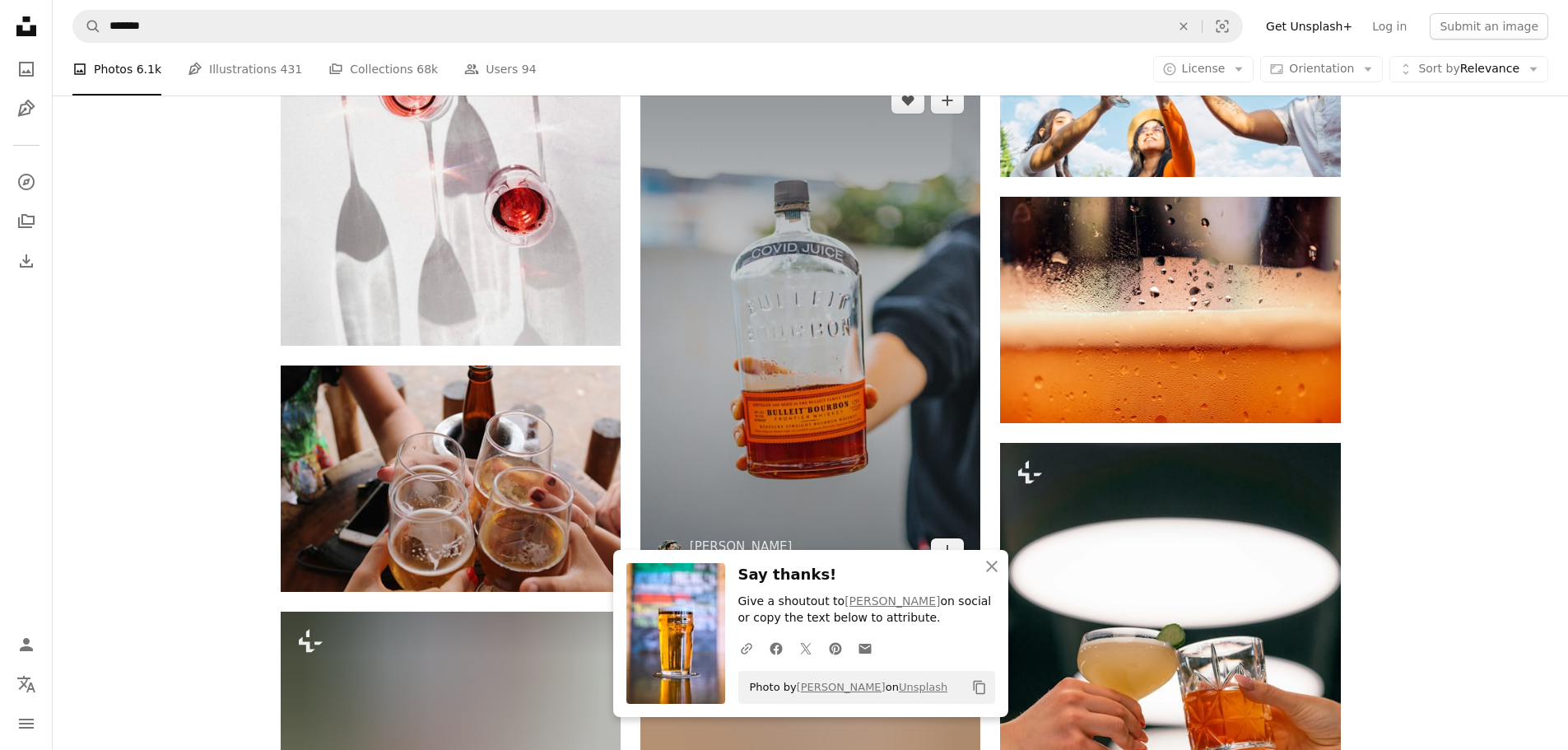
scroll to position [19323, 0]
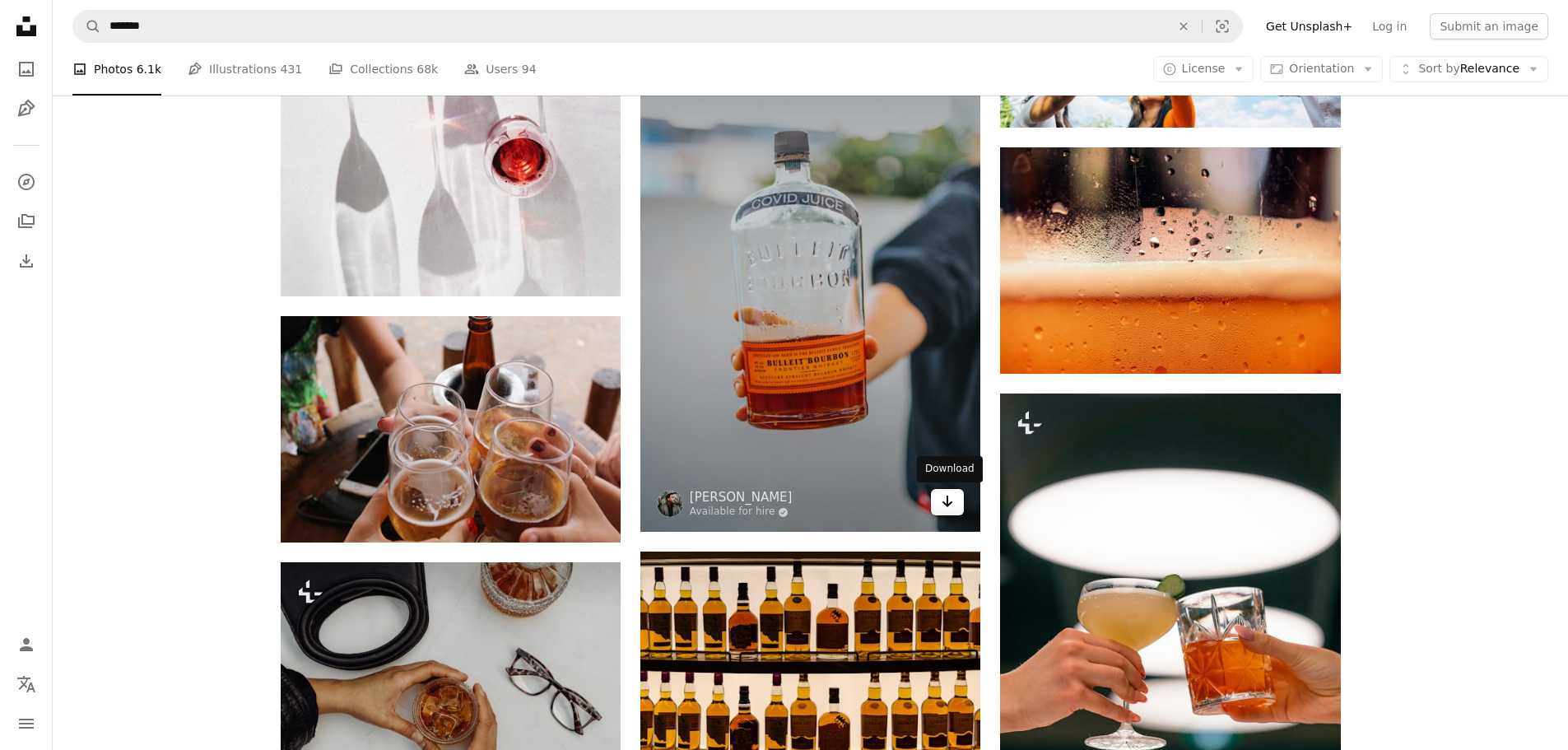
click at [944, 507] on icon "Arrow pointing down" at bounding box center [947, 502] width 14 height 20
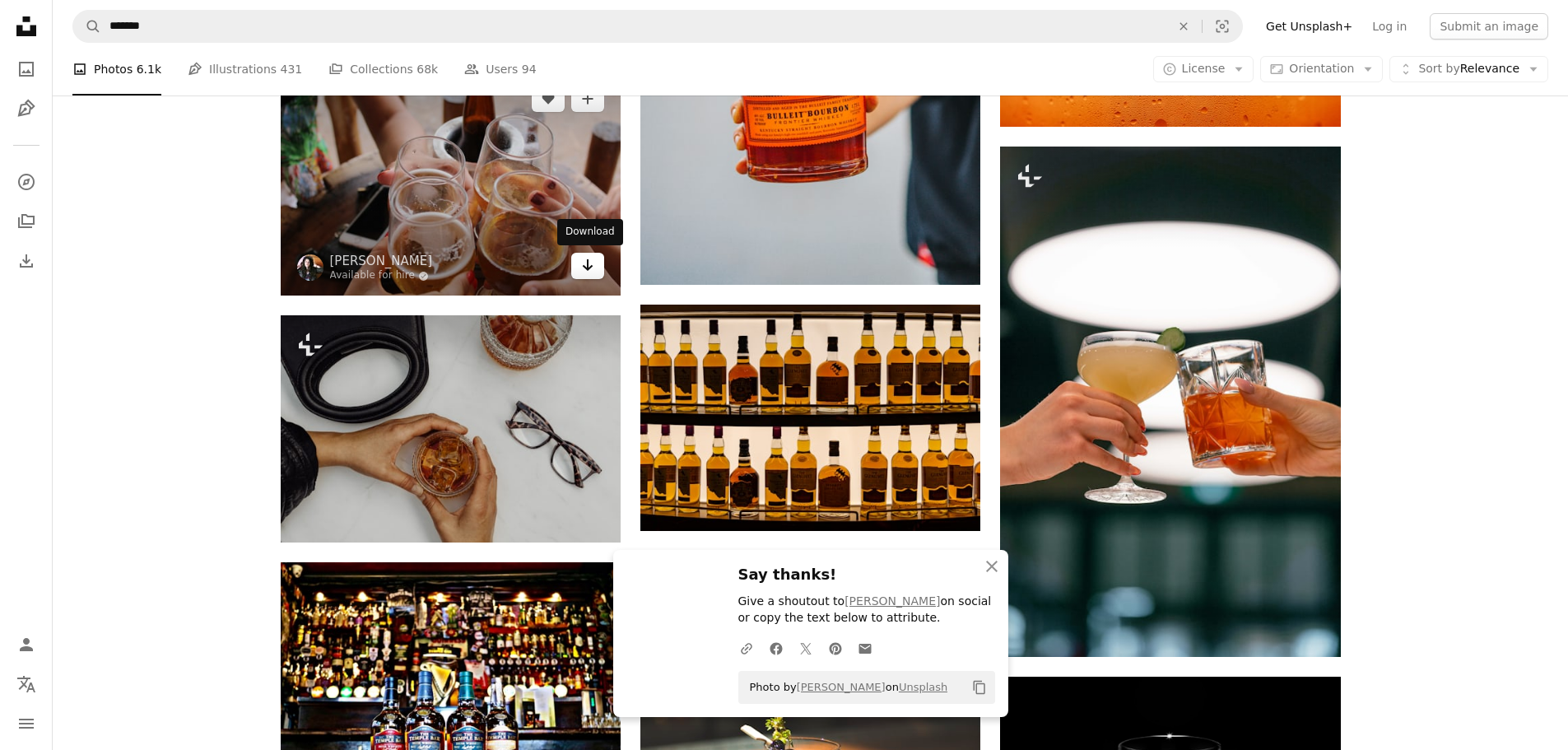
click at [578, 276] on link "Arrow pointing down" at bounding box center [588, 266] width 33 height 26
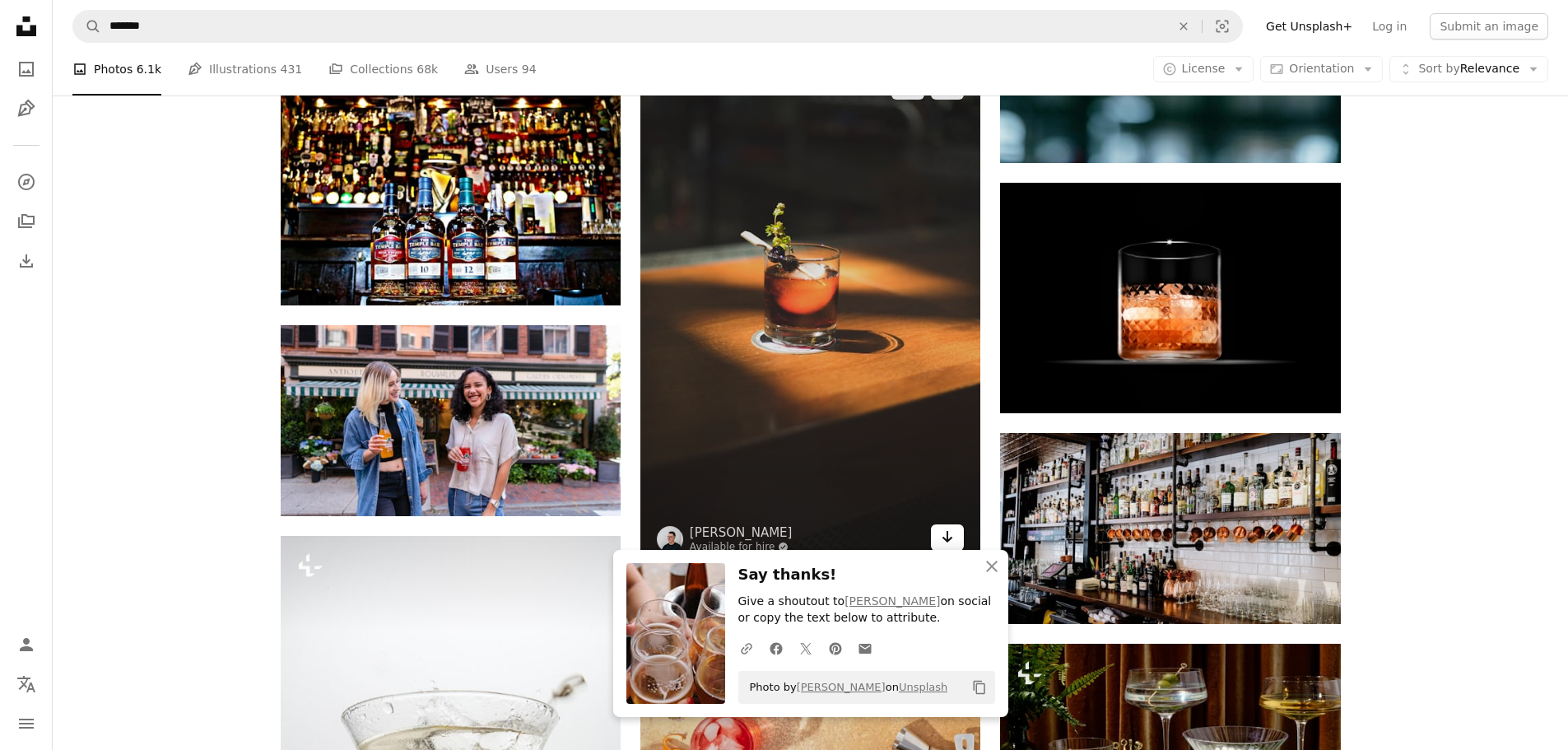
click at [952, 538] on icon "Download" at bounding box center [948, 537] width 11 height 12
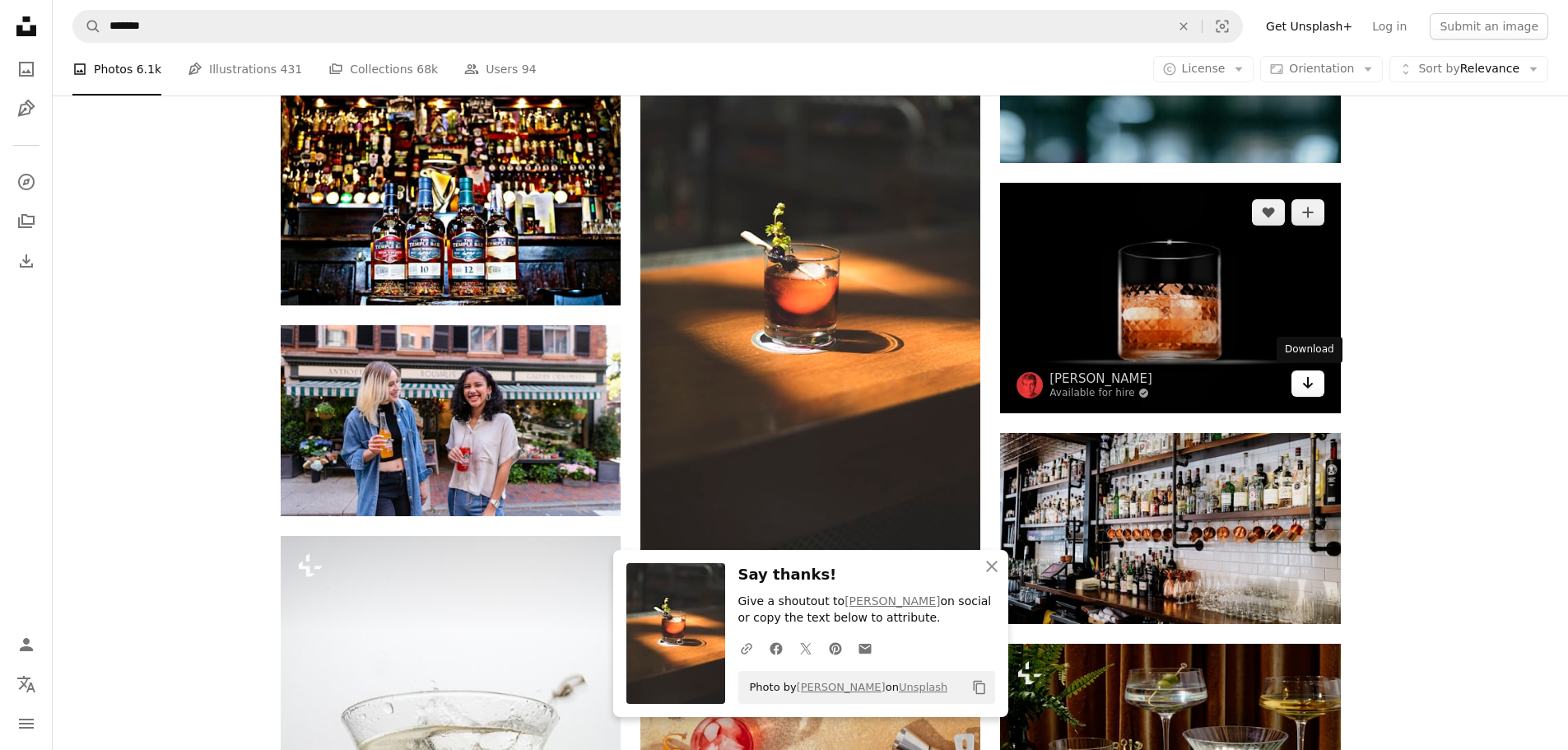
click at [1308, 384] on icon "Download" at bounding box center [1308, 383] width 11 height 12
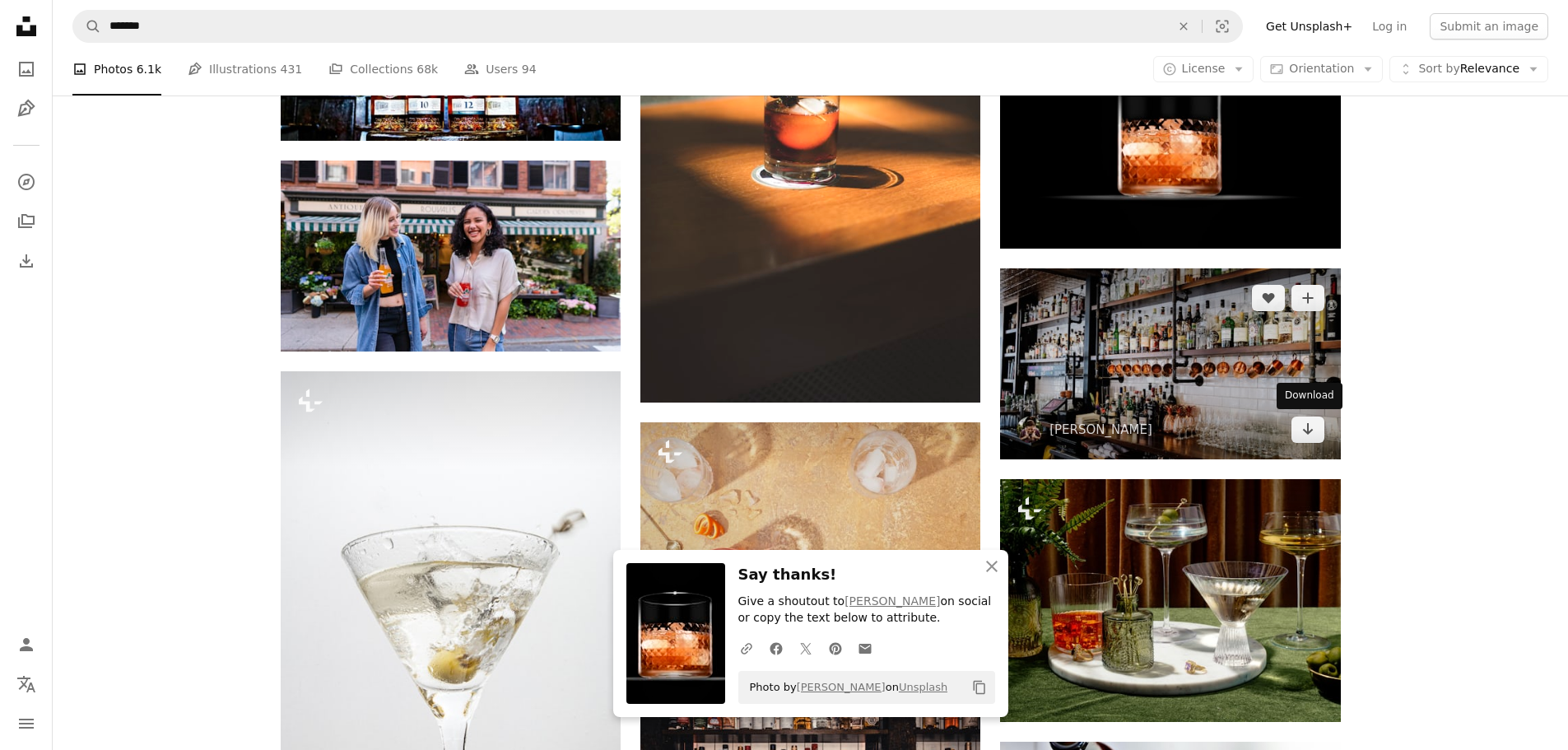
drag, startPoint x: 1311, startPoint y: 432, endPoint x: 1290, endPoint y: 447, distance: 25.8
click at [1311, 432] on icon "Arrow pointing down" at bounding box center [1308, 429] width 14 height 20
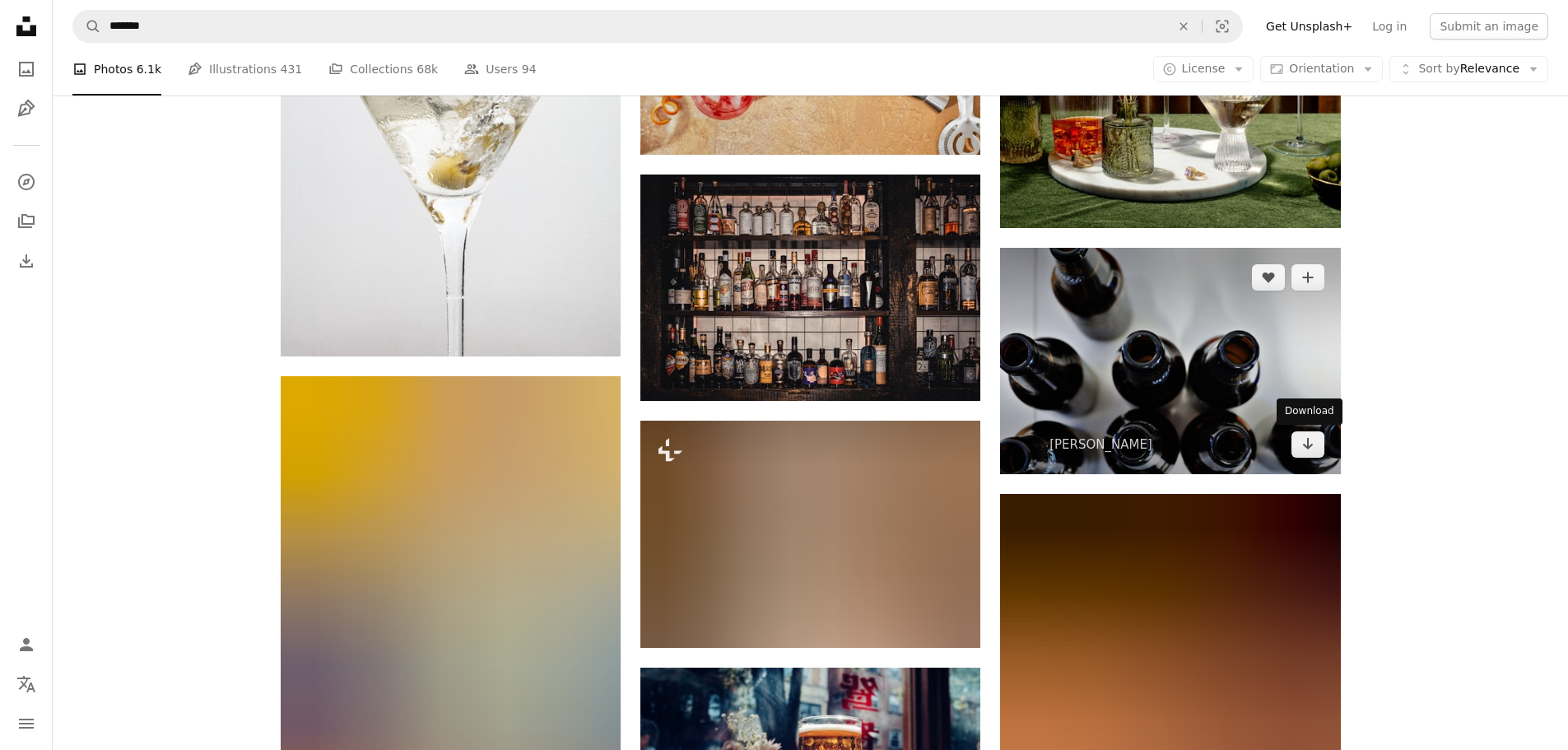
drag, startPoint x: 1302, startPoint y: 456, endPoint x: 1285, endPoint y: 458, distance: 17.1
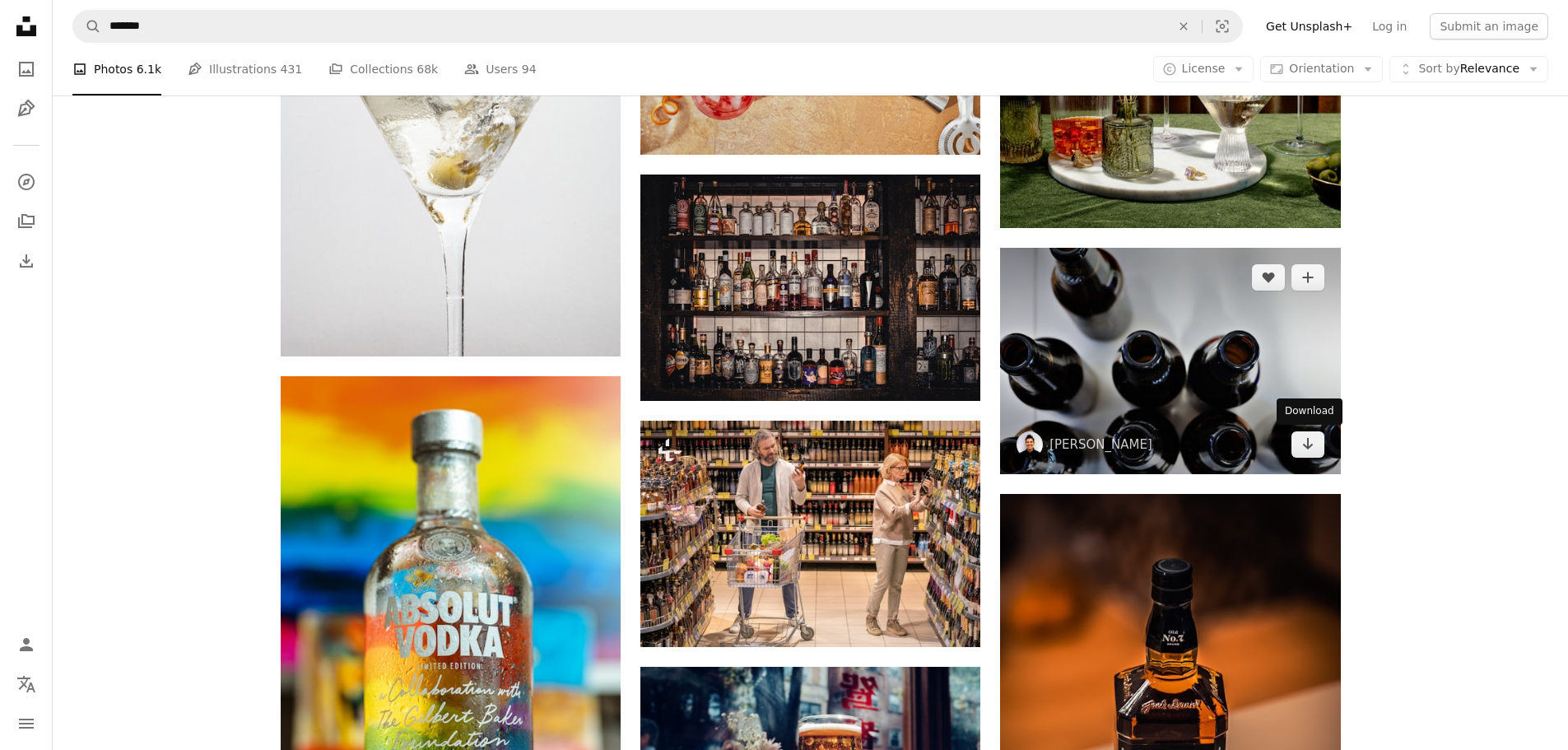
click at [1302, 456] on link "Arrow pointing down" at bounding box center [1308, 444] width 33 height 26
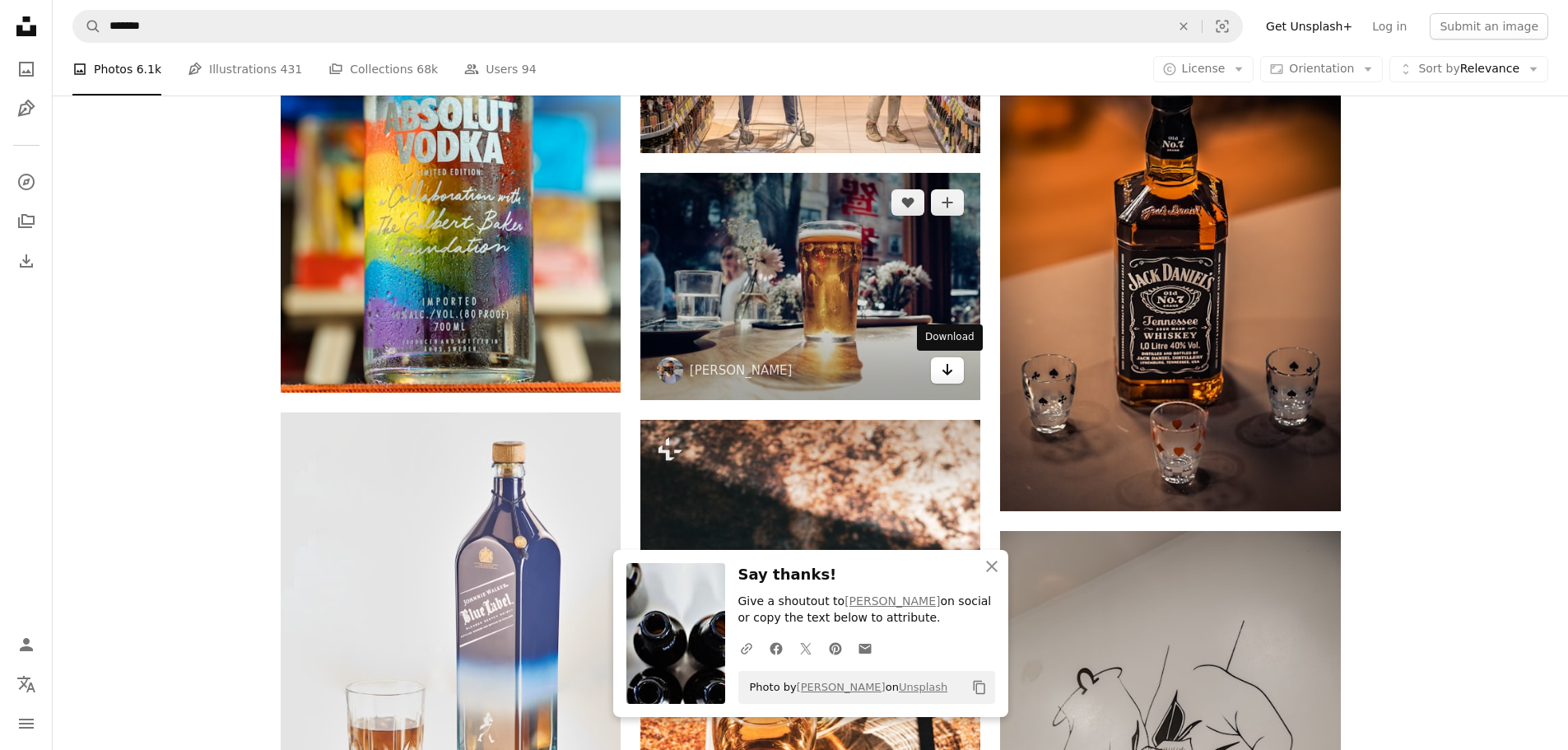
click at [943, 371] on icon "Download" at bounding box center [948, 369] width 11 height 12
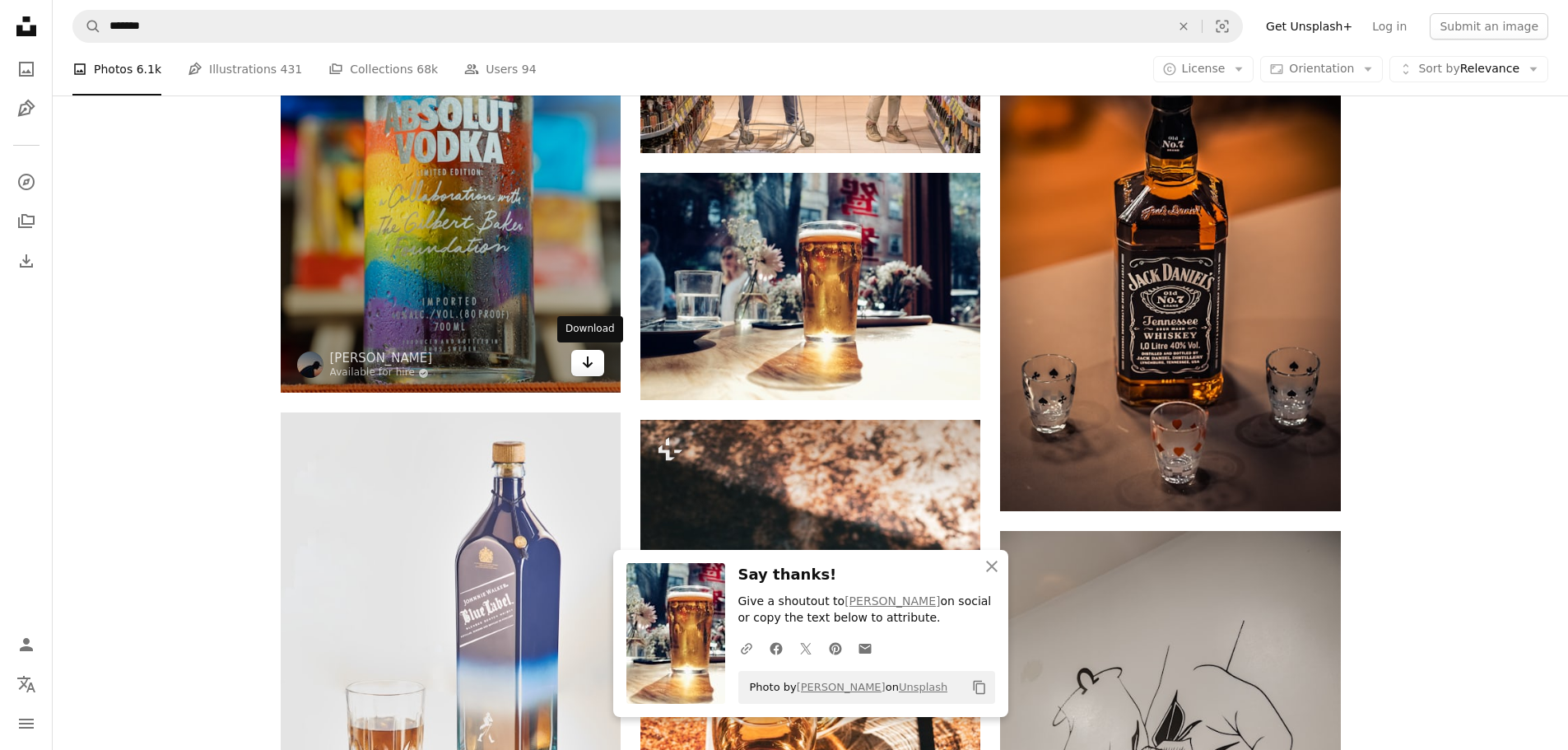
click at [584, 363] on icon "Download" at bounding box center [588, 362] width 11 height 12
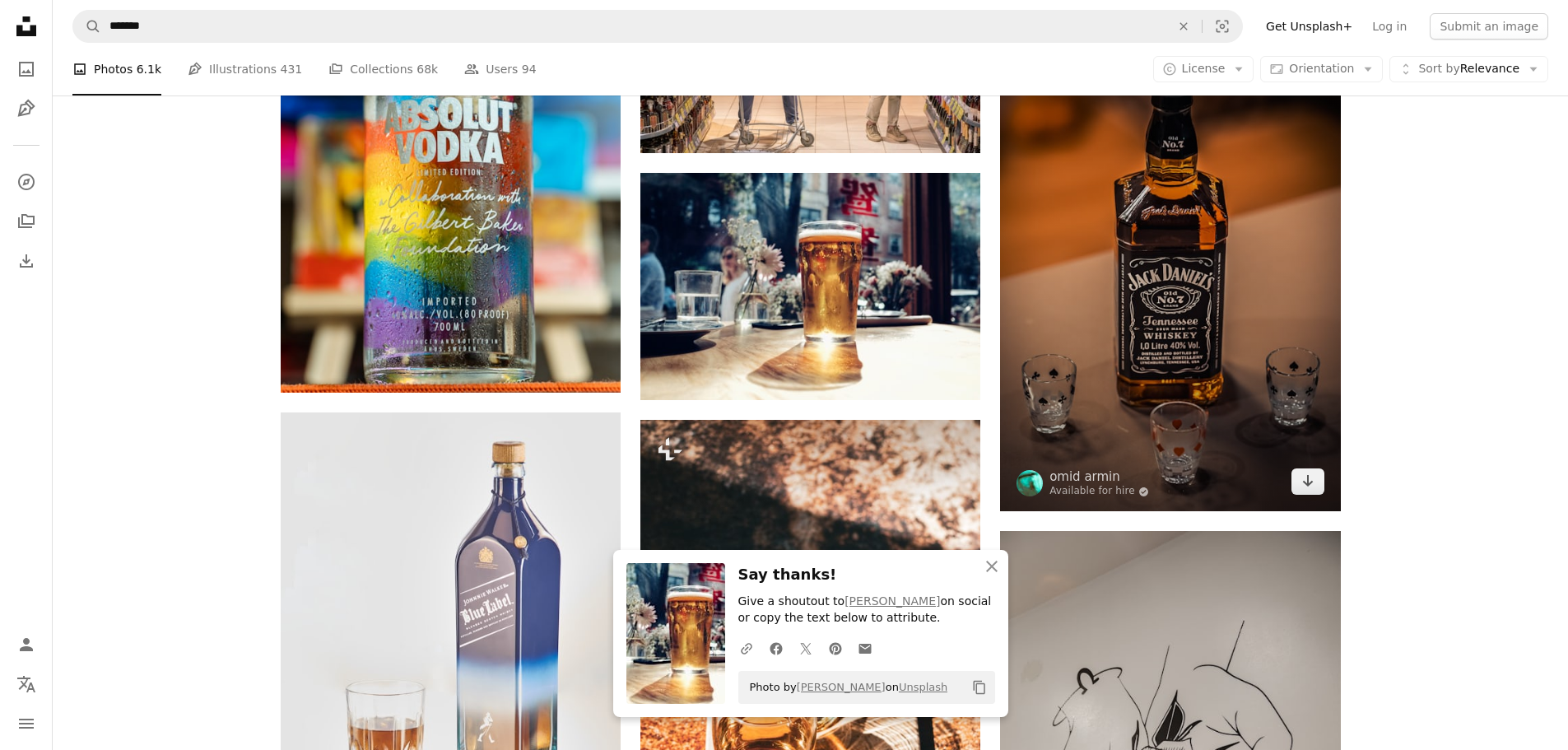
drag, startPoint x: 1302, startPoint y: 479, endPoint x: 1283, endPoint y: 480, distance: 19.0
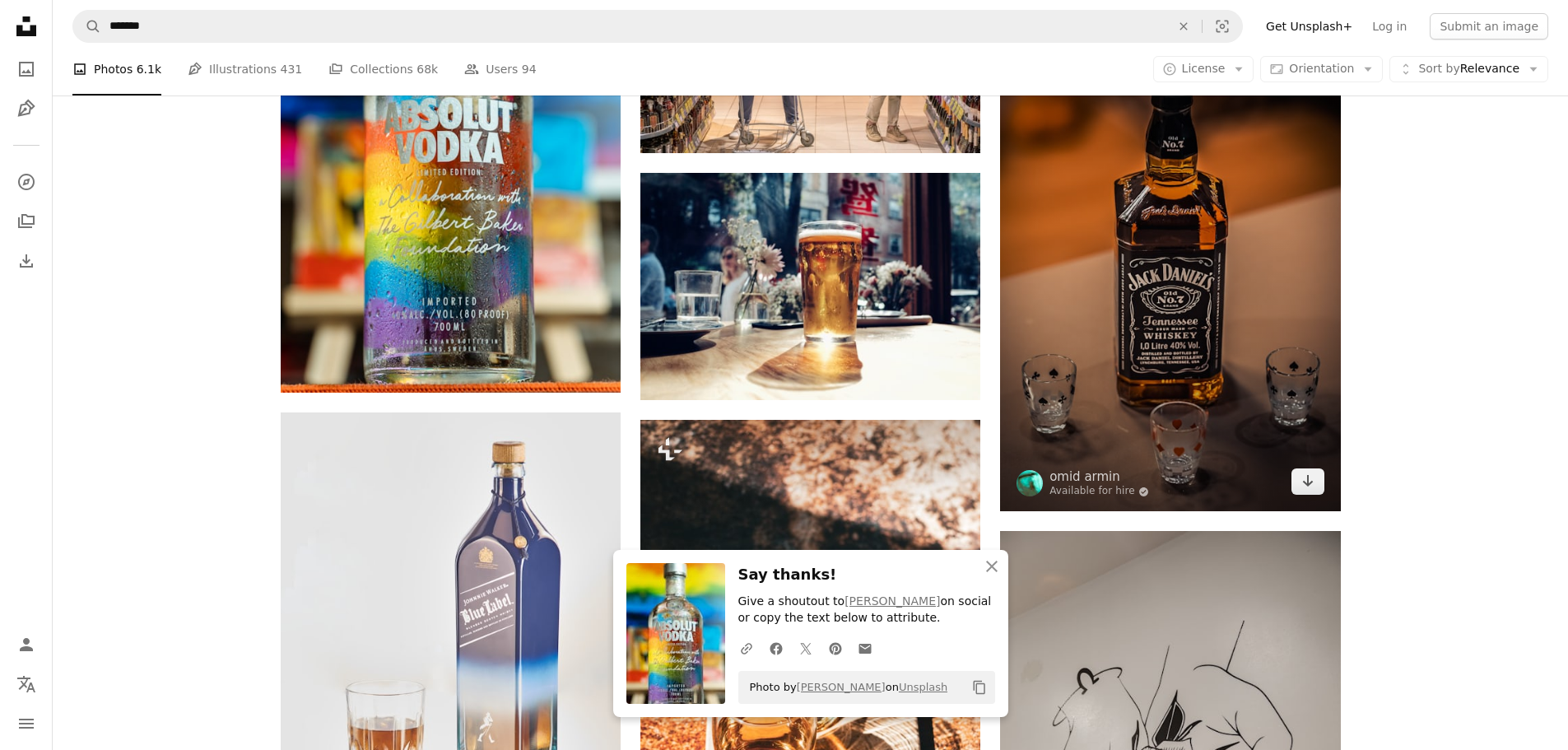
click at [1302, 479] on icon "Arrow pointing down" at bounding box center [1308, 481] width 14 height 20
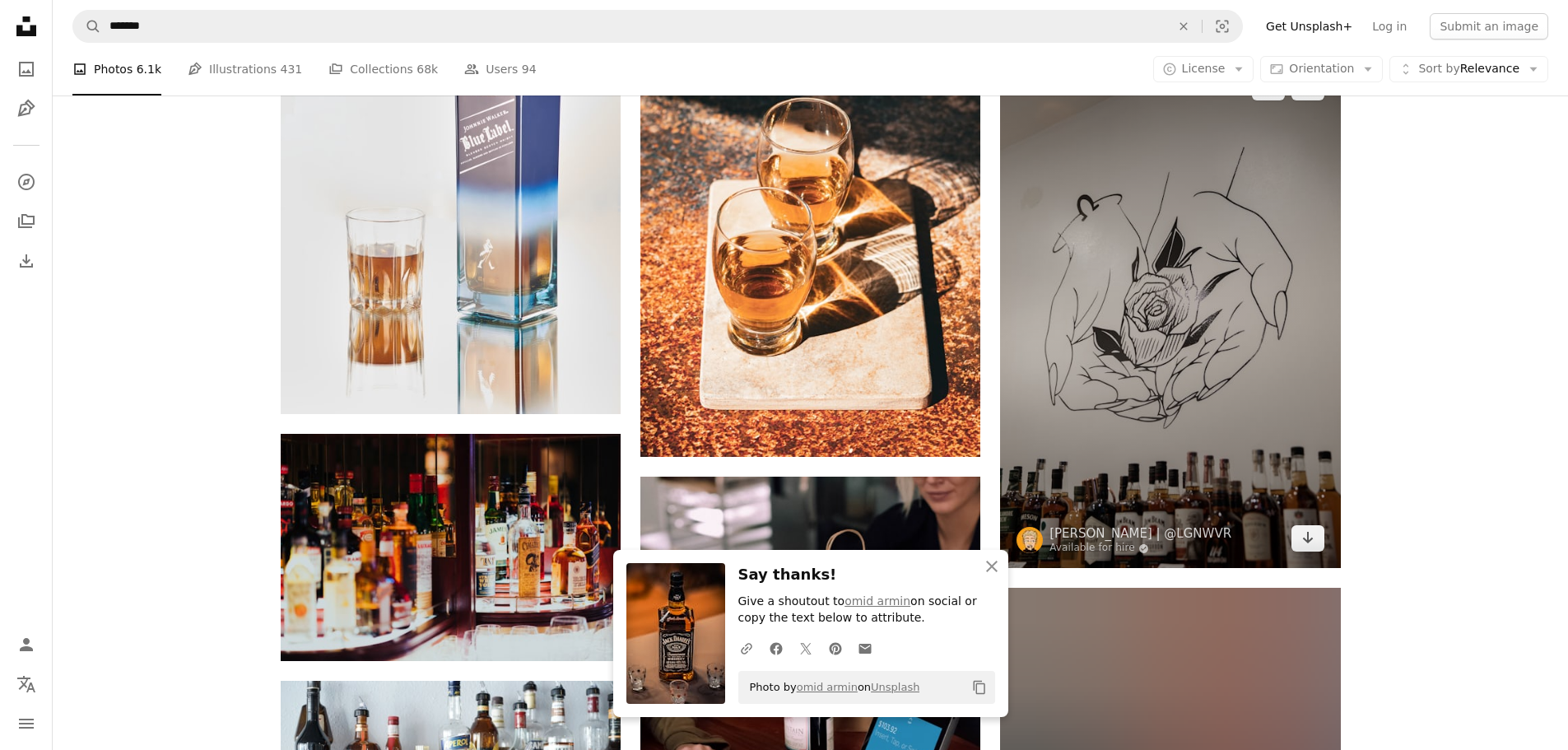
scroll to position [21709, 0]
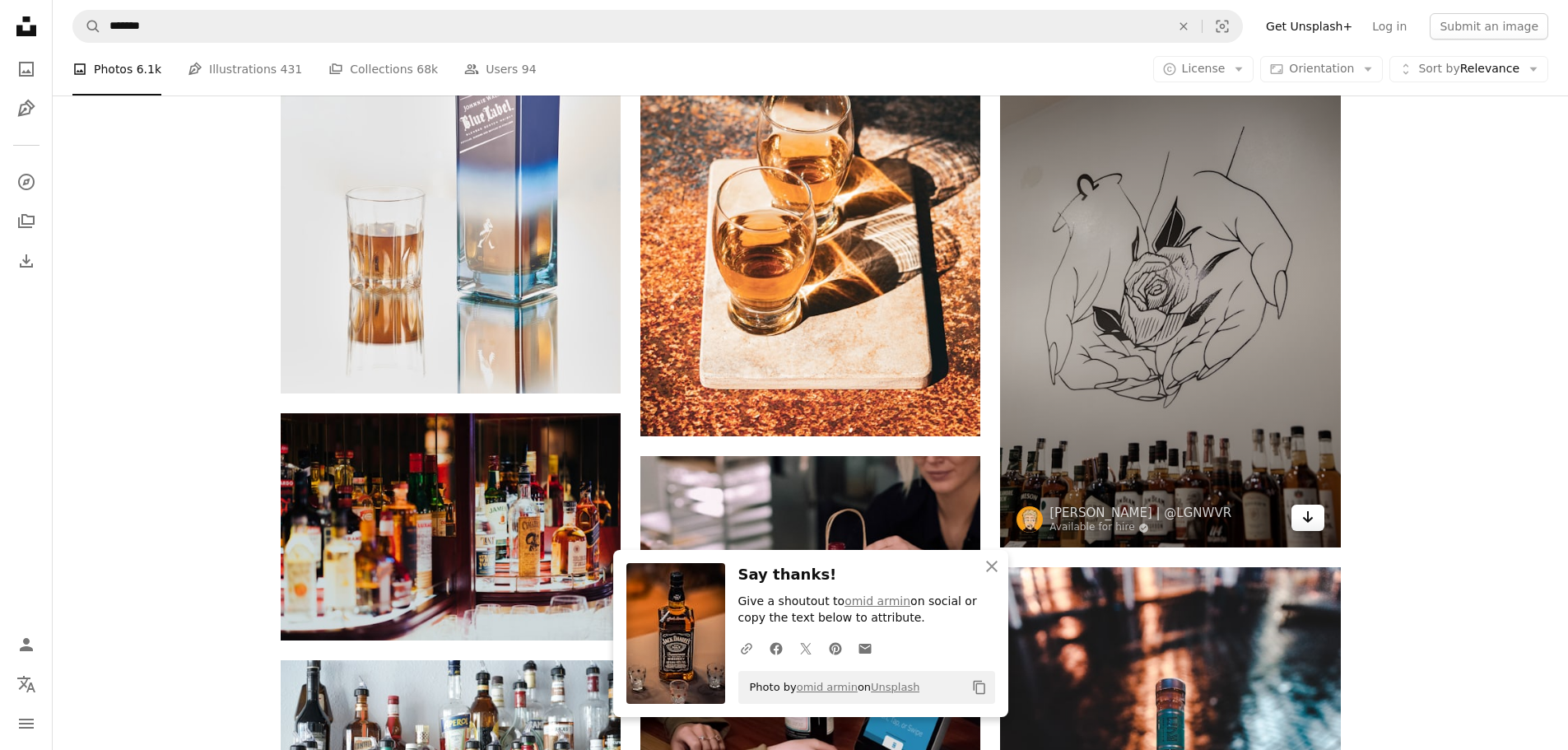
click at [1310, 522] on icon "Arrow pointing down" at bounding box center [1308, 517] width 14 height 20
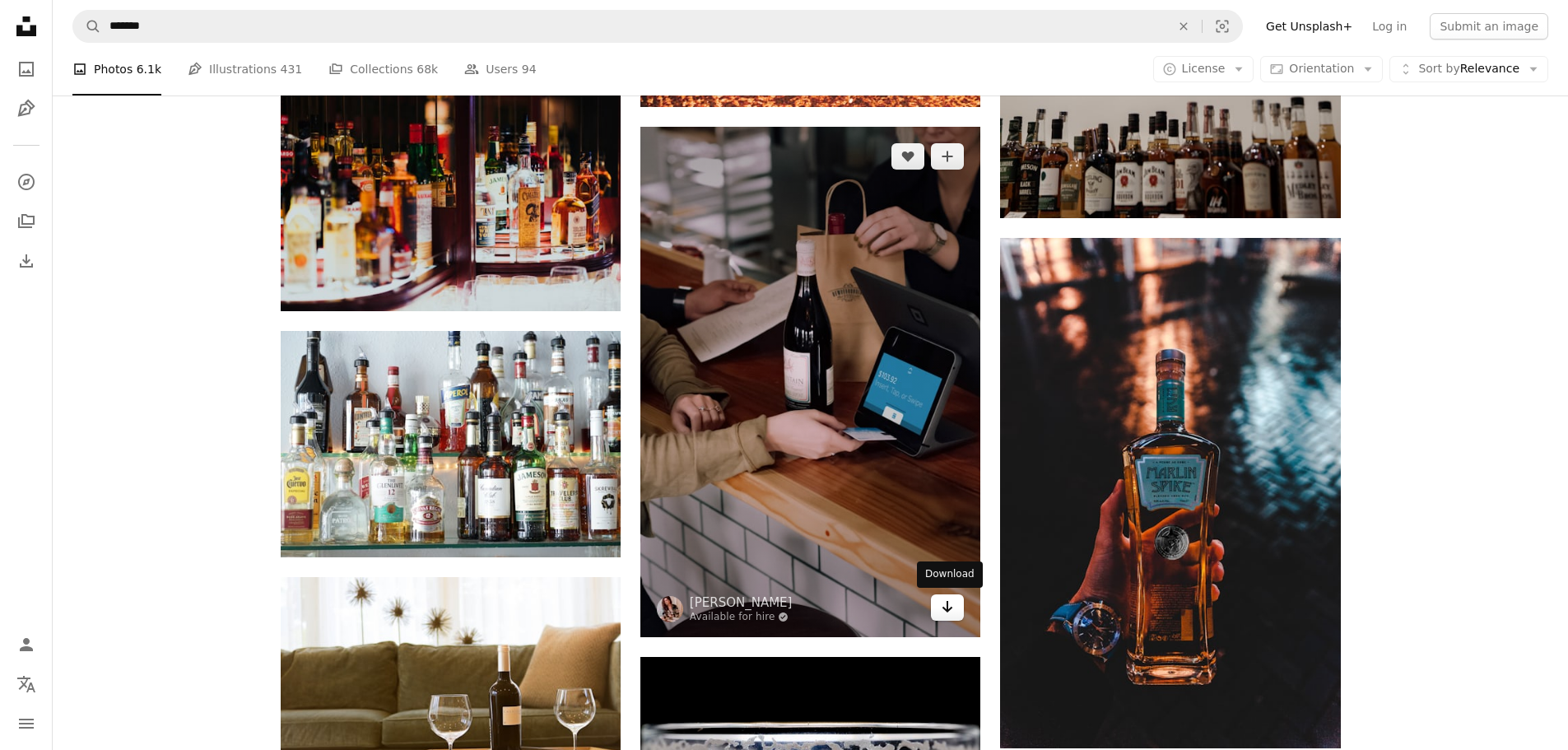
click at [957, 606] on link "Arrow pointing down" at bounding box center [947, 607] width 33 height 26
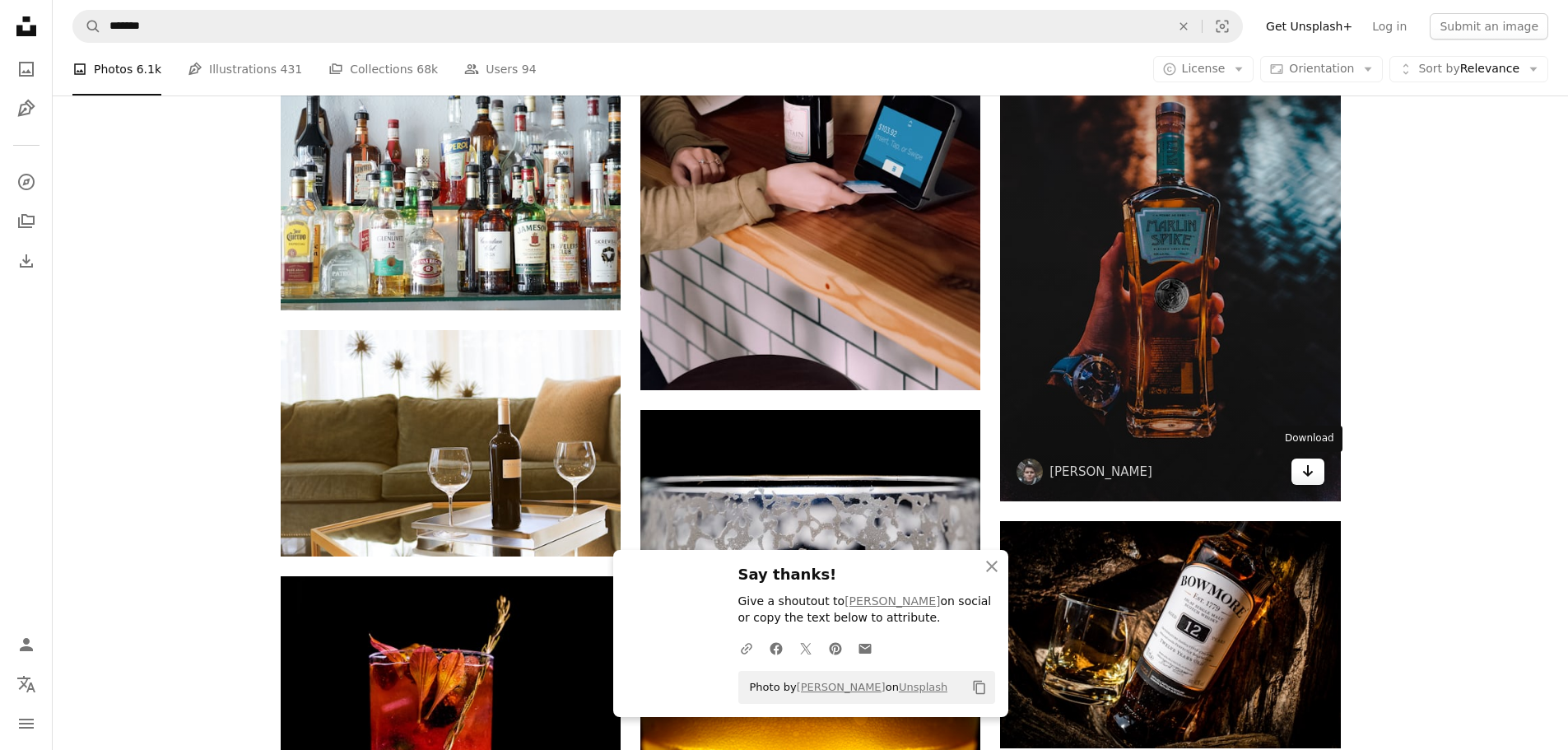
click at [1303, 474] on icon "Arrow pointing down" at bounding box center [1308, 471] width 14 height 20
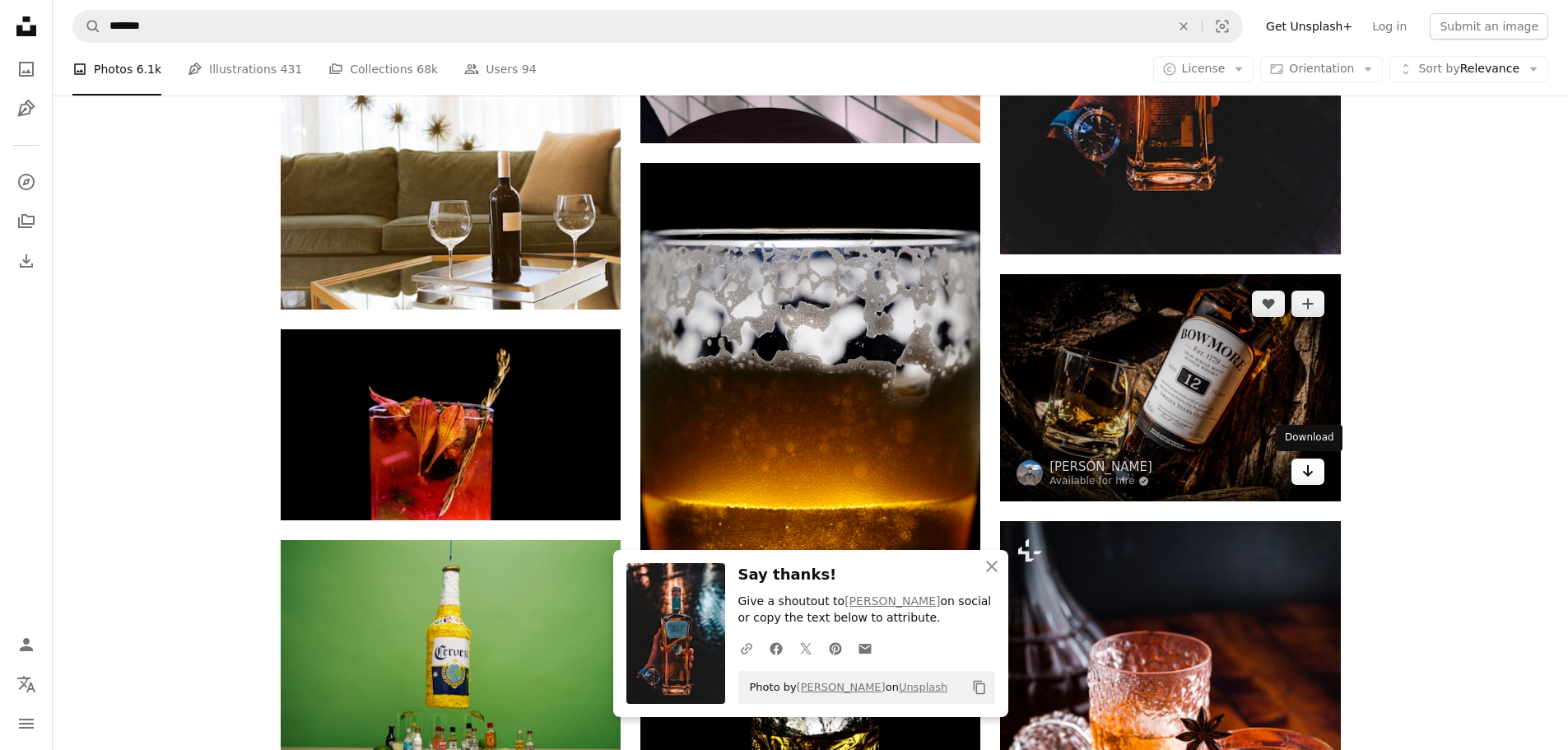
click at [1319, 483] on link "Arrow pointing down" at bounding box center [1308, 471] width 33 height 26
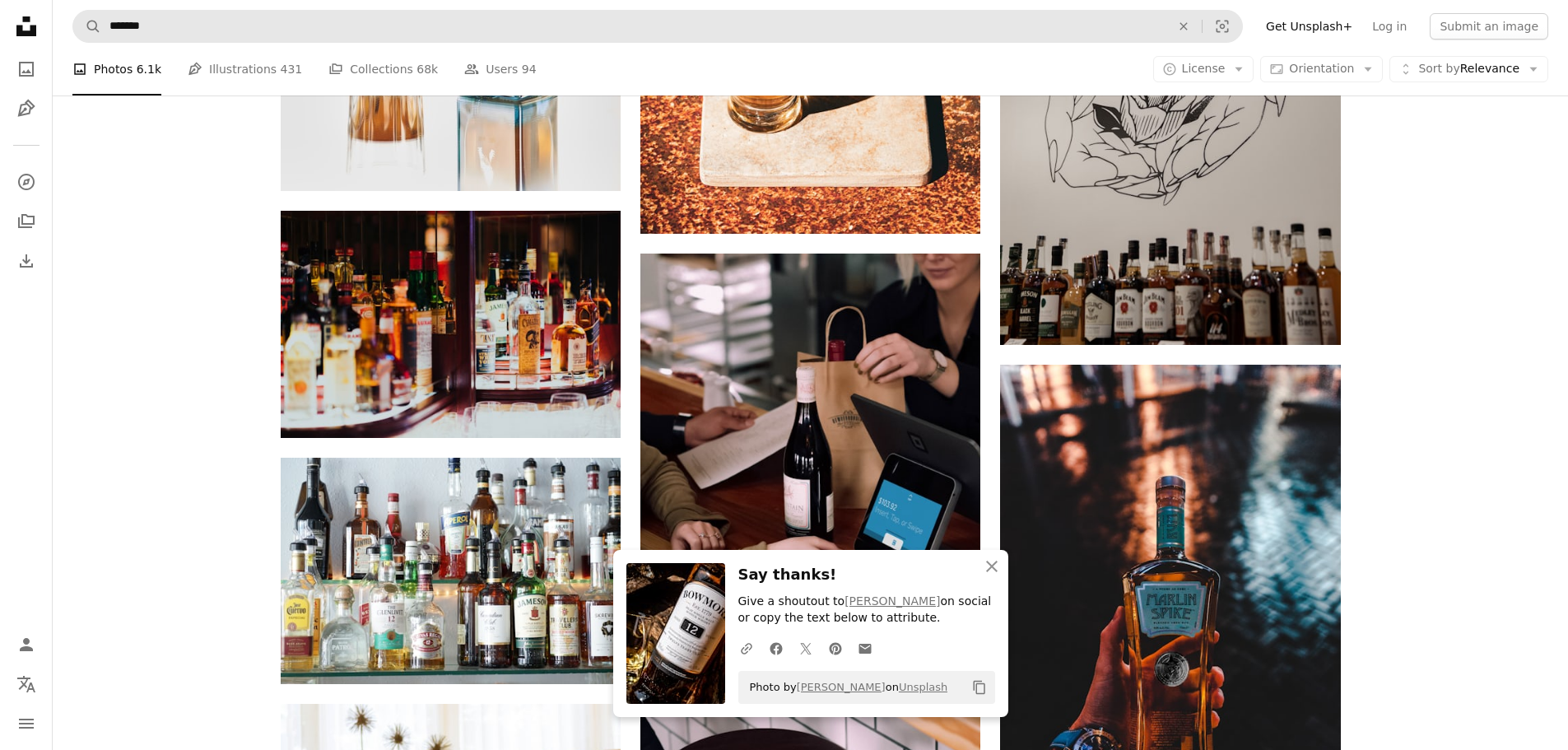
scroll to position [21874, 0]
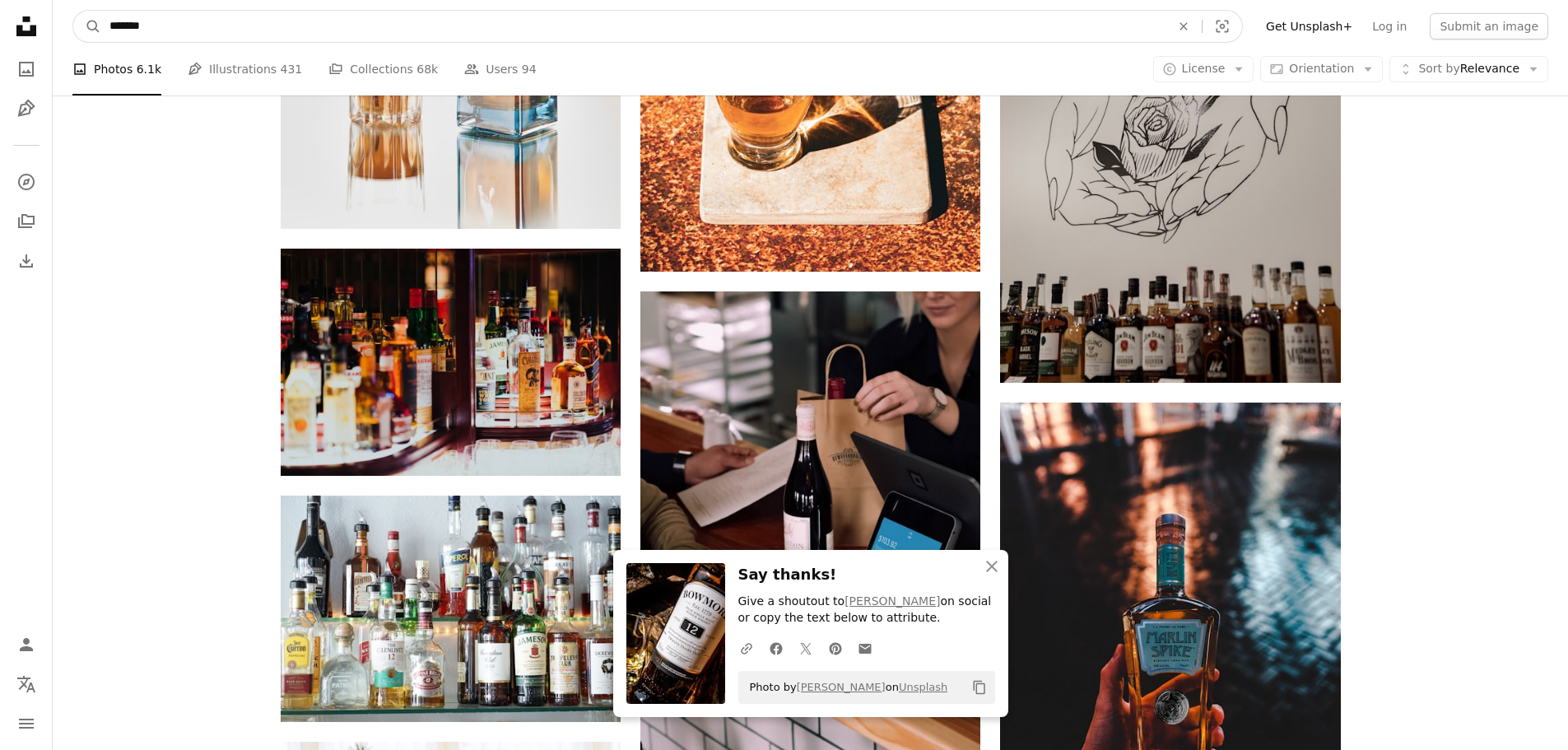
click at [118, 21] on input "*******" at bounding box center [633, 26] width 1064 height 32
type input "******"
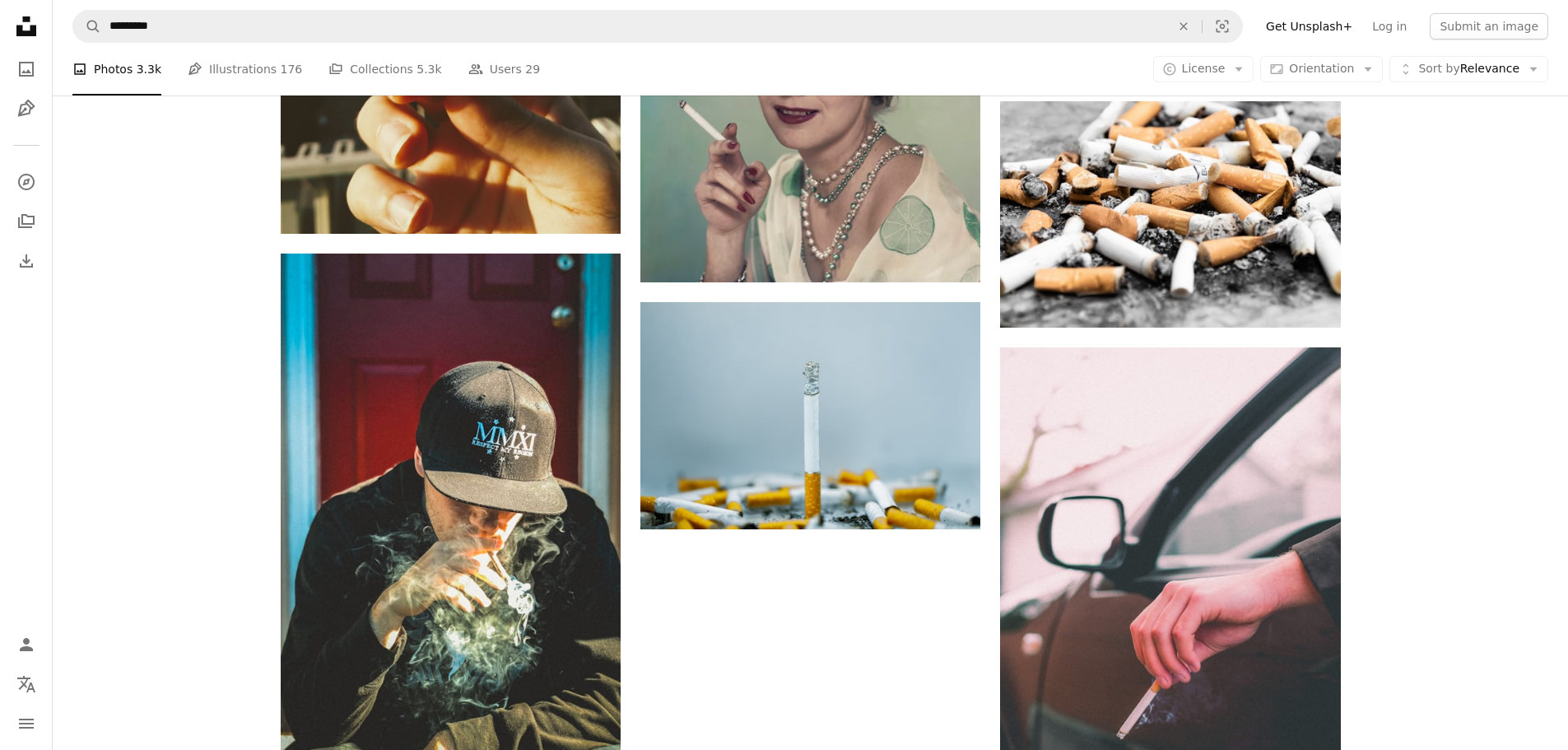
scroll to position [2223, 0]
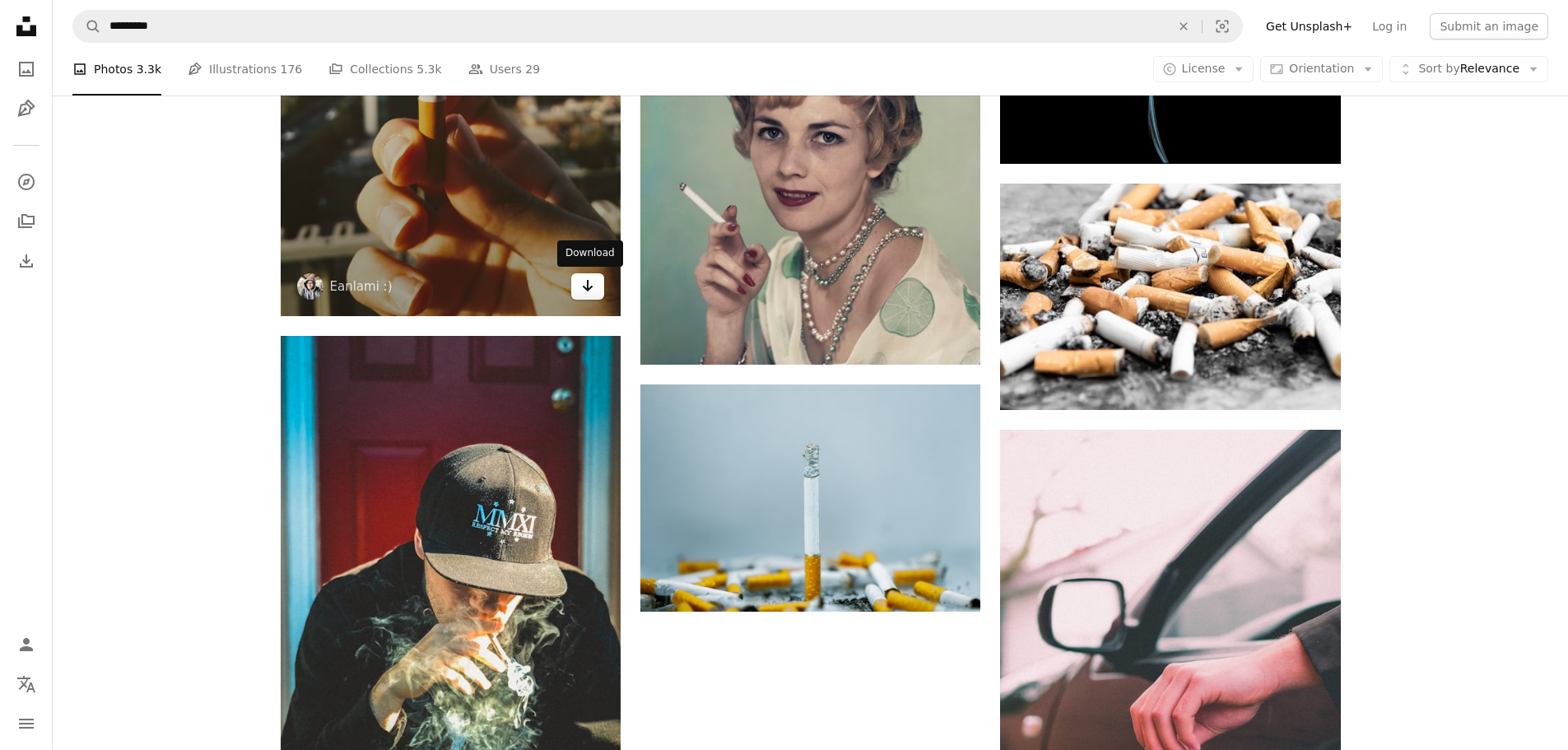
click at [590, 285] on icon "Arrow pointing down" at bounding box center [588, 285] width 14 height 20
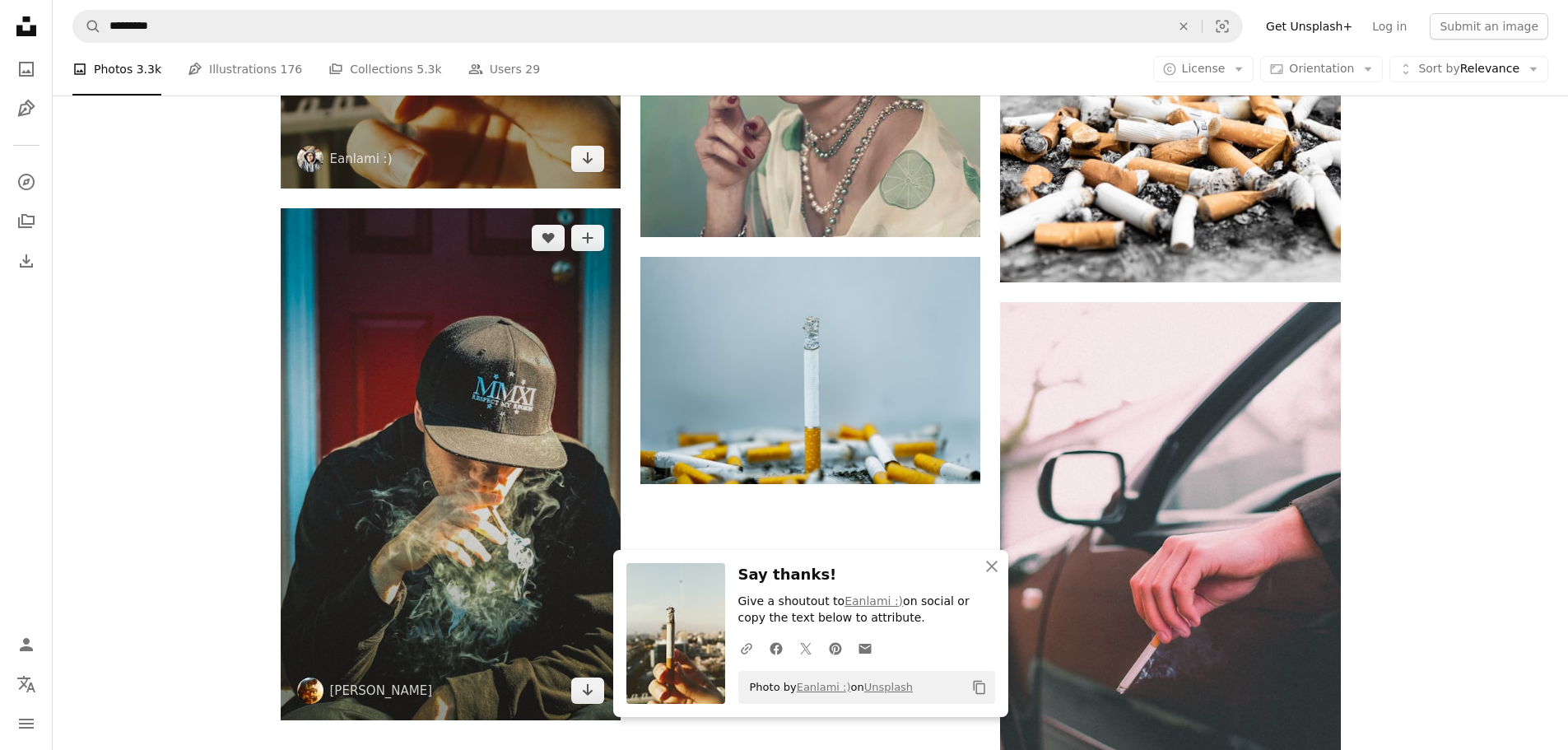
scroll to position [2552, 0]
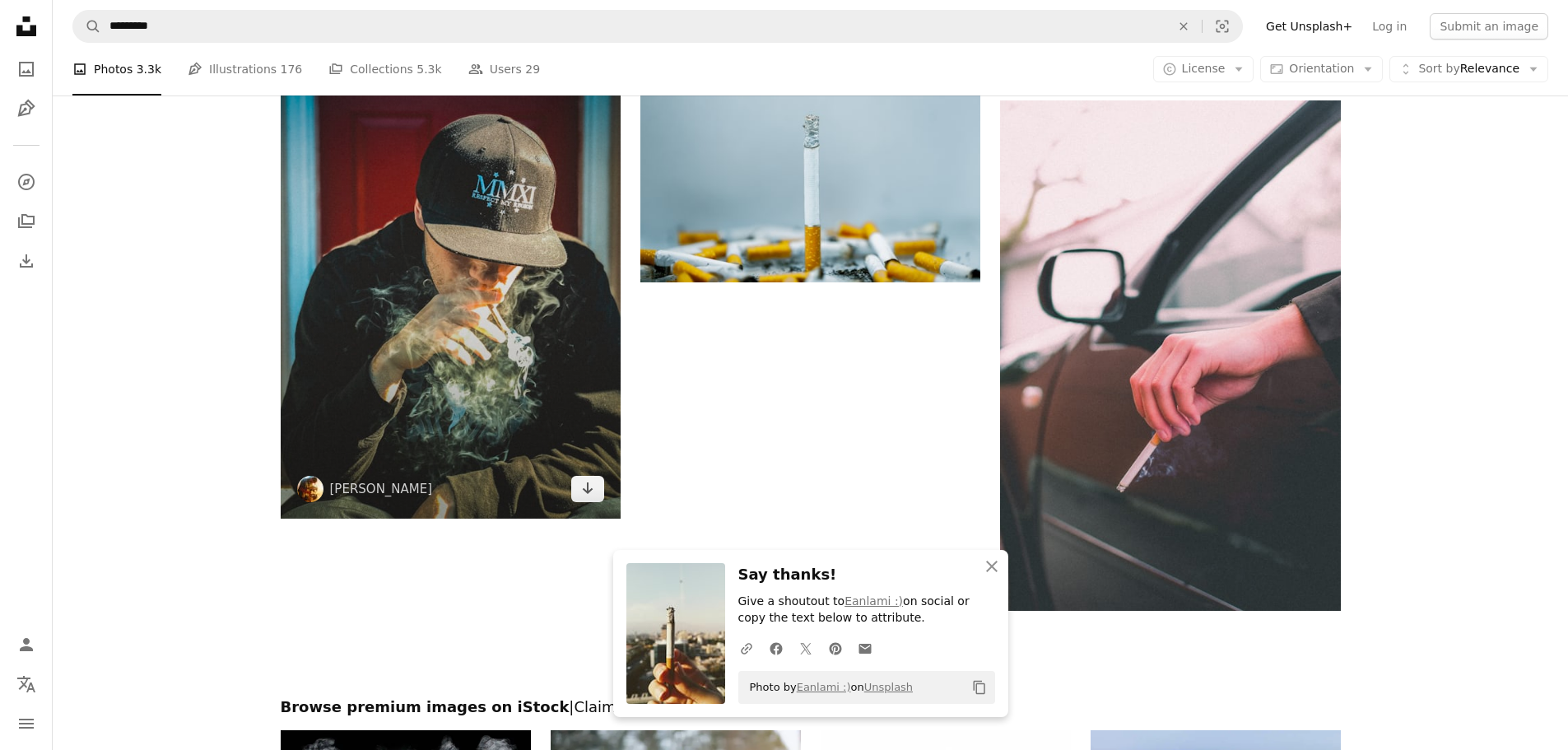
drag, startPoint x: 586, startPoint y: 490, endPoint x: 610, endPoint y: 485, distance: 24.5
click at [586, 490] on icon "Arrow pointing down" at bounding box center [588, 488] width 14 height 20
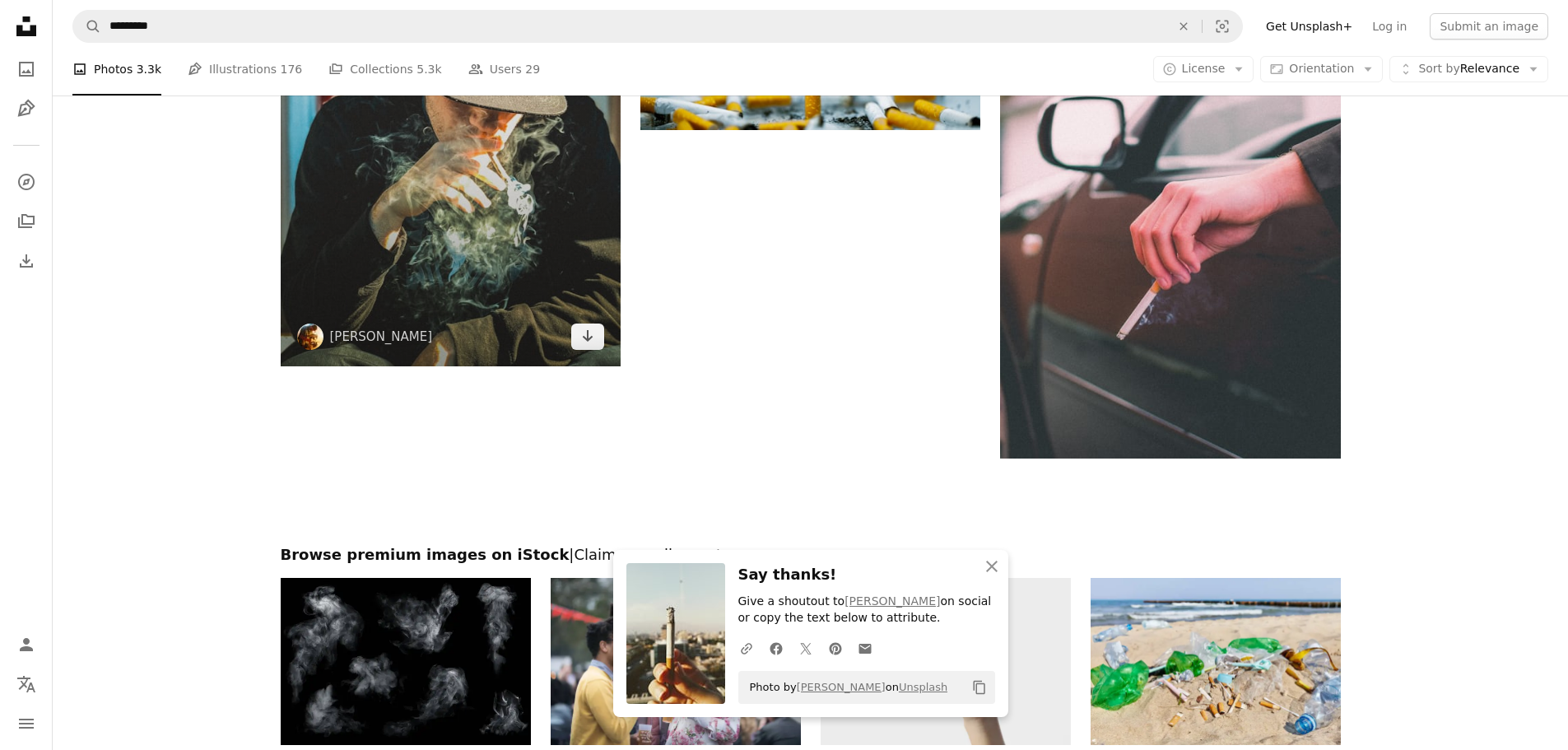
scroll to position [2964, 0]
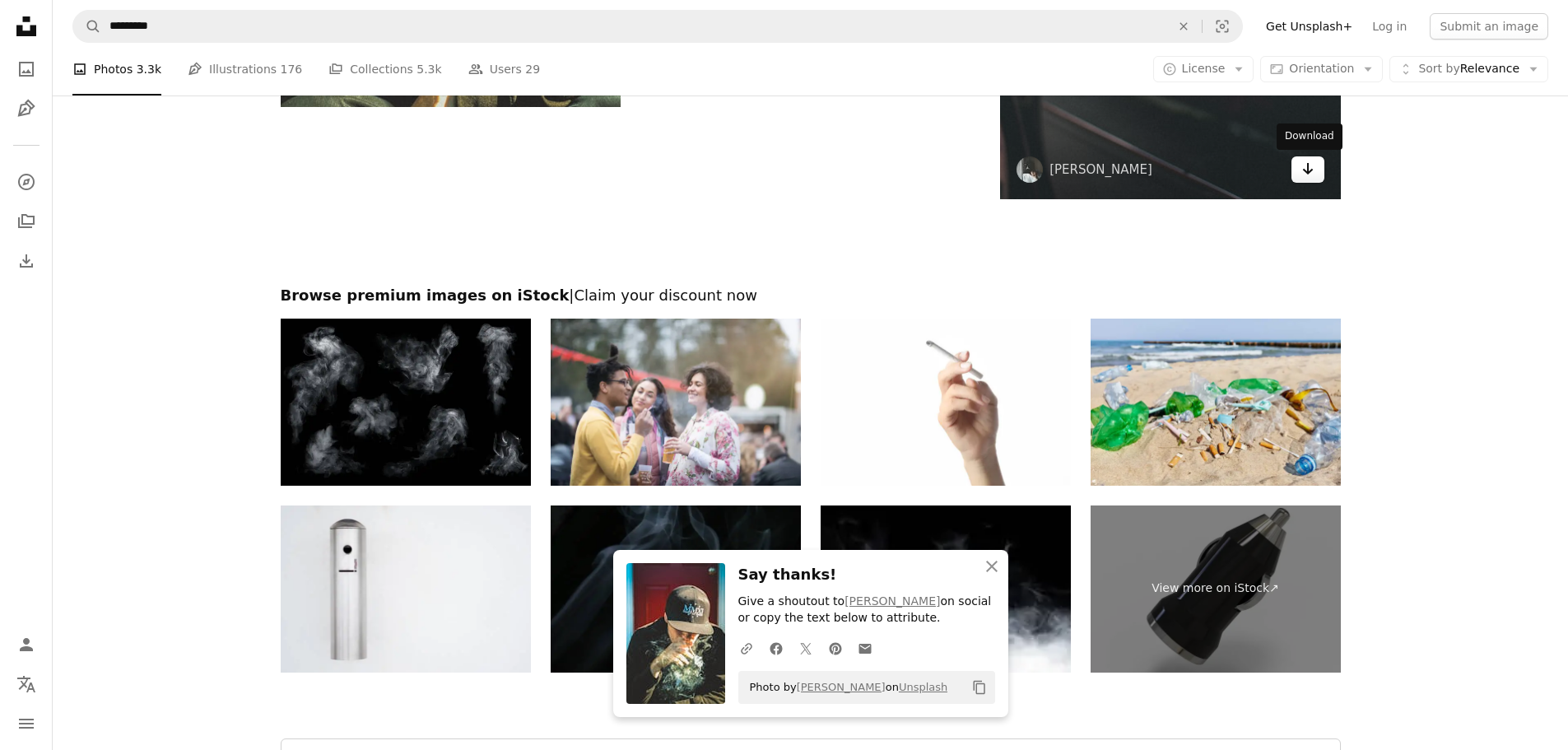
click at [1307, 180] on link "Arrow pointing down" at bounding box center [1308, 169] width 33 height 26
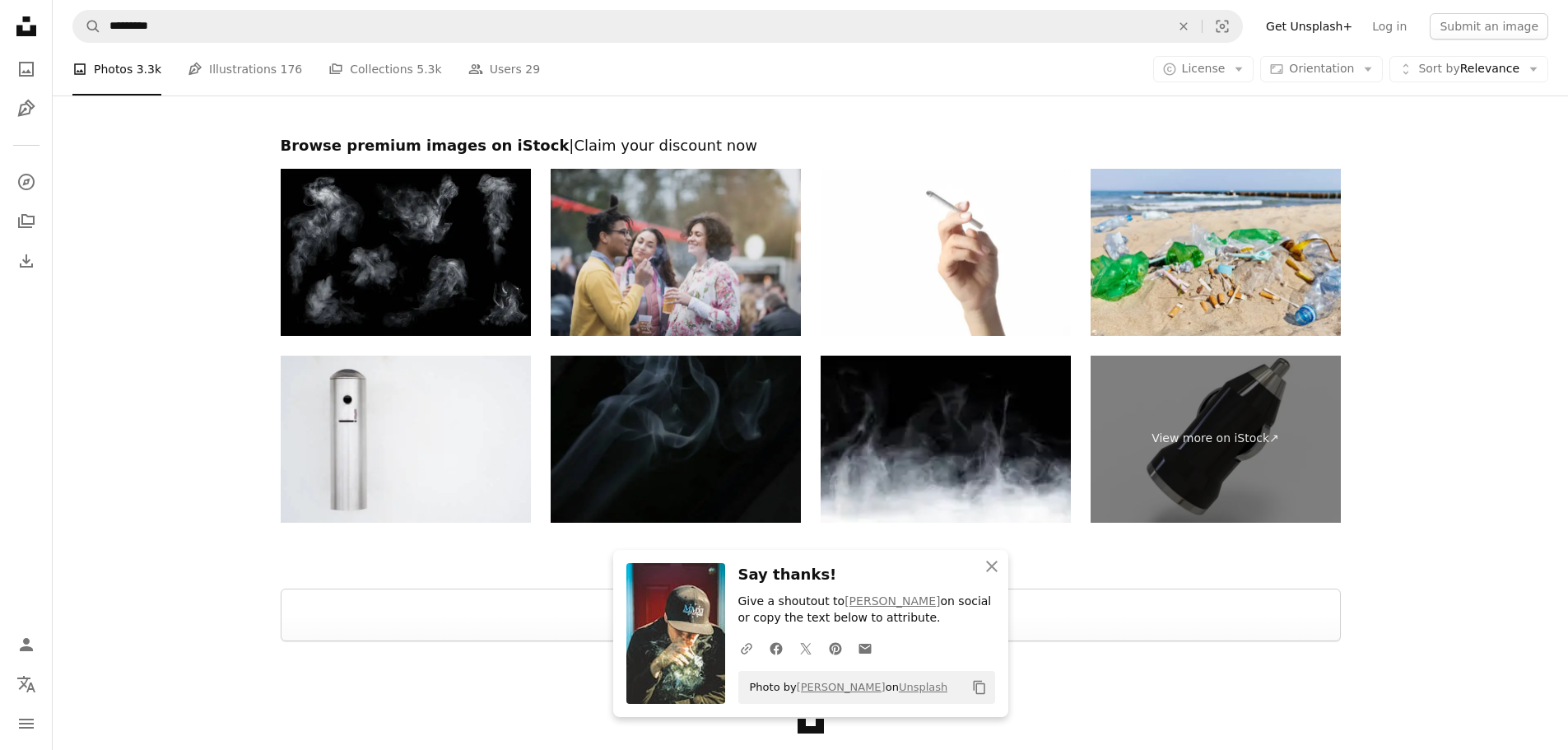
scroll to position [3194, 0]
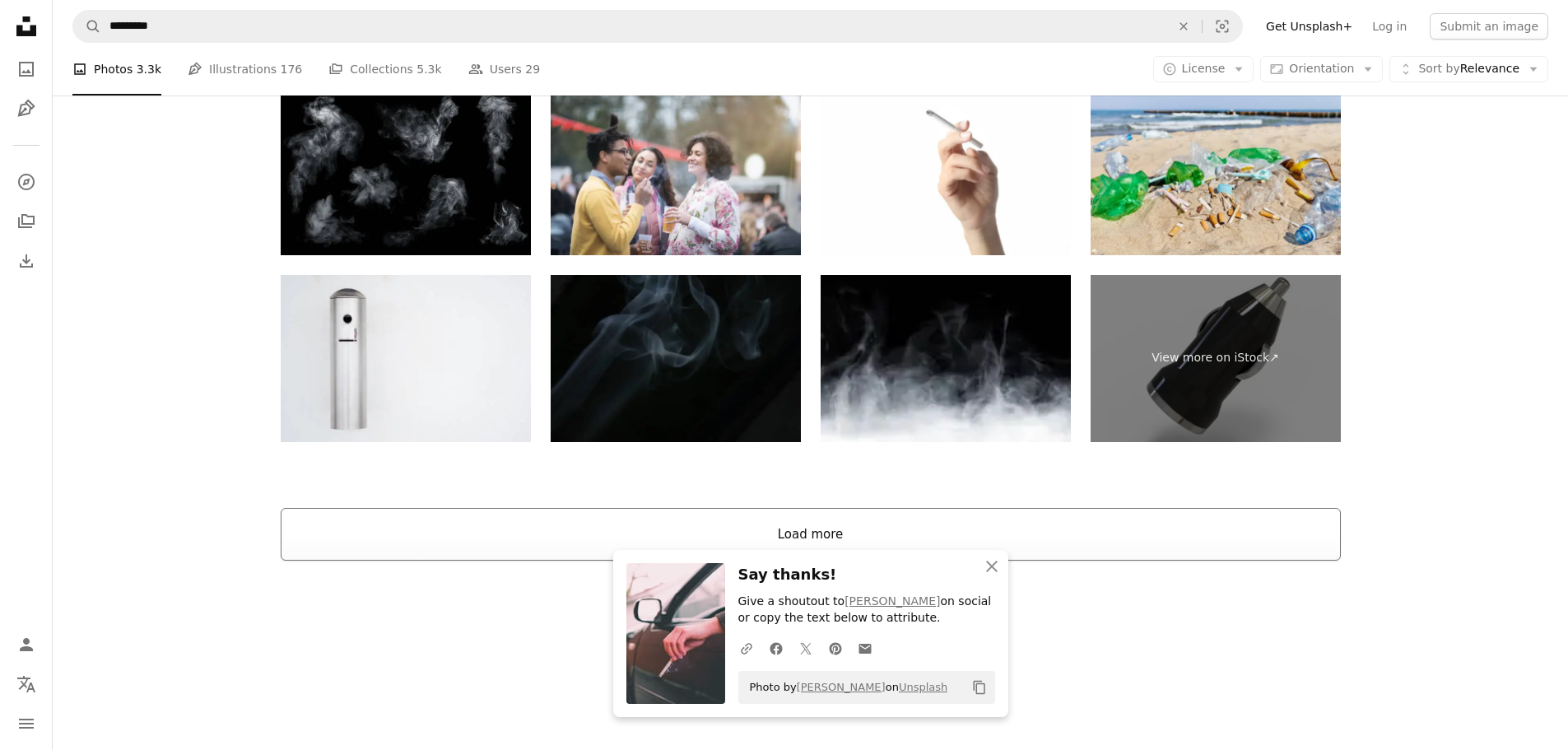
click at [802, 531] on button "Load more" at bounding box center [811, 534] width 1060 height 53
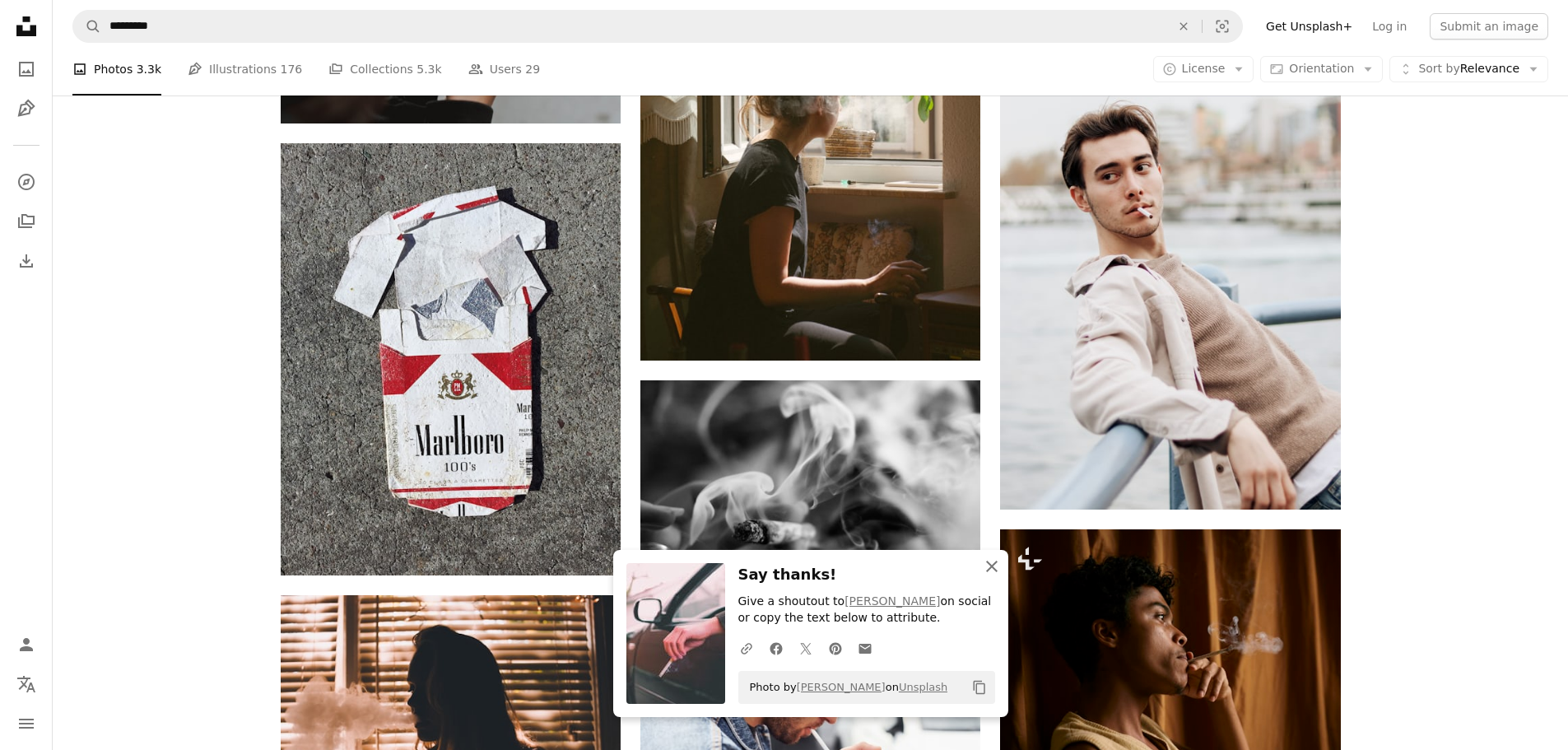
click at [984, 568] on icon "An X shape" at bounding box center [992, 566] width 20 height 20
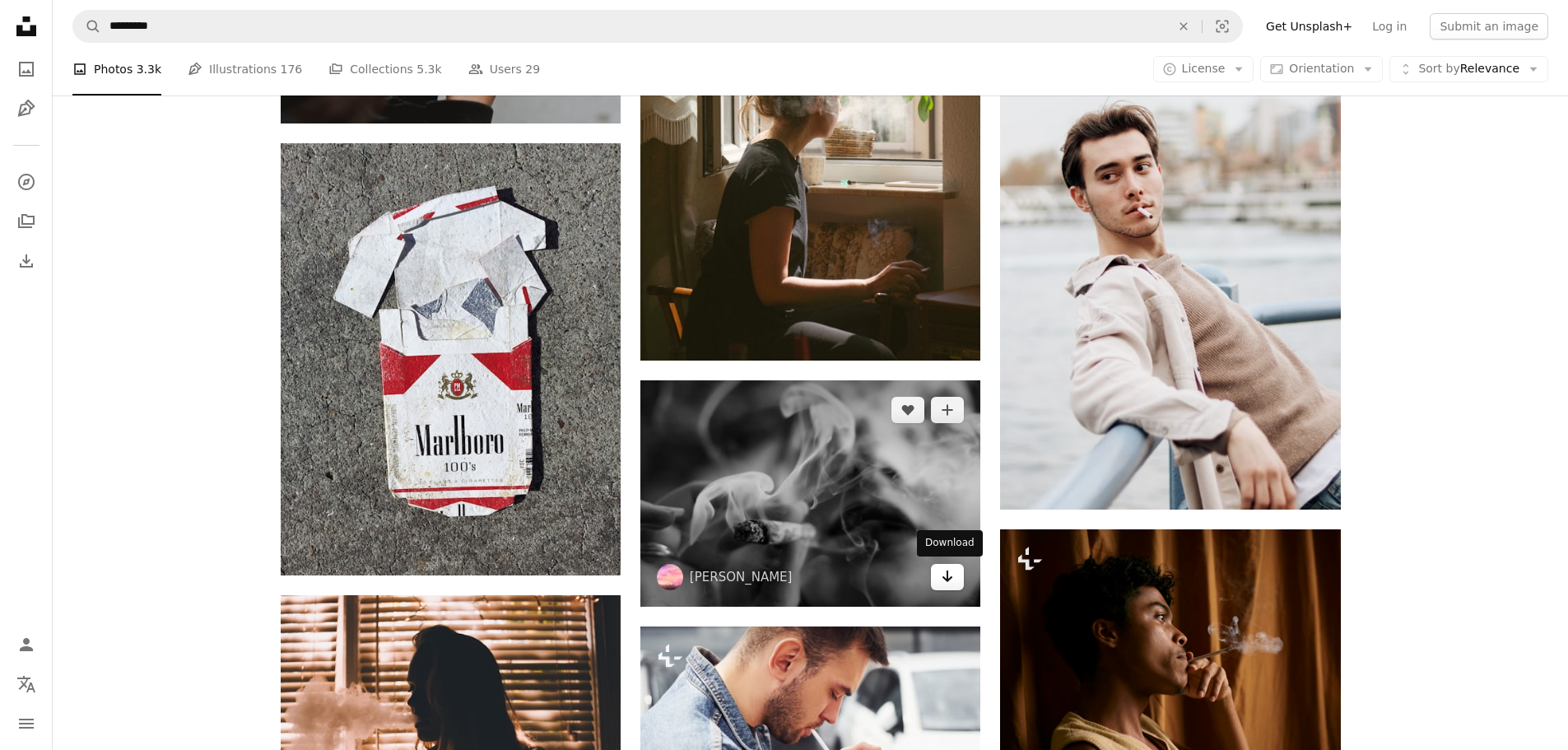
click at [947, 580] on icon "Download" at bounding box center [948, 576] width 11 height 12
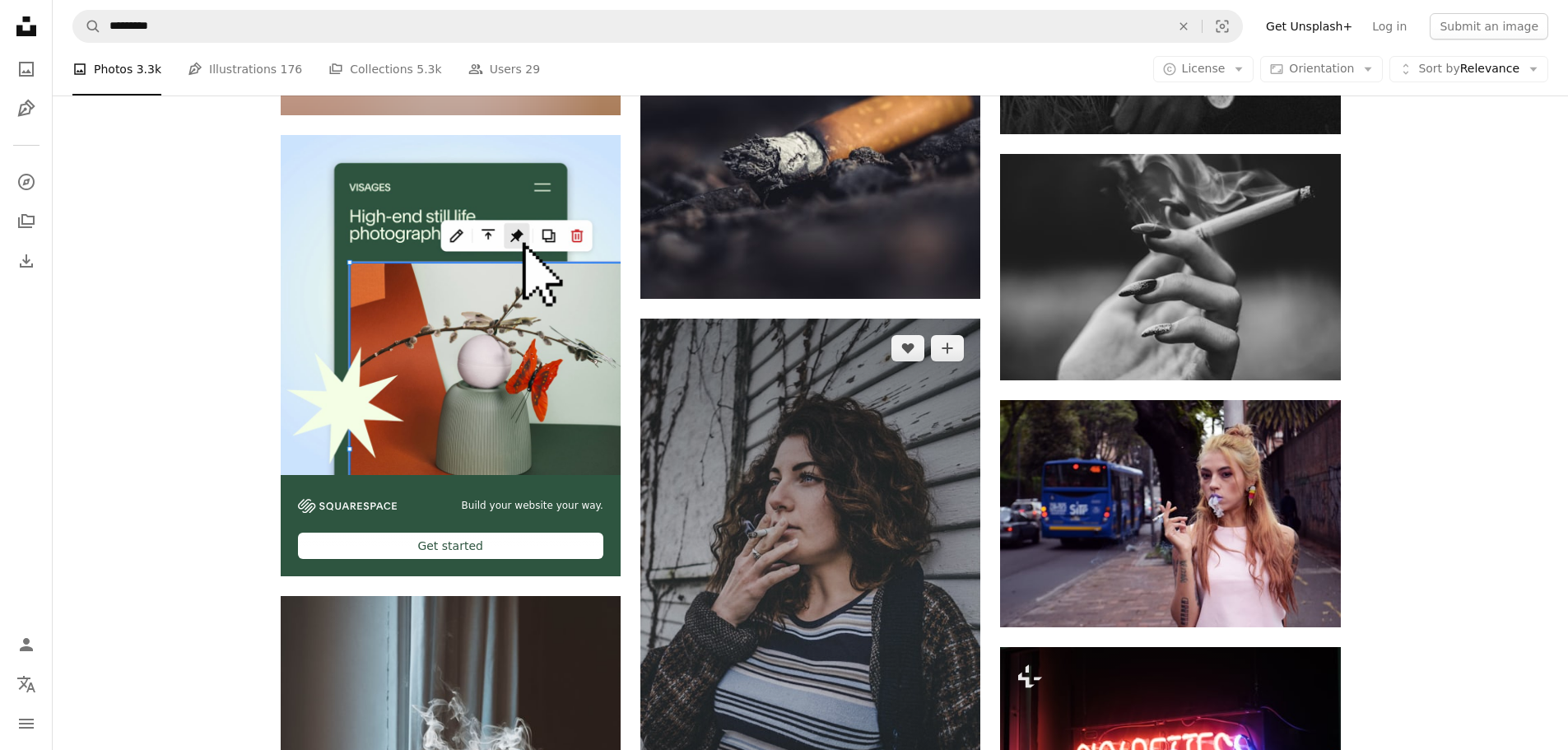
scroll to position [4347, 0]
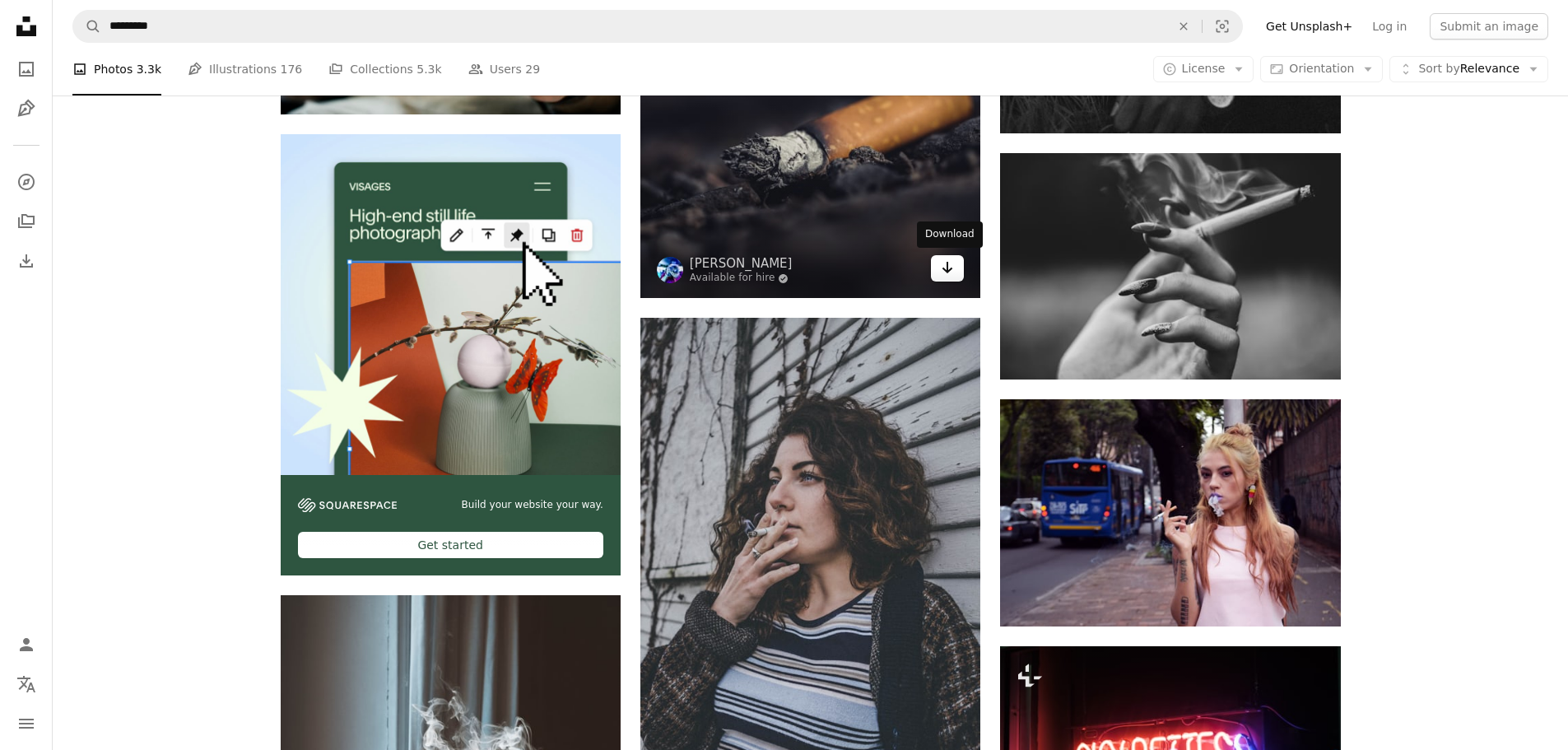
click at [940, 267] on link "Arrow pointing down" at bounding box center [947, 267] width 33 height 26
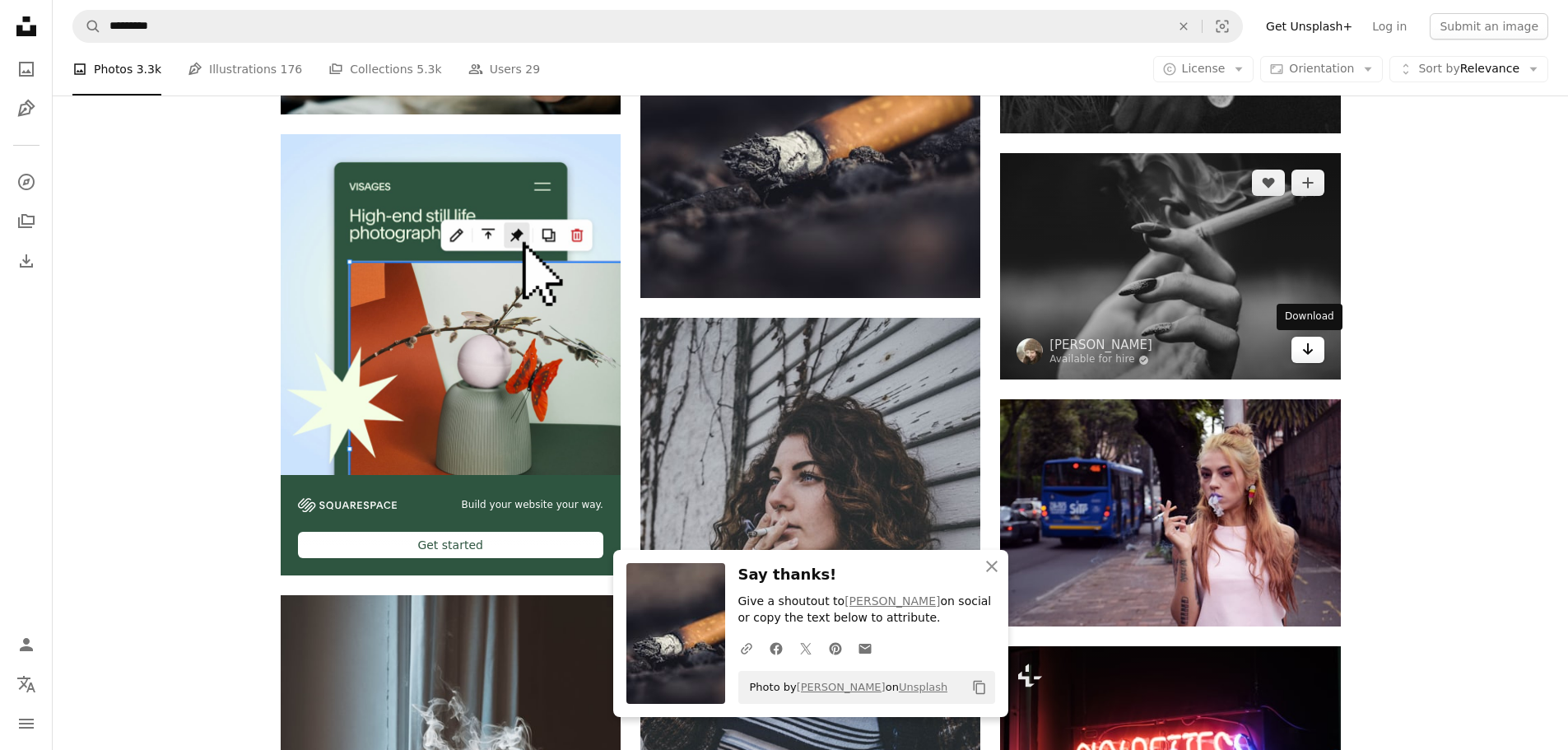
click at [1311, 349] on icon "Arrow pointing down" at bounding box center [1308, 349] width 14 height 20
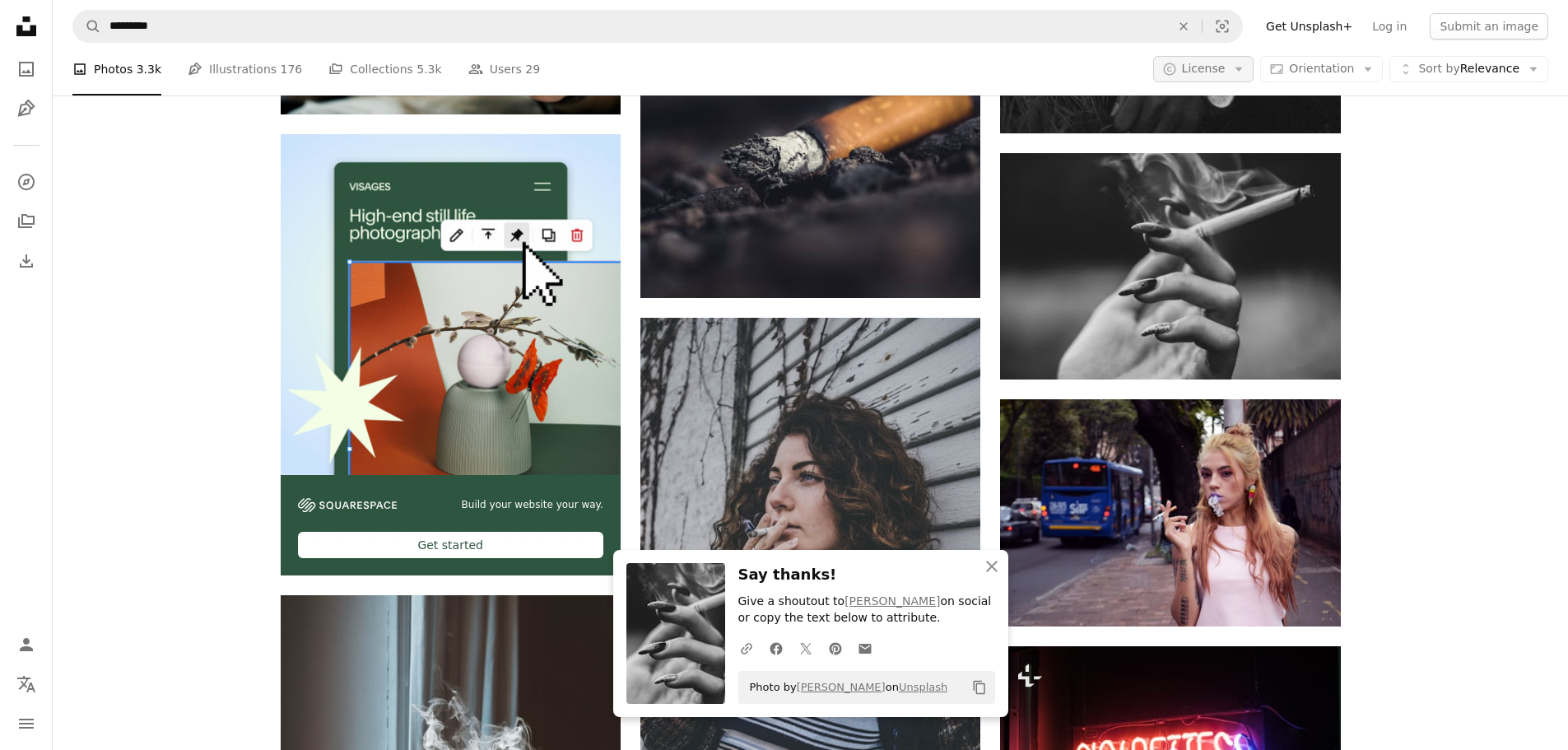
click at [1246, 67] on icon "Arrow down" at bounding box center [1239, 69] width 14 height 14
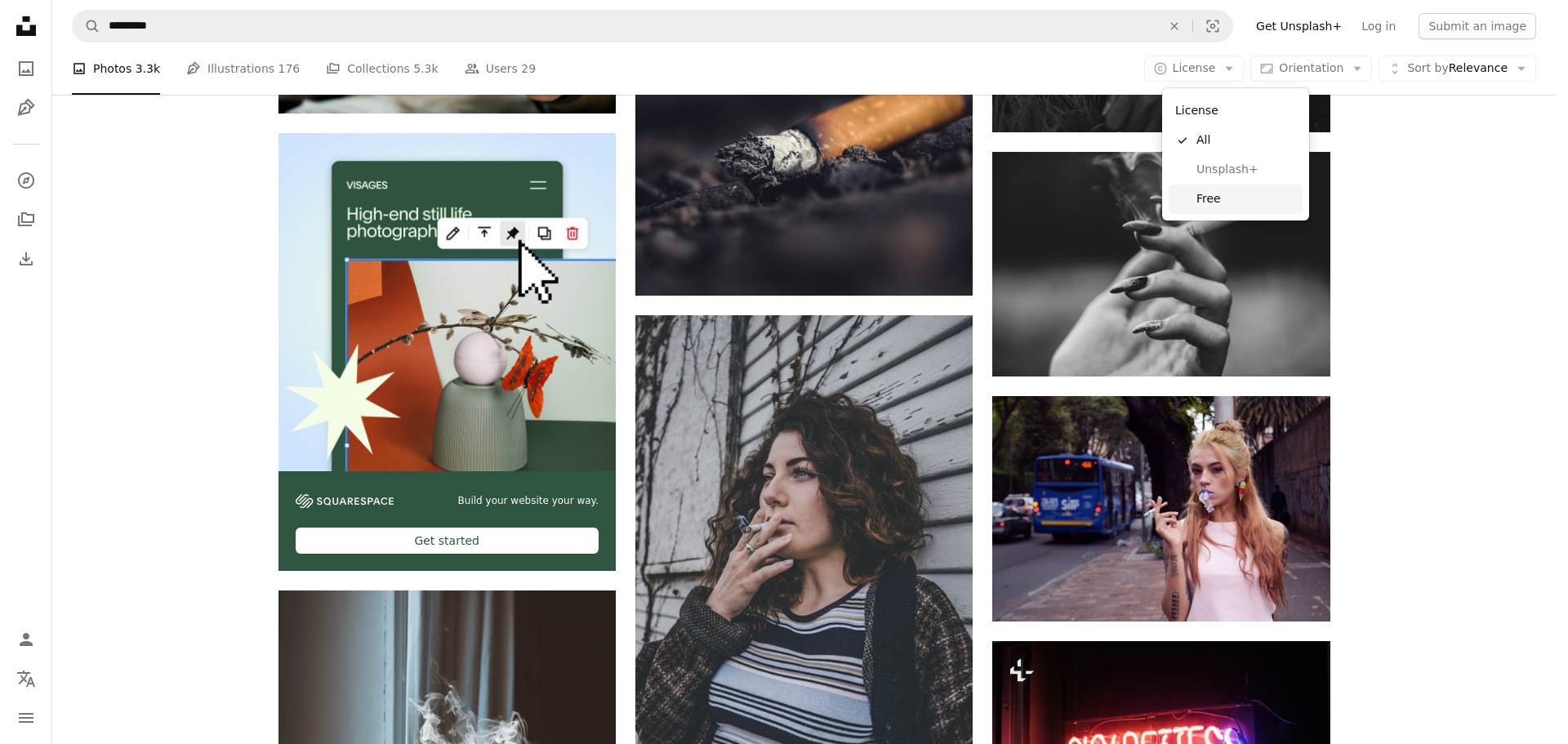
click at [1209, 203] on span "Free" at bounding box center [1247, 199] width 100 height 16
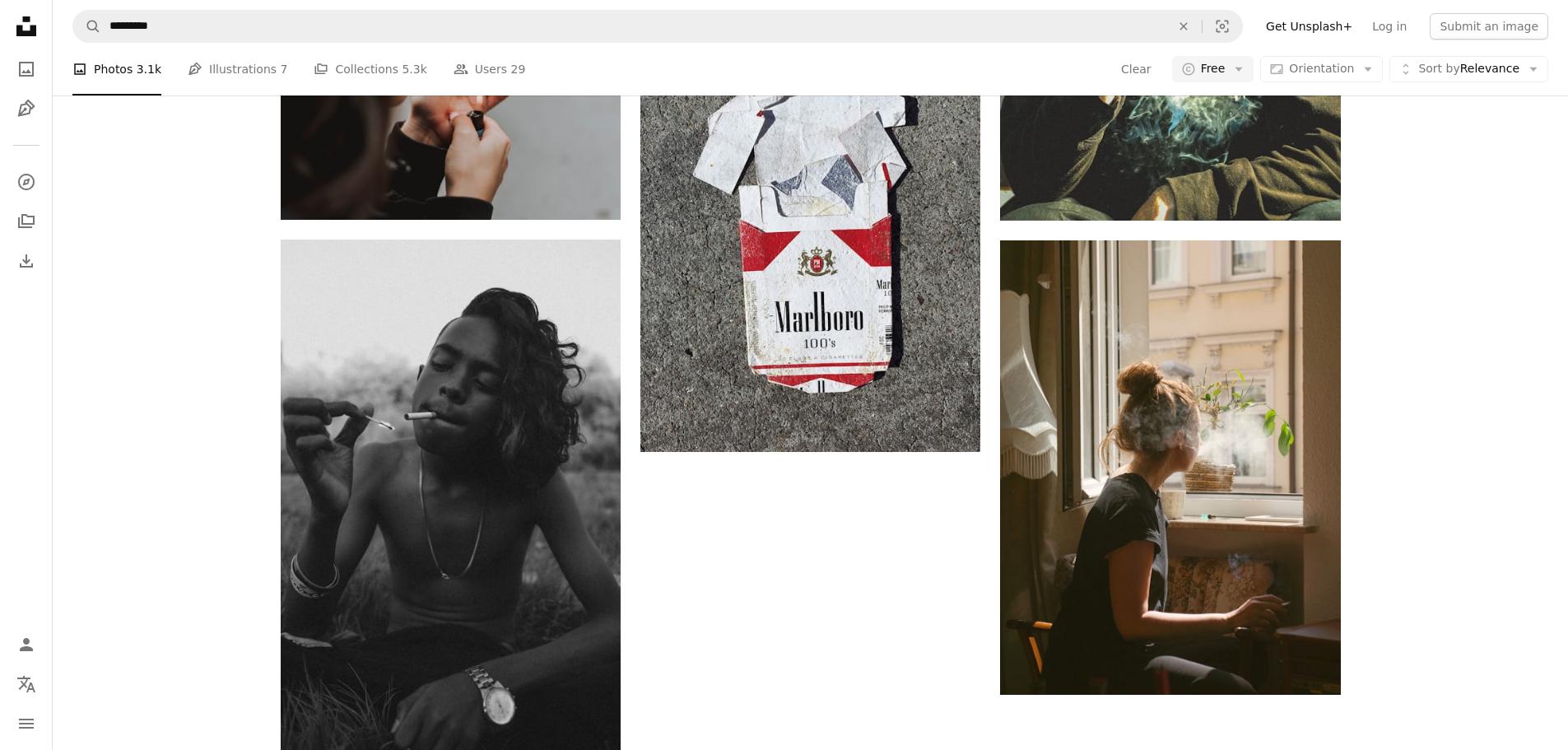
scroll to position [576, 0]
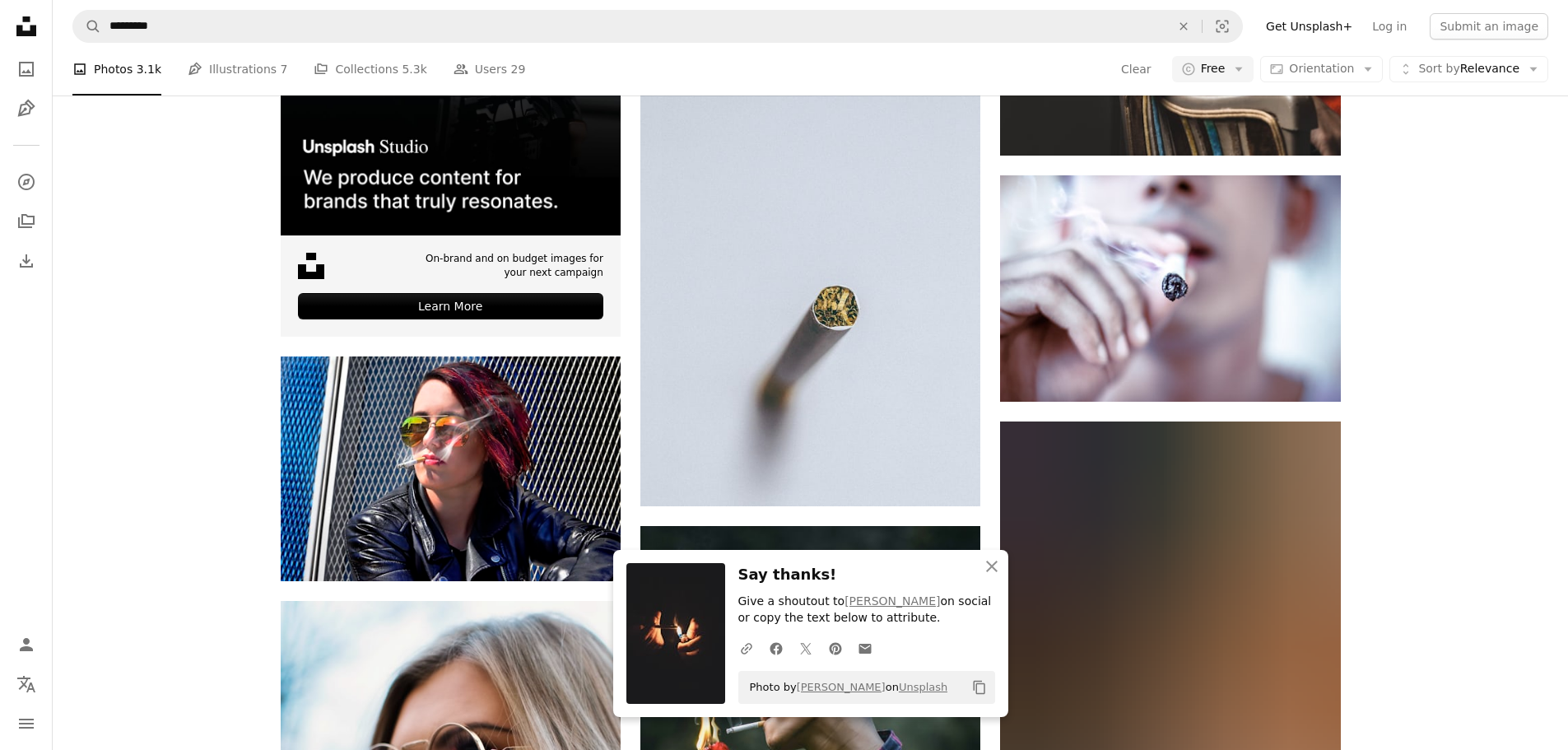
scroll to position [1317, 0]
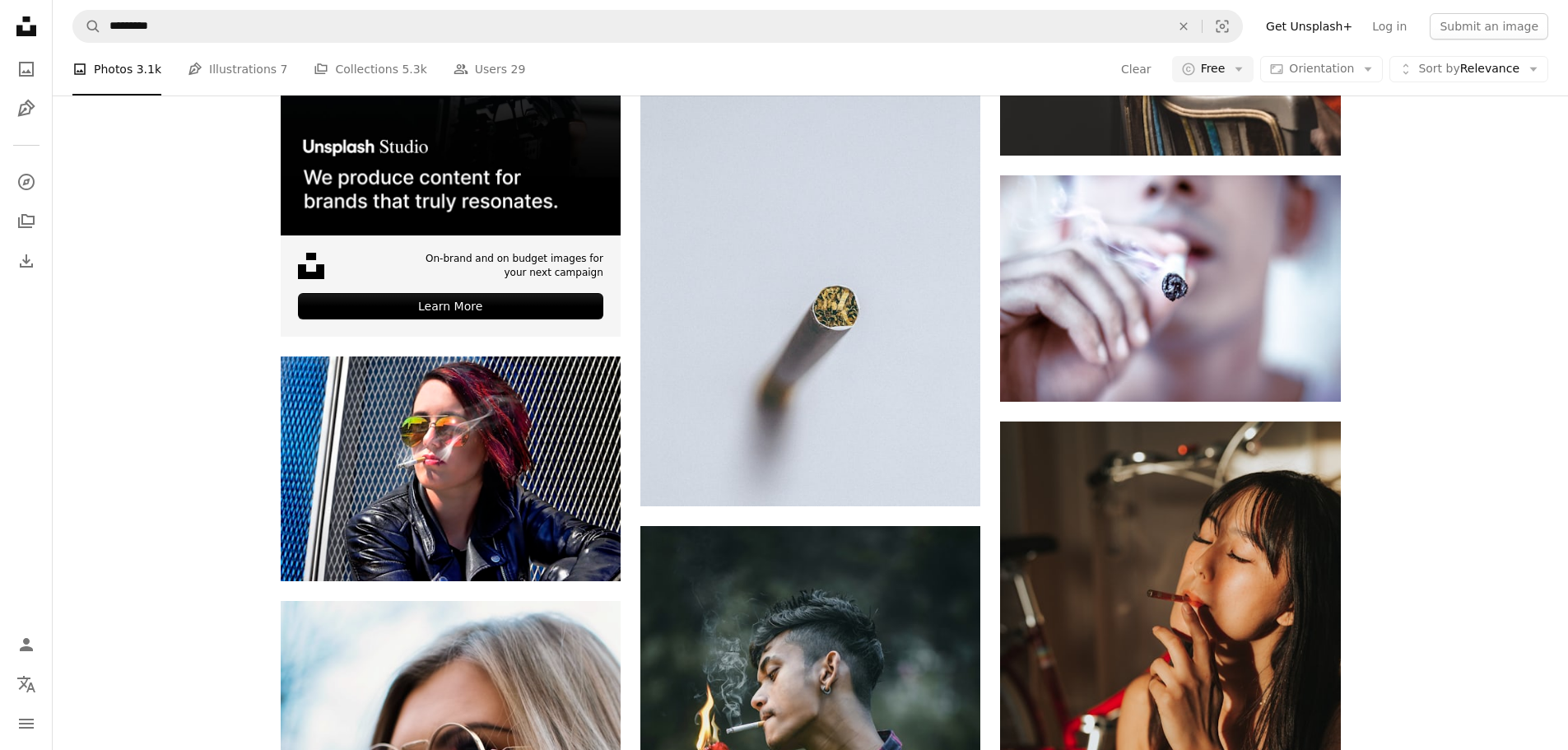
scroll to position [3211, 0]
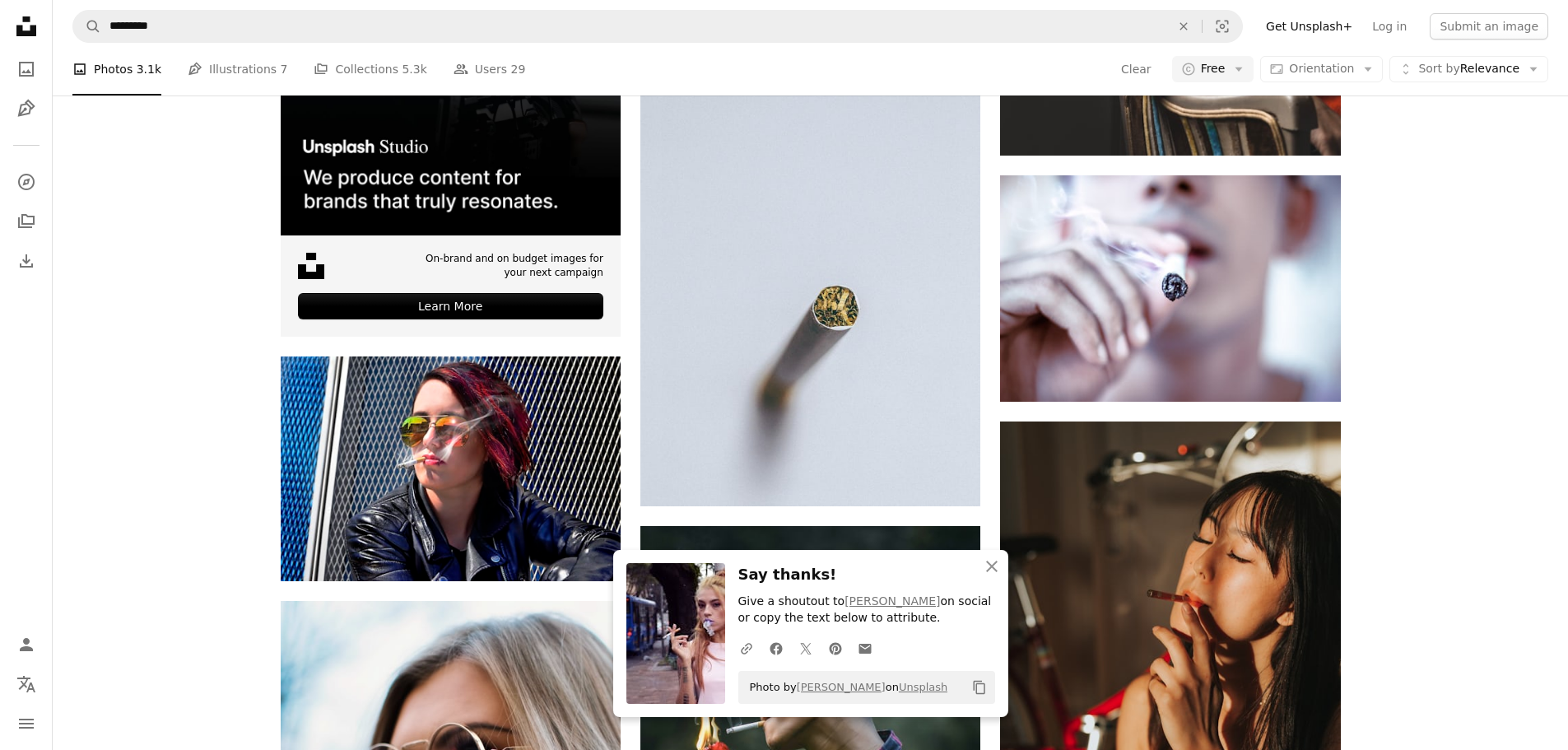
scroll to position [3540, 0]
drag, startPoint x: 590, startPoint y: 649, endPoint x: 628, endPoint y: 610, distance: 54.5
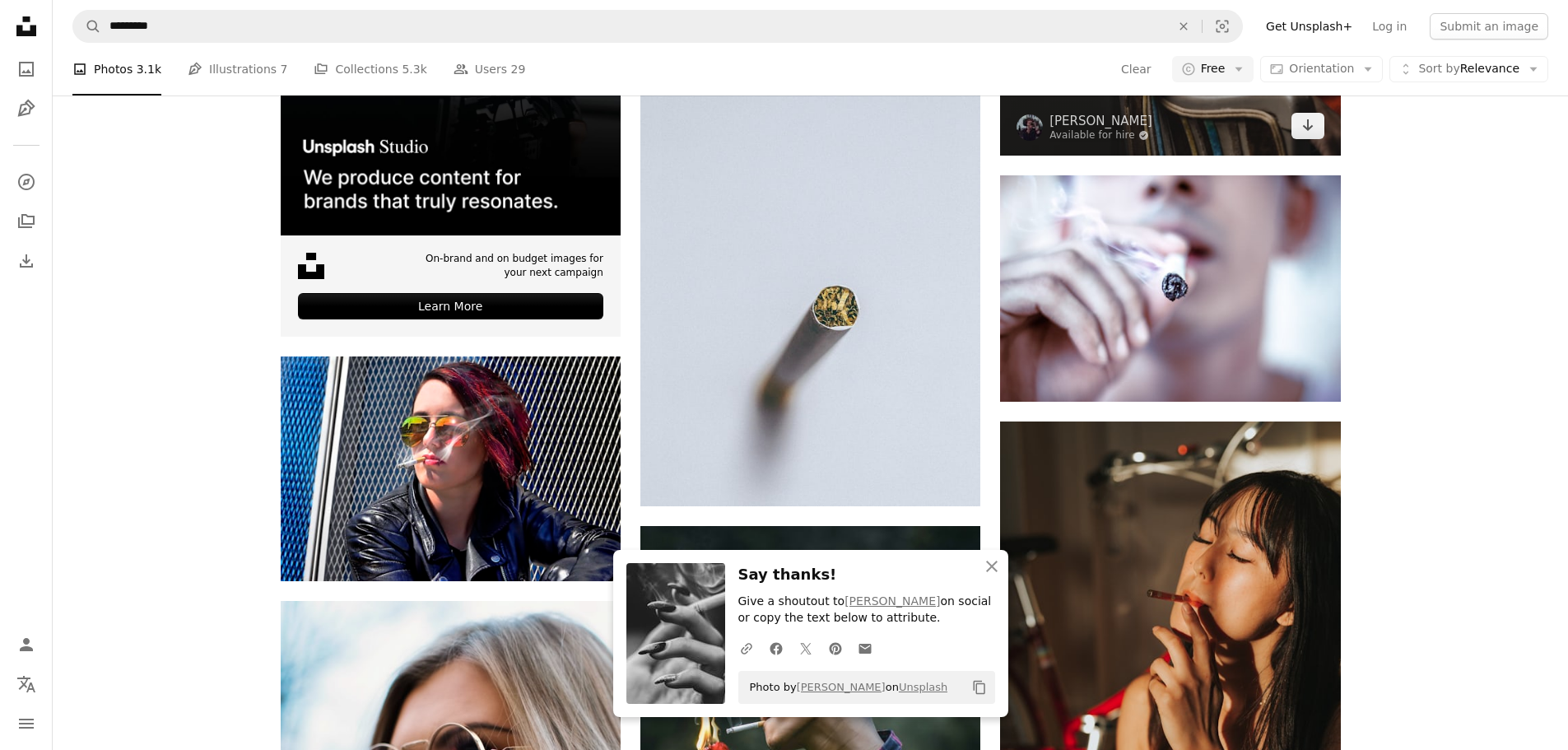
scroll to position [3869, 0]
drag, startPoint x: 1312, startPoint y: 608, endPoint x: 1300, endPoint y: 598, distance: 15.6
click at [1312, 135] on icon "Arrow pointing down" at bounding box center [1308, 125] width 14 height 20
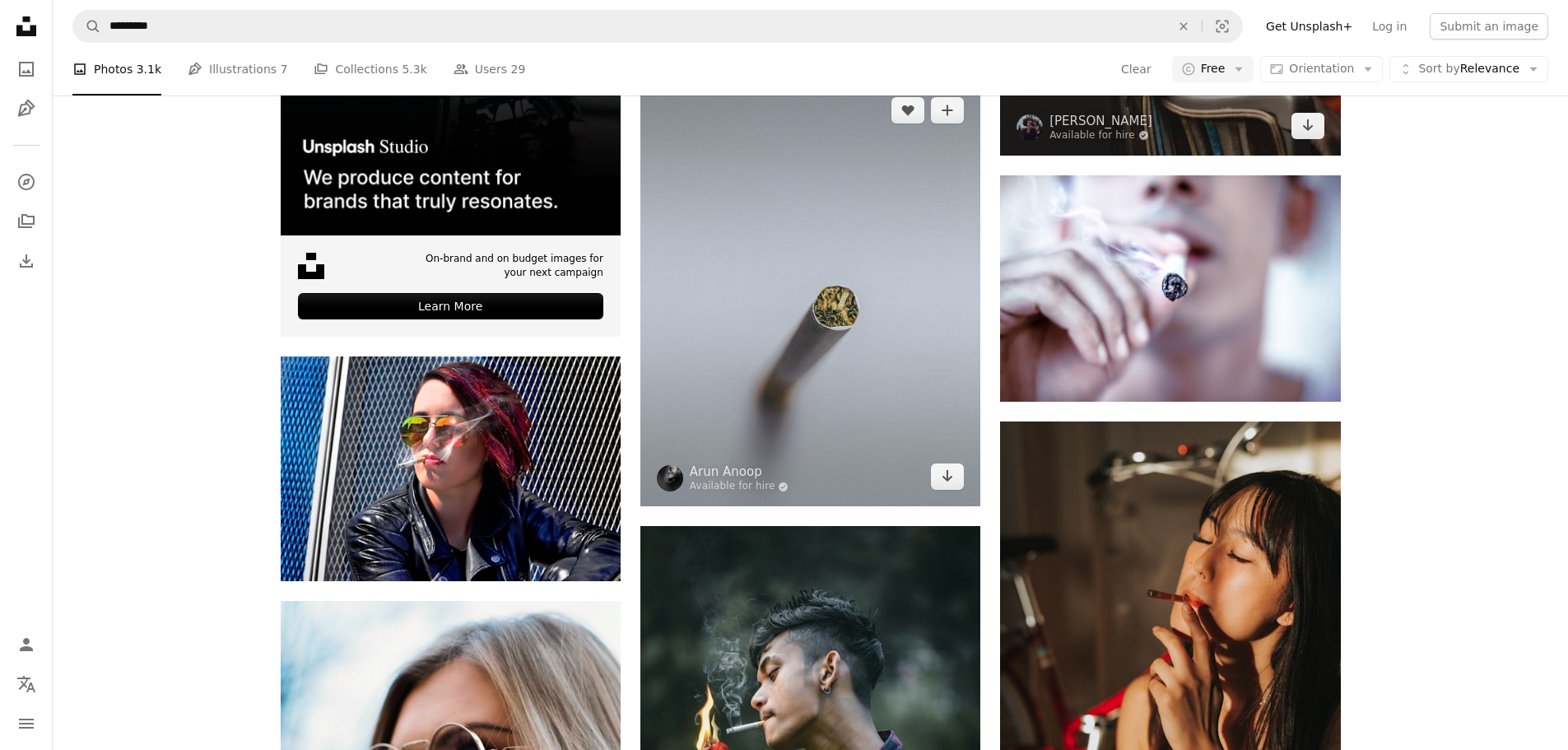
scroll to position [4693, 0]
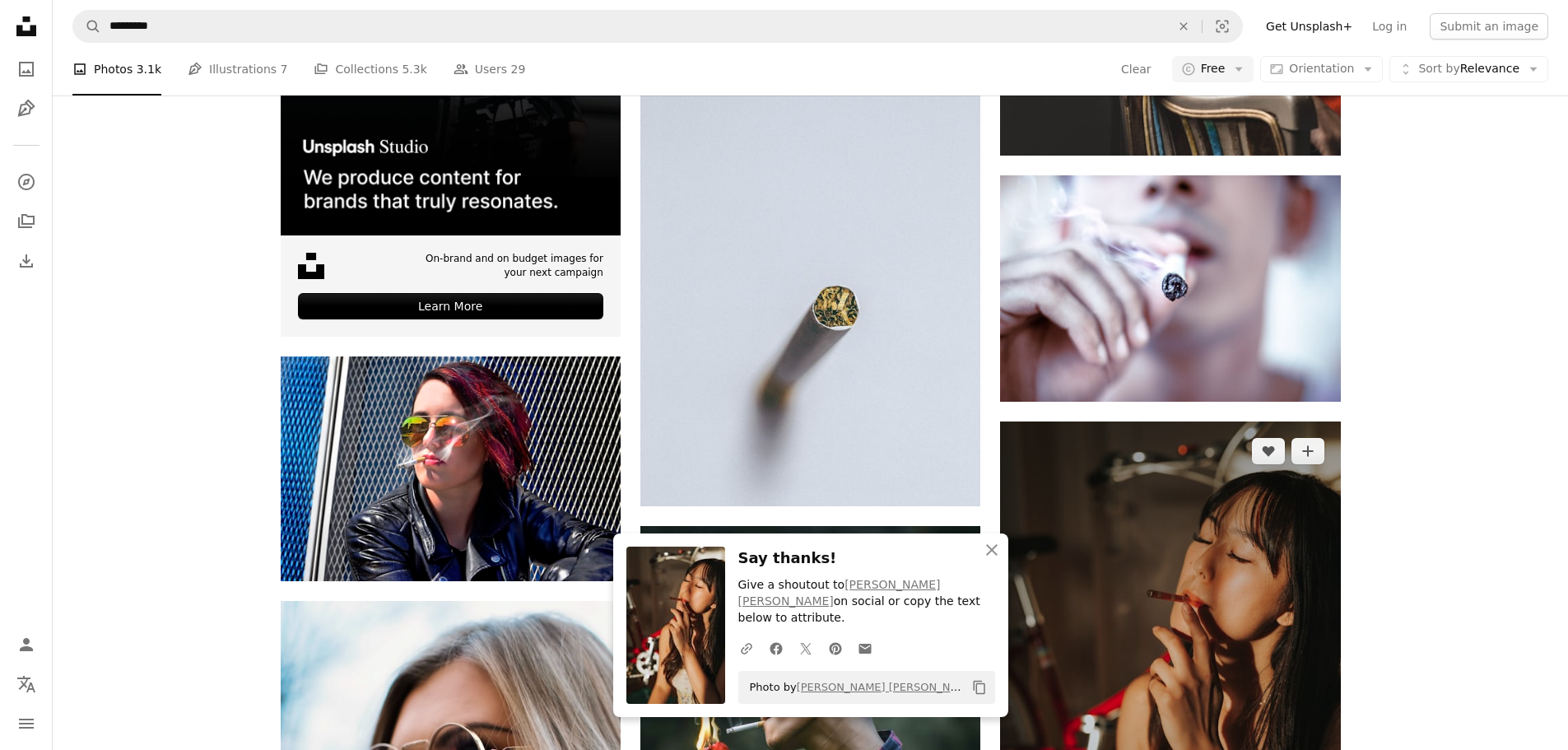
scroll to position [5598, 0]
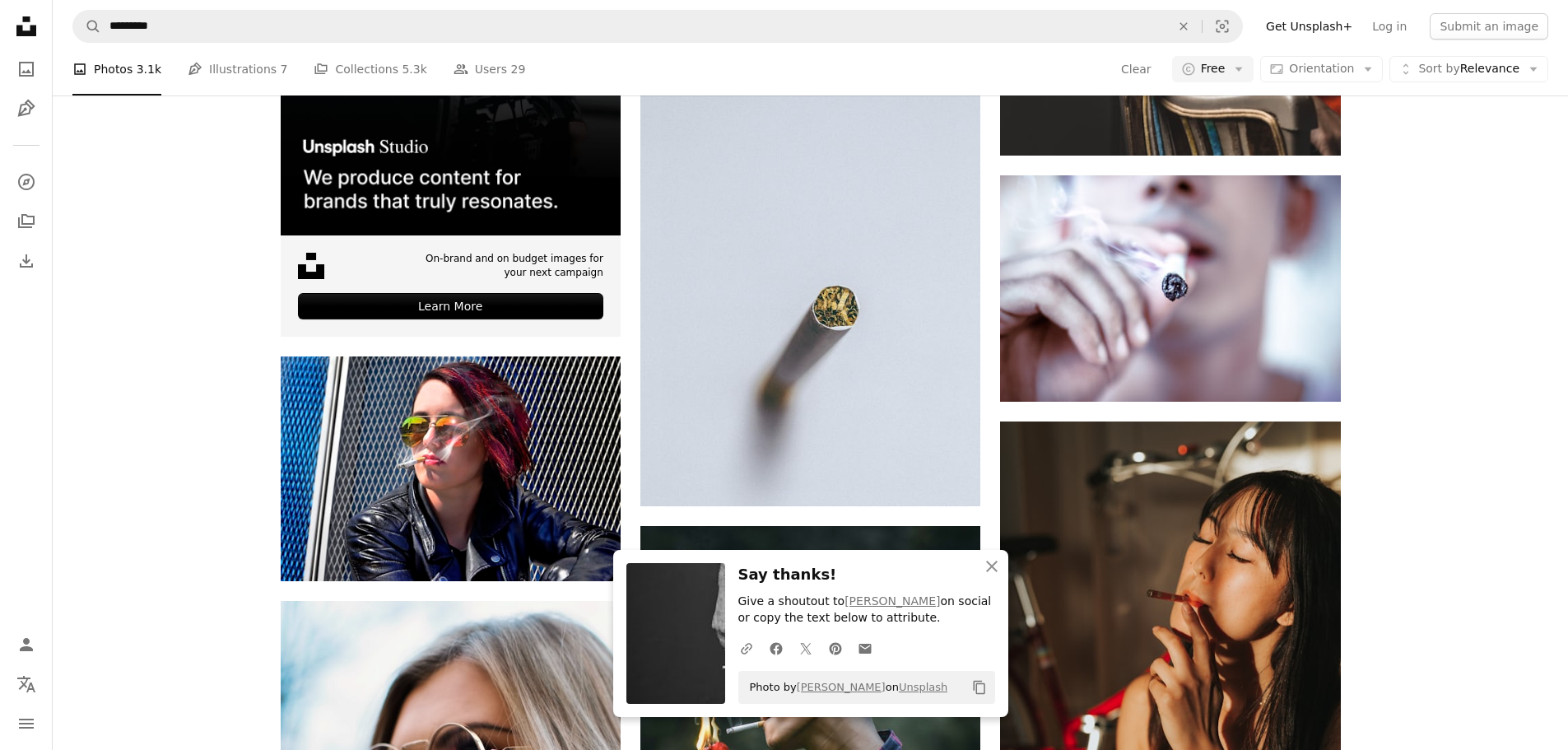
drag, startPoint x: 1314, startPoint y: 418, endPoint x: 1295, endPoint y: 432, distance: 23.6
click at [995, 565] on icon "An X shape" at bounding box center [992, 566] width 20 height 20
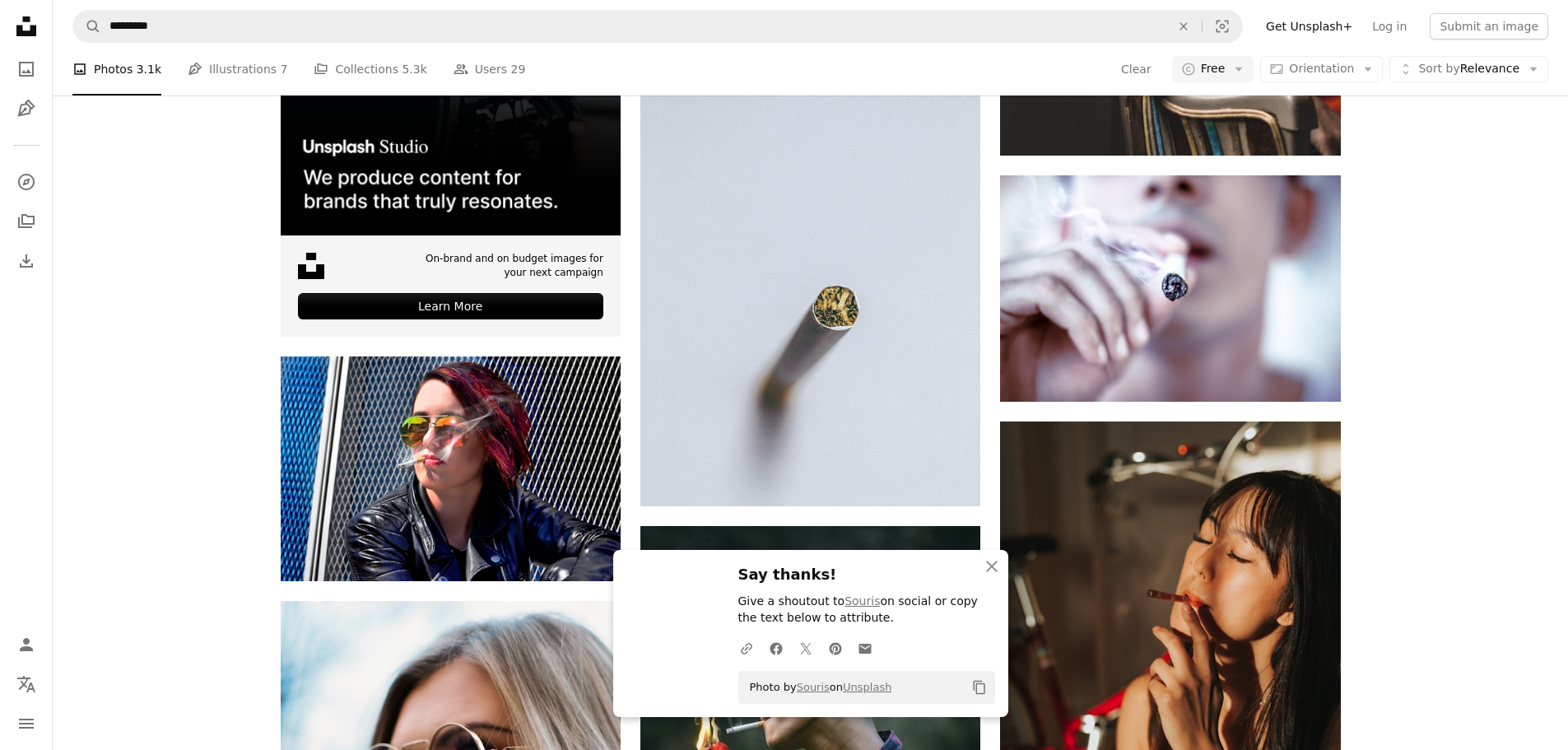
scroll to position [6010, 0]
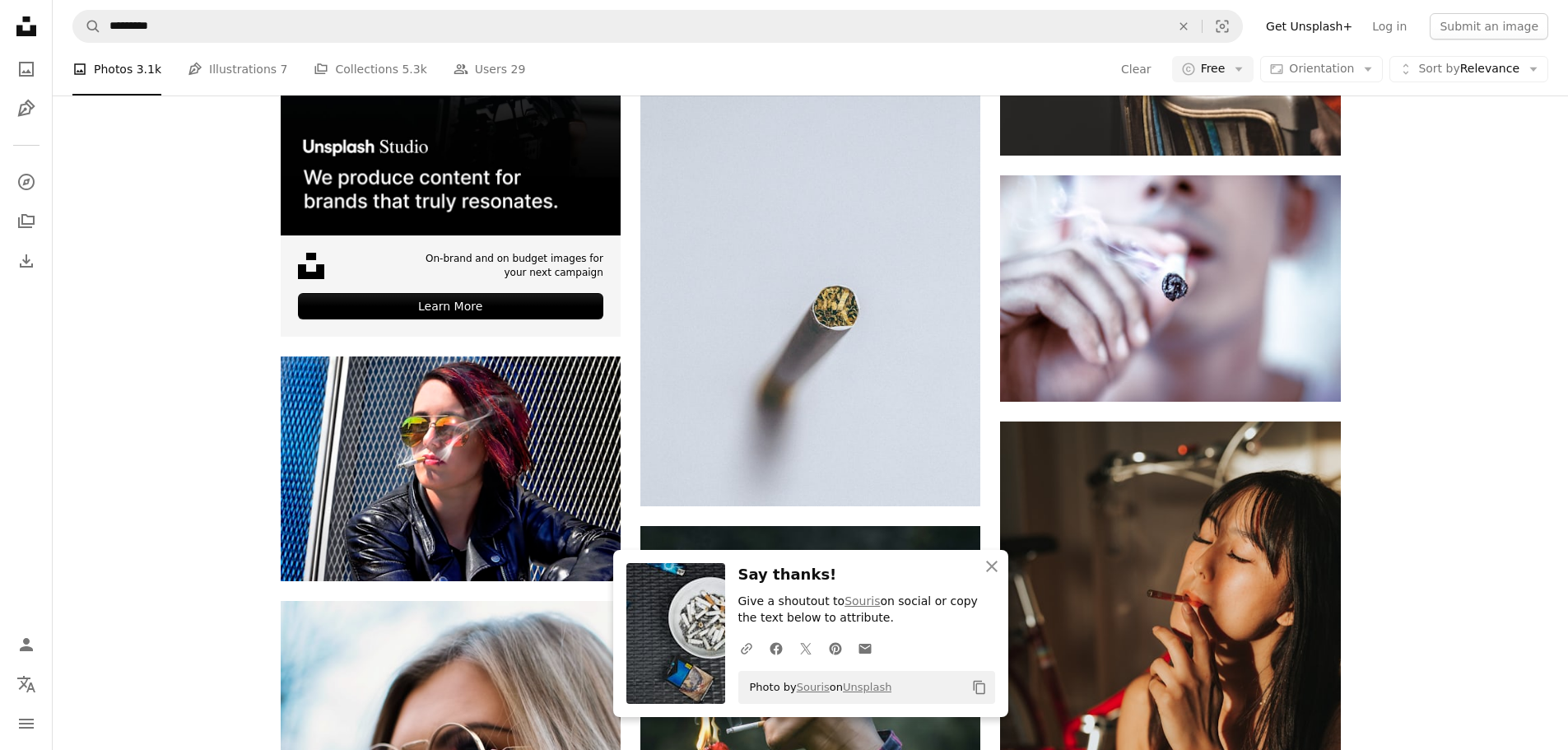
drag, startPoint x: 948, startPoint y: 525, endPoint x: 793, endPoint y: 511, distance: 155.6
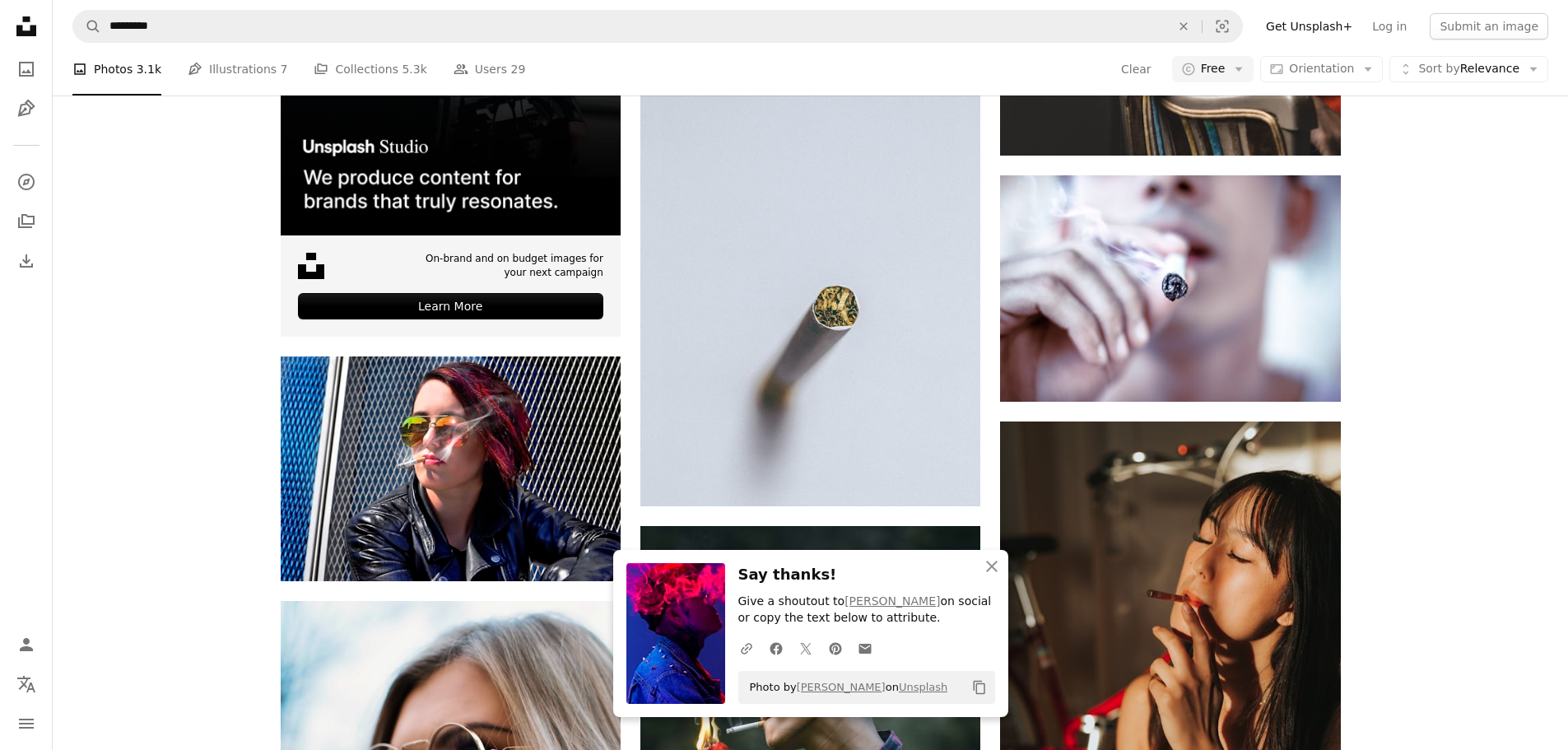
drag, startPoint x: 945, startPoint y: 446, endPoint x: 966, endPoint y: 443, distance: 21.2
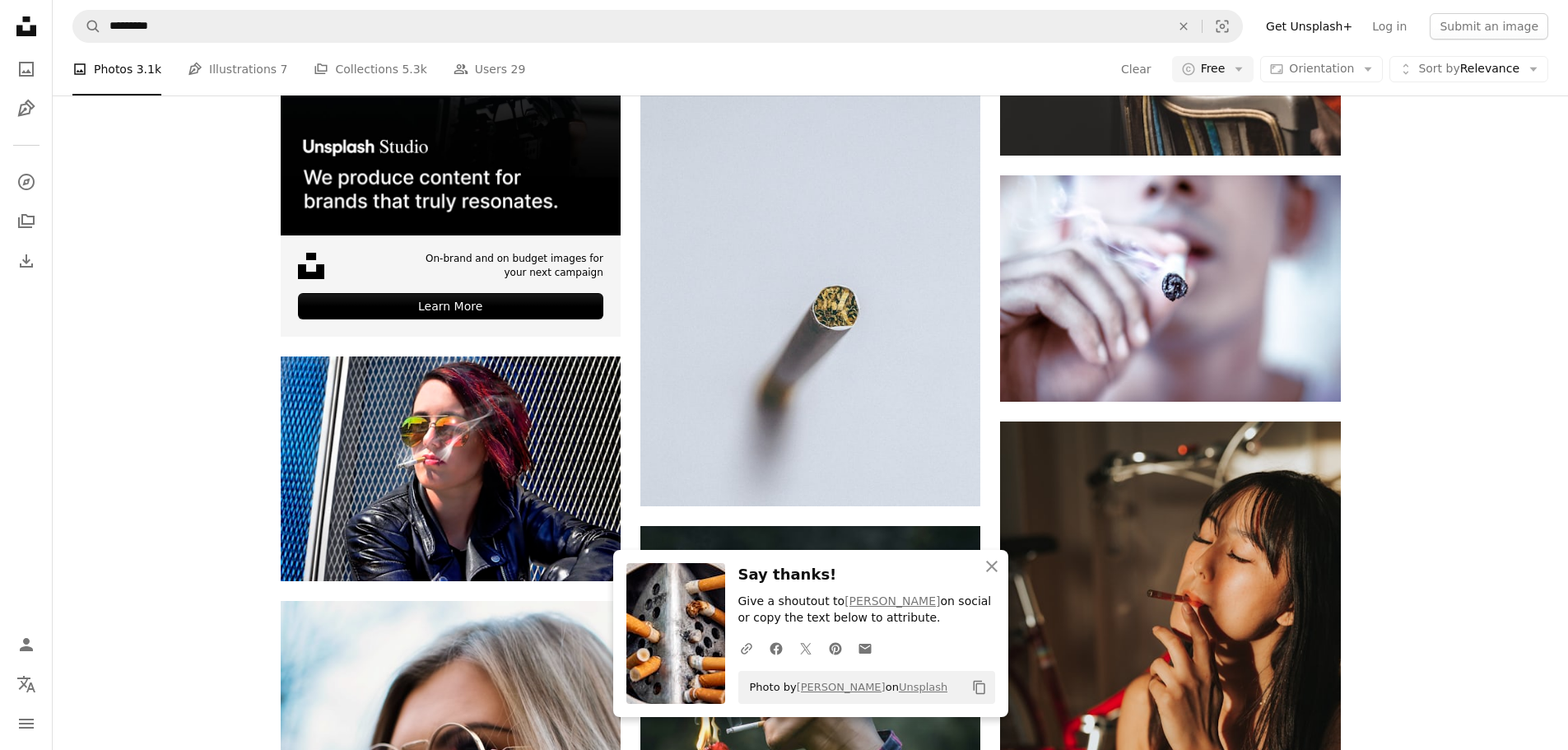
scroll to position [6668, 0]
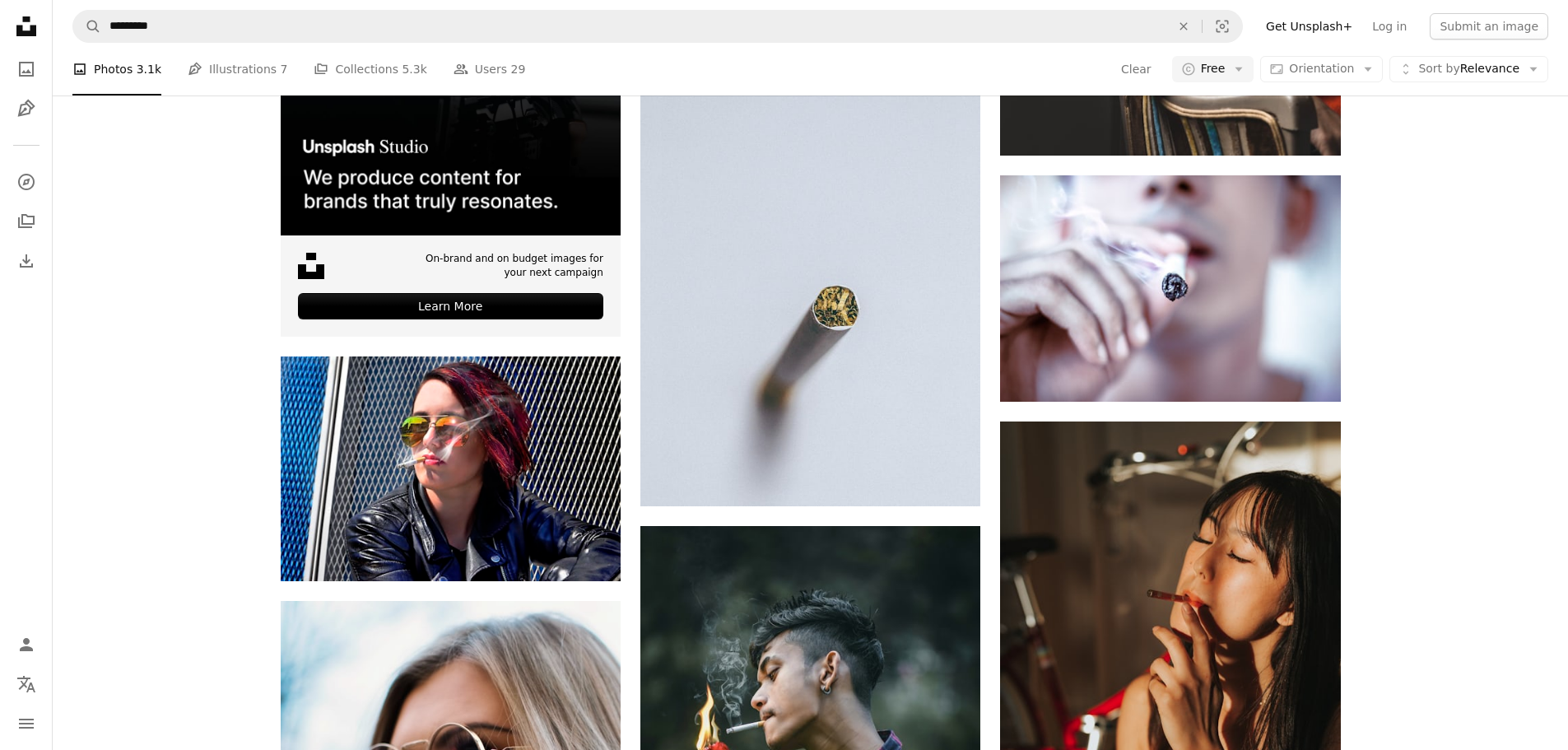
scroll to position [6916, 0]
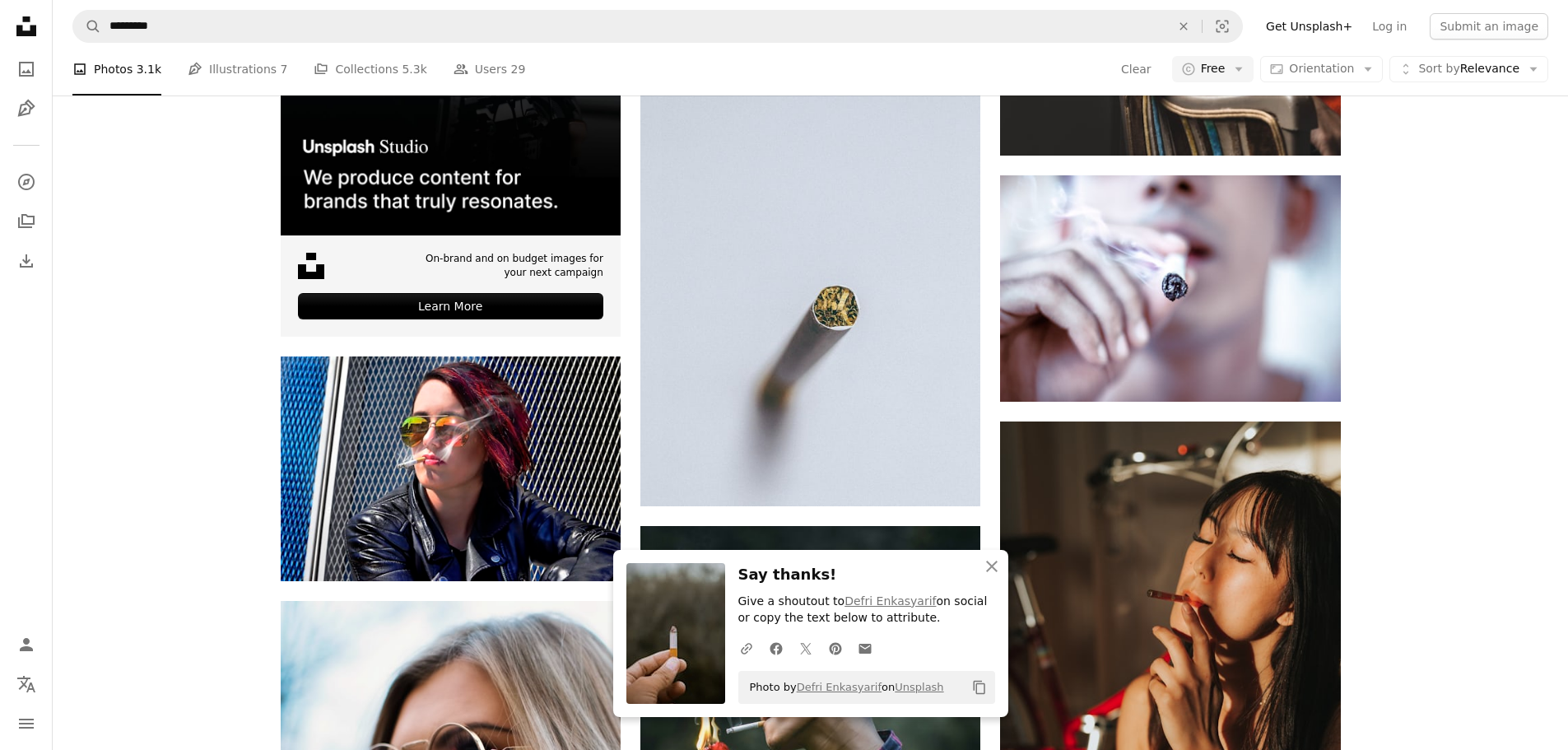
scroll to position [7244, 0]
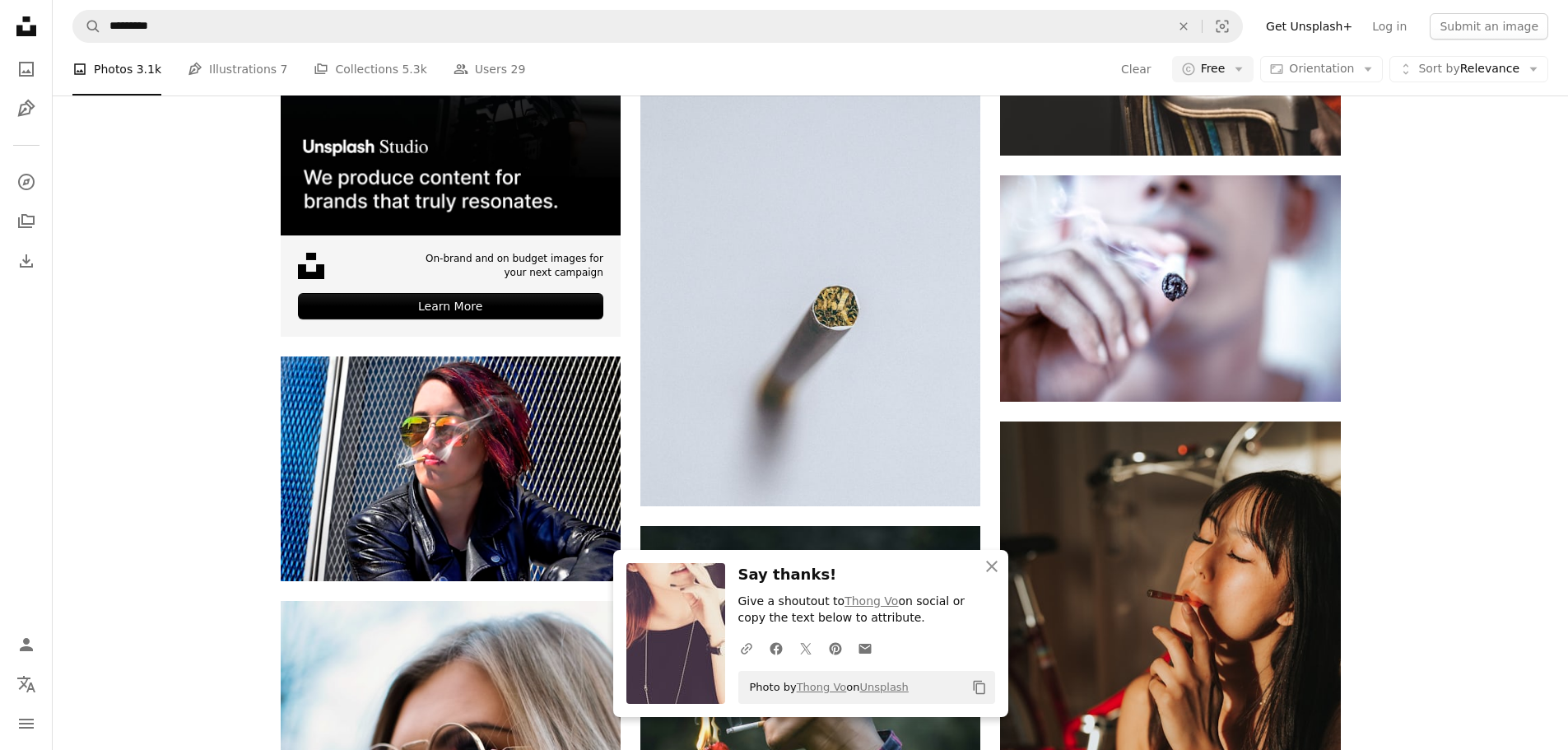
scroll to position [7574, 0]
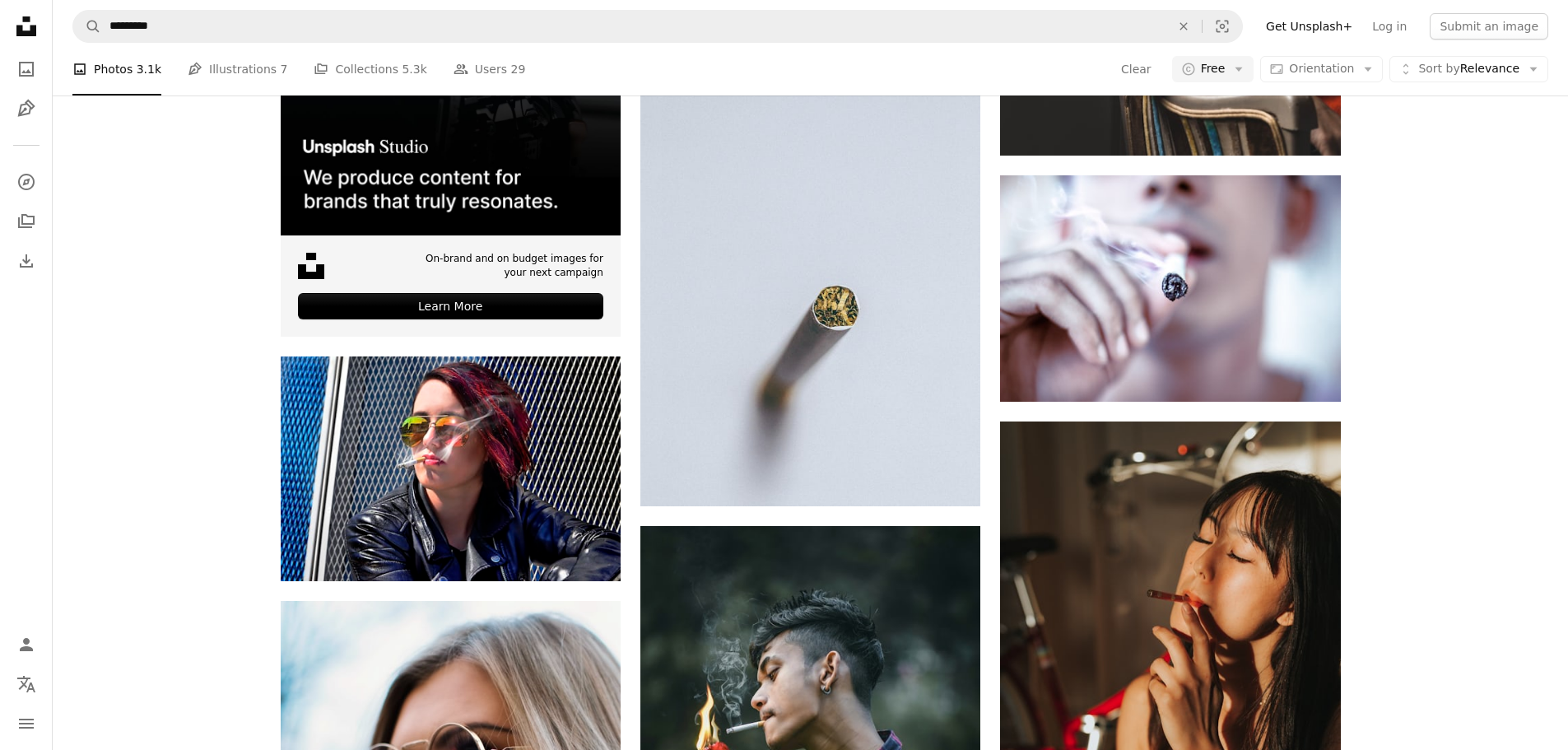
scroll to position [8233, 0]
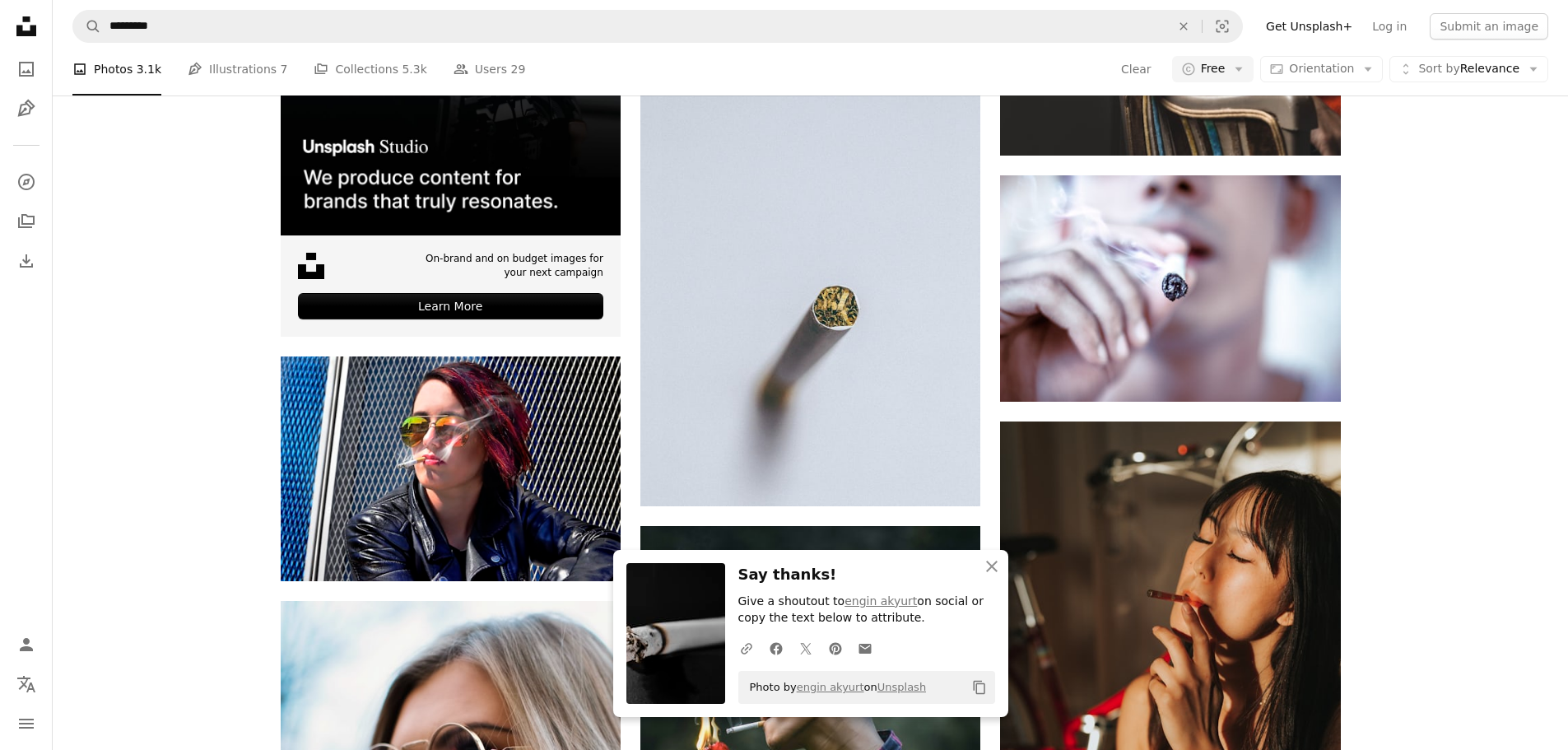
drag, startPoint x: 594, startPoint y: 369, endPoint x: 704, endPoint y: 418, distance: 120.4
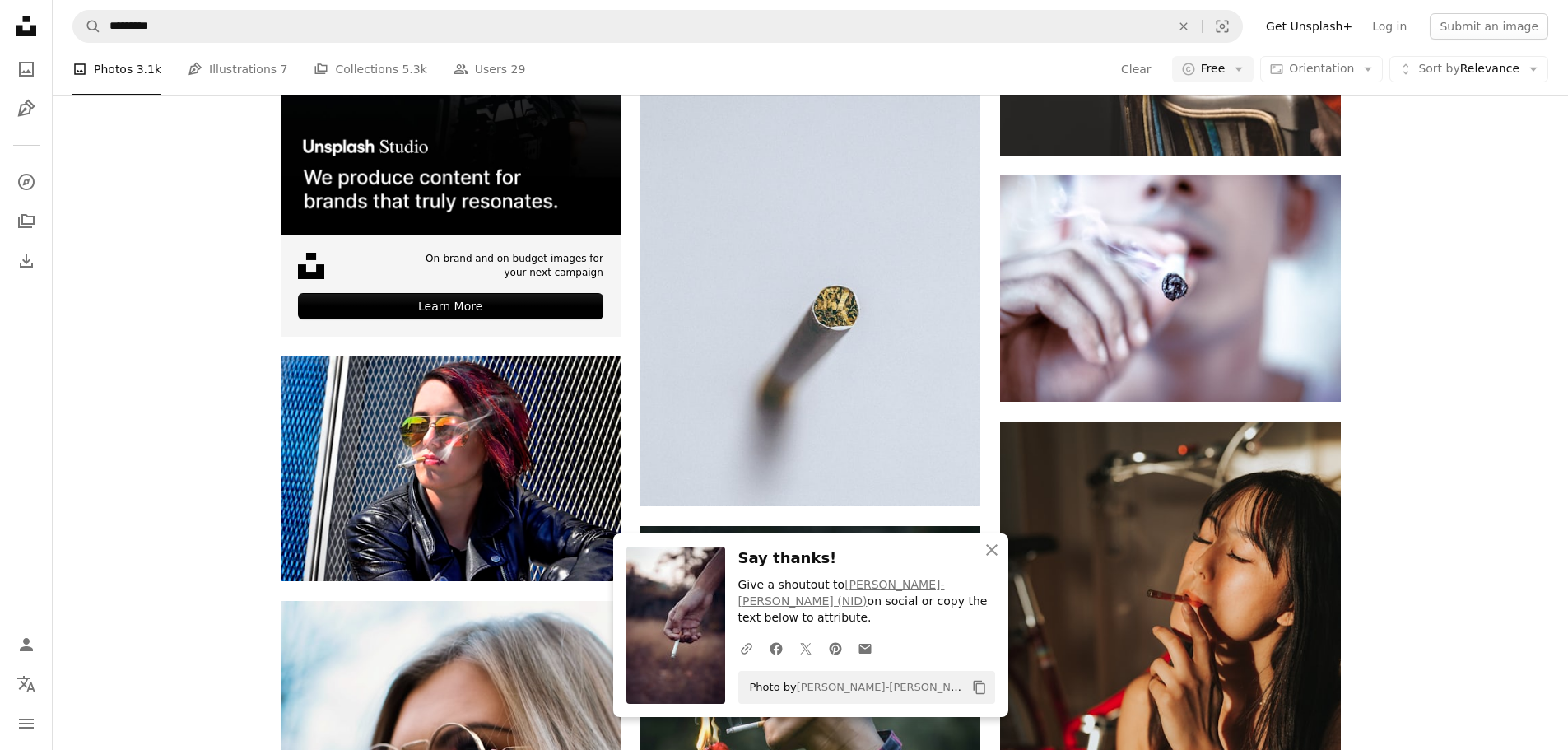
scroll to position [9056, 0]
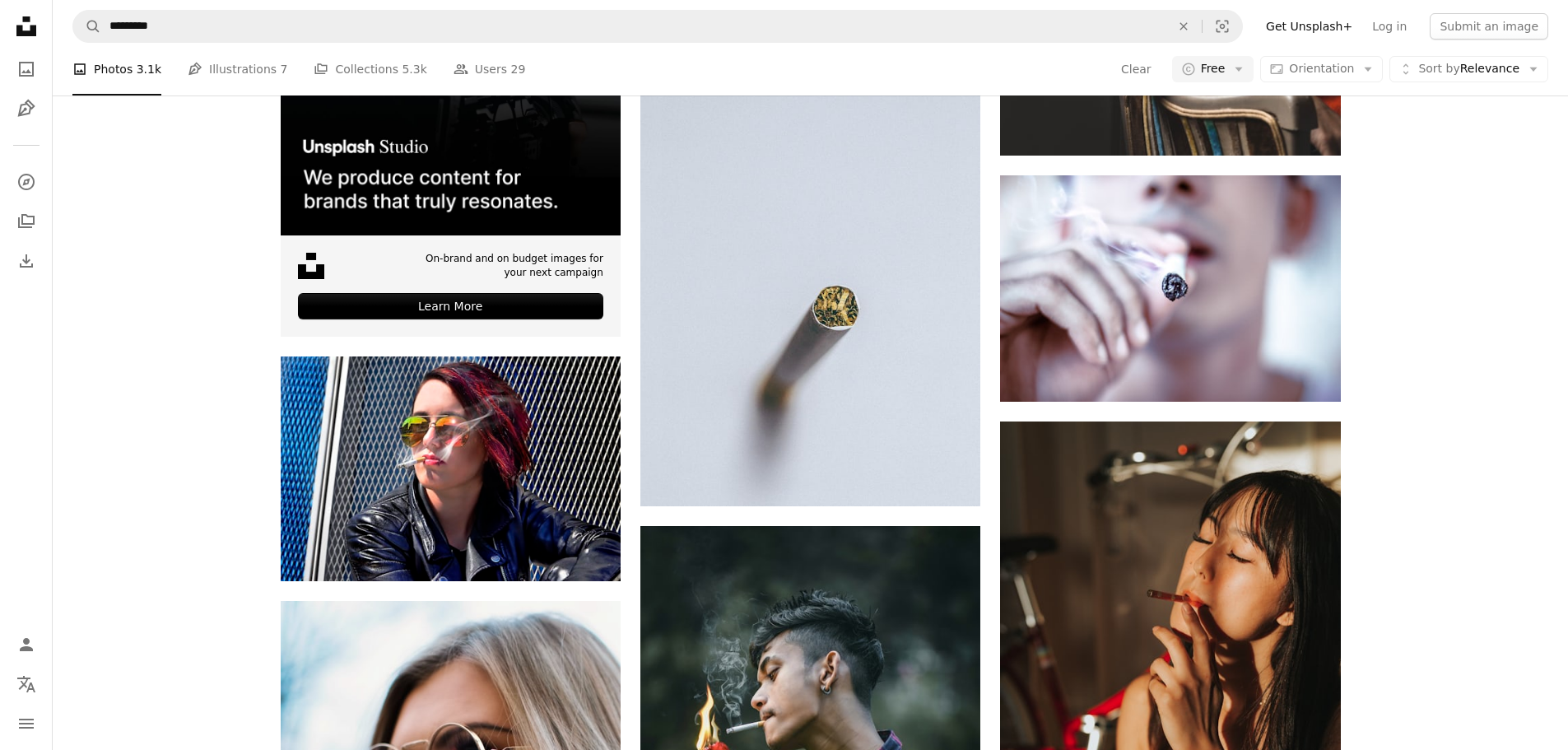
scroll to position [9467, 0]
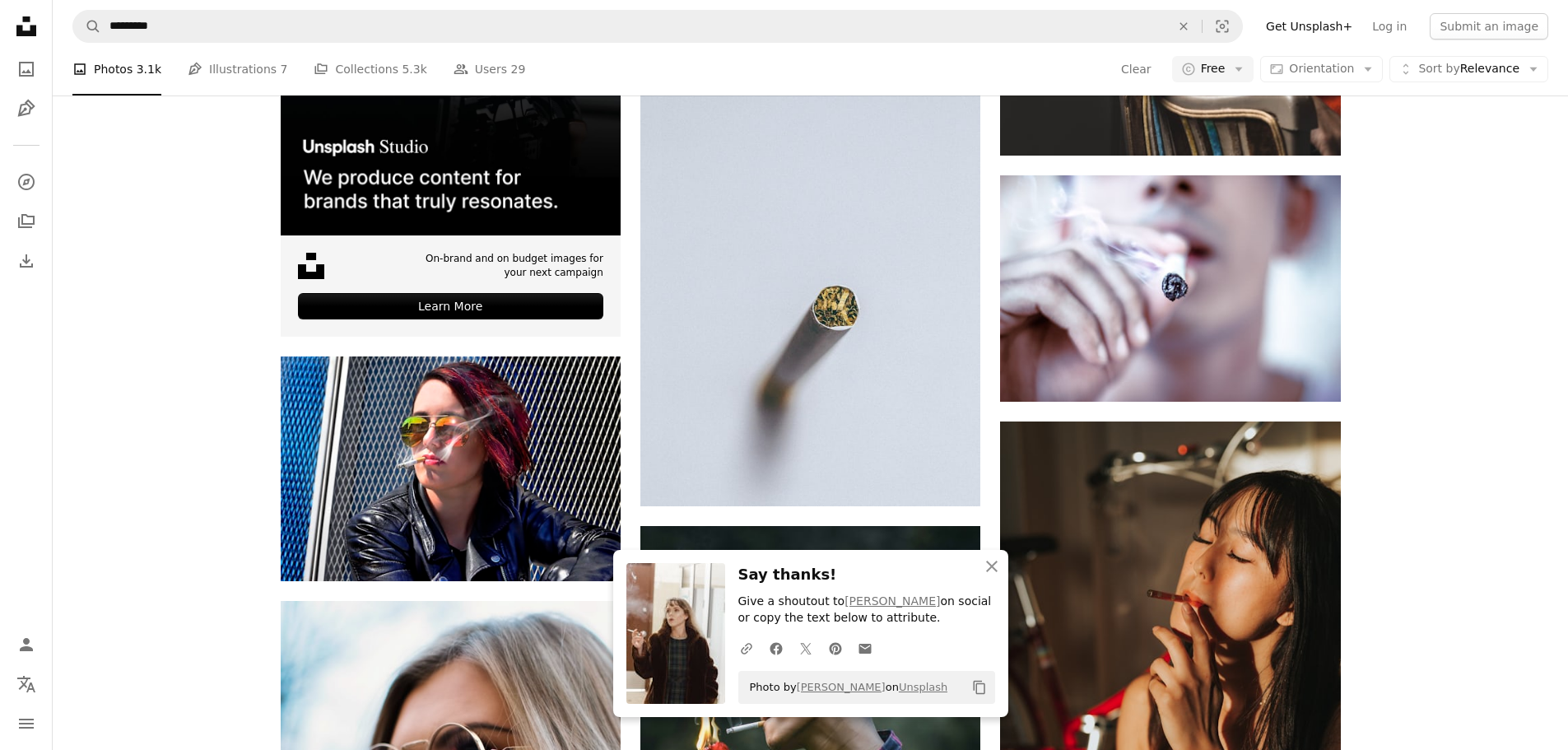
scroll to position [9632, 0]
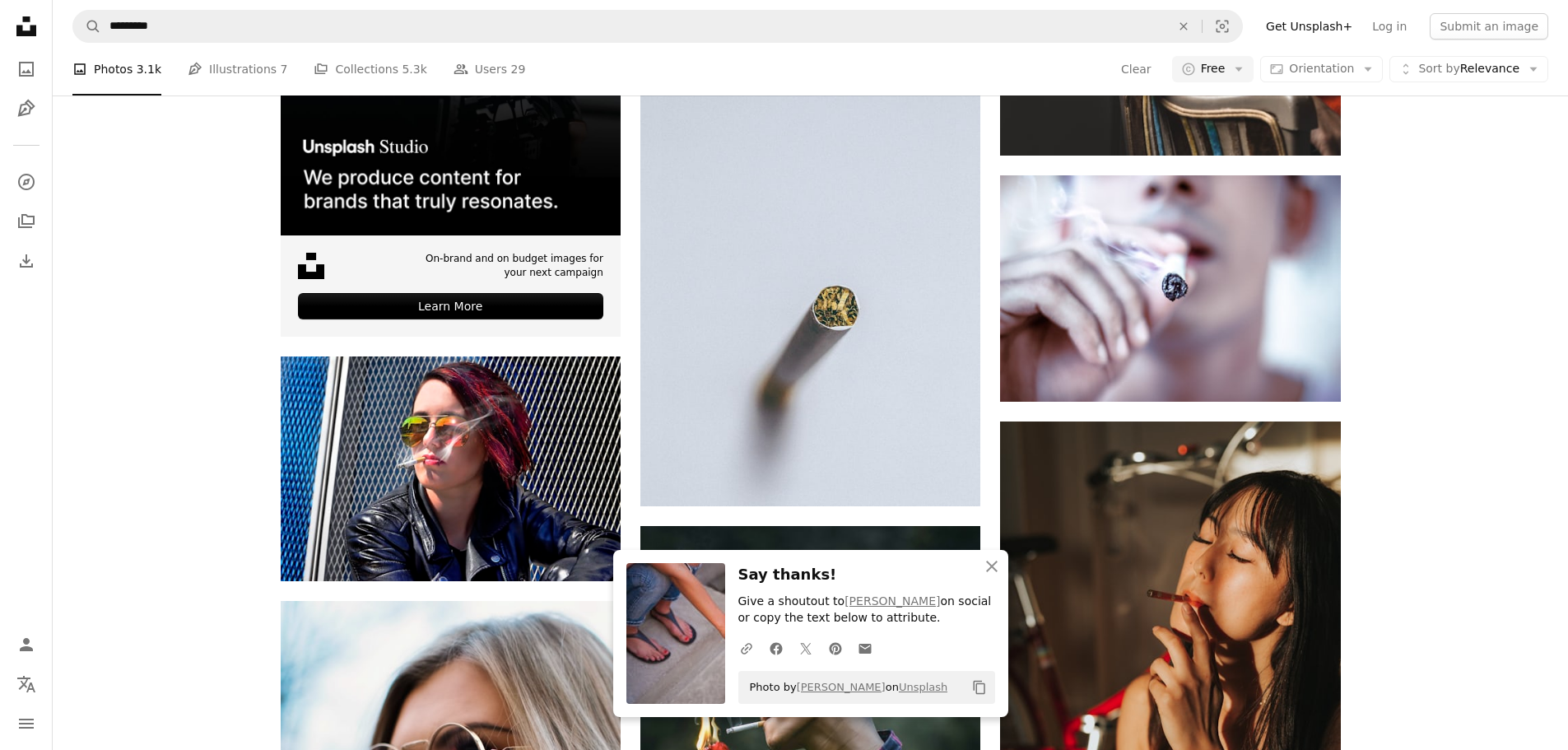
scroll to position [9879, 0]
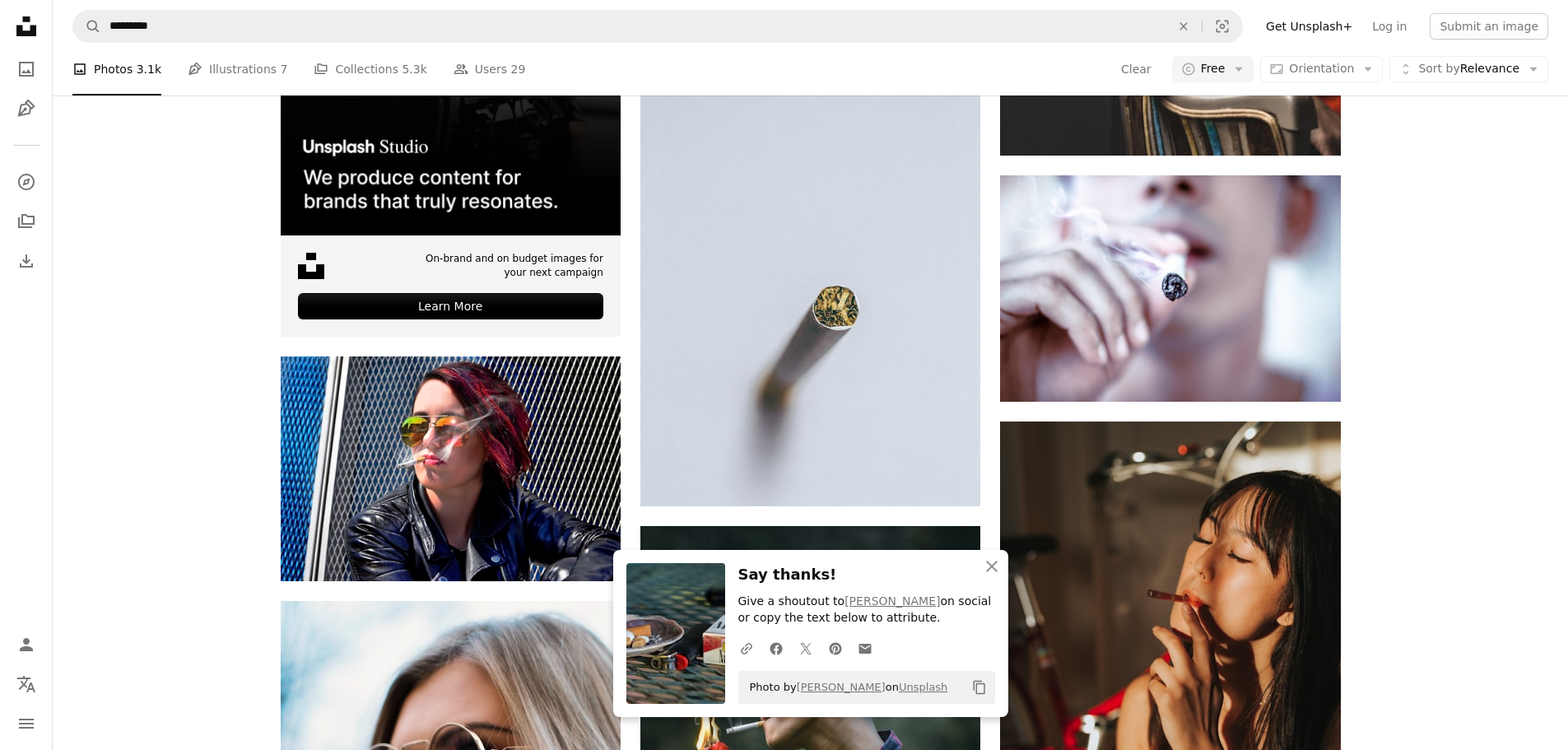
scroll to position [10620, 0]
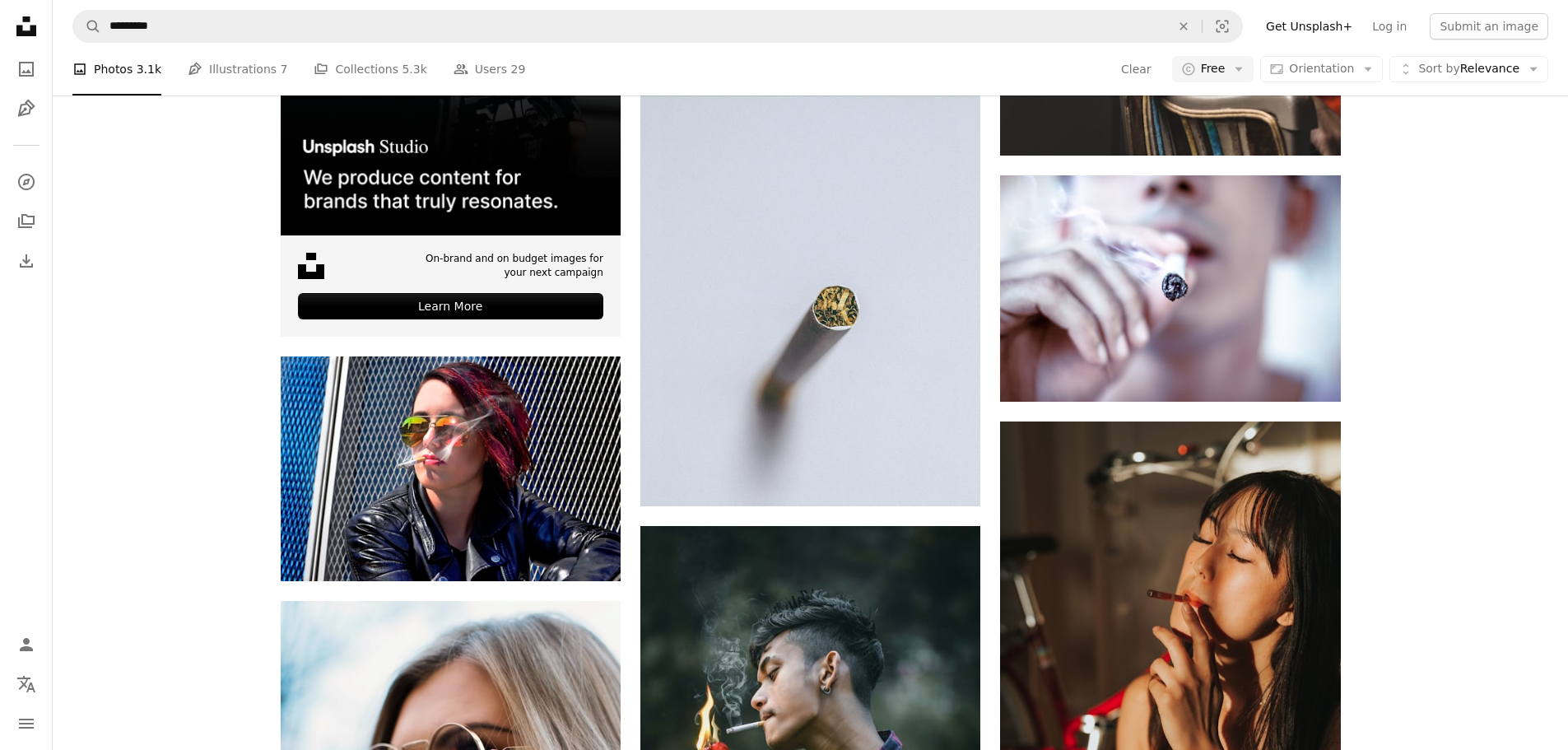
drag, startPoint x: 943, startPoint y: 287, endPoint x: 927, endPoint y: 287, distance: 16.0
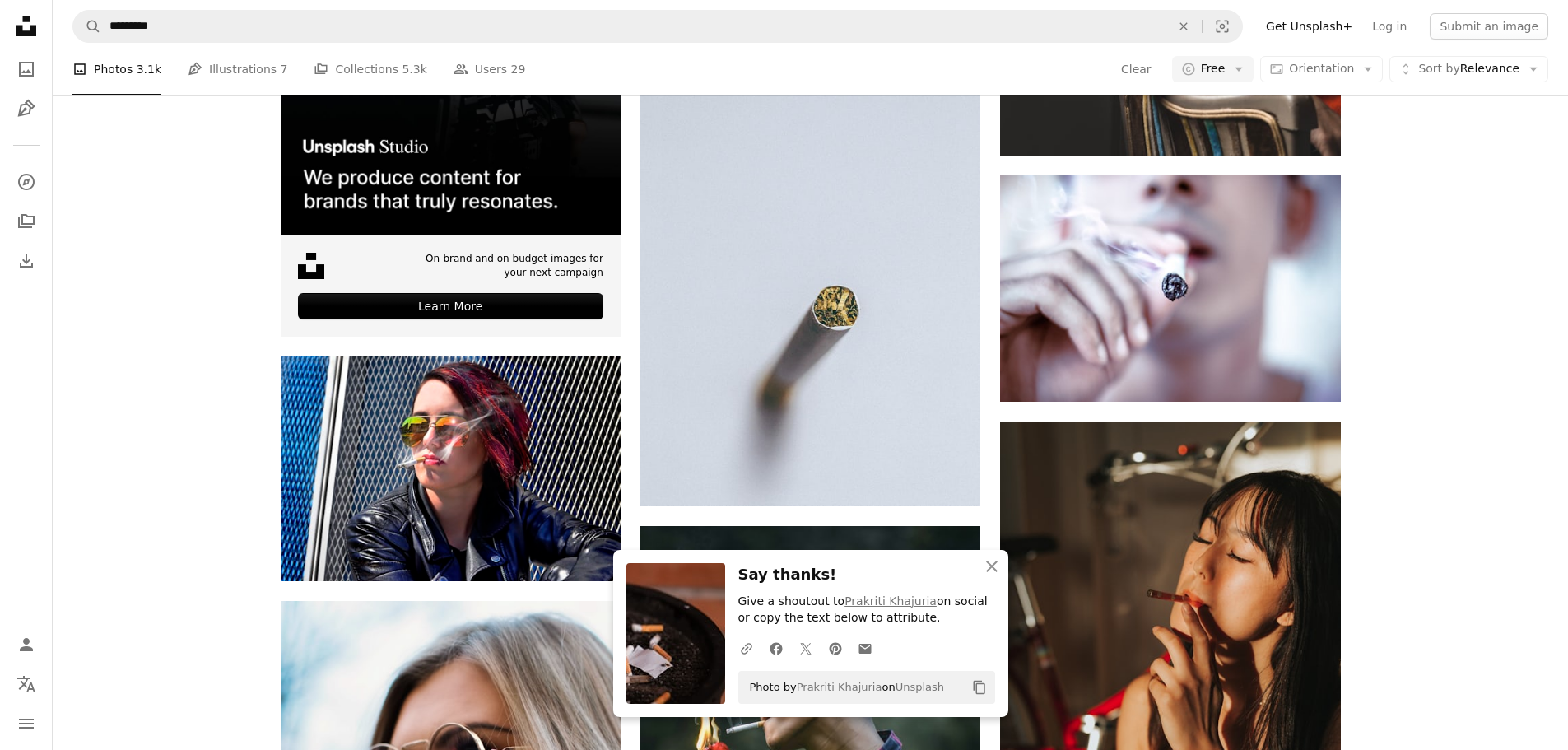
scroll to position [11031, 0]
drag, startPoint x: 590, startPoint y: 322, endPoint x: 723, endPoint y: 370, distance: 141.4
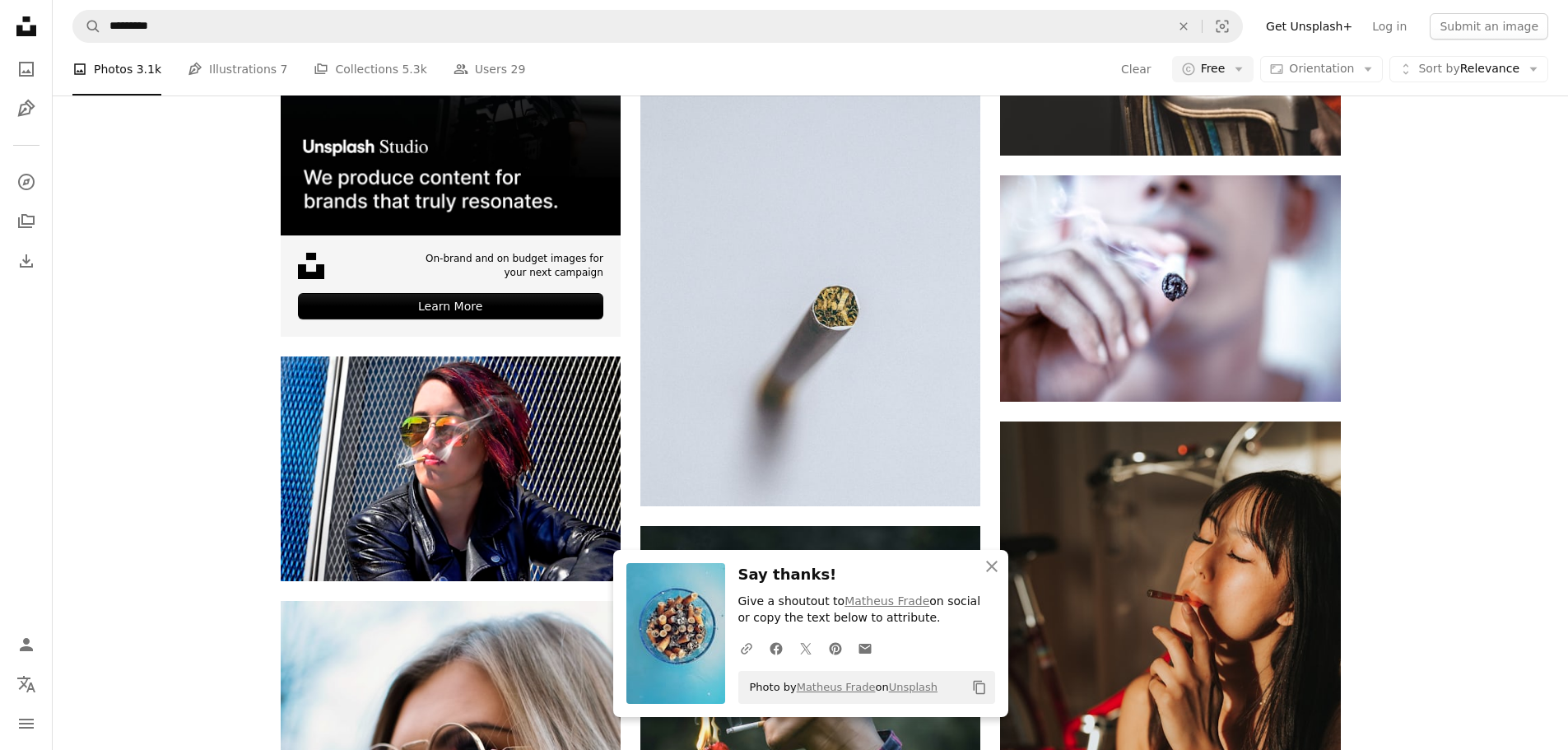
scroll to position [11607, 0]
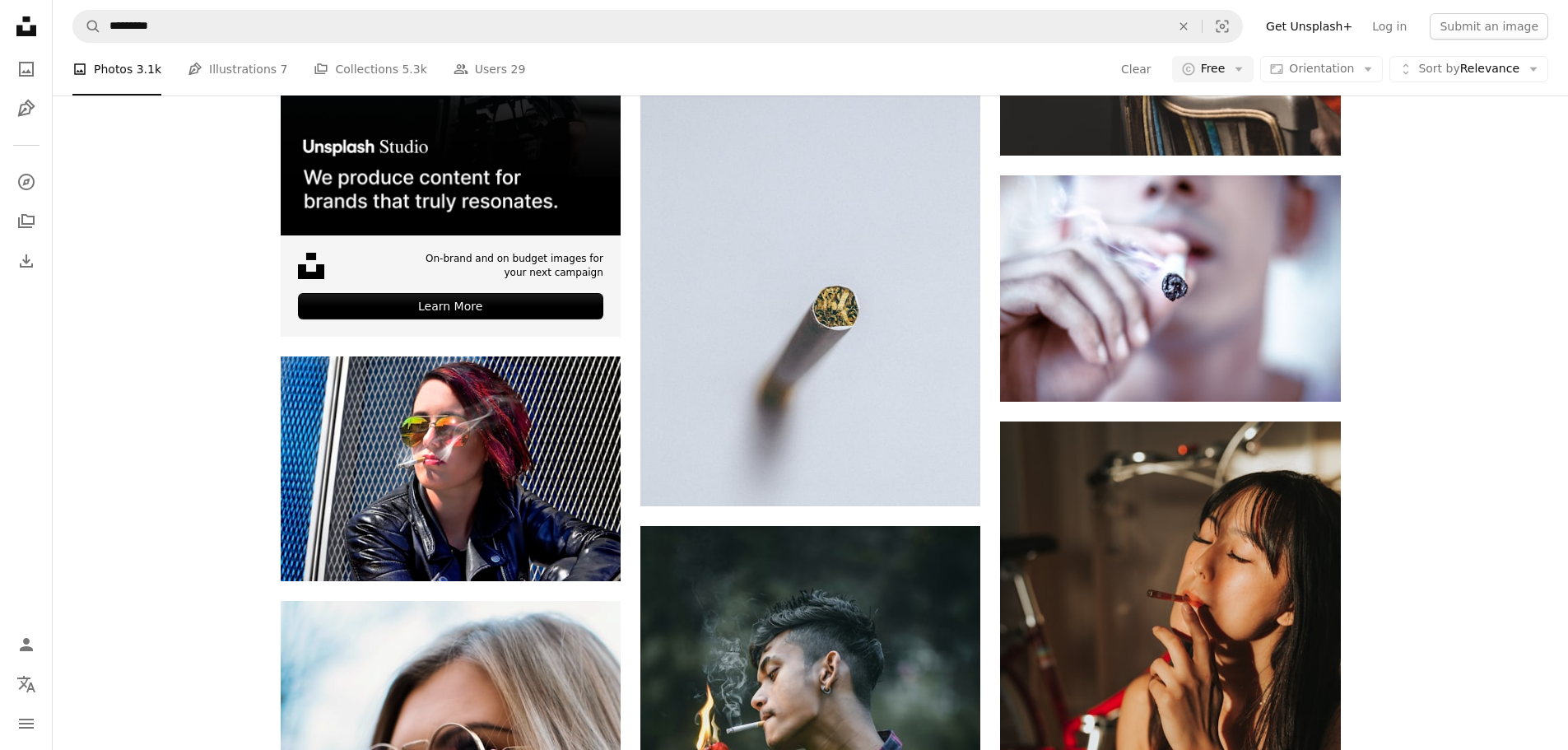
scroll to position [11855, 0]
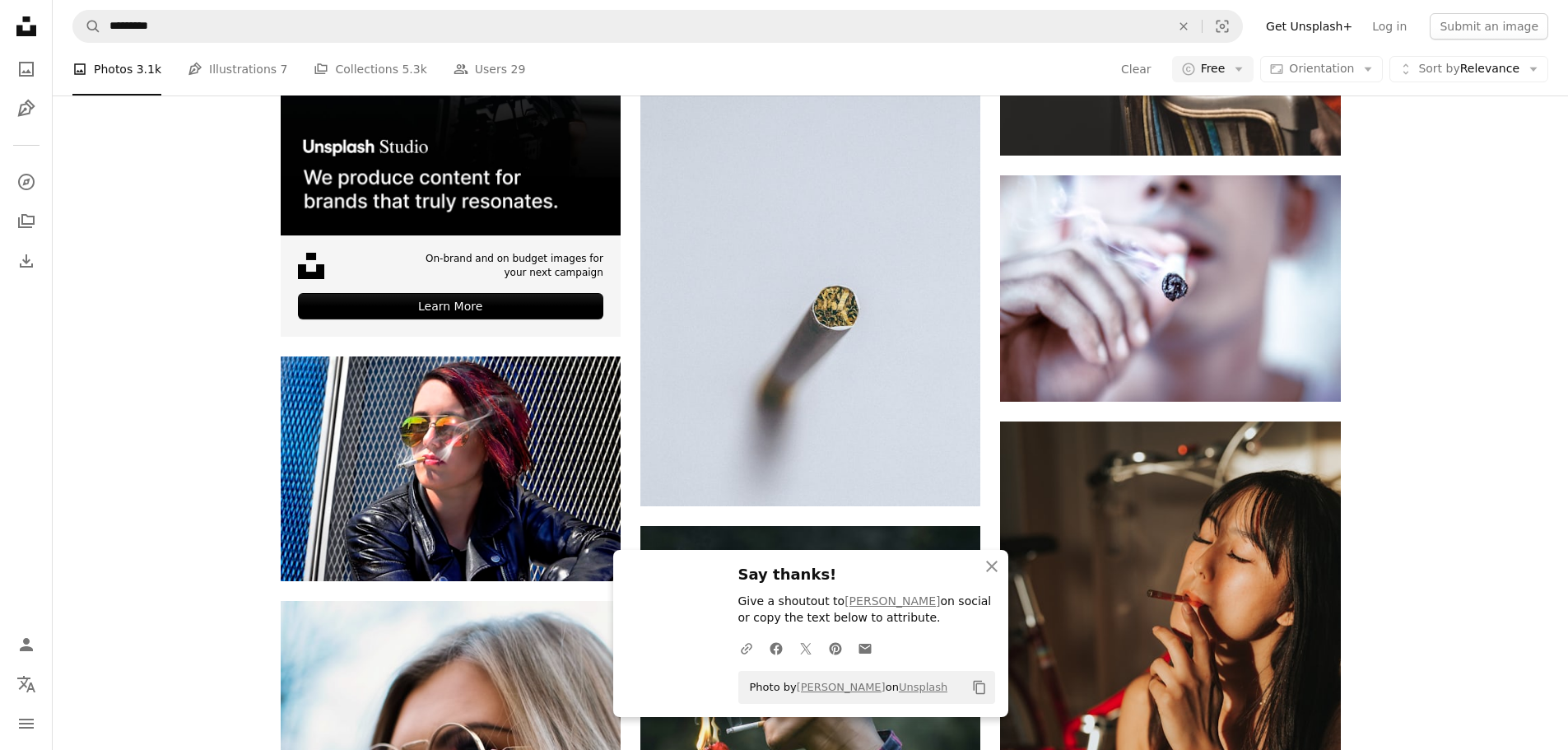
scroll to position [12102, 0]
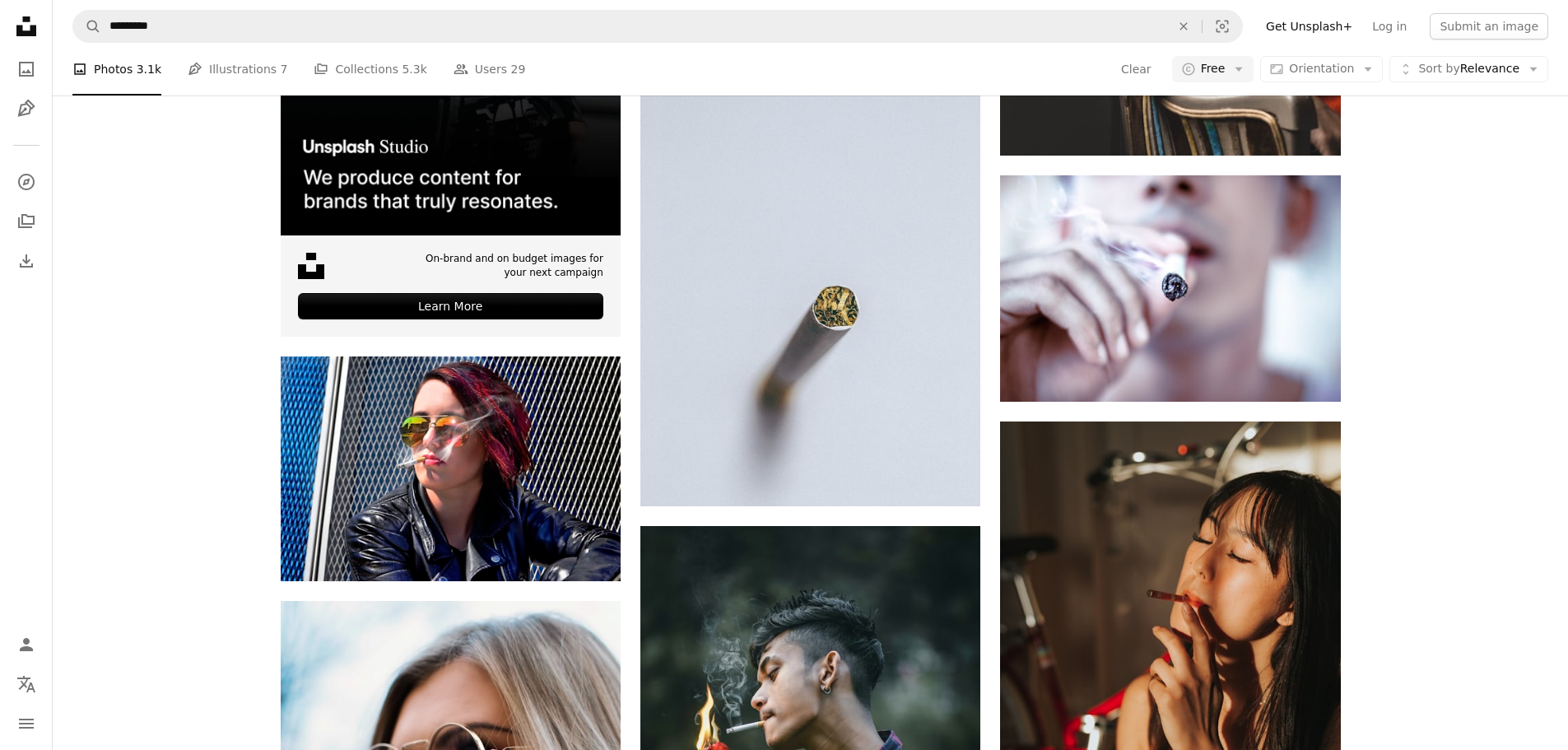
scroll to position [13501, 0]
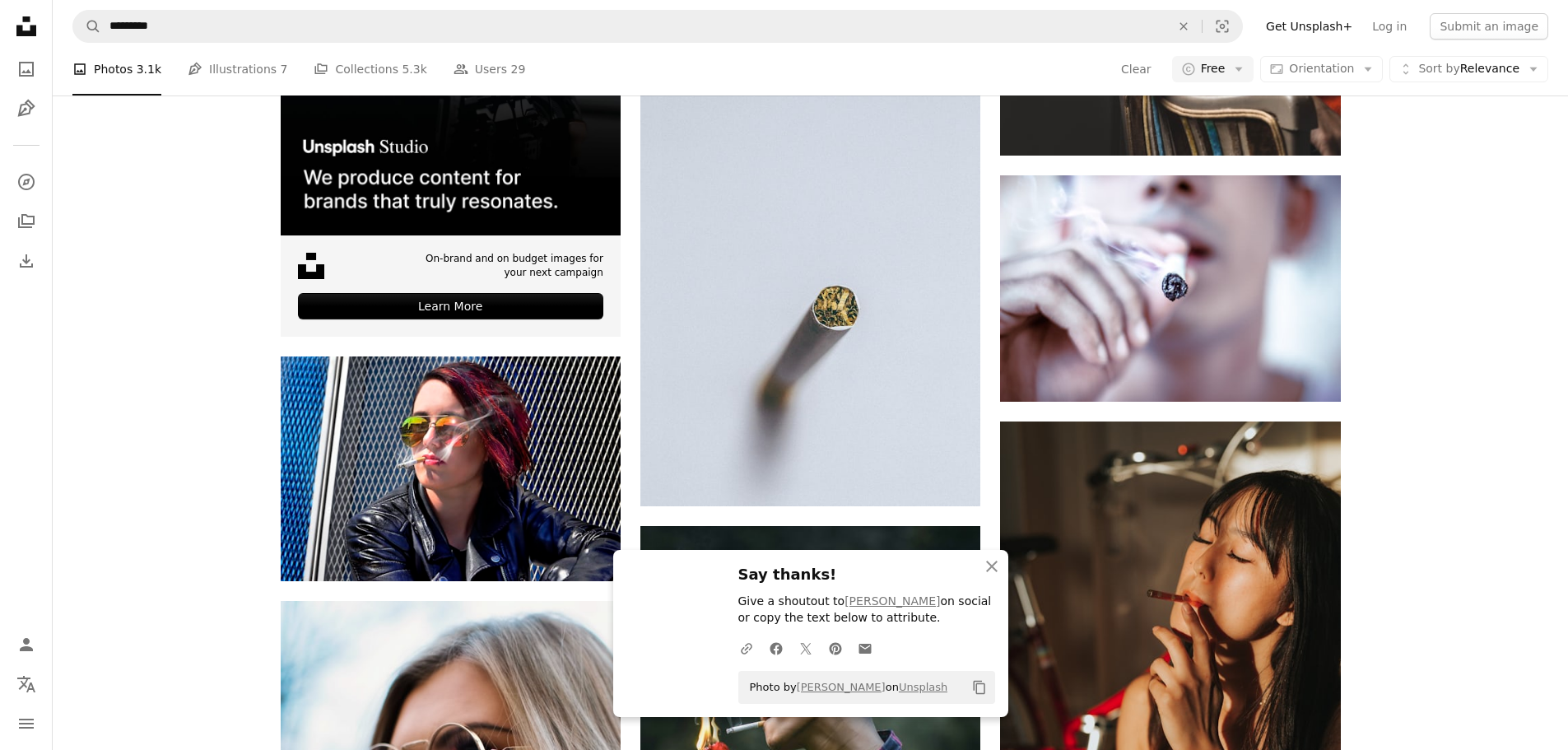
scroll to position [13830, 0]
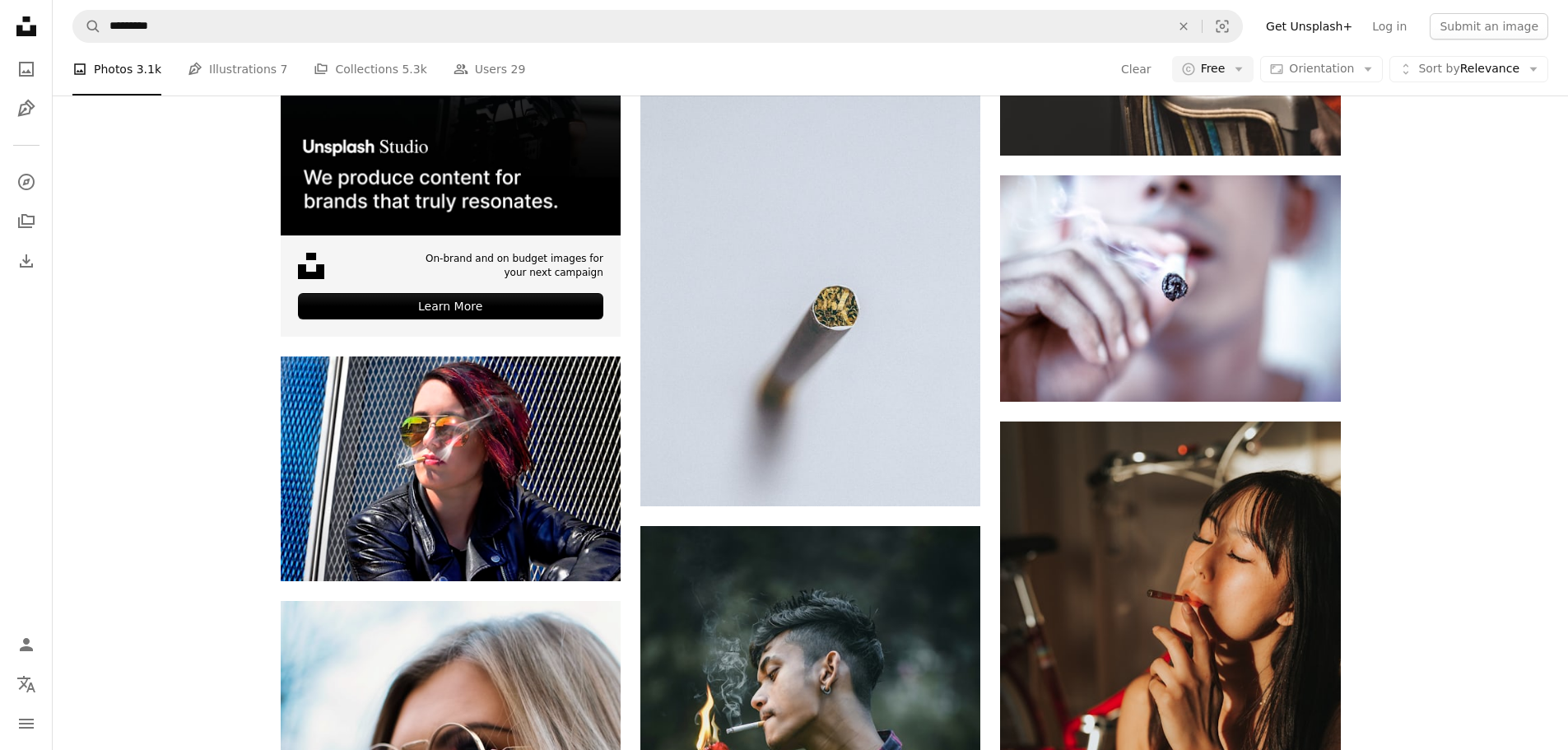
scroll to position [14818, 0]
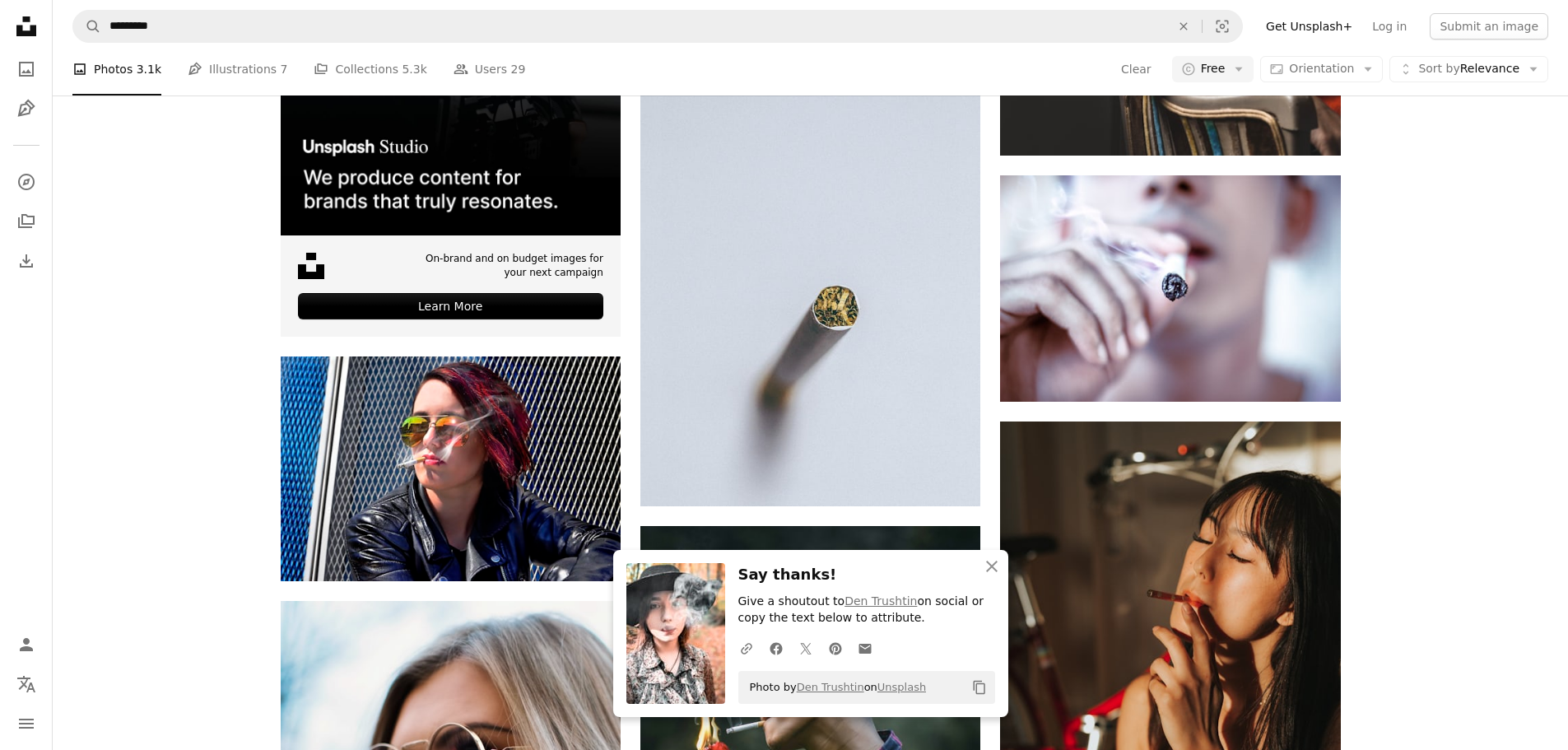
scroll to position [15394, 0]
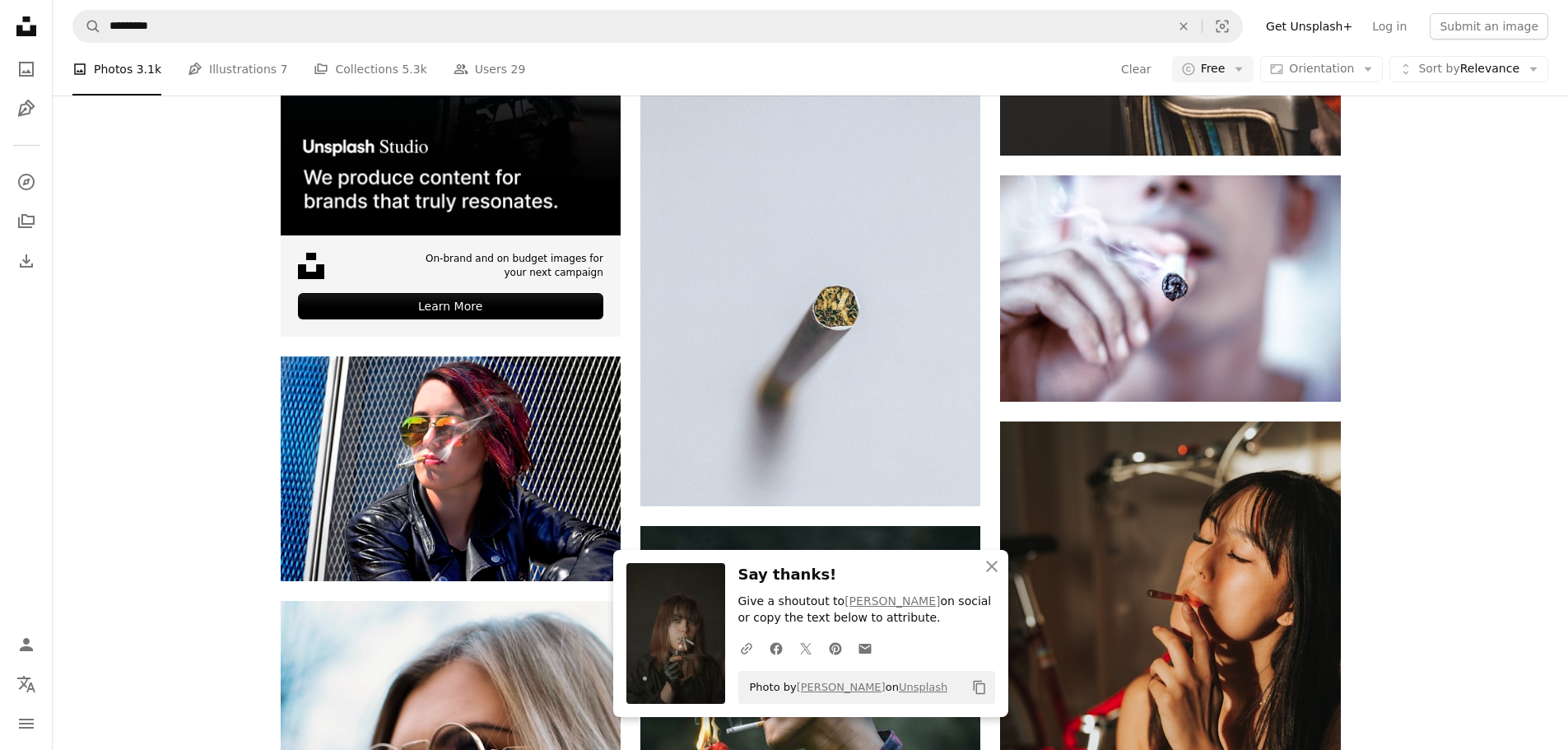
drag, startPoint x: 1302, startPoint y: 433, endPoint x: 1280, endPoint y: 435, distance: 22.1
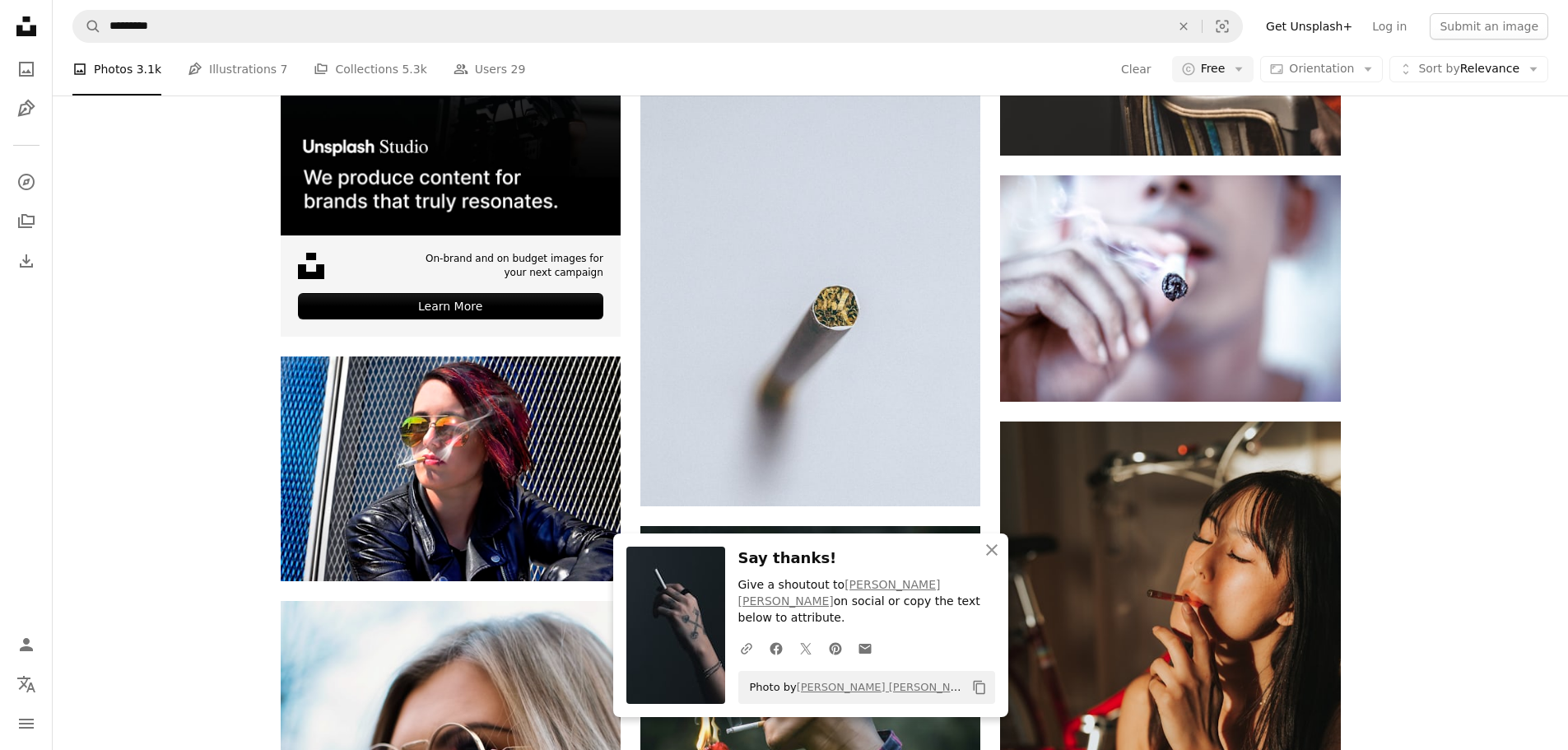
scroll to position [15807, 0]
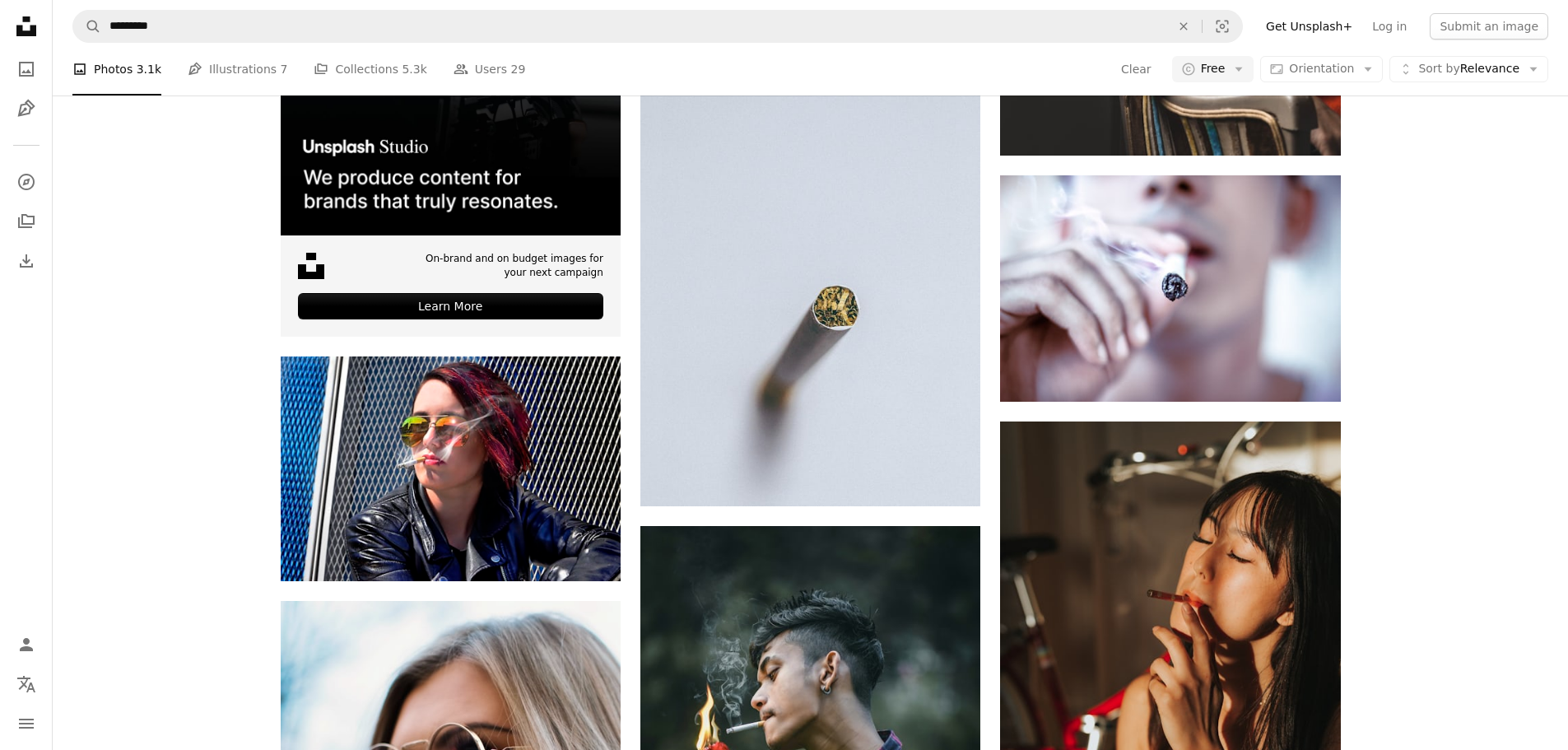
scroll to position [16135, 0]
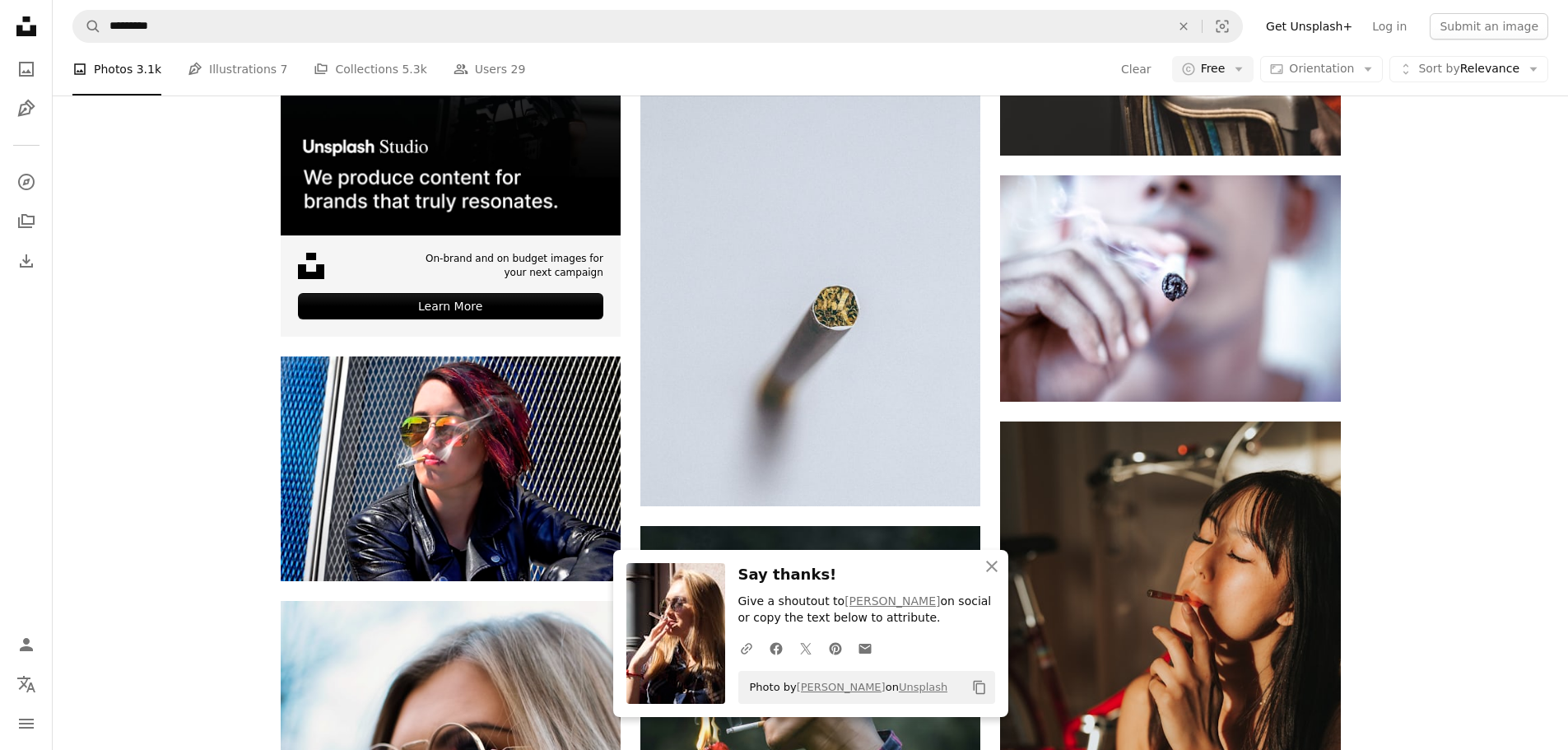
scroll to position [16465, 0]
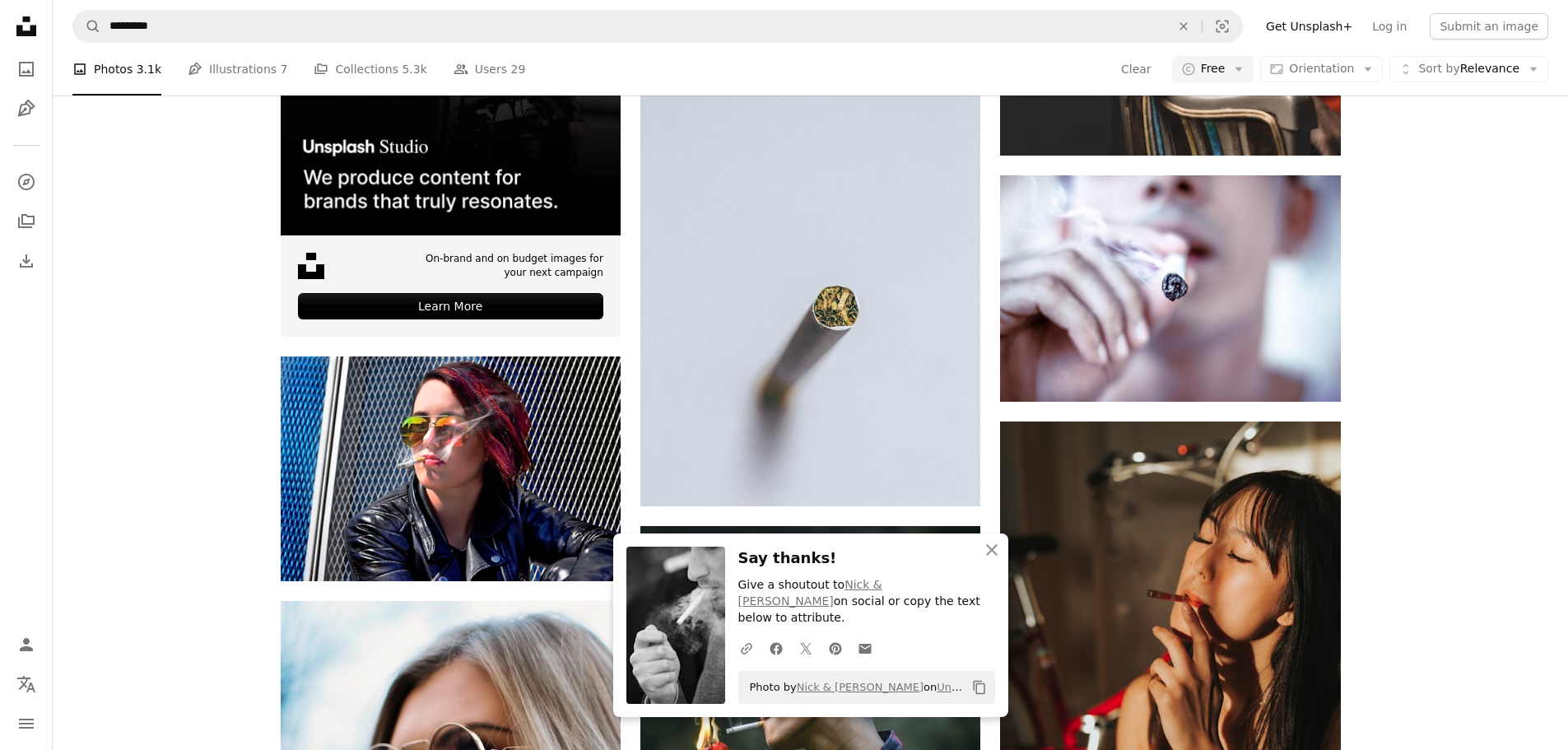
scroll to position [17041, 0]
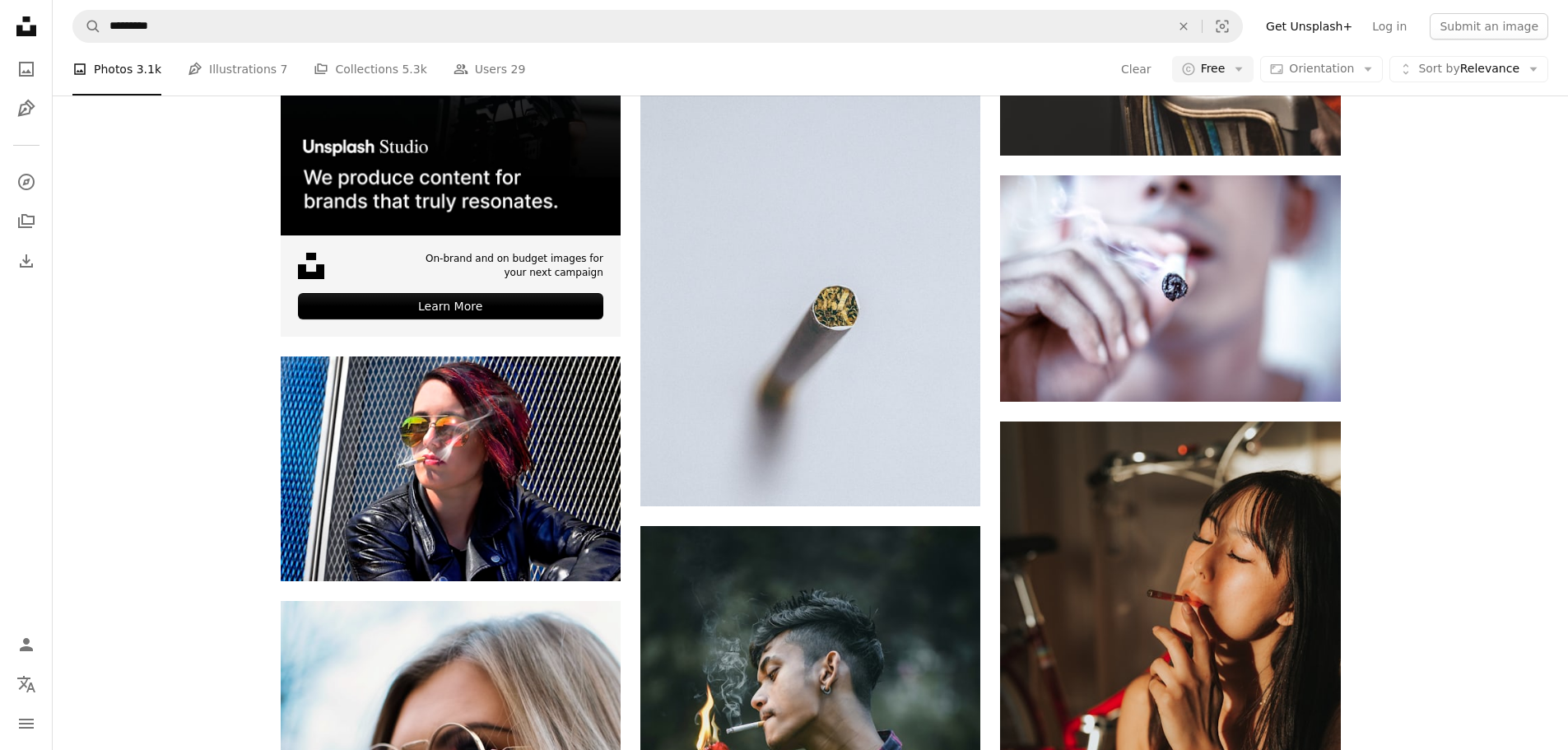
scroll to position [17371, 0]
